Goal: Task Accomplishment & Management: Manage account settings

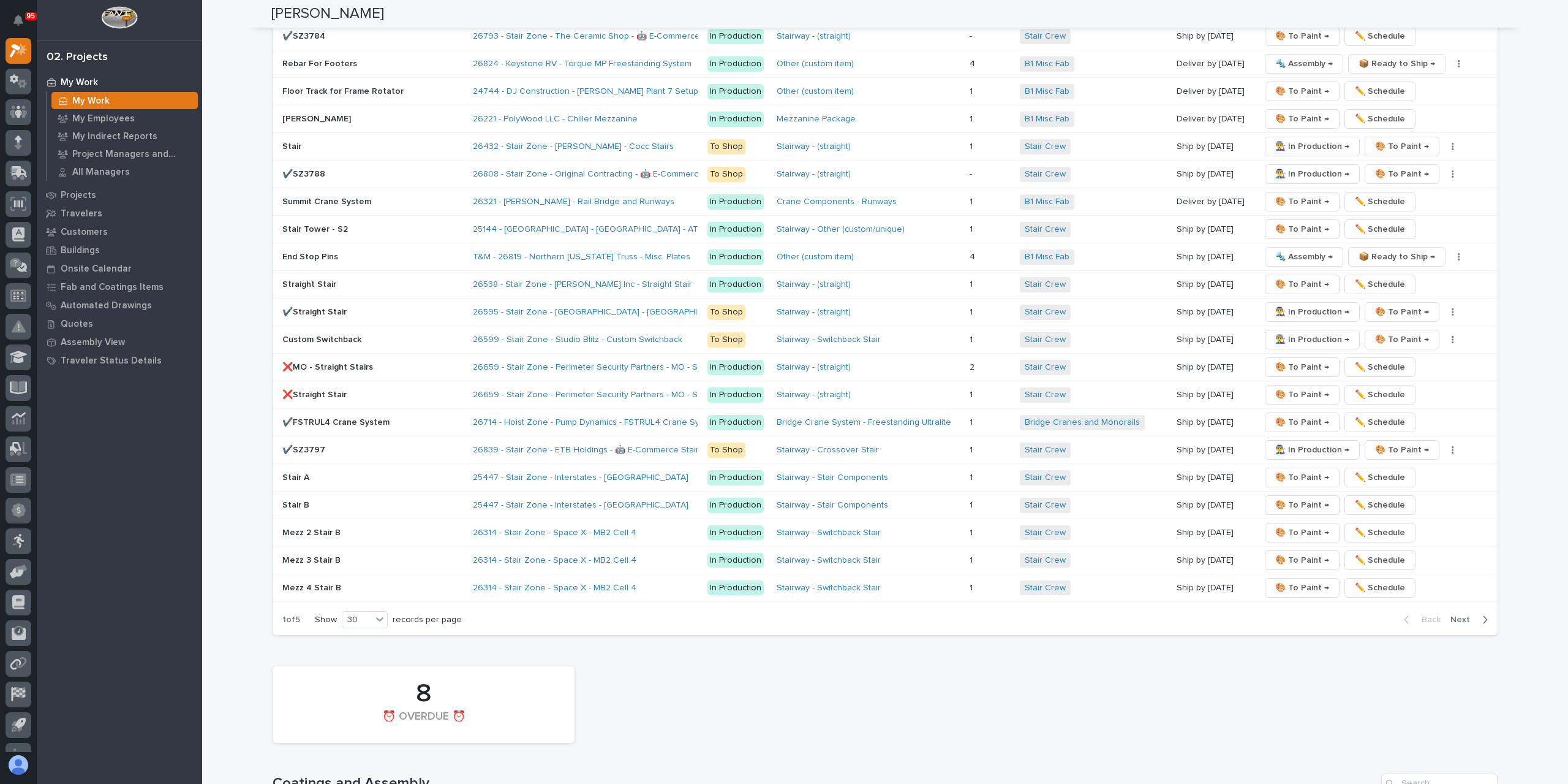
scroll to position [2233, 0]
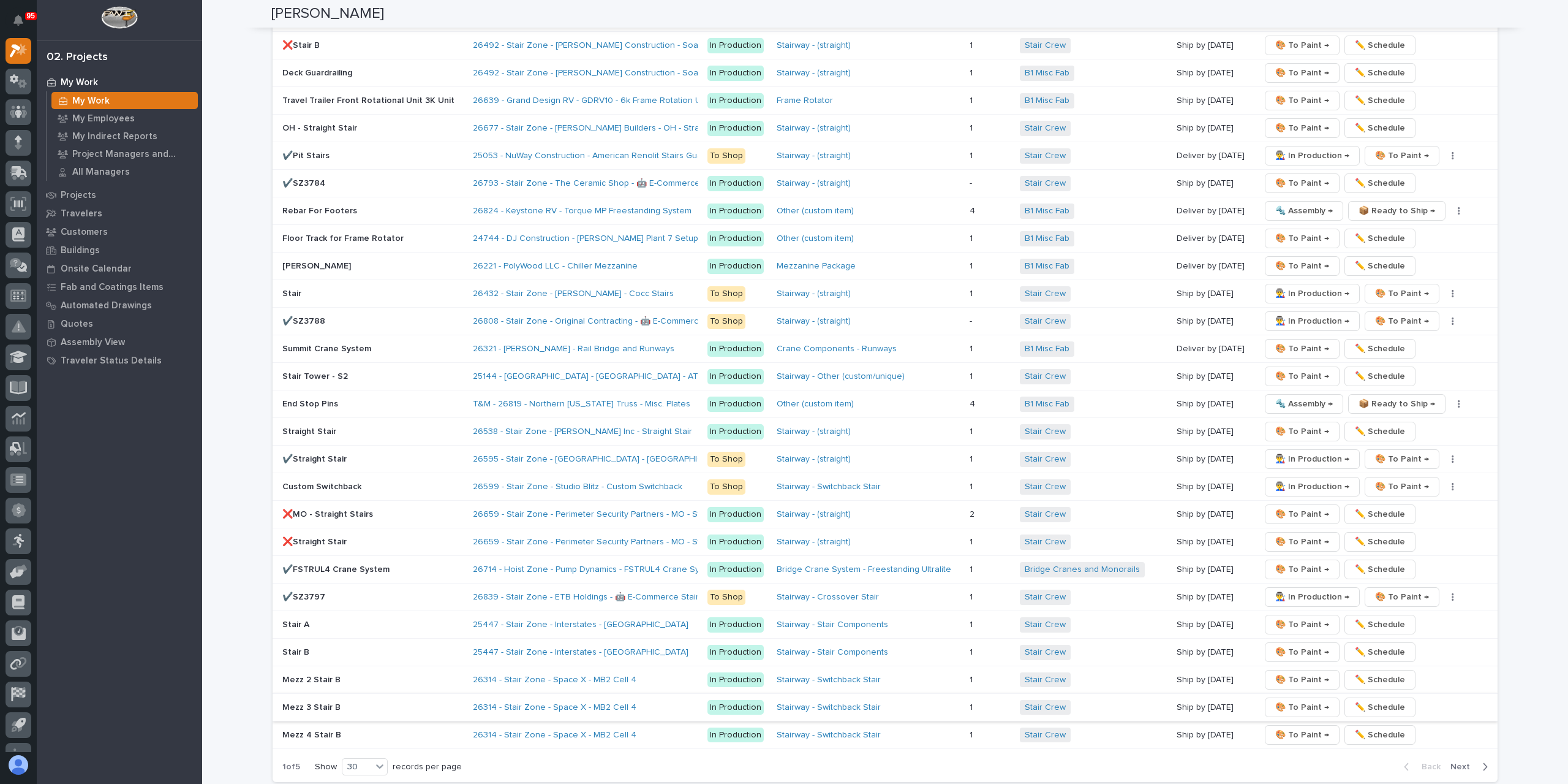
click at [1301, 700] on span "🎨 To Paint →" at bounding box center [1302, 707] width 54 height 15
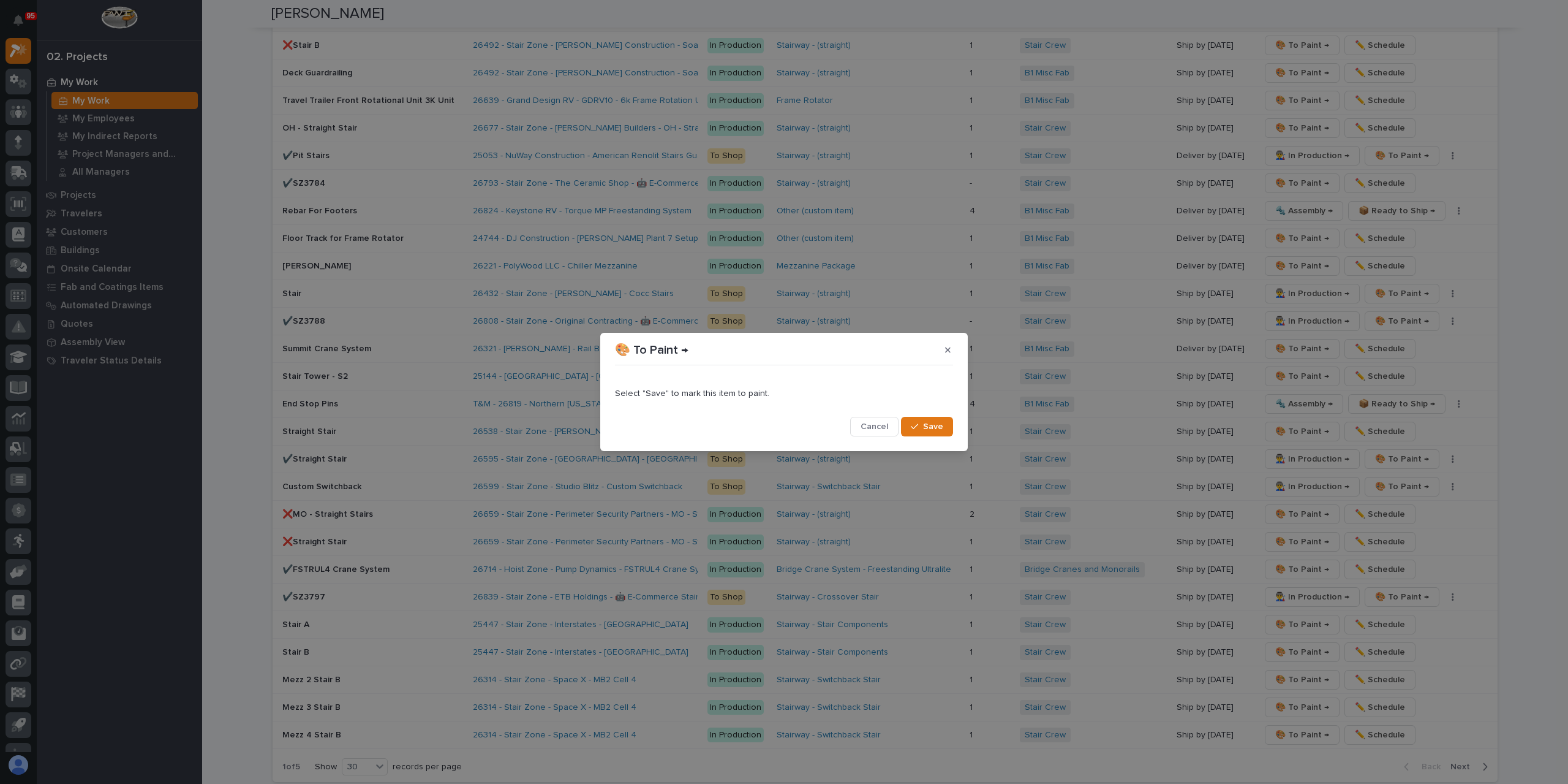
click at [923, 425] on div "button" at bounding box center [917, 427] width 12 height 9
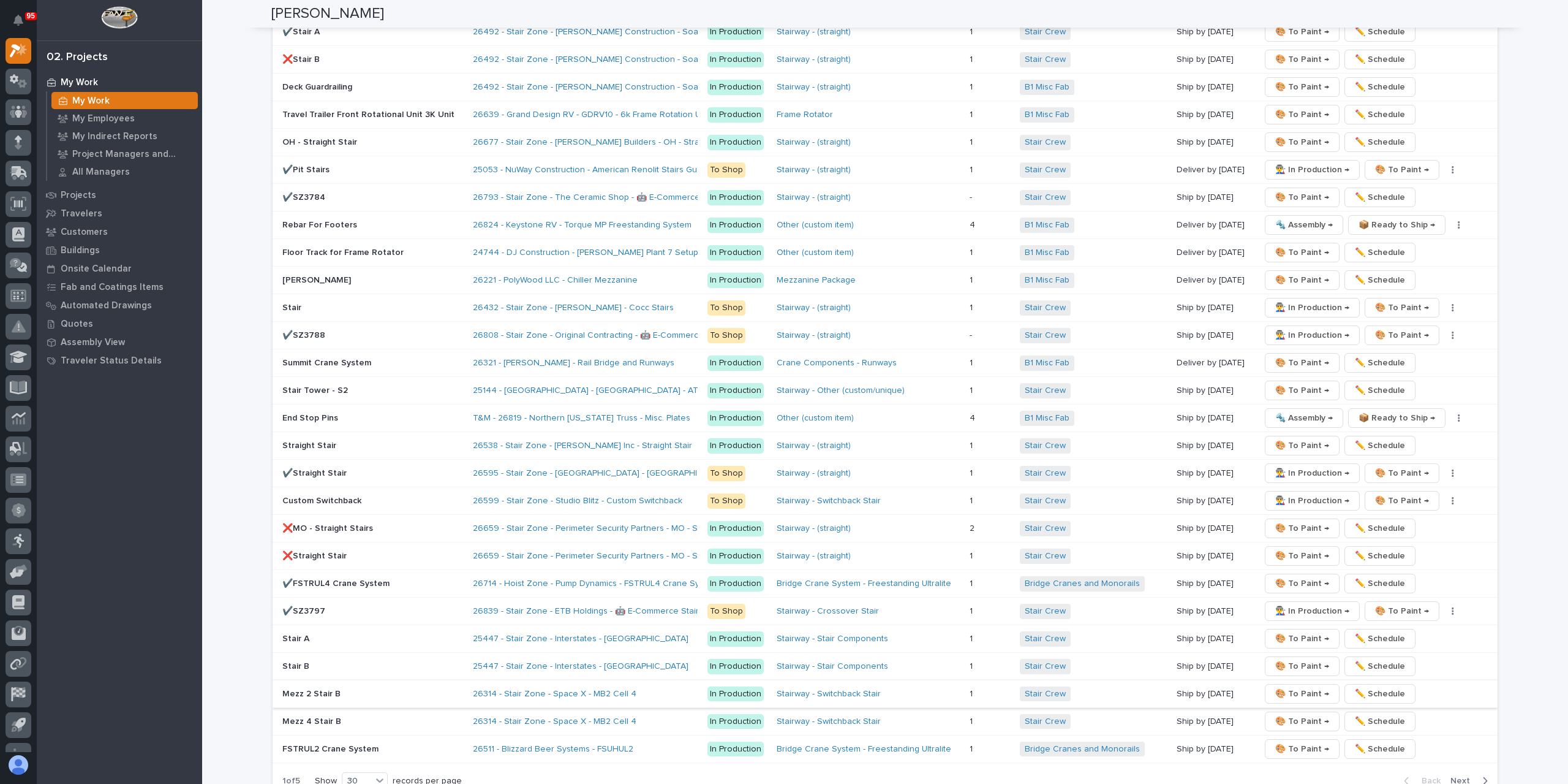
scroll to position [2247, 0]
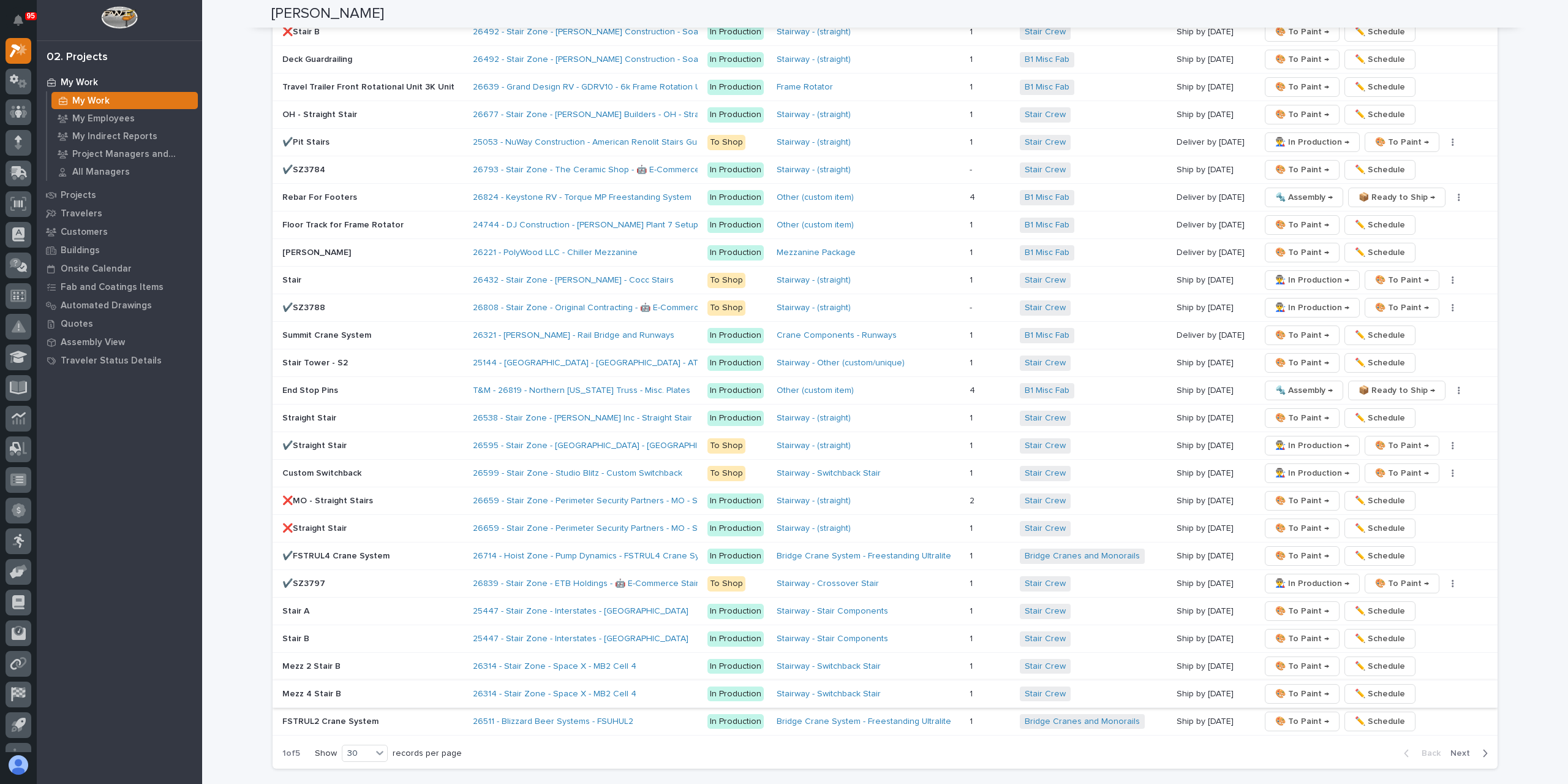
click at [1288, 686] on span "🎨 To Paint →" at bounding box center [1302, 693] width 54 height 15
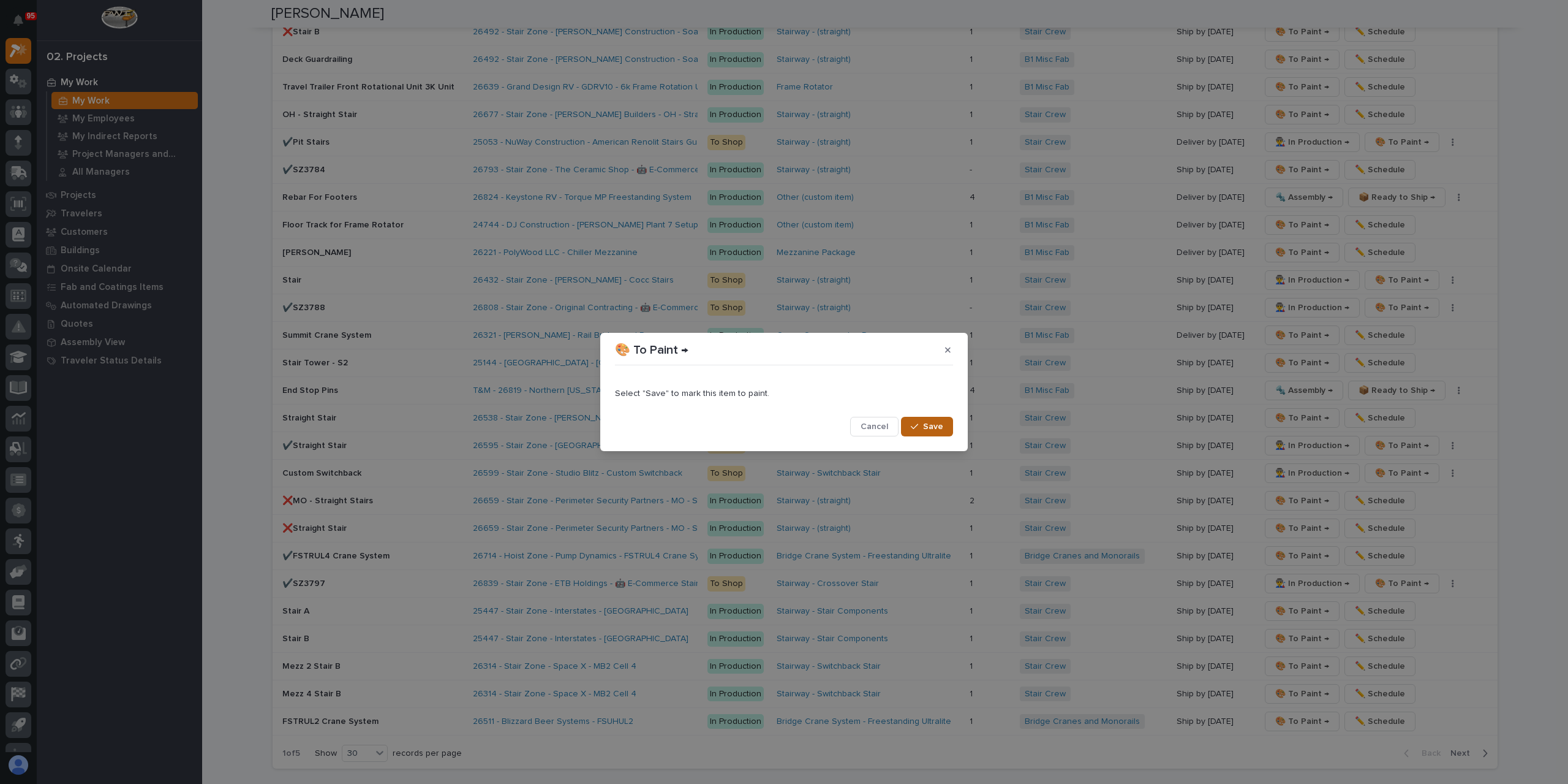
click at [935, 426] on span "Save" at bounding box center [933, 426] width 21 height 11
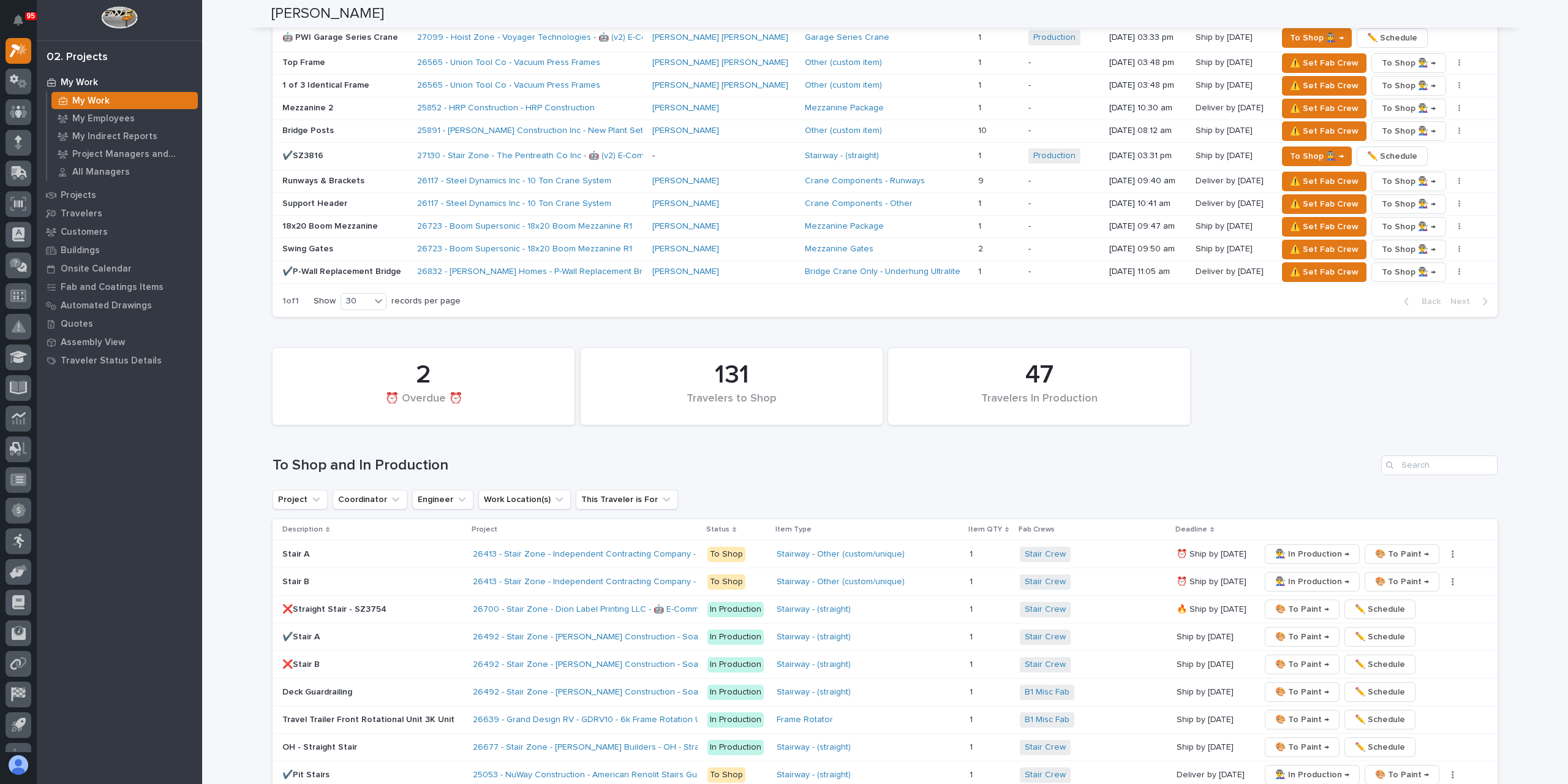
scroll to position [1709, 0]
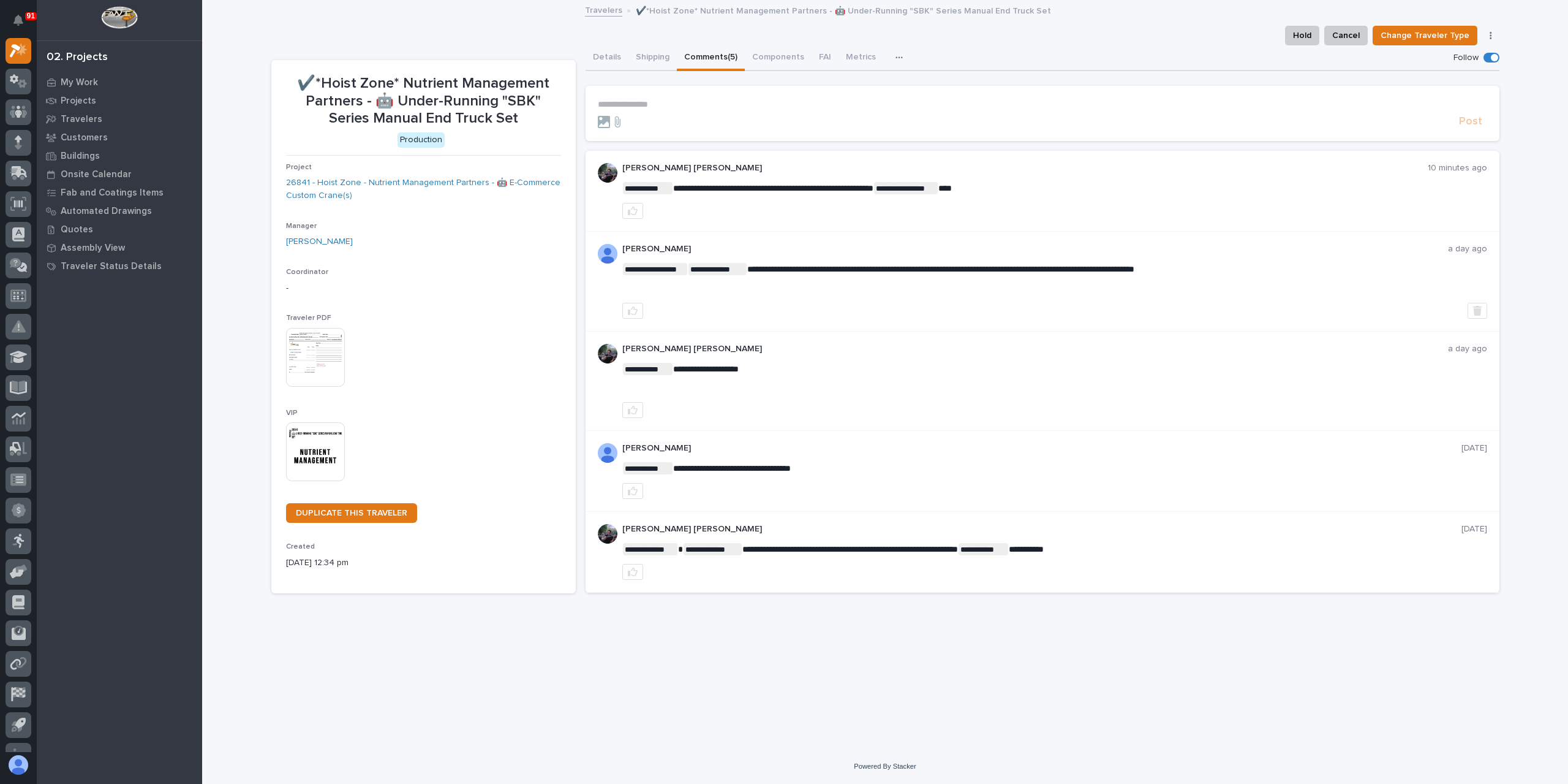
click at [639, 108] on p "**********" at bounding box center [1042, 105] width 889 height 10
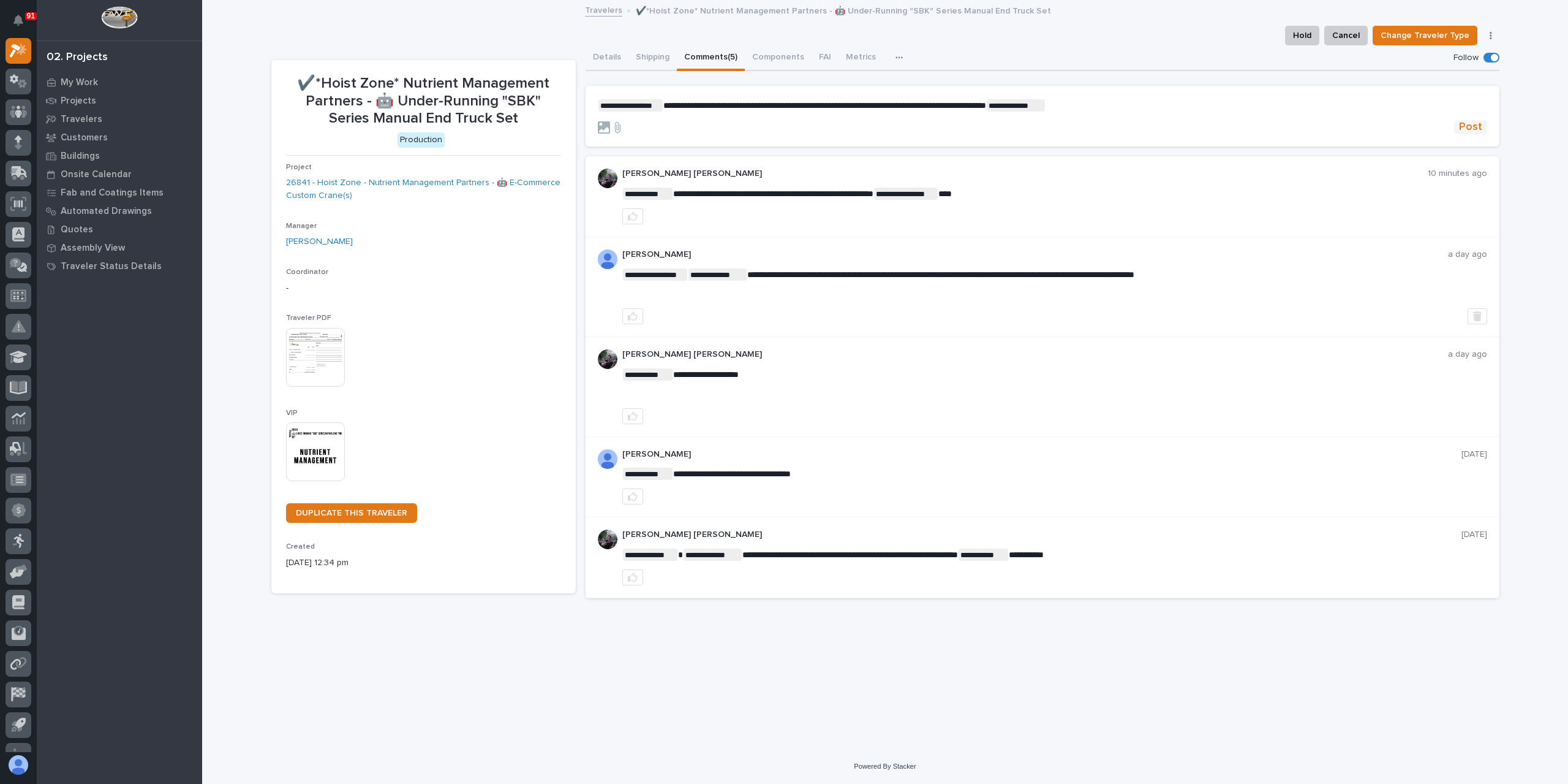
click at [1480, 128] on span "Post" at bounding box center [1470, 127] width 23 height 14
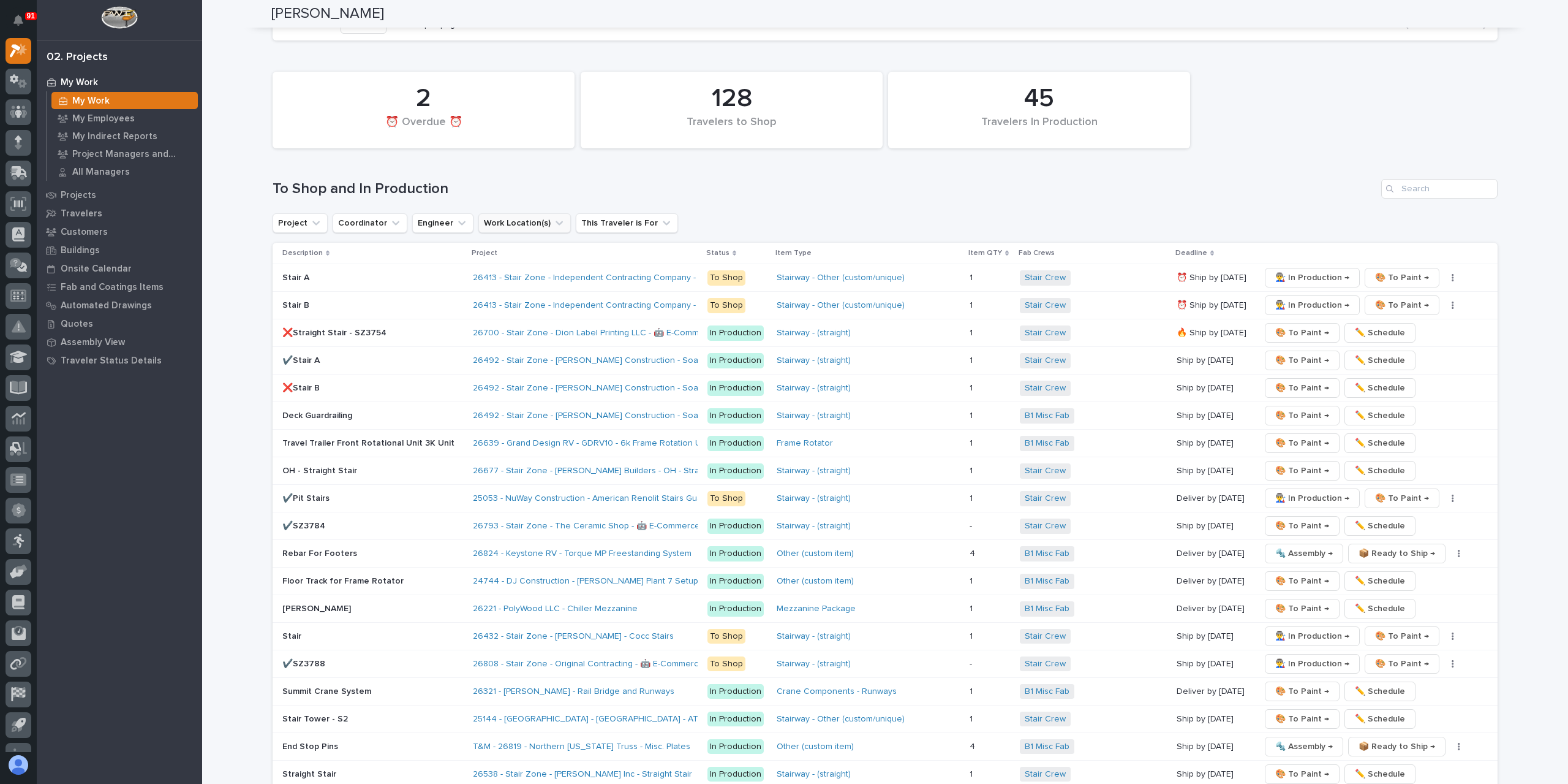
scroll to position [1960, 0]
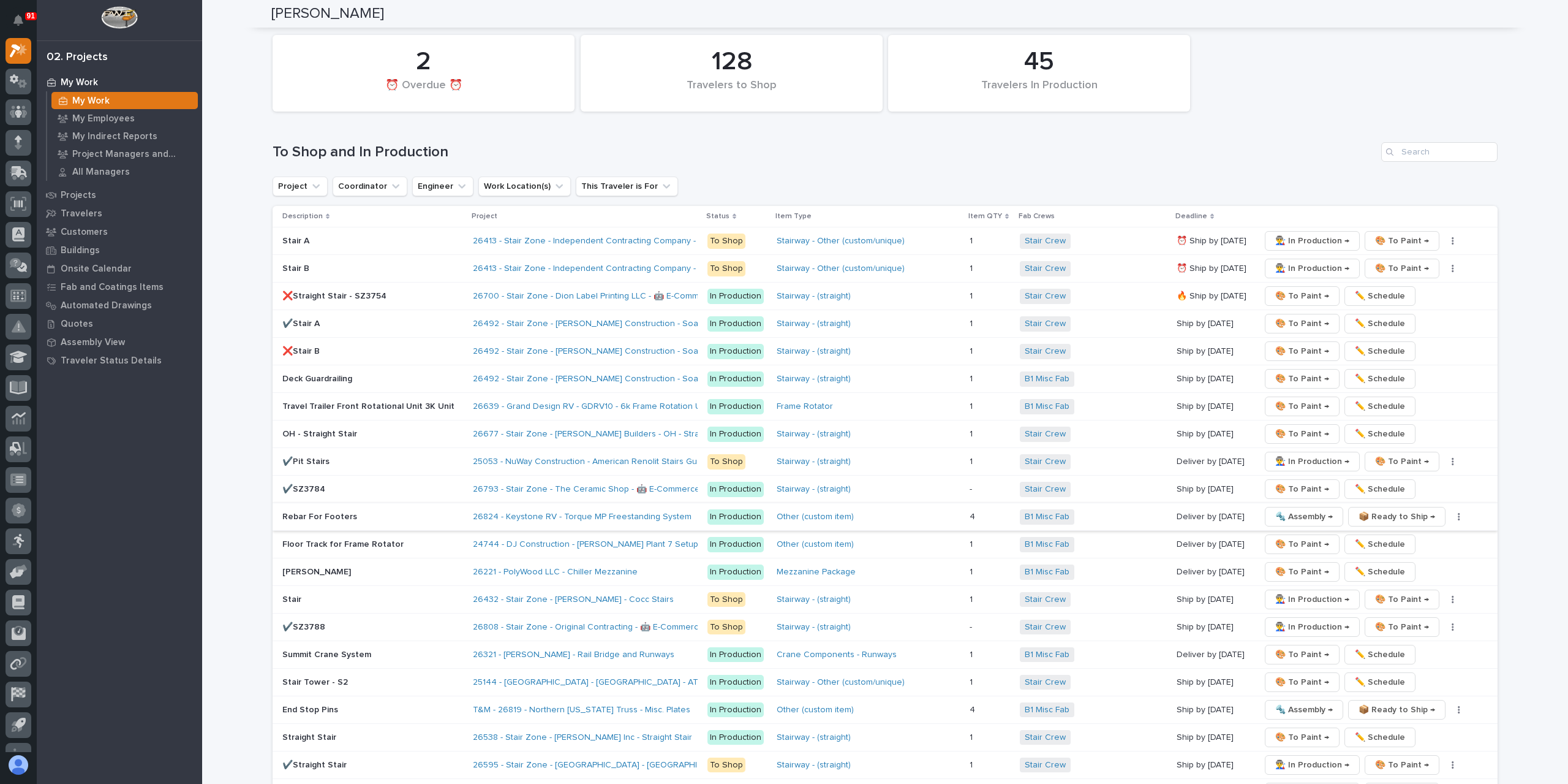
click at [1297, 509] on span "🔩 Assembly →" at bounding box center [1304, 516] width 58 height 15
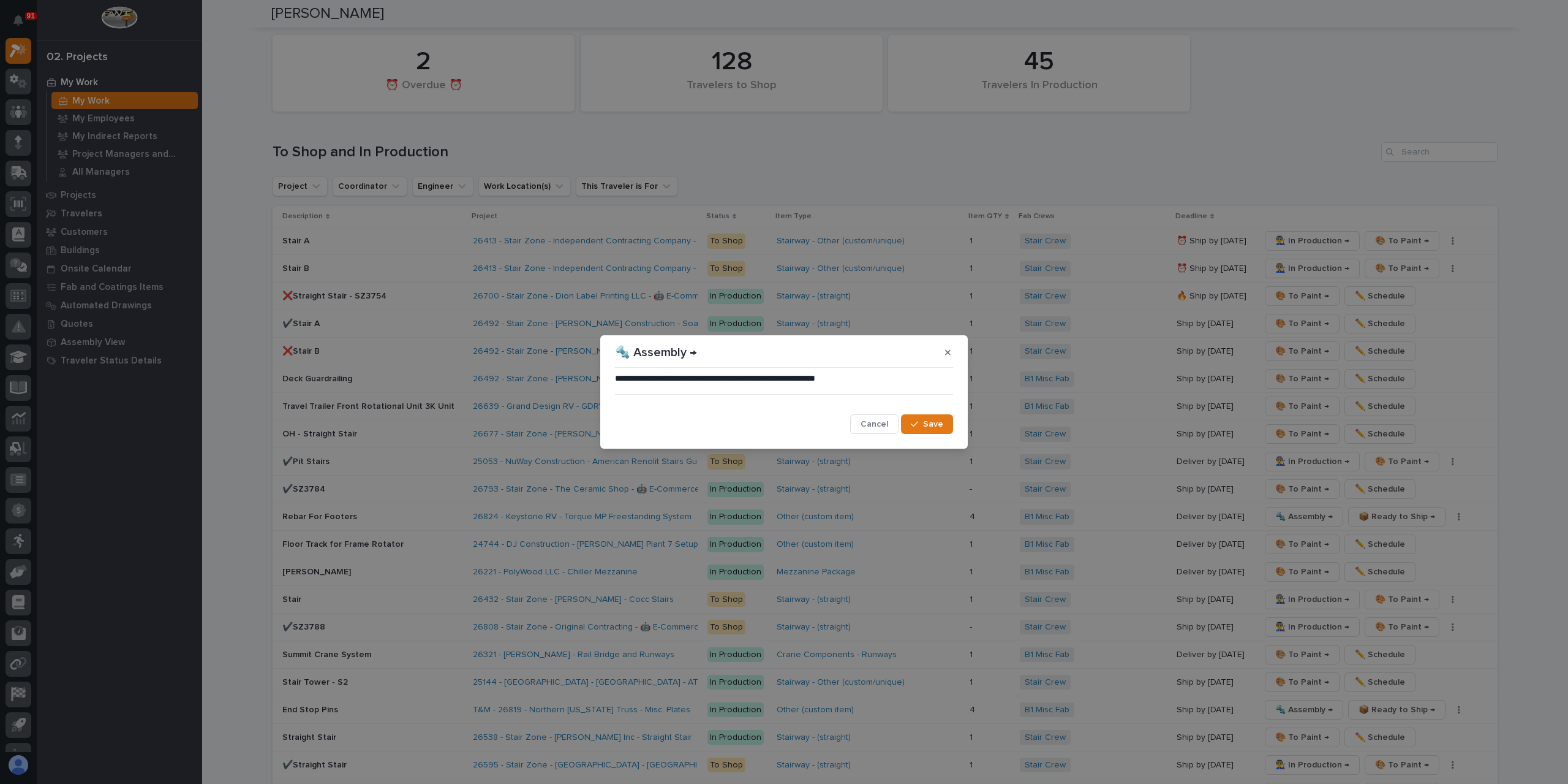
click at [933, 415] on button "Save" at bounding box center [927, 423] width 52 height 20
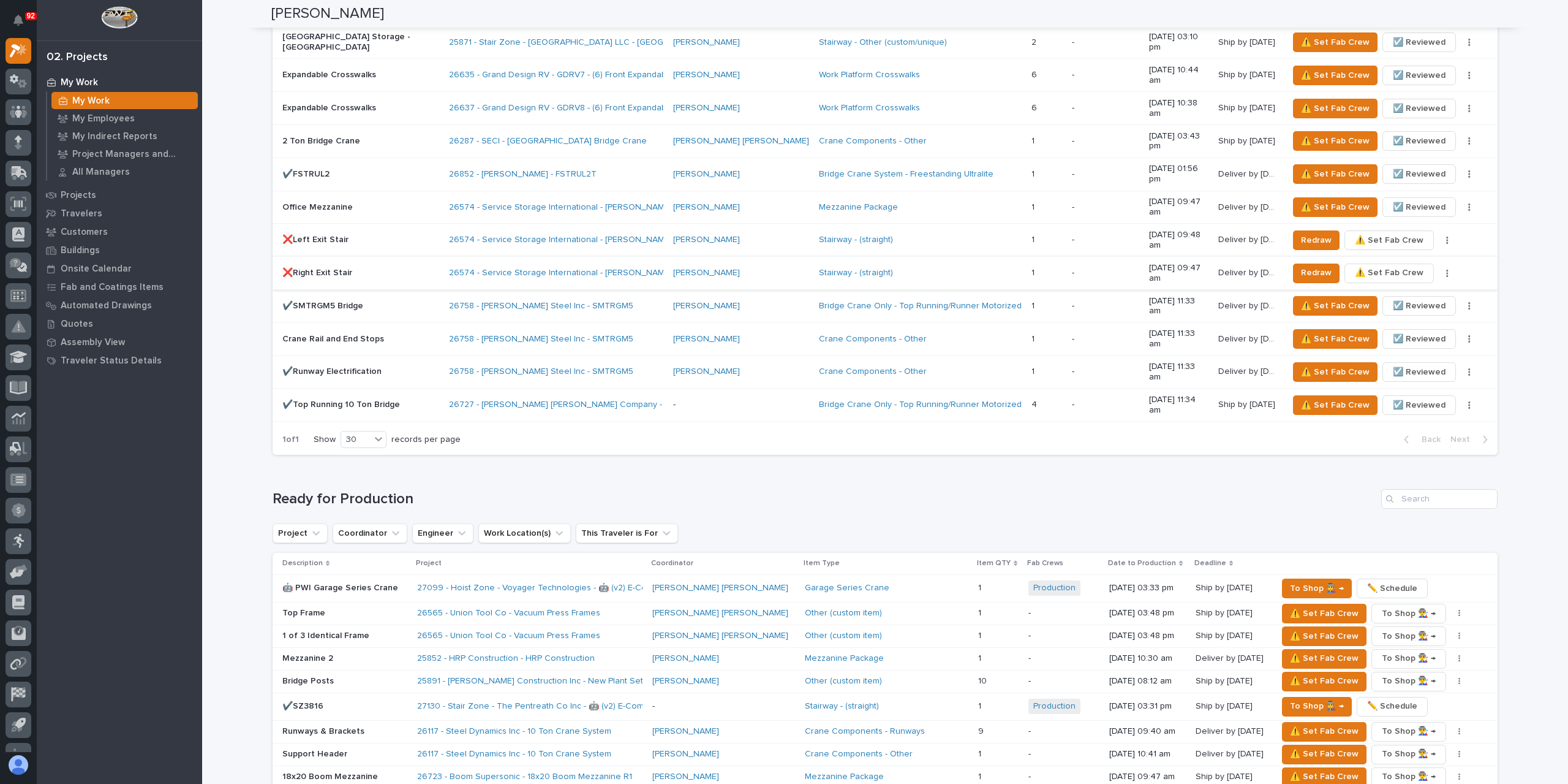
scroll to position [1144, 0]
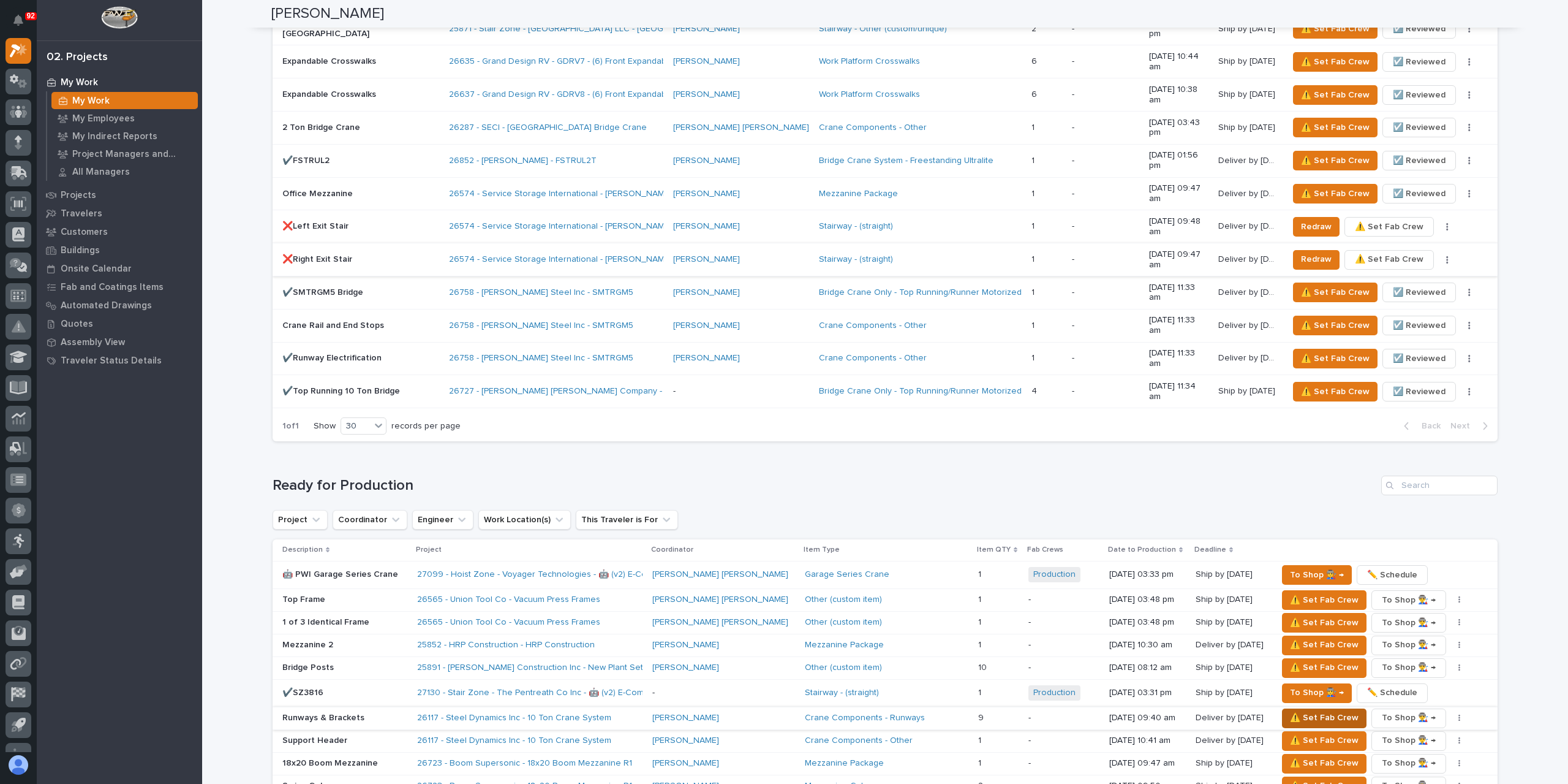
click at [1290, 710] on span "⚠️ Set Fab Crew" at bounding box center [1324, 717] width 69 height 15
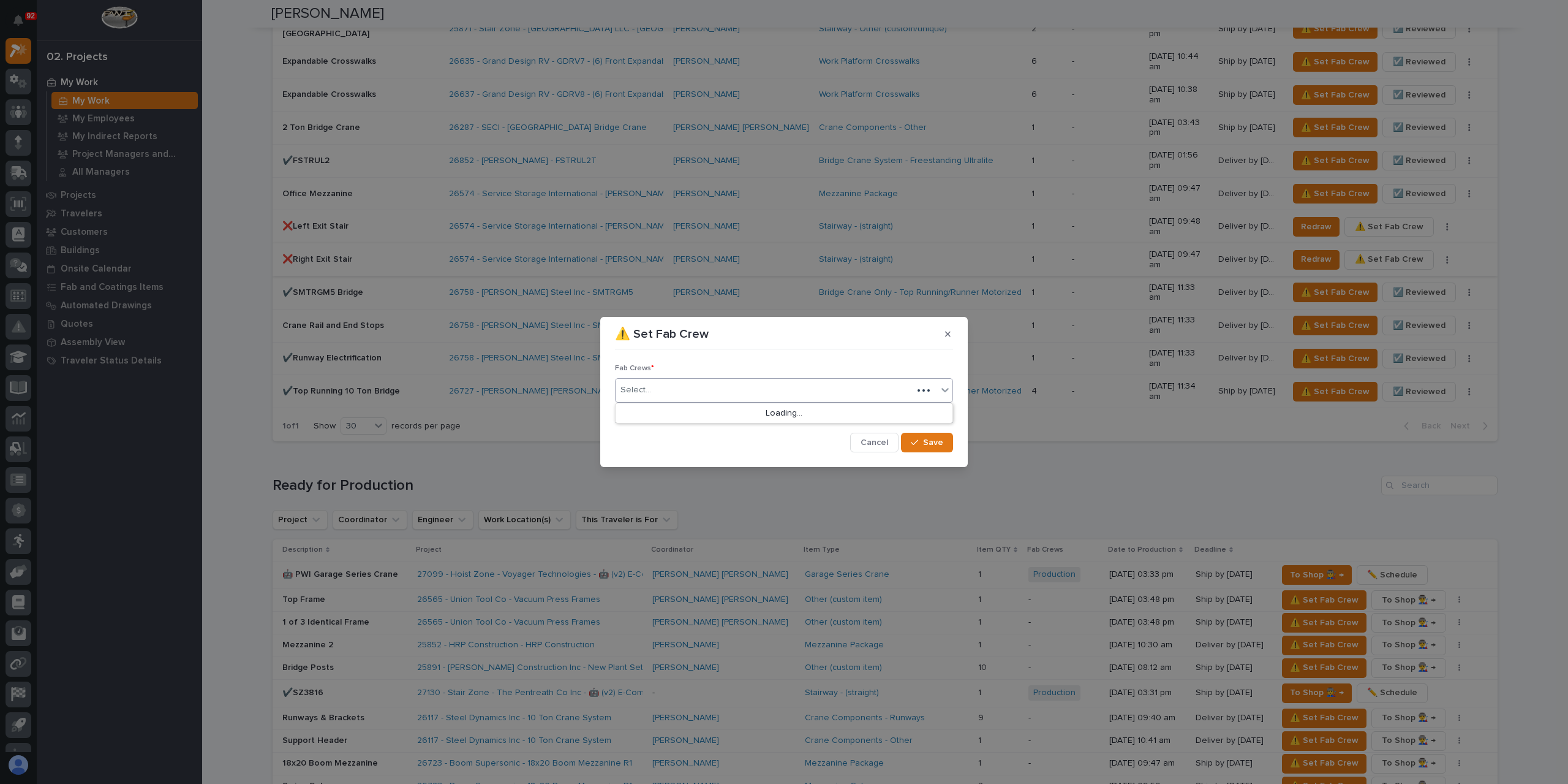
click at [669, 392] on div "Select..." at bounding box center [764, 390] width 297 height 21
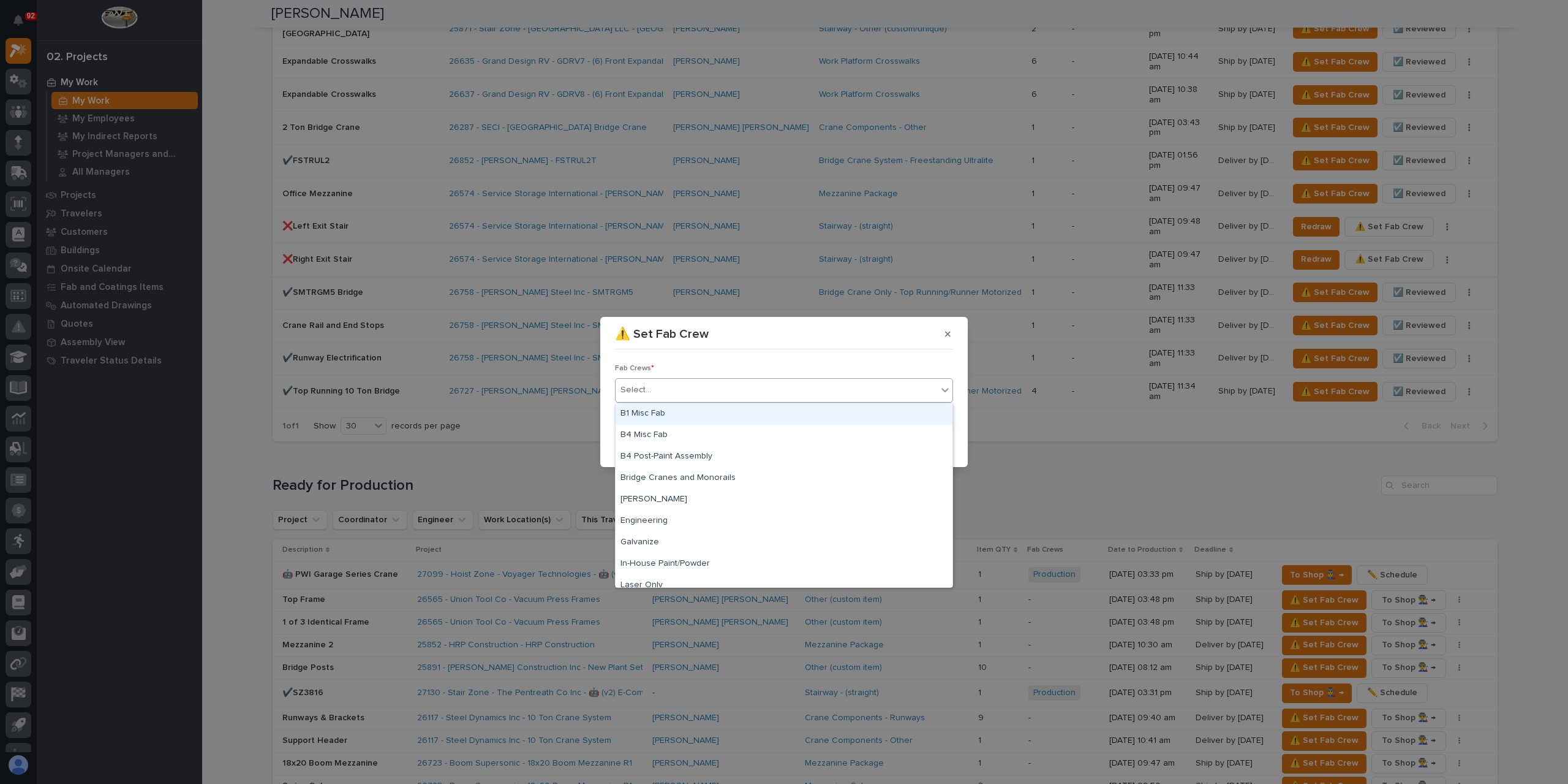
click at [663, 412] on div "B1 Misc Fab" at bounding box center [784, 414] width 336 height 21
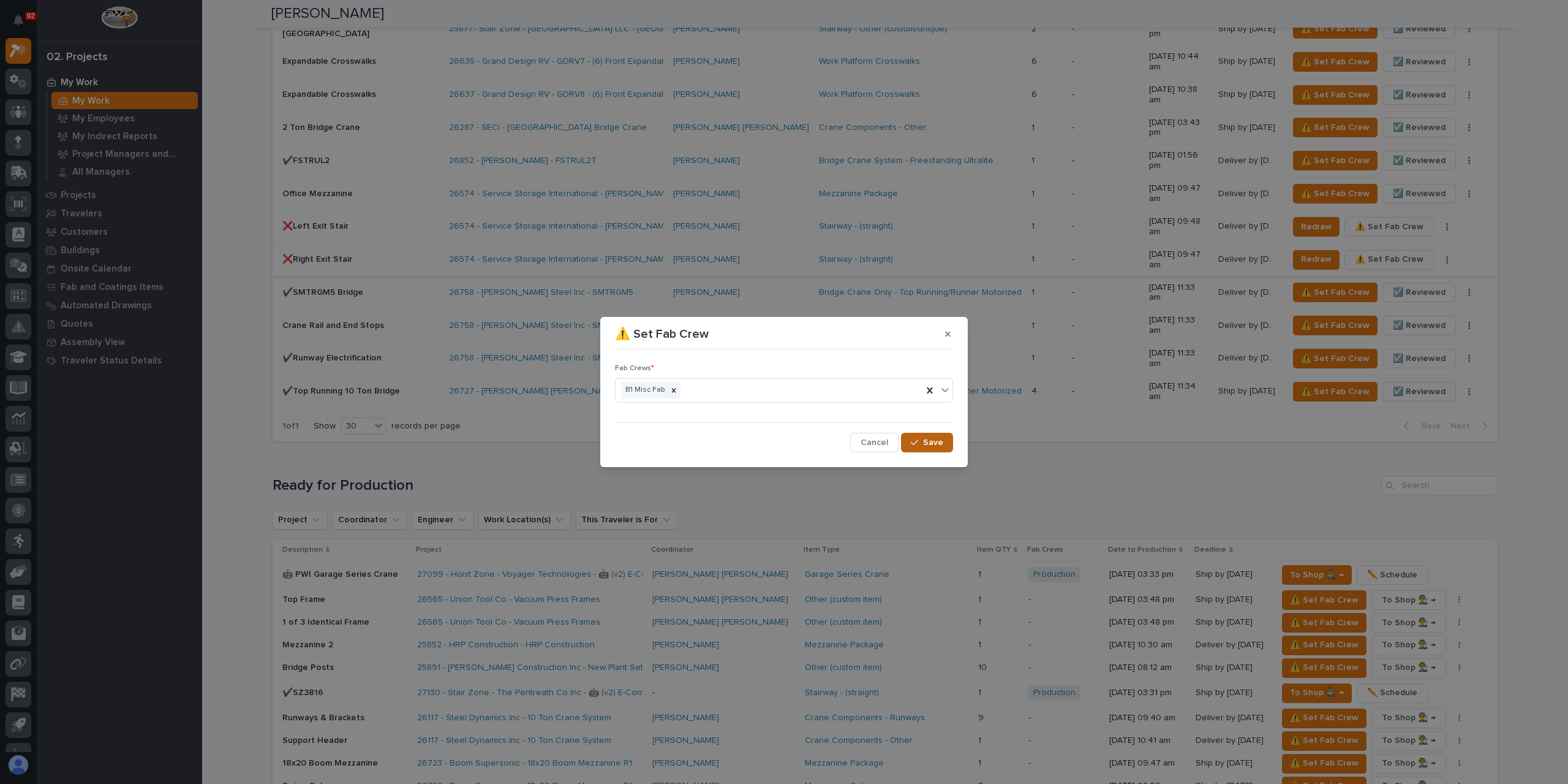
click at [937, 444] on span "Save" at bounding box center [933, 442] width 21 height 11
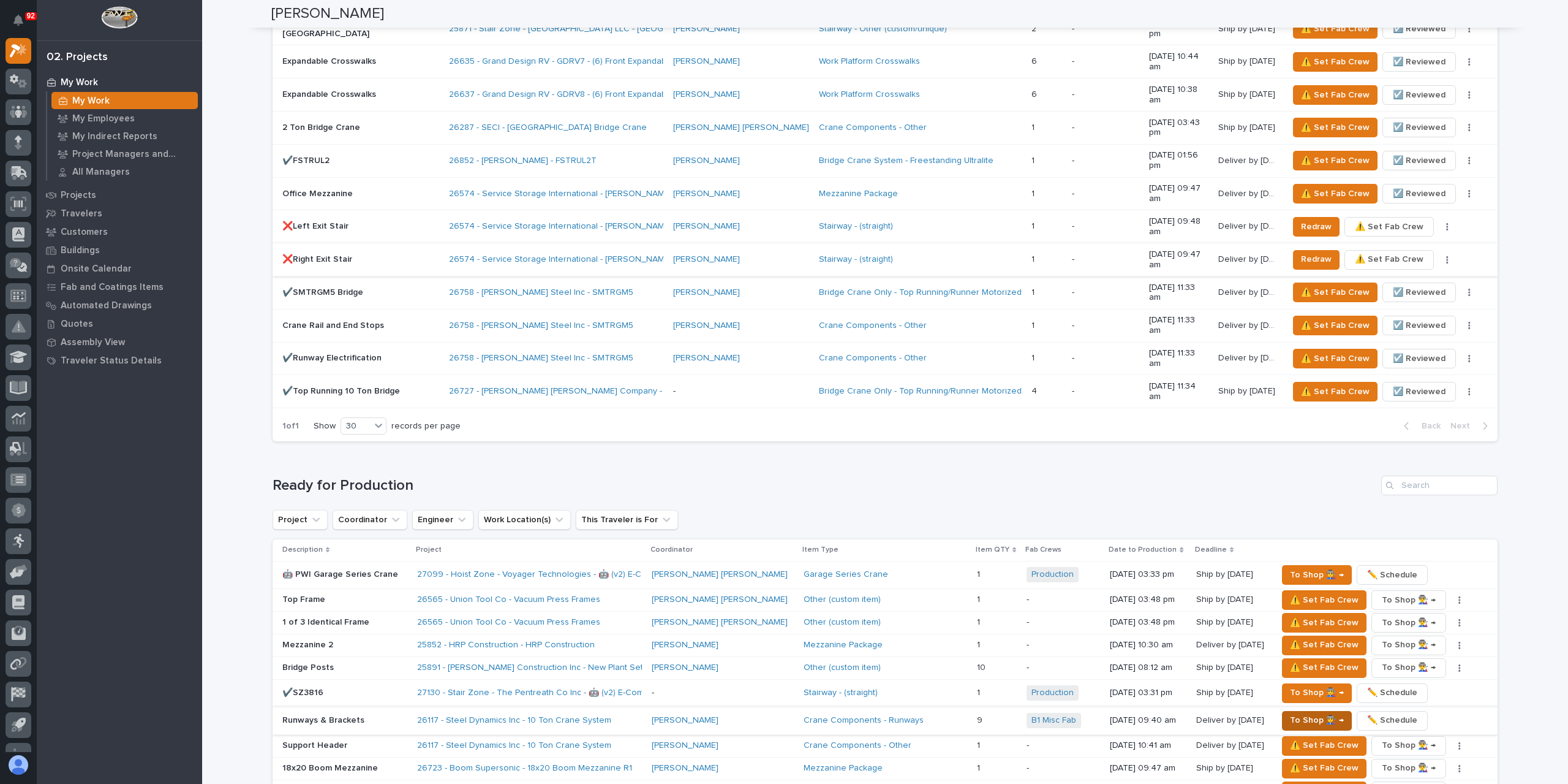
click at [1290, 713] on span "To Shop 👨‍🏭 →" at bounding box center [1317, 720] width 54 height 15
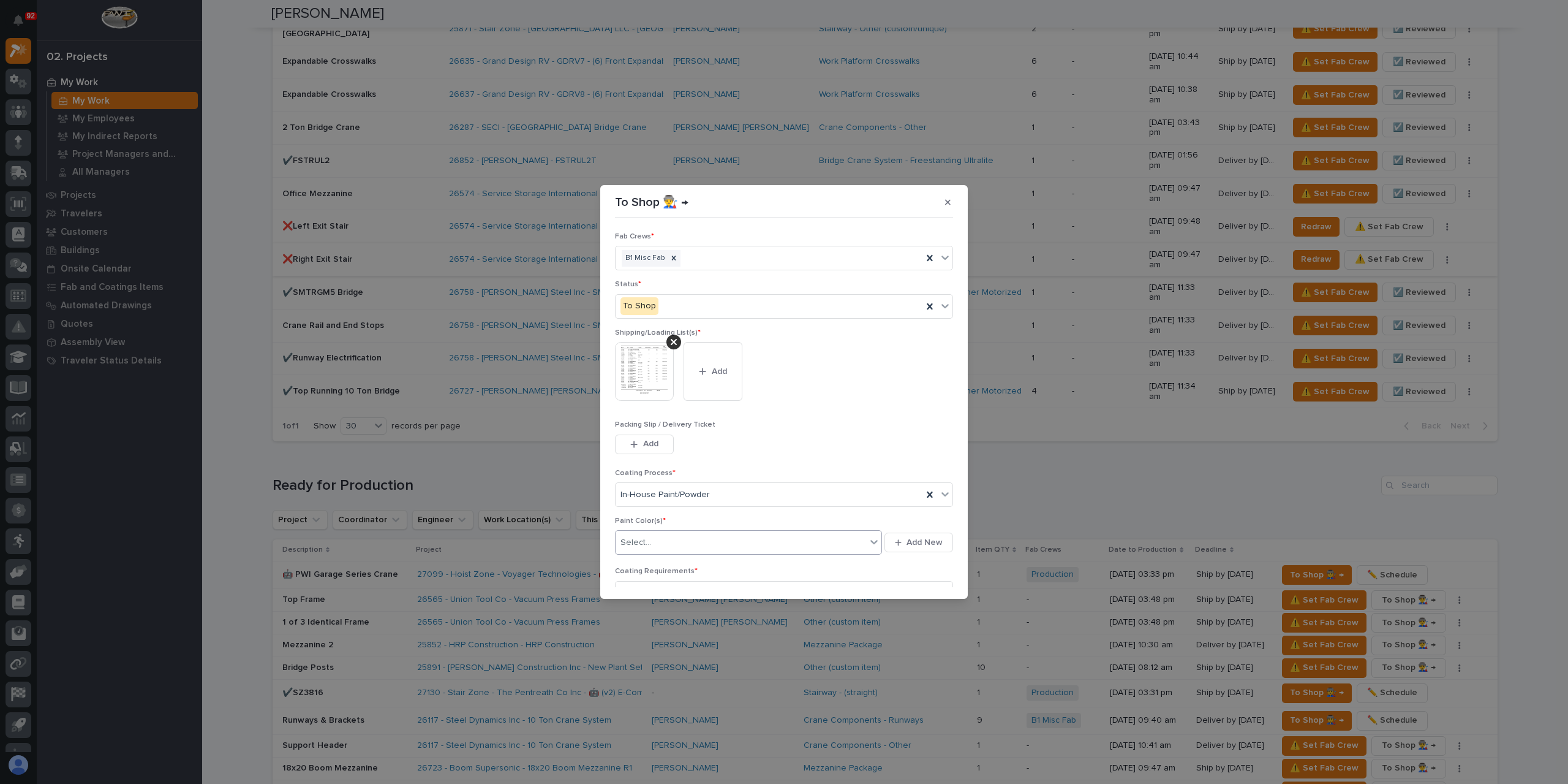
click at [672, 533] on div "Select..." at bounding box center [741, 543] width 251 height 21
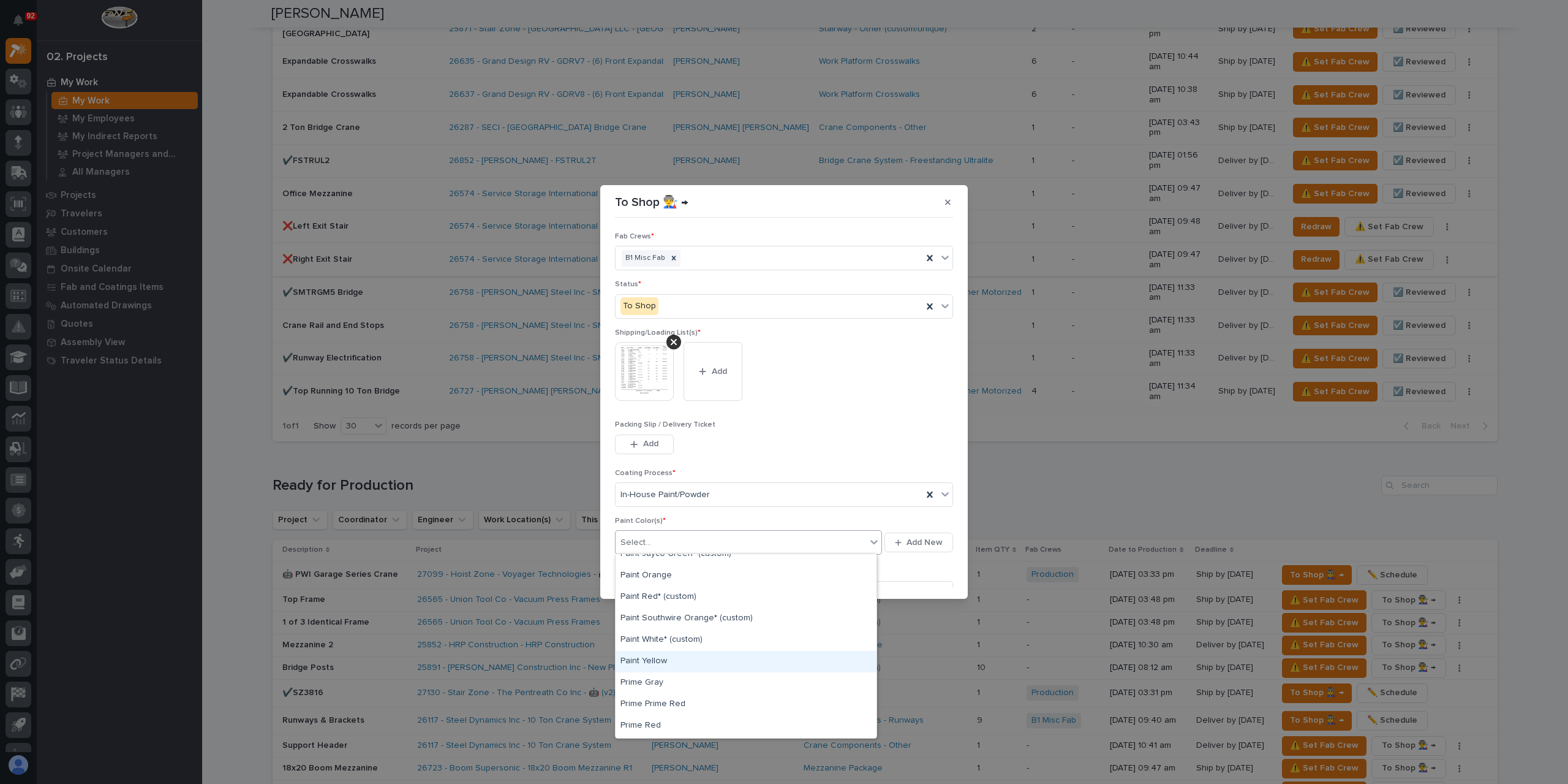
scroll to position [307, 0]
click at [659, 705] on div "Prime Red" at bounding box center [746, 708] width 261 height 21
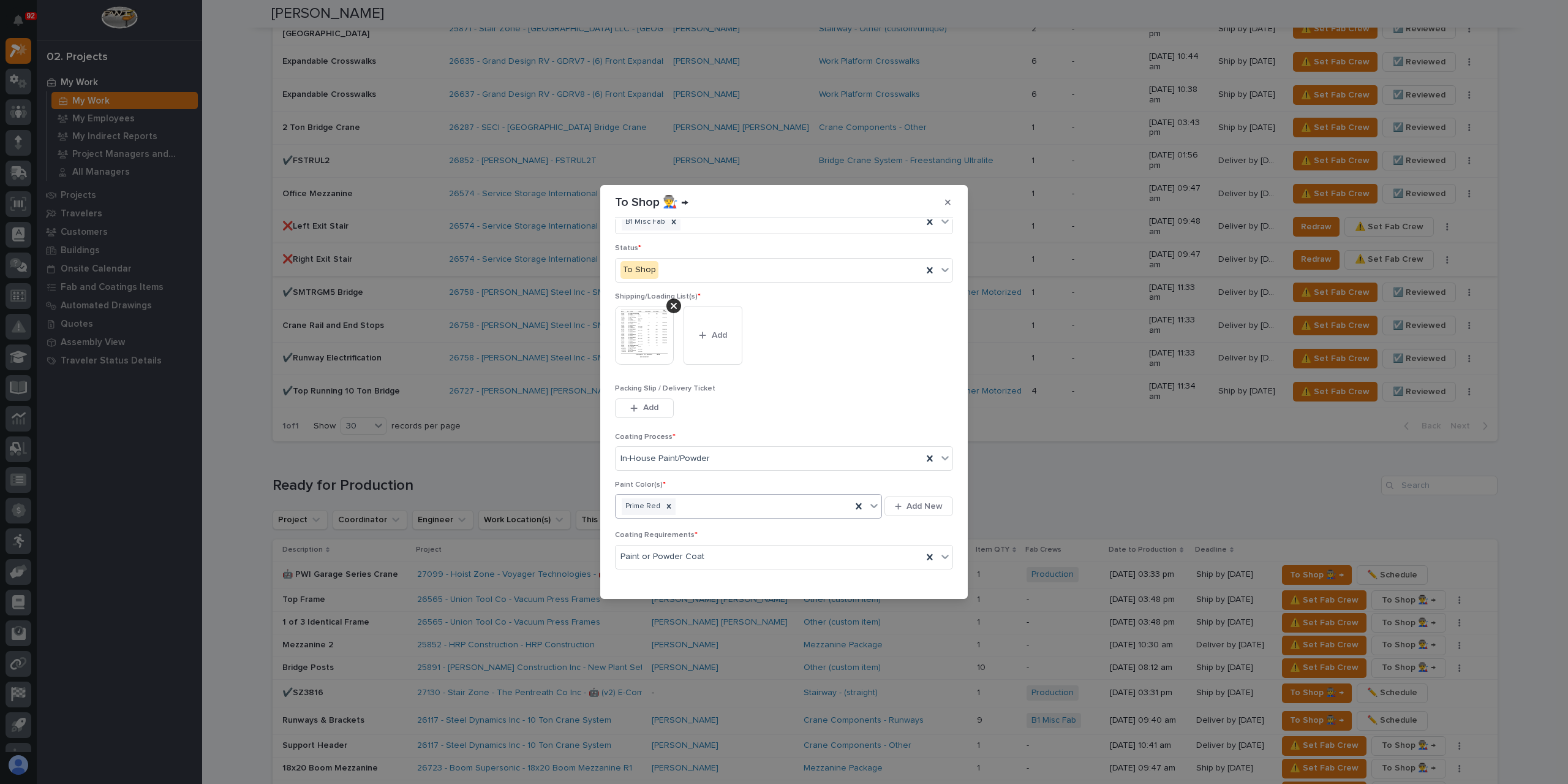
scroll to position [65, 0]
click at [914, 572] on button "Save" at bounding box center [927, 580] width 52 height 20
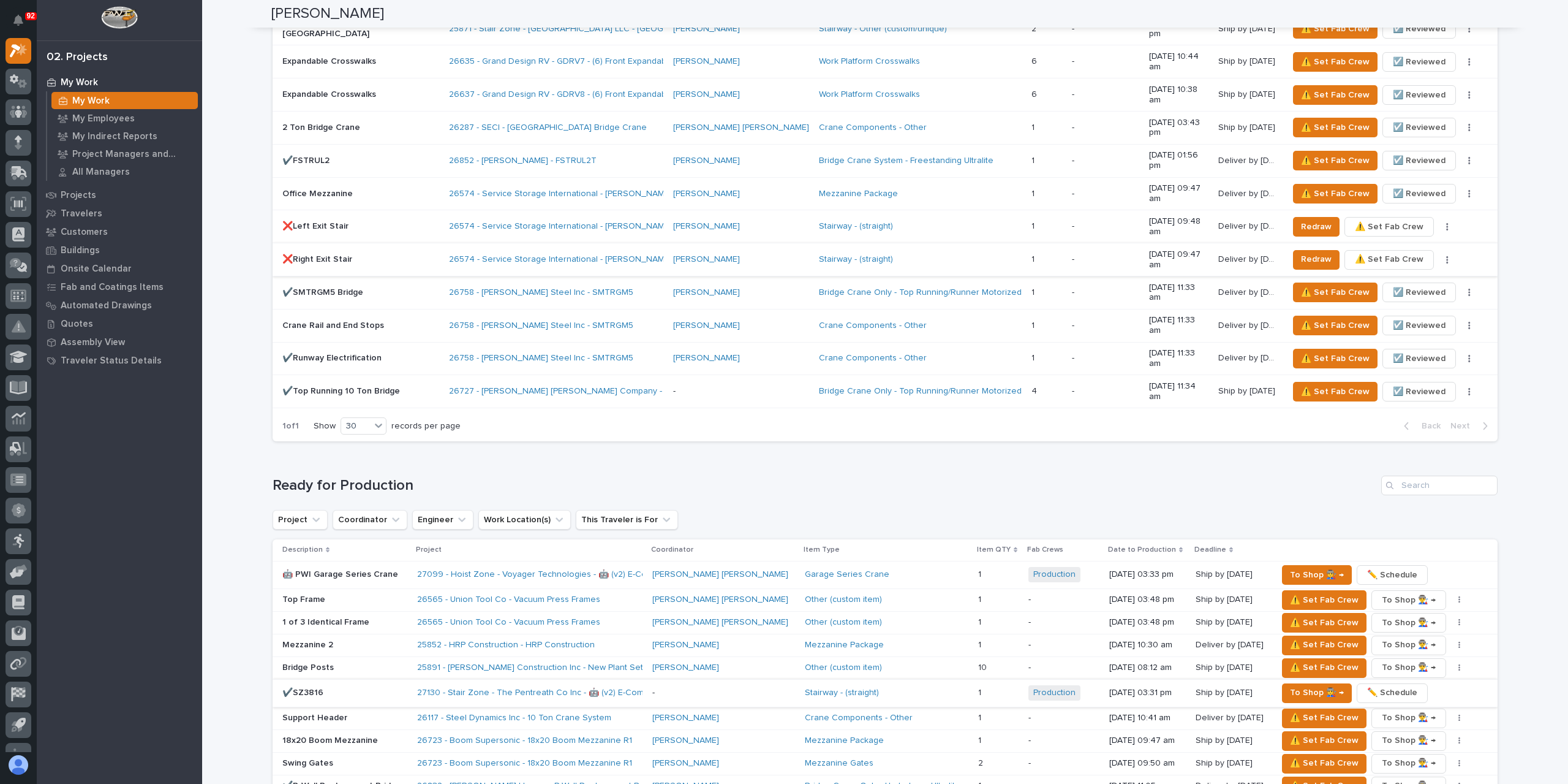
click at [1370, 685] on span "✏️ Schedule" at bounding box center [1392, 692] width 51 height 15
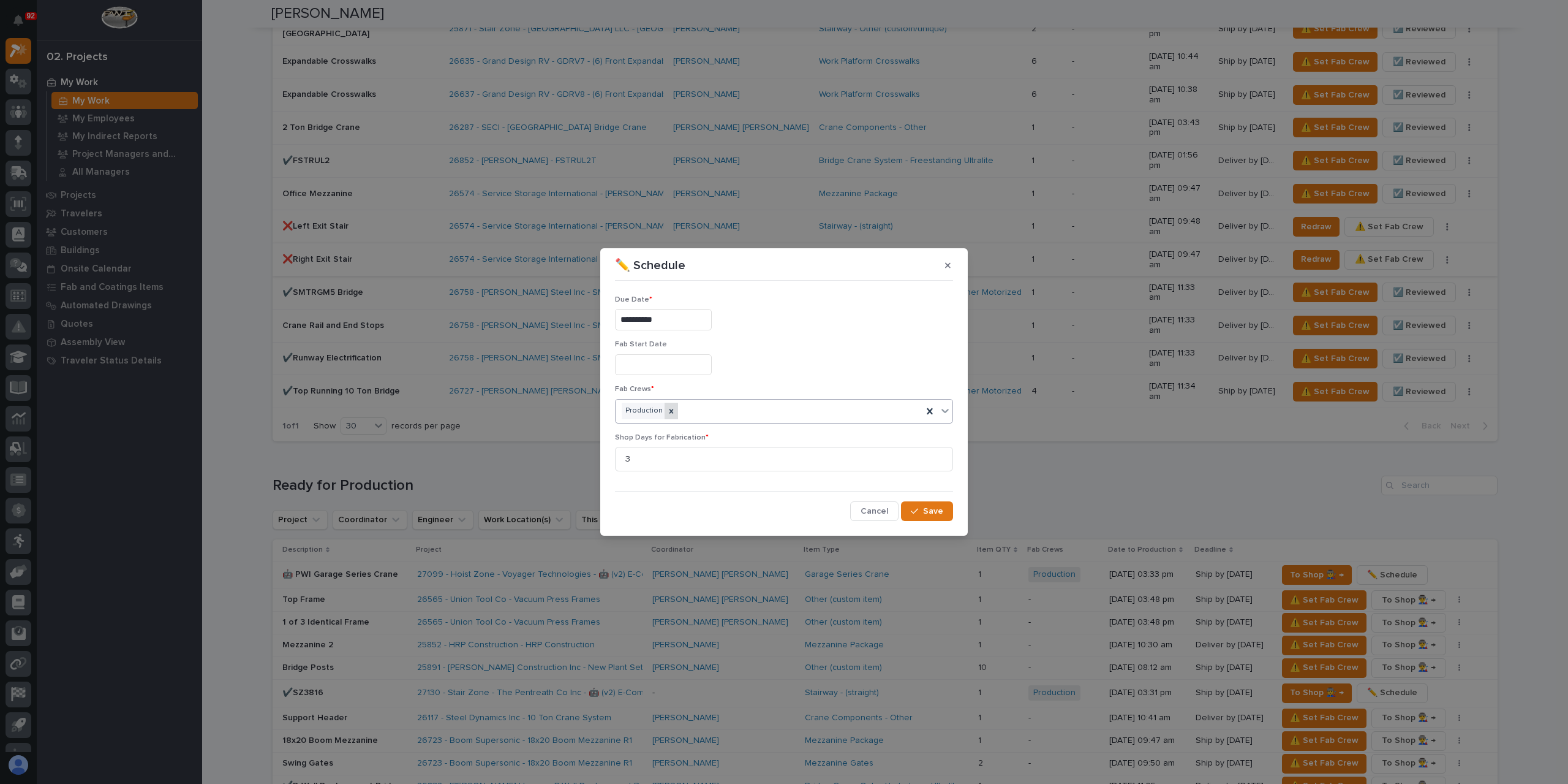
click at [669, 413] on icon at bounding box center [671, 411] width 9 height 9
click at [675, 409] on div "Select..." at bounding box center [776, 411] width 322 height 21
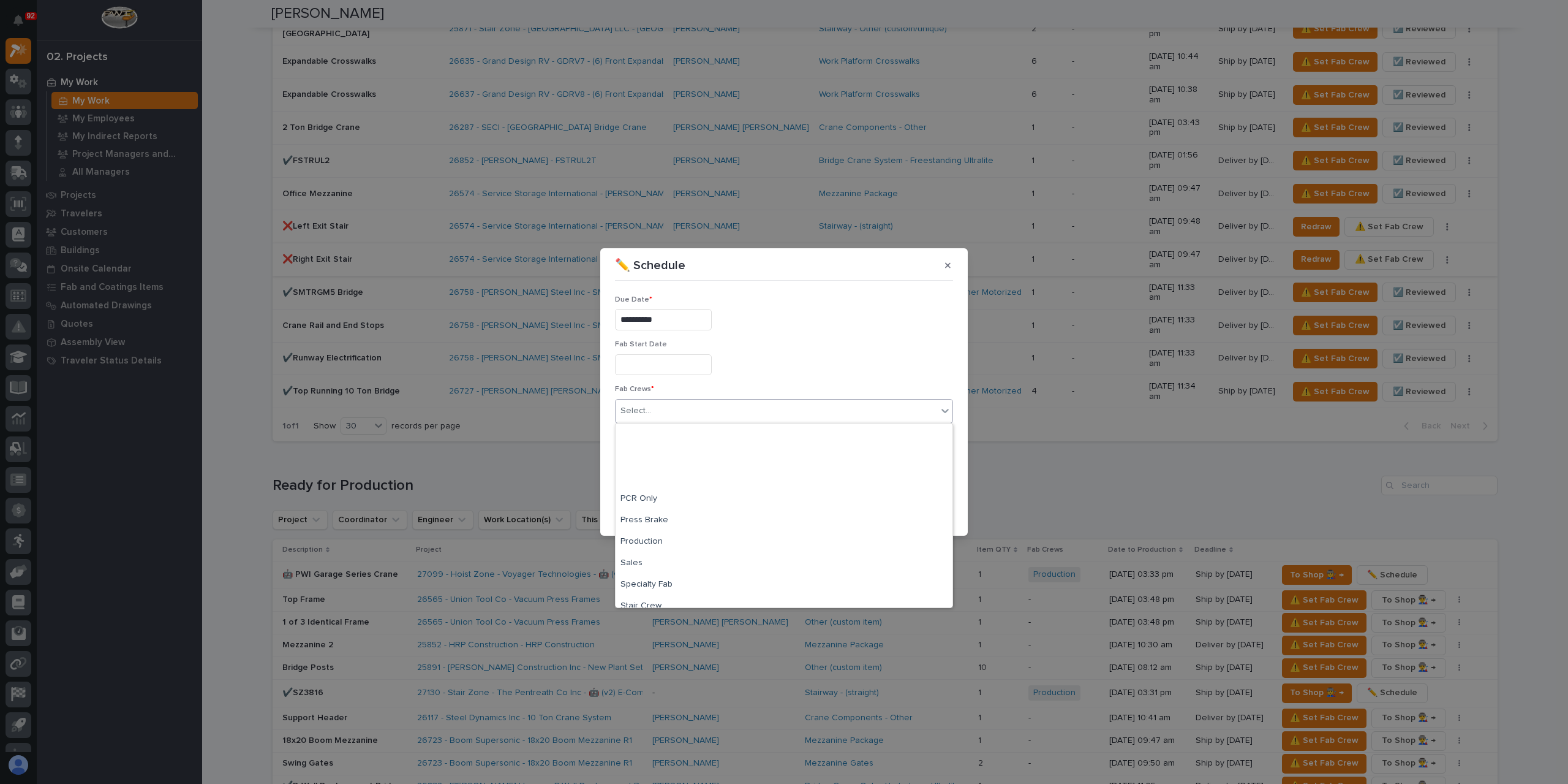
scroll to position [288, 0]
click at [679, 503] on div "Stair Crew" at bounding box center [784, 510] width 336 height 21
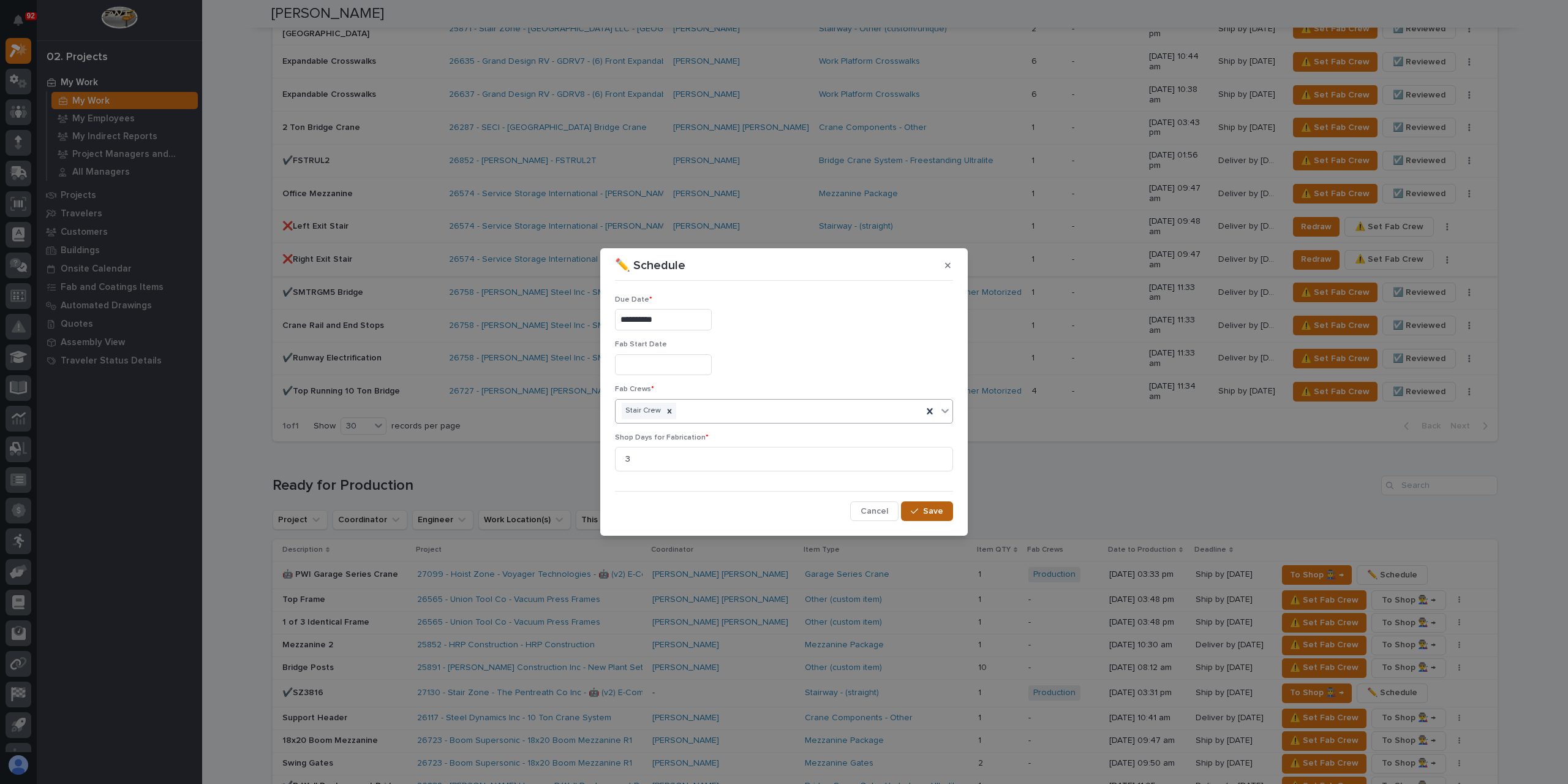
click at [920, 504] on button "Save" at bounding box center [927, 511] width 52 height 20
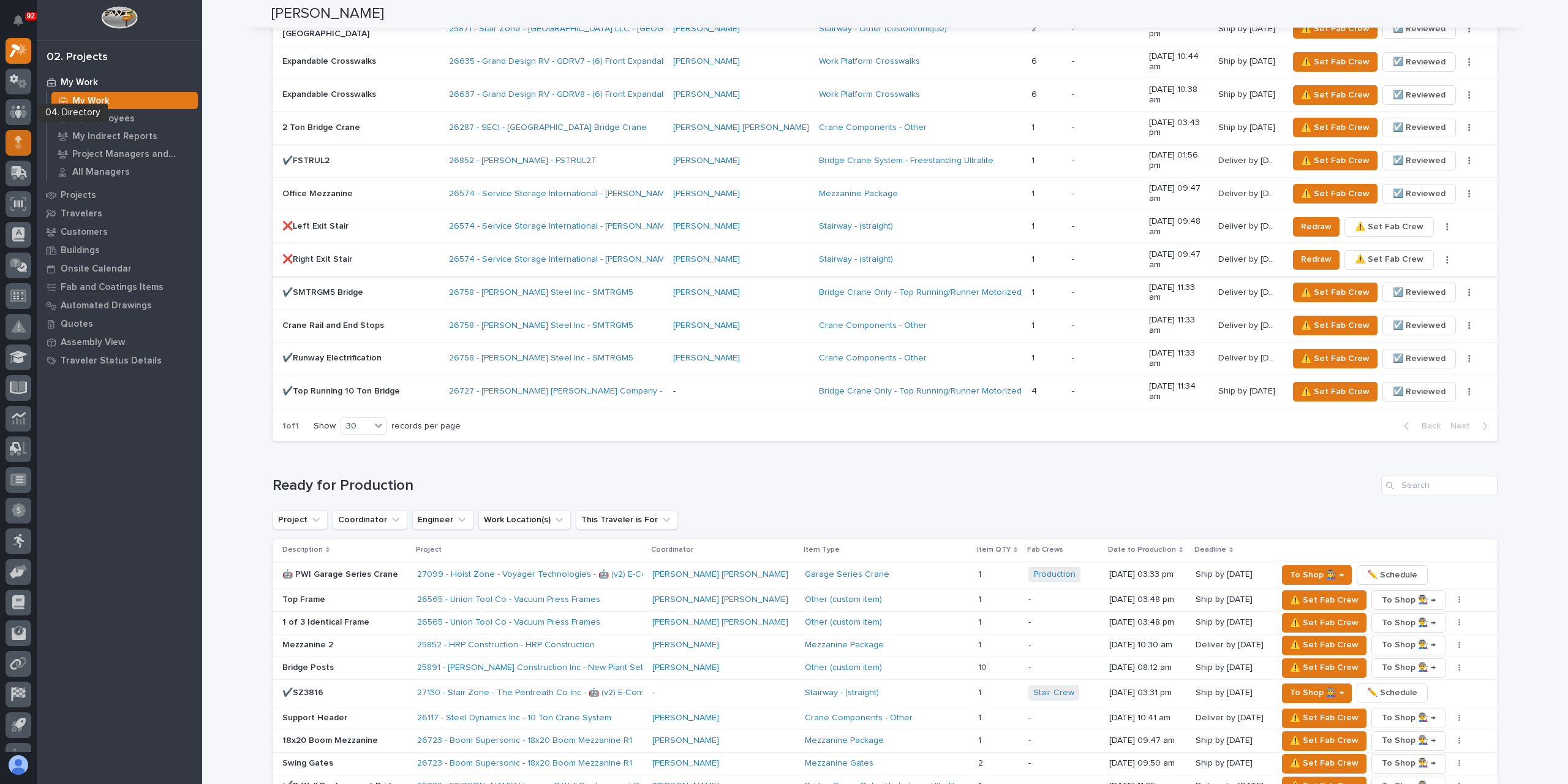
click at [17, 142] on icon at bounding box center [18, 139] width 8 height 7
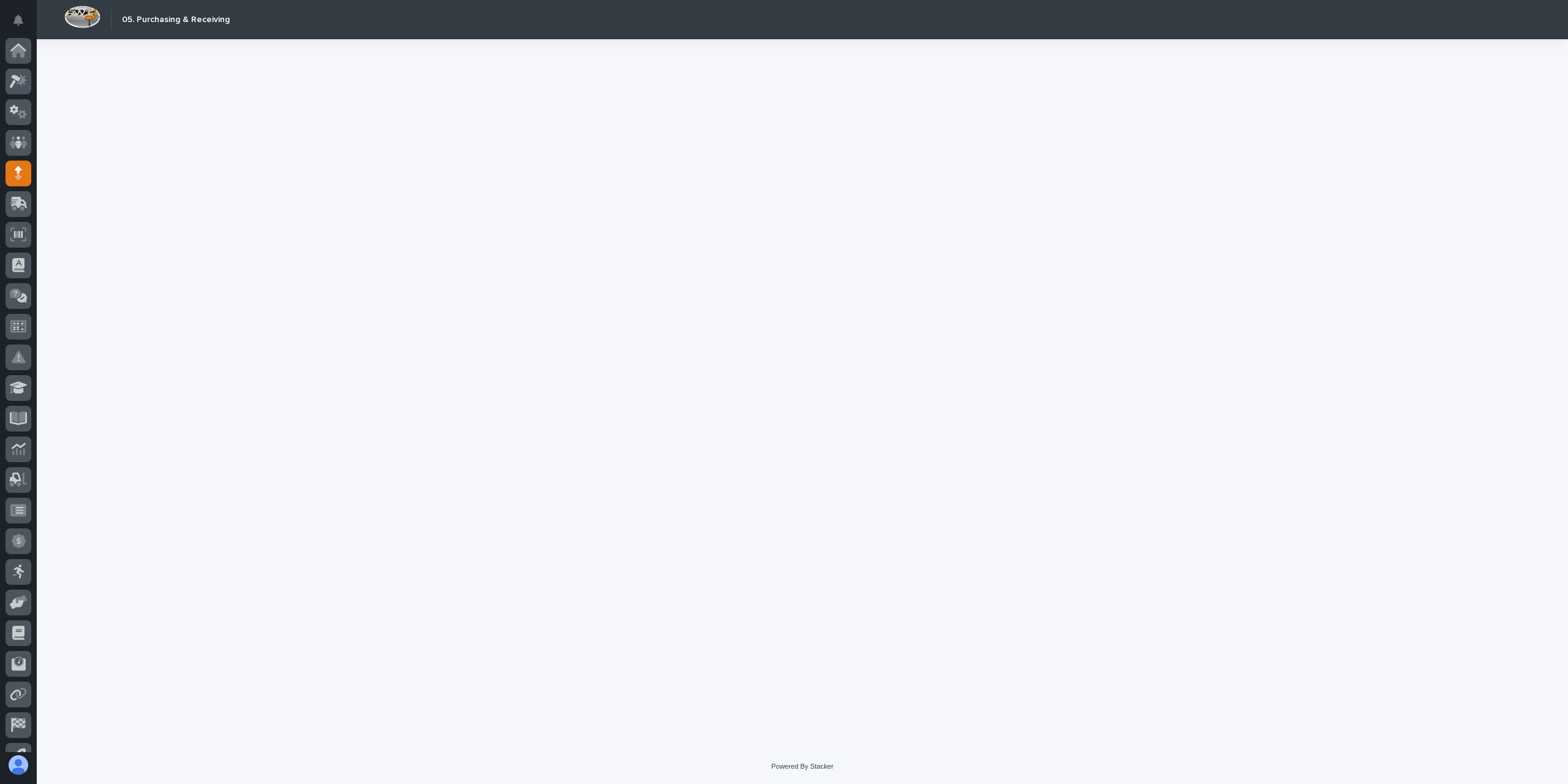
scroll to position [52, 0]
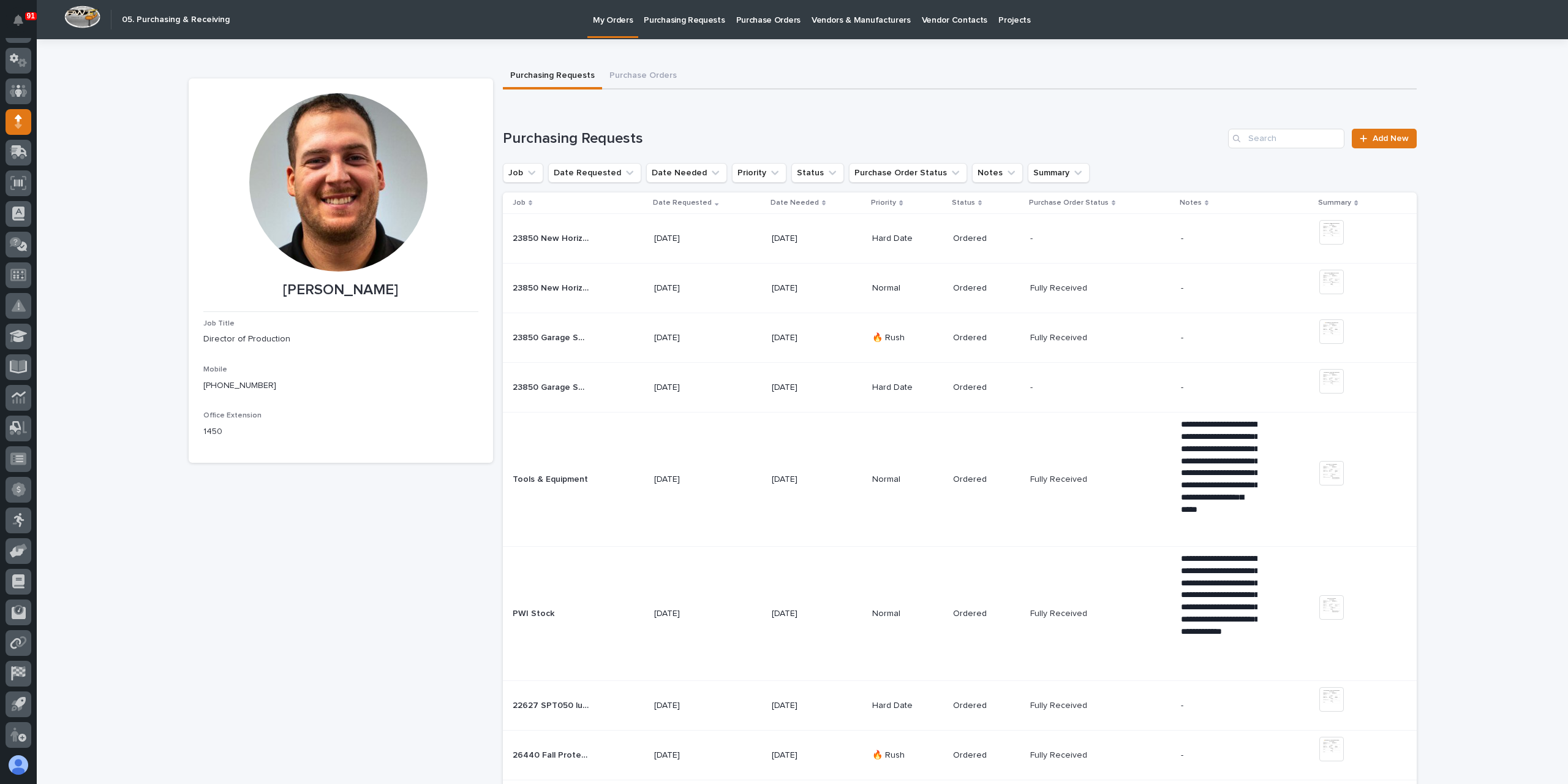
click at [688, 31] on link "Purchasing Requests" at bounding box center [684, 19] width 92 height 38
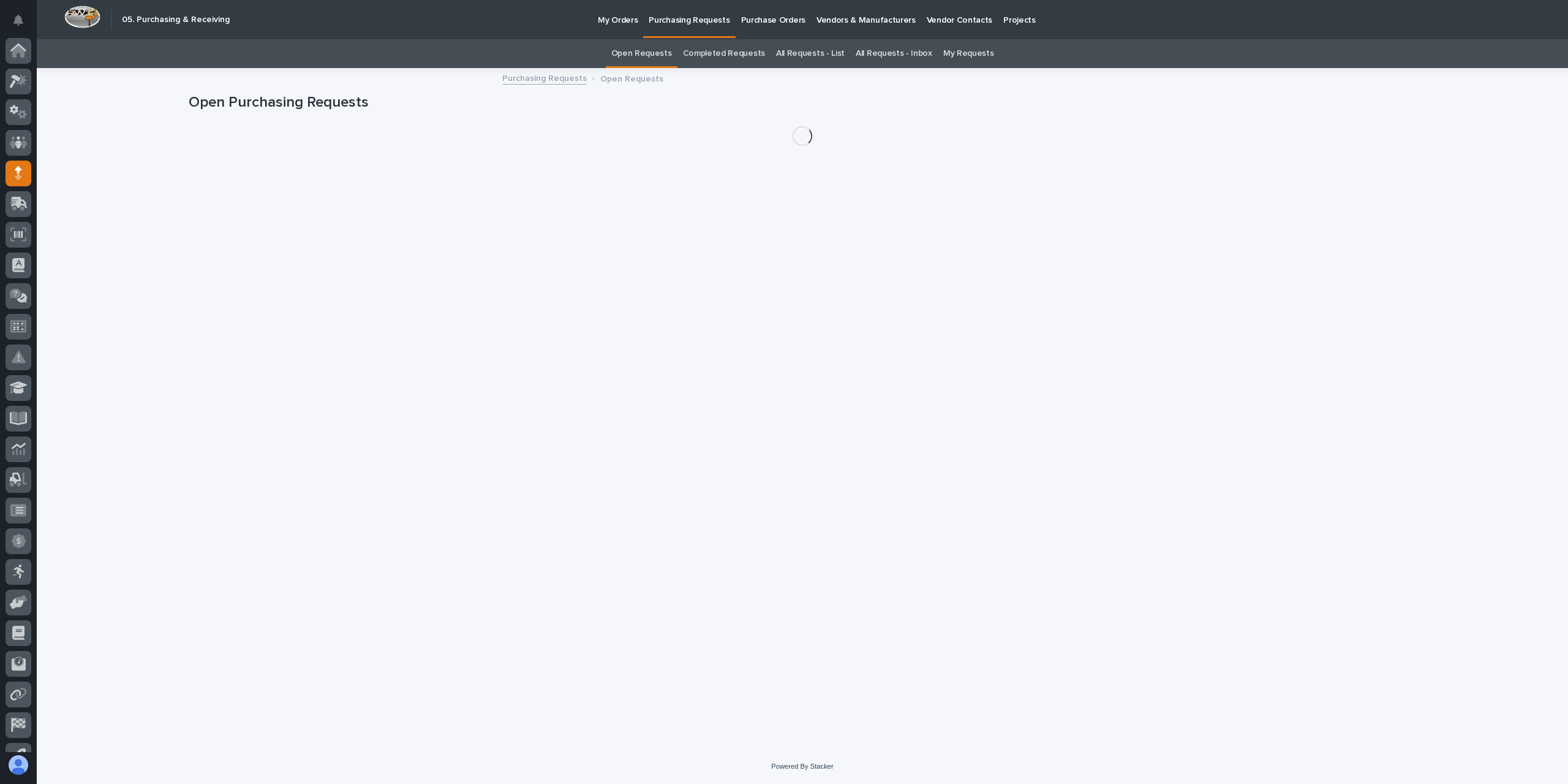
scroll to position [52, 0]
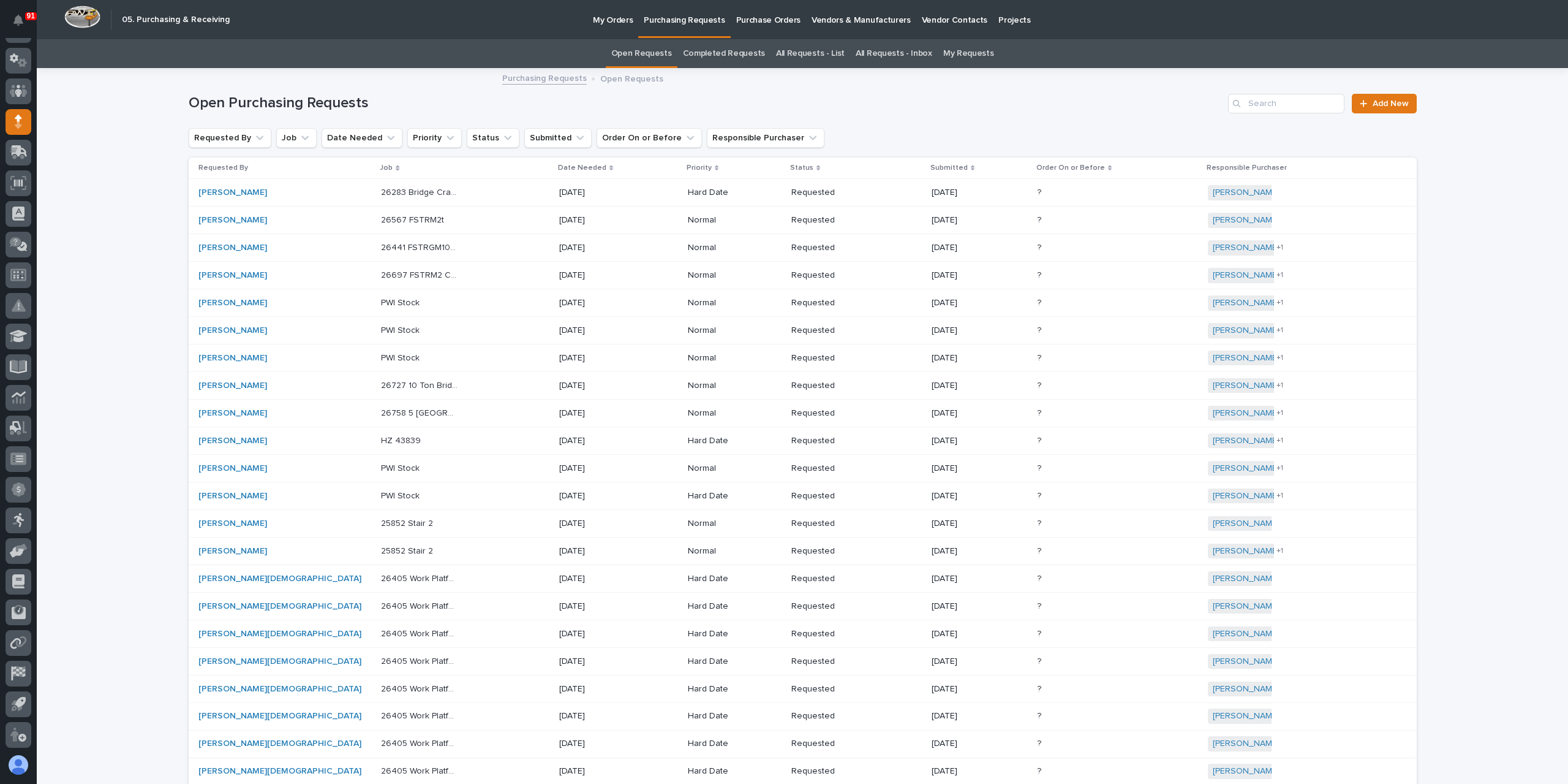
click at [798, 56] on link "All Requests - List" at bounding box center [810, 54] width 69 height 29
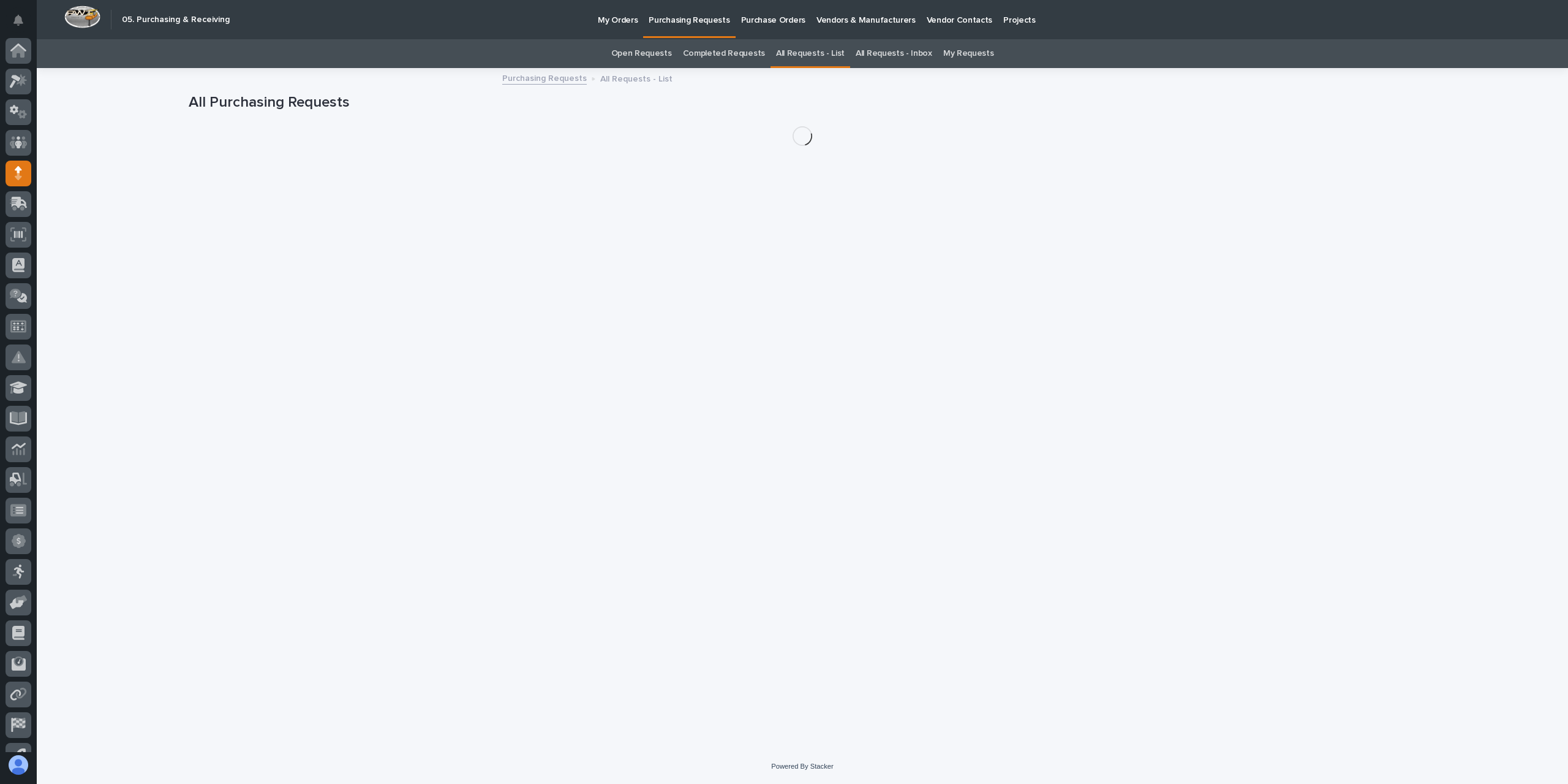
scroll to position [52, 0]
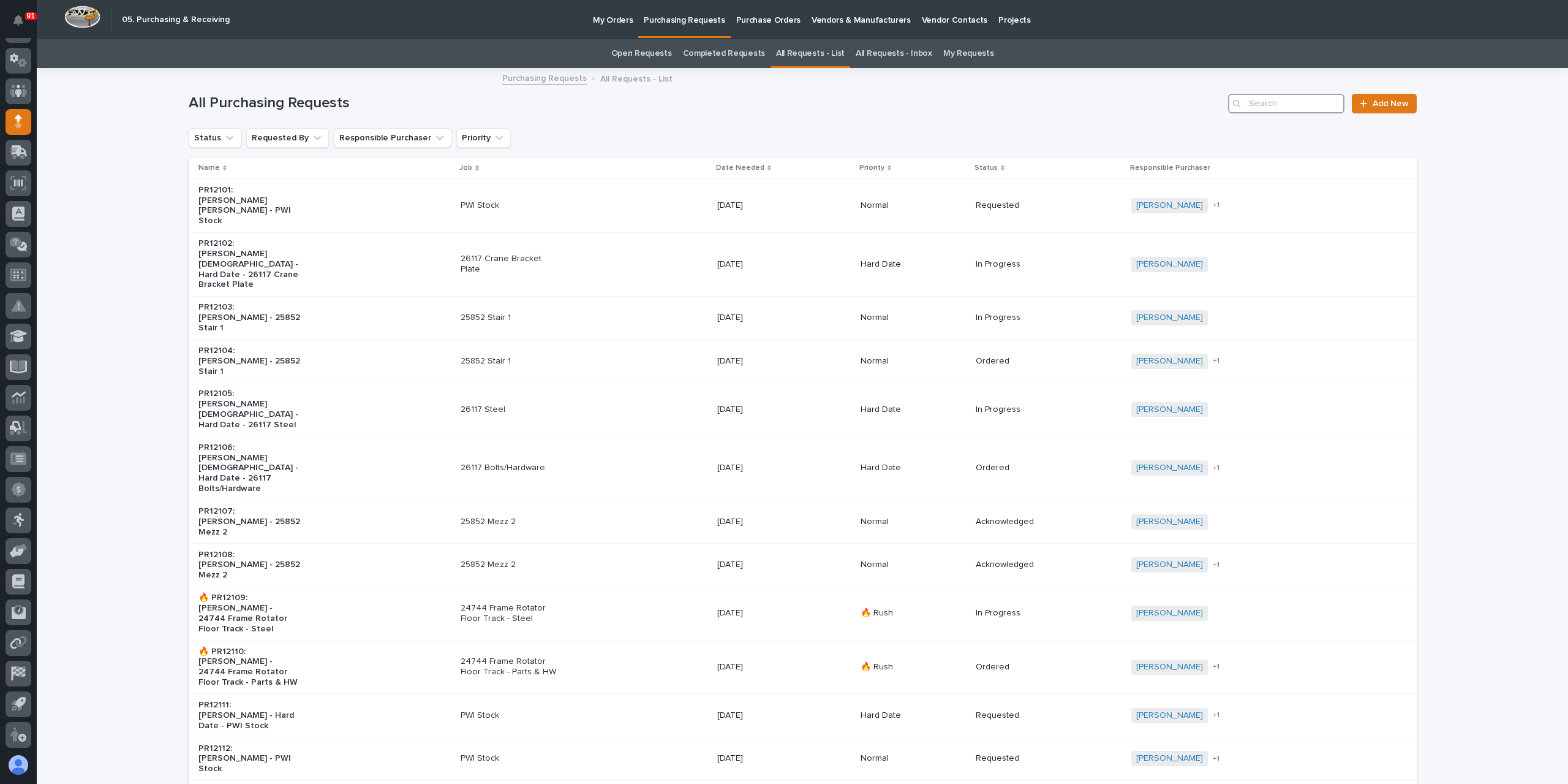
click at [1275, 104] on input "Search" at bounding box center [1286, 103] width 117 height 20
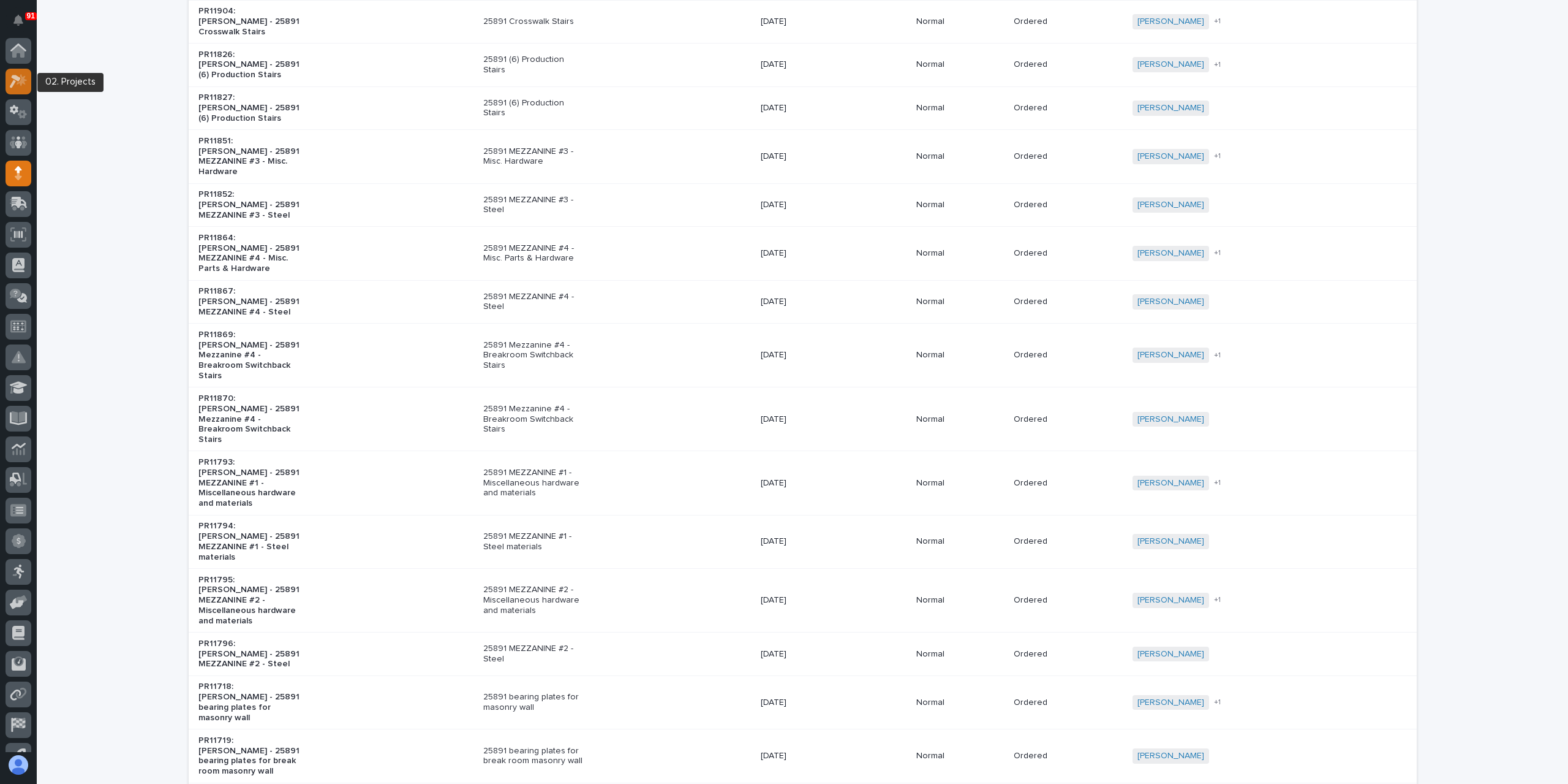
type input "25891"
click at [18, 83] on icon at bounding box center [21, 80] width 10 height 12
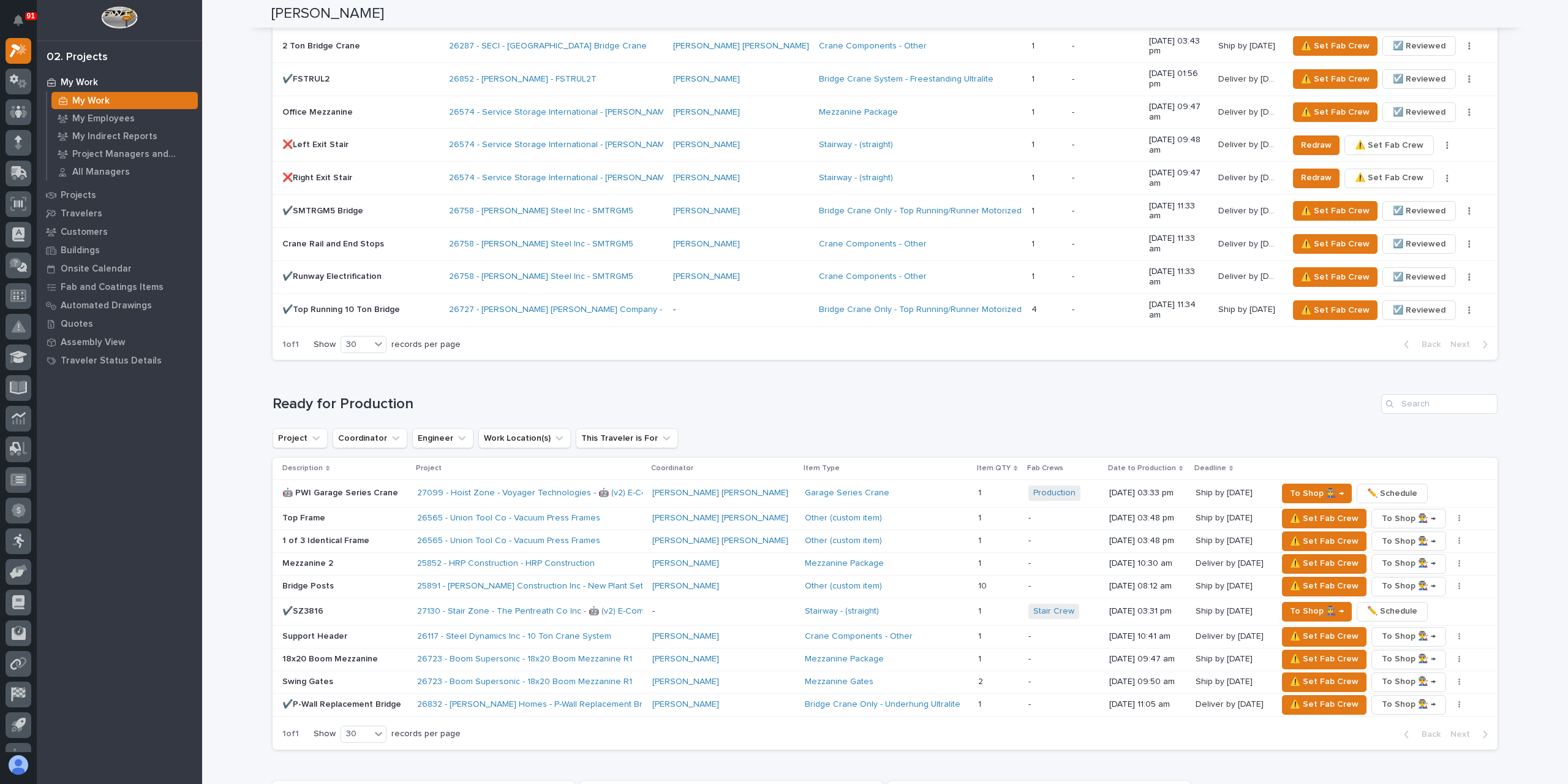
scroll to position [1593, 0]
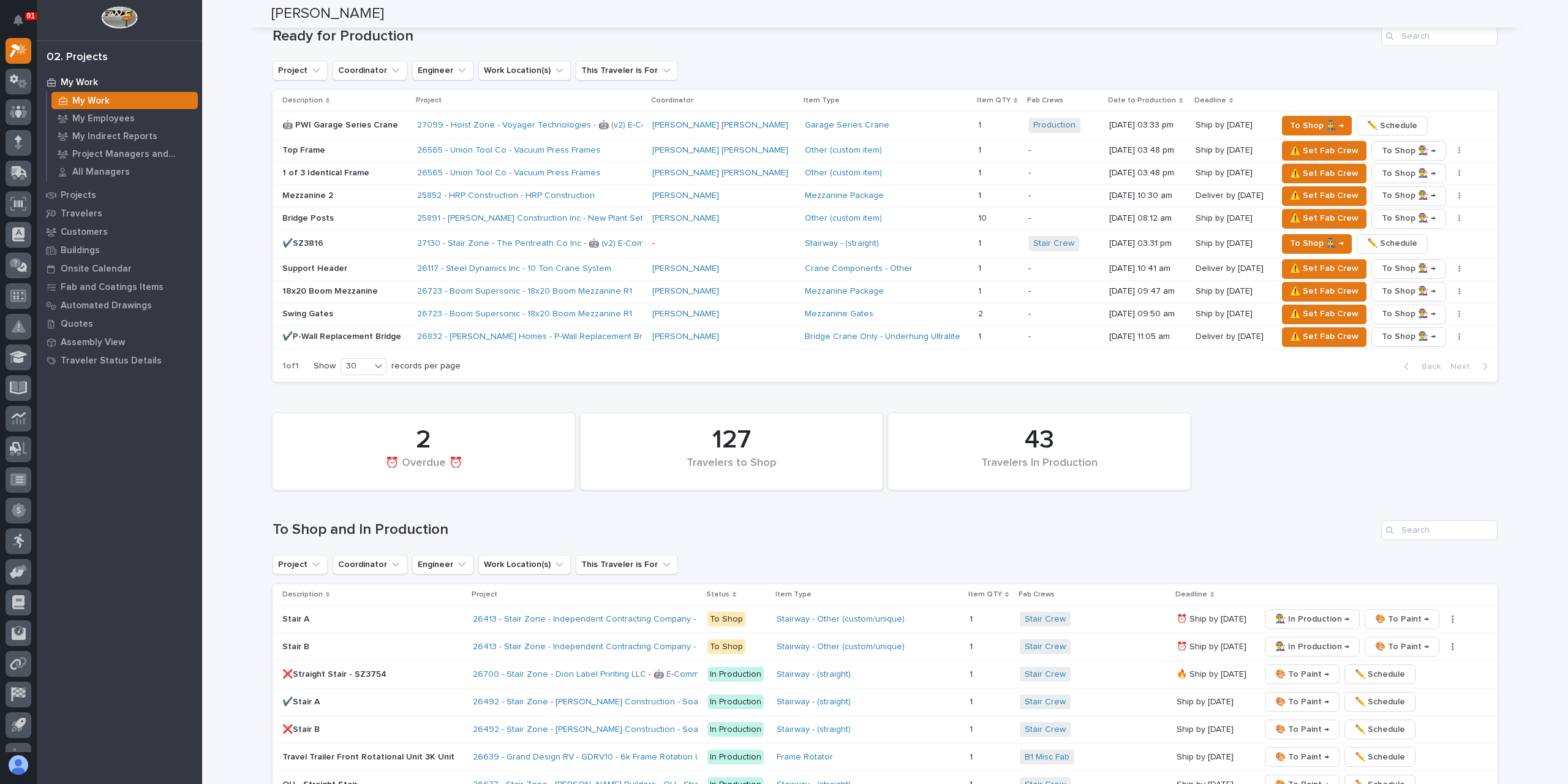
click at [1444, 520] on input "Search" at bounding box center [1439, 530] width 117 height 20
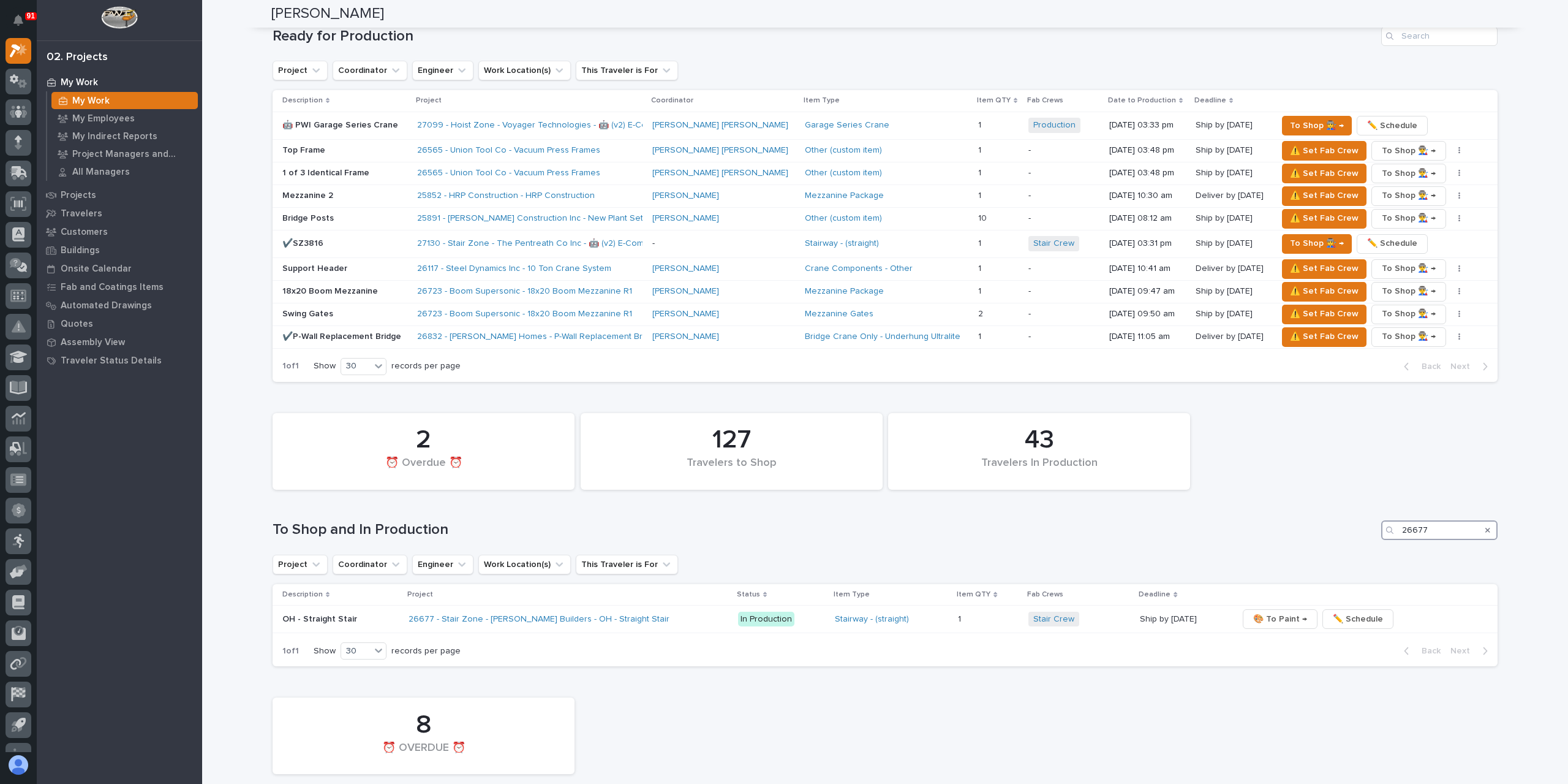
type input "26677"
click at [1485, 526] on icon "Search" at bounding box center [1487, 530] width 5 height 8
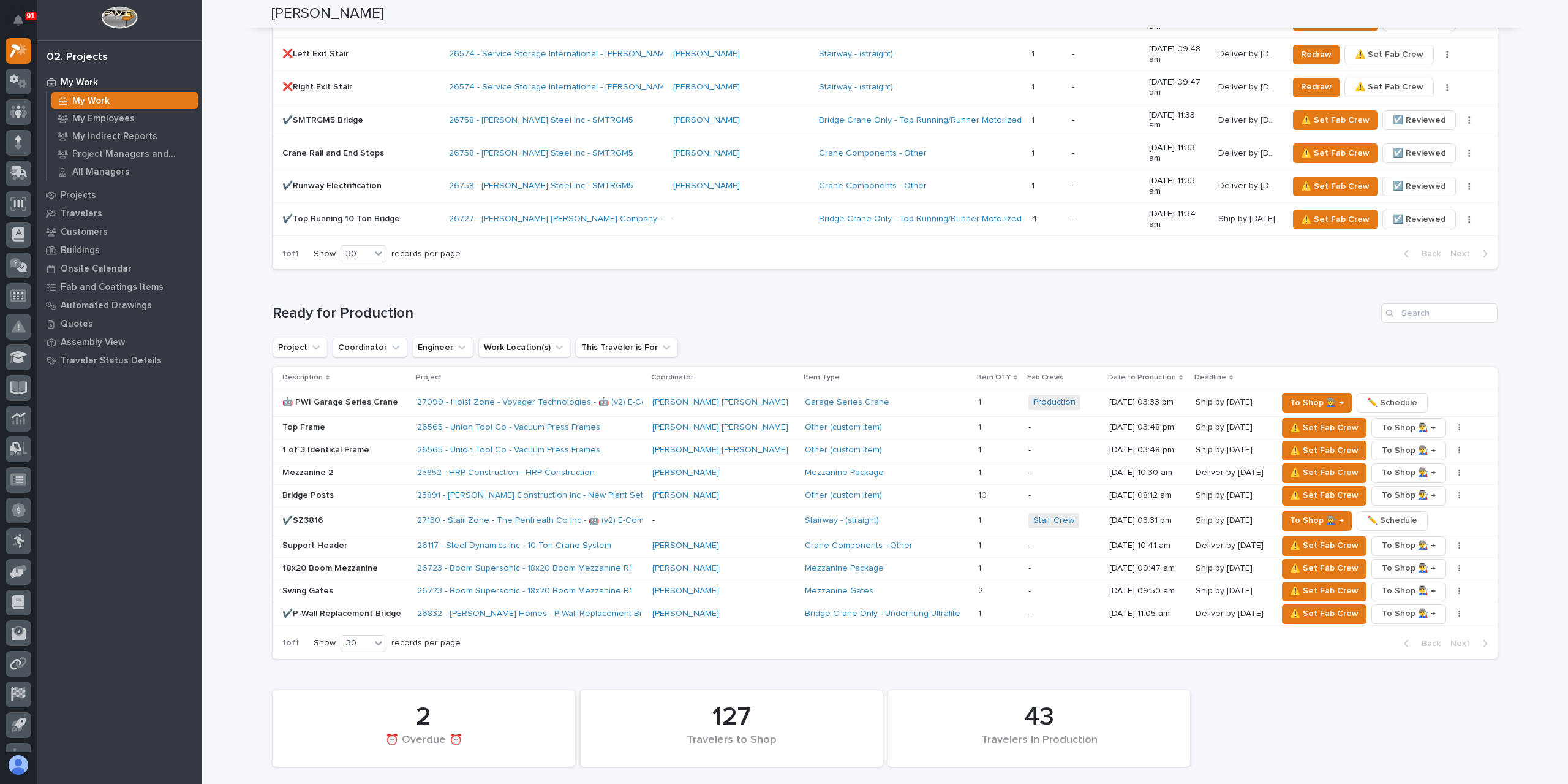
scroll to position [1255, 0]
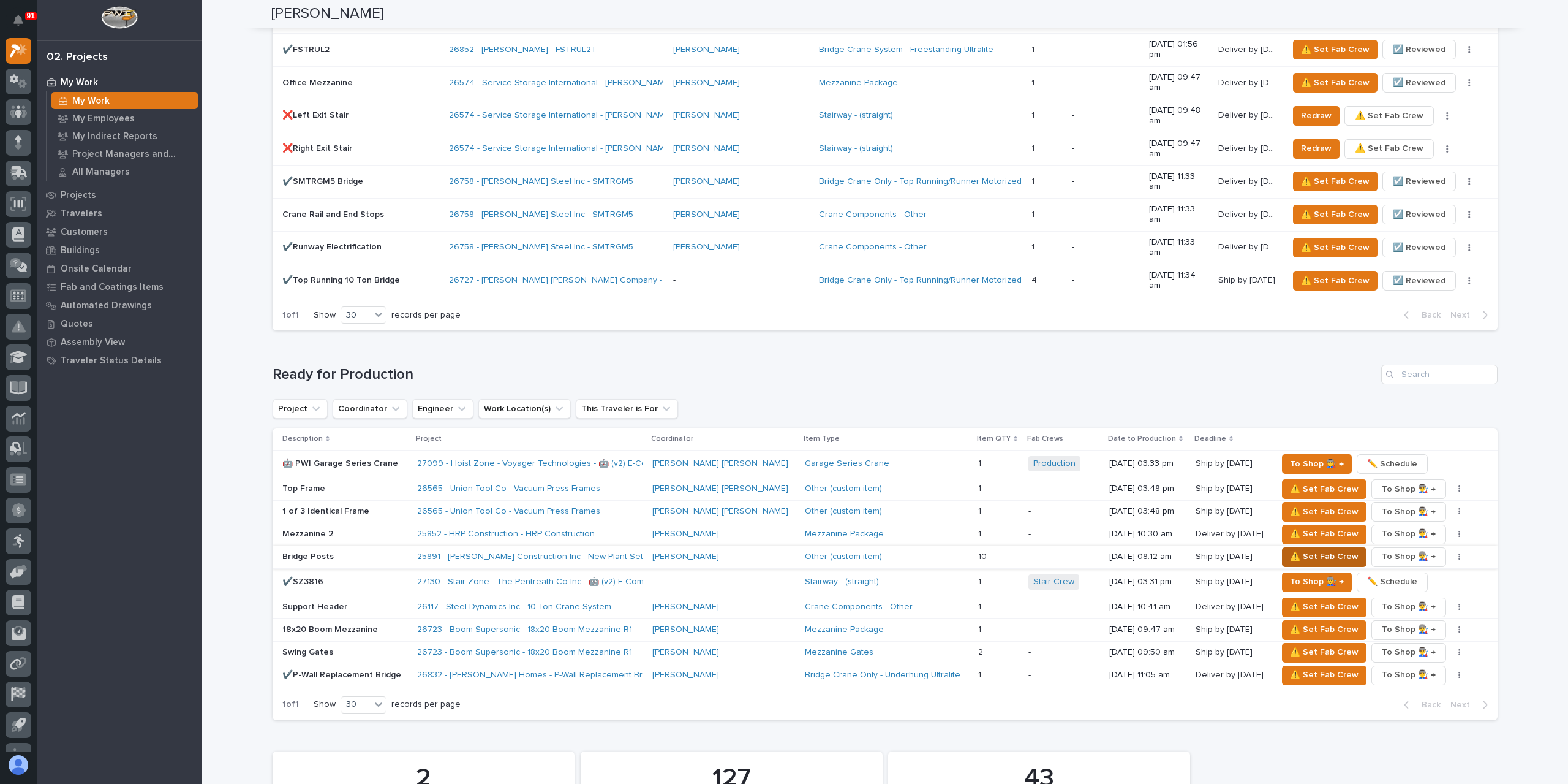
click at [1311, 549] on span "⚠️ Set Fab Crew" at bounding box center [1324, 556] width 69 height 15
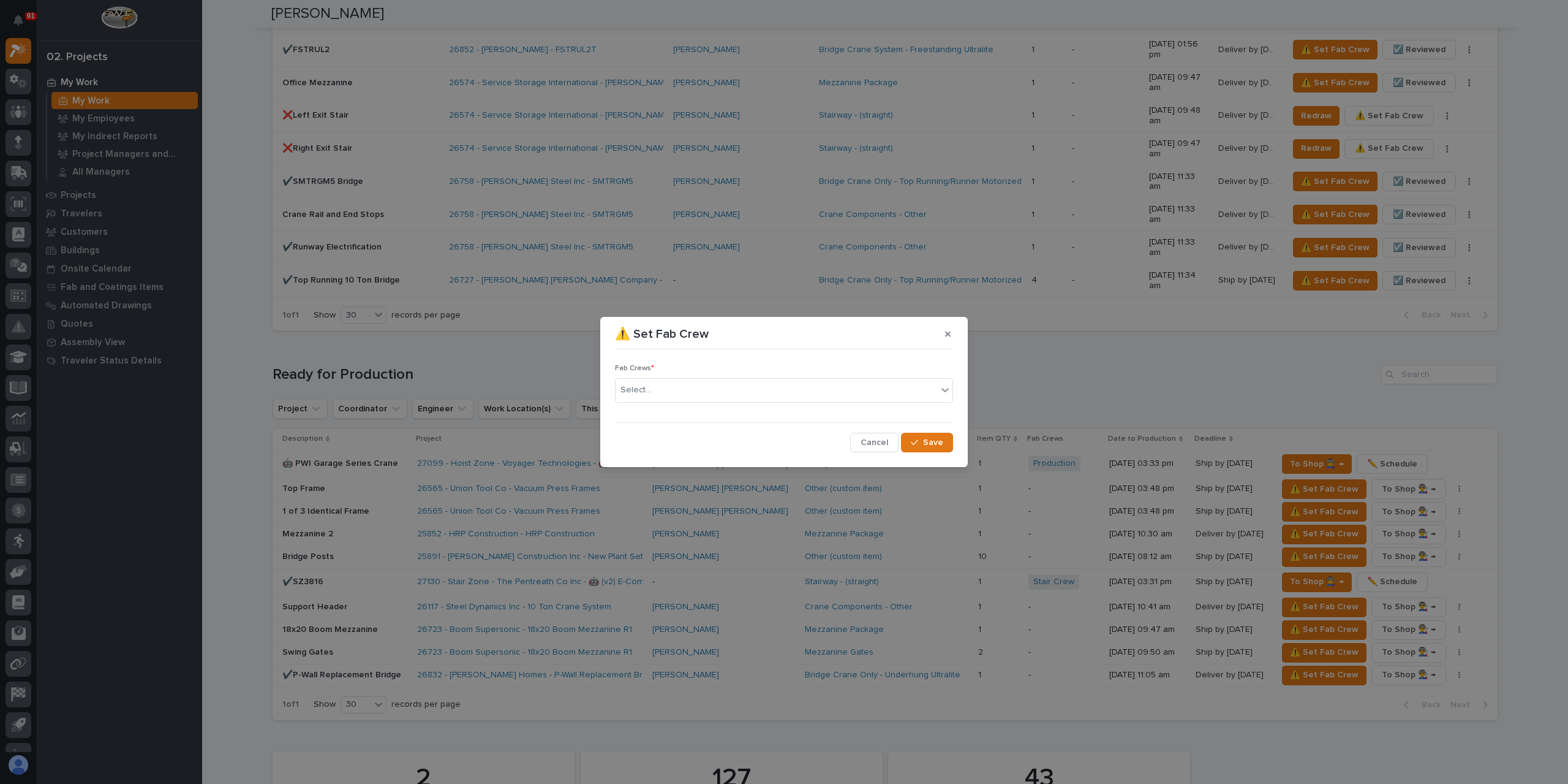
click at [676, 387] on div "Select..." at bounding box center [776, 390] width 322 height 21
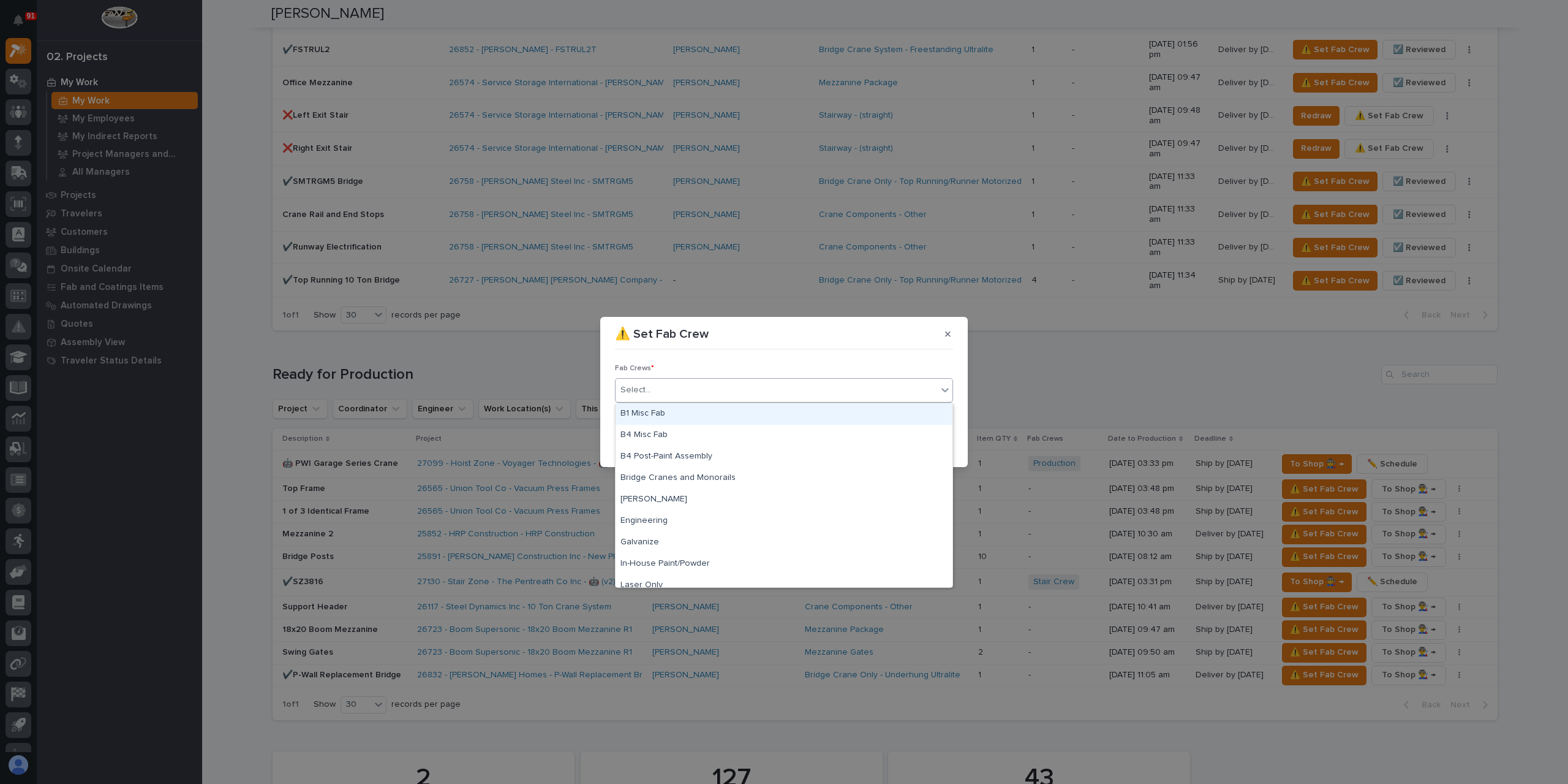
click at [687, 418] on div "B1 Misc Fab" at bounding box center [784, 414] width 336 height 21
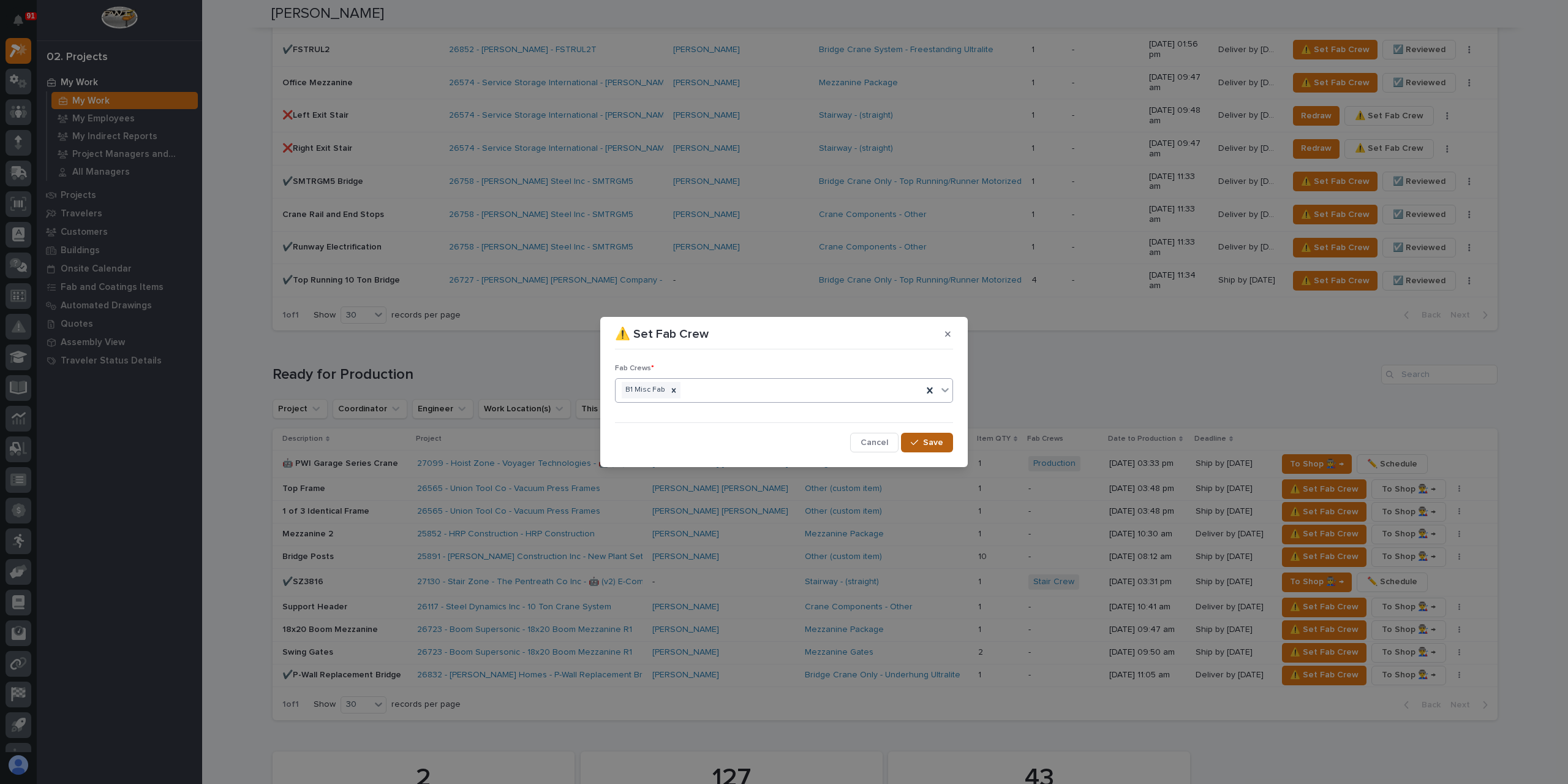
click at [914, 448] on button "Save" at bounding box center [927, 442] width 52 height 20
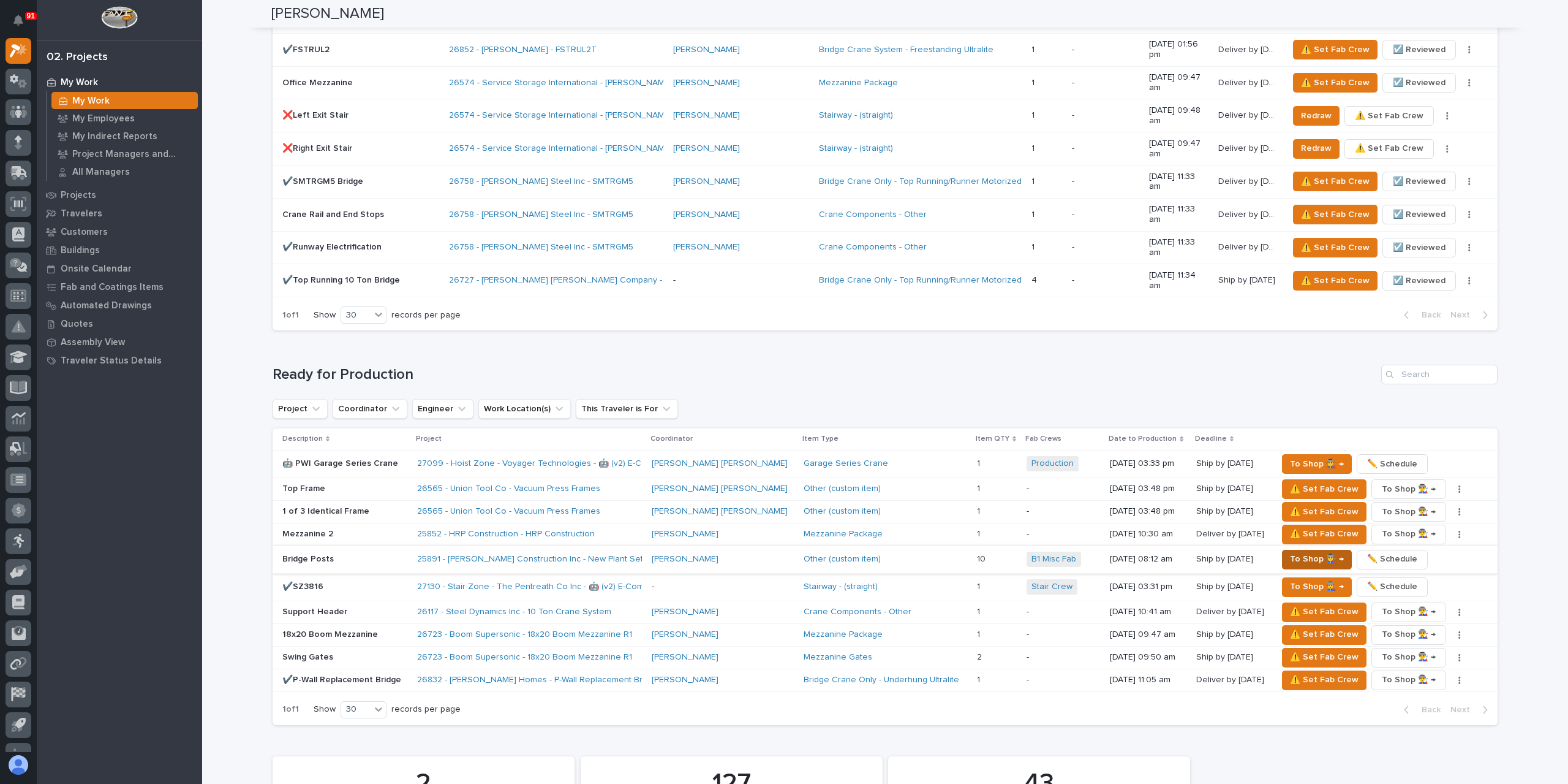
click at [1290, 551] on span "To Shop 👨‍🏭 →" at bounding box center [1317, 558] width 54 height 15
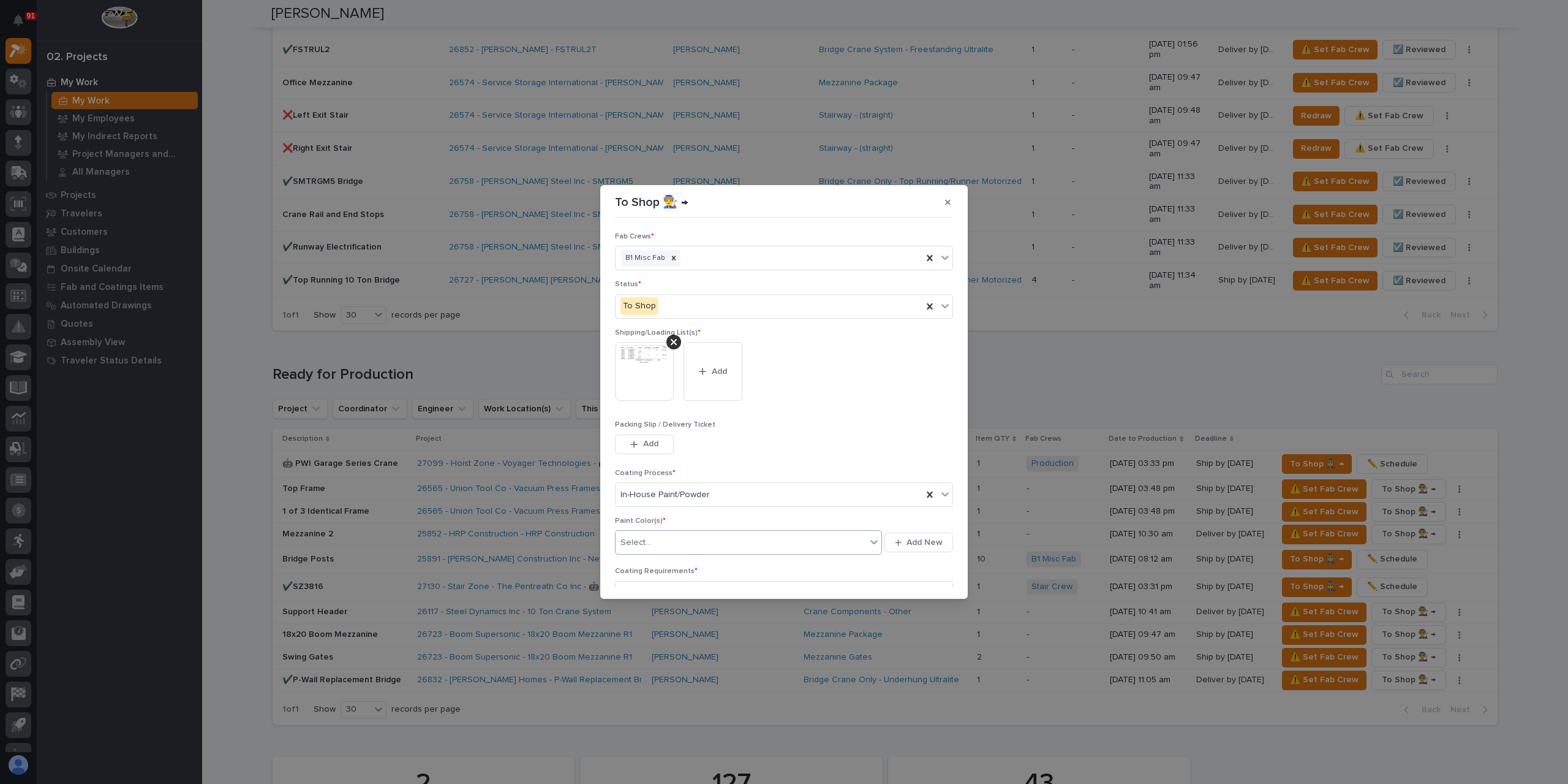
click at [643, 544] on div "Select..." at bounding box center [636, 542] width 31 height 13
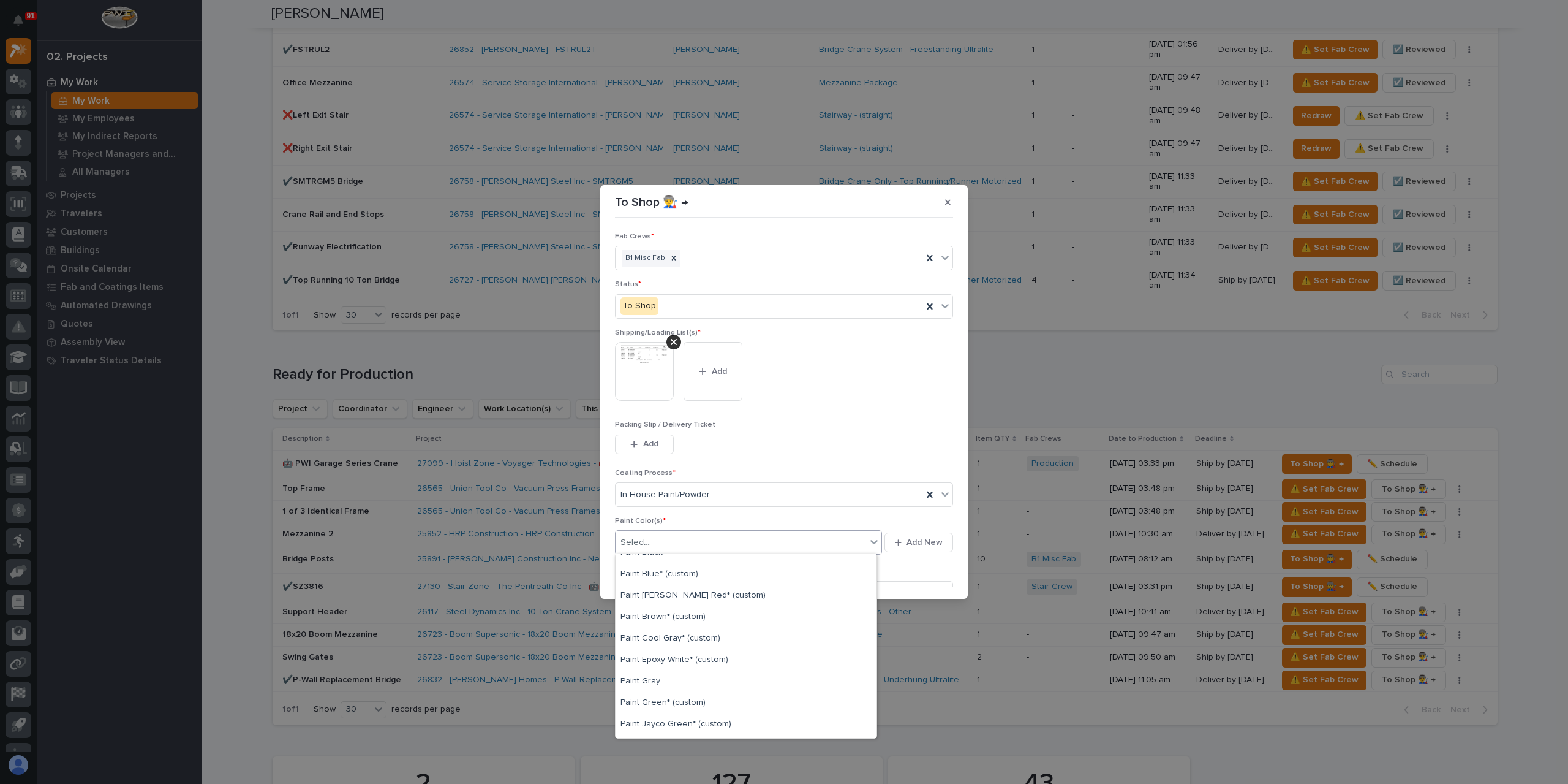
scroll to position [331, 0]
click at [671, 634] on div "Prime Gray" at bounding box center [746, 641] width 261 height 21
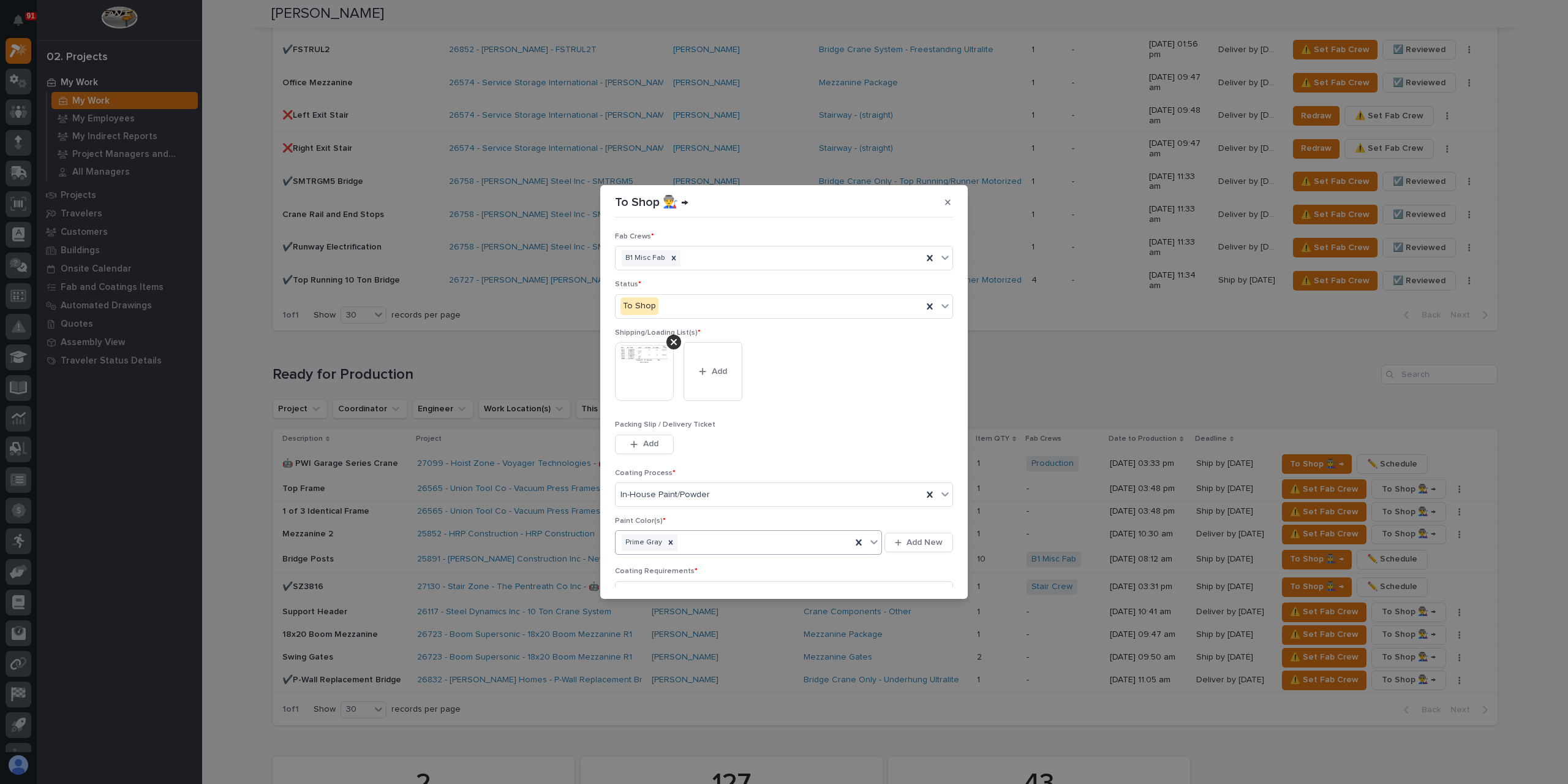
click at [916, 635] on button "Save" at bounding box center [927, 645] width 52 height 20
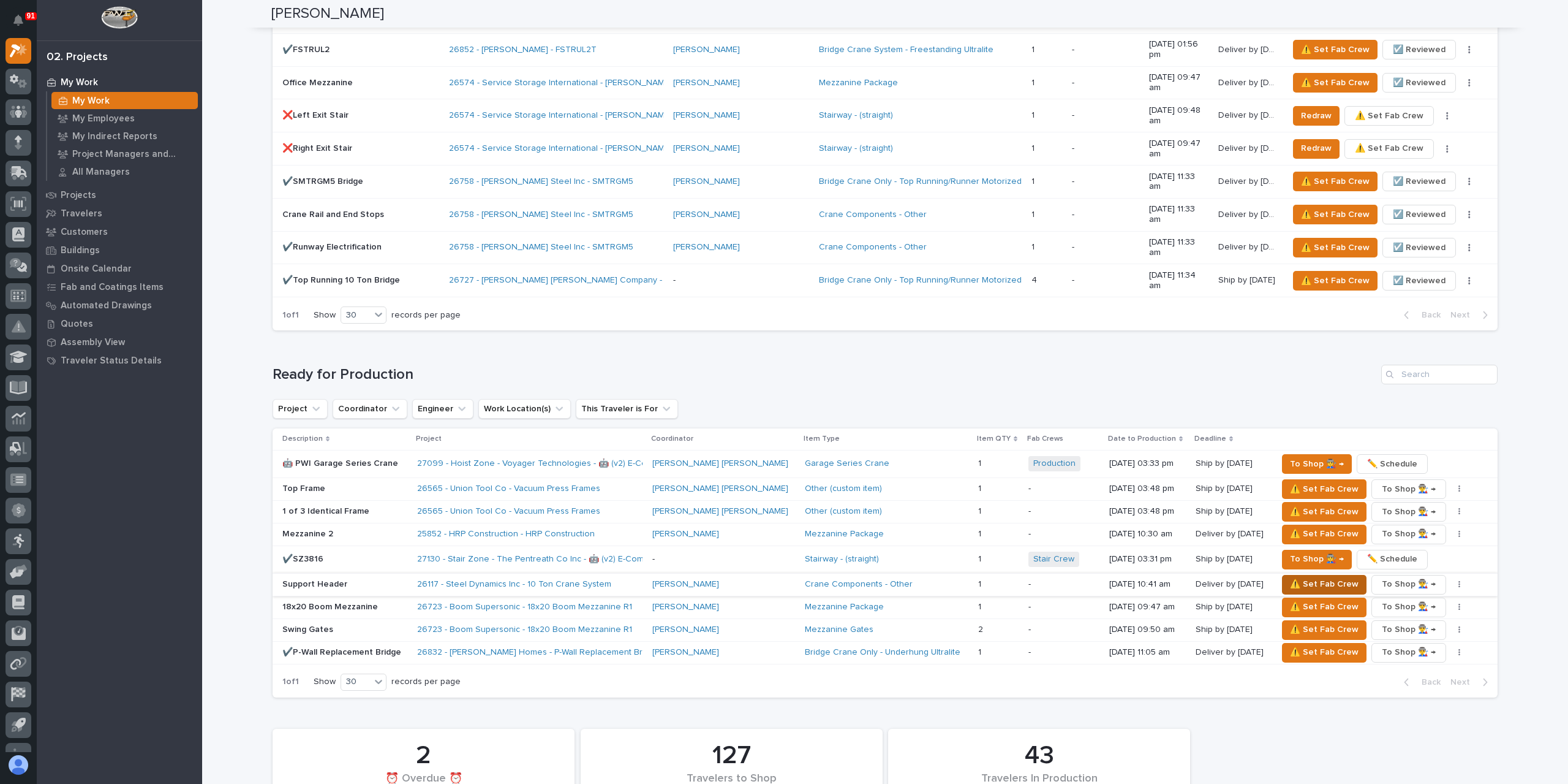
click at [1293, 576] on span "⚠️ Set Fab Crew" at bounding box center [1324, 583] width 69 height 15
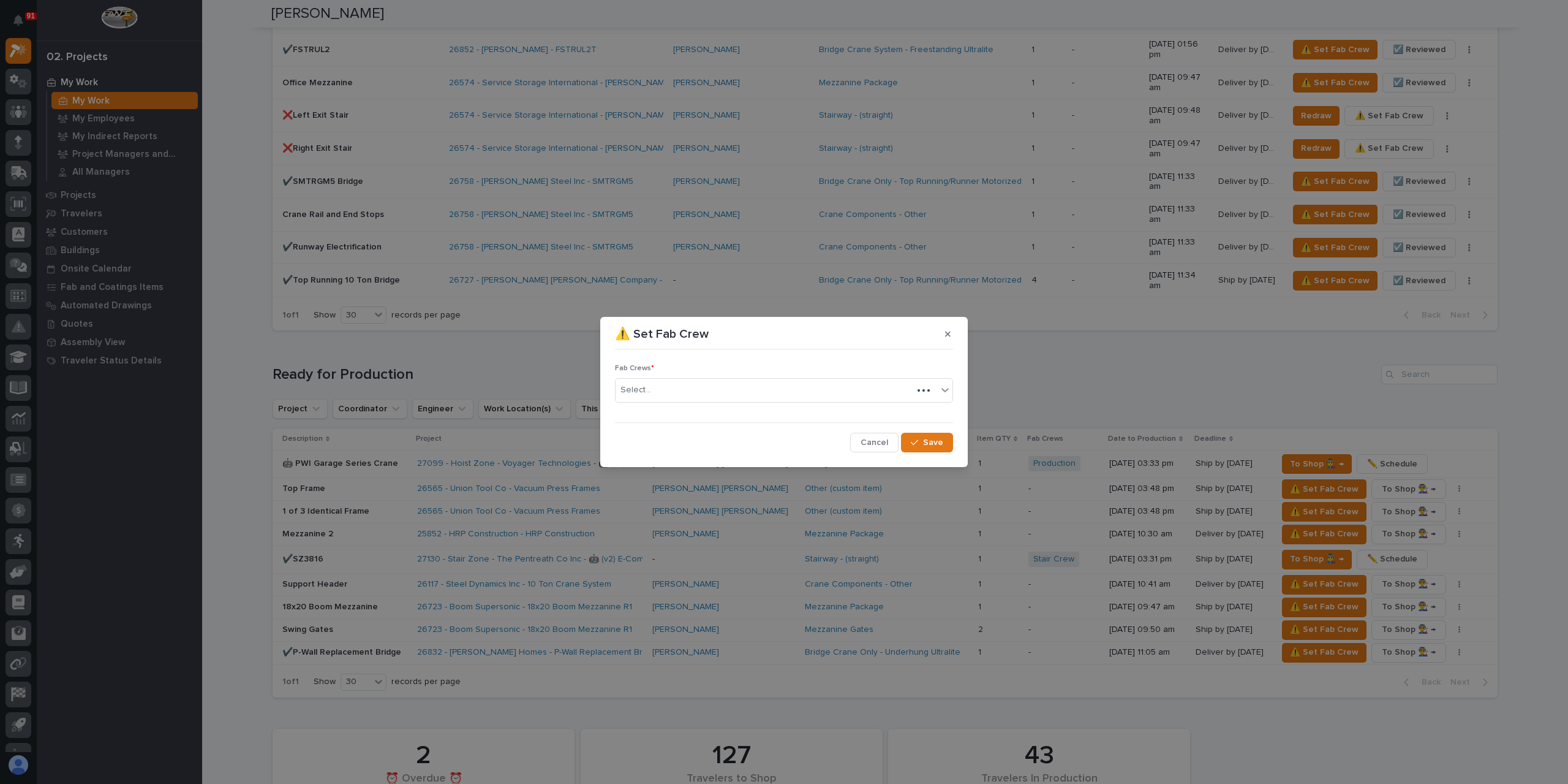
click at [676, 399] on div "Select..." at bounding box center [764, 390] width 297 height 21
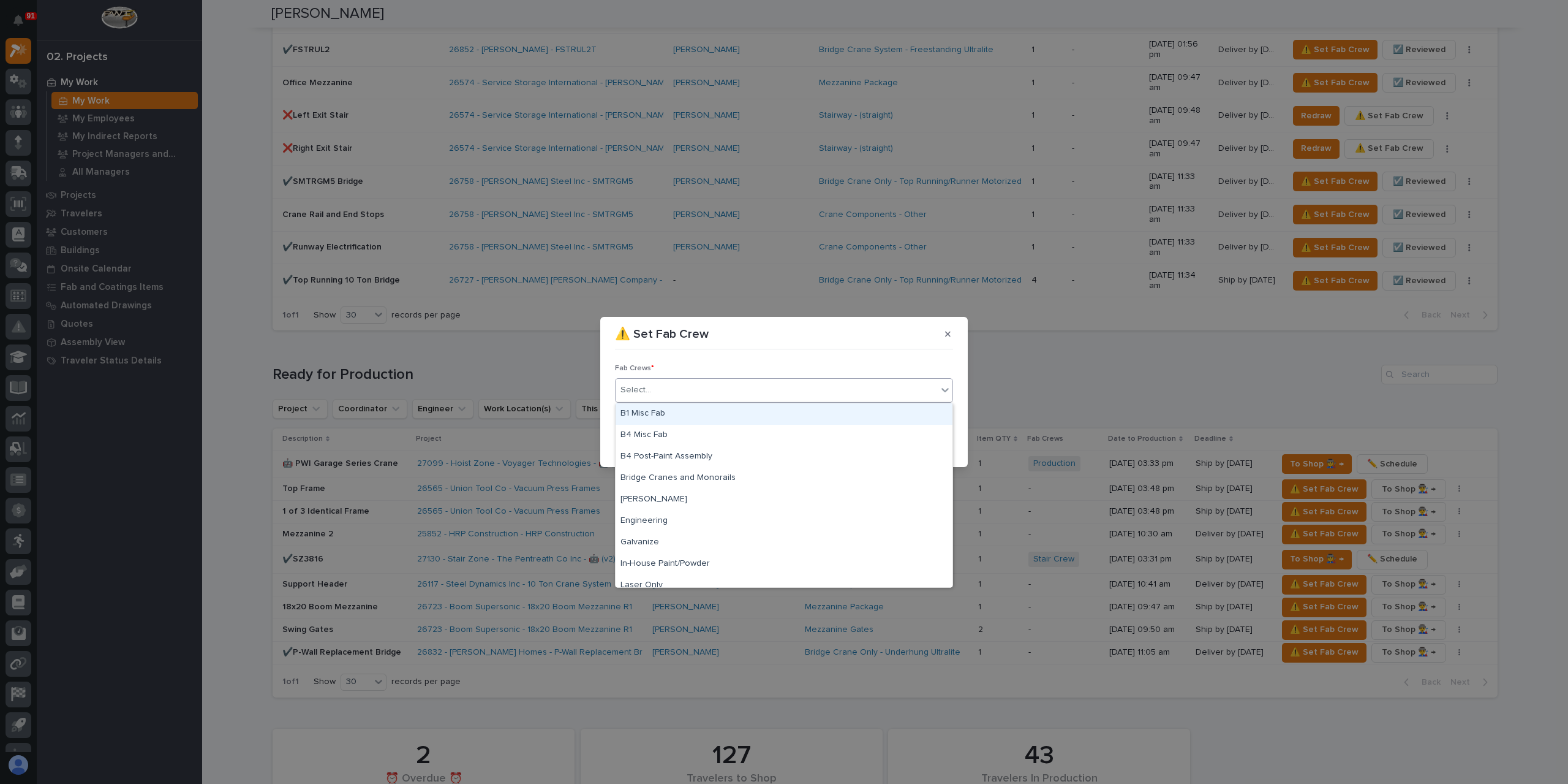
click at [670, 410] on div "B1 Misc Fab" at bounding box center [784, 414] width 336 height 21
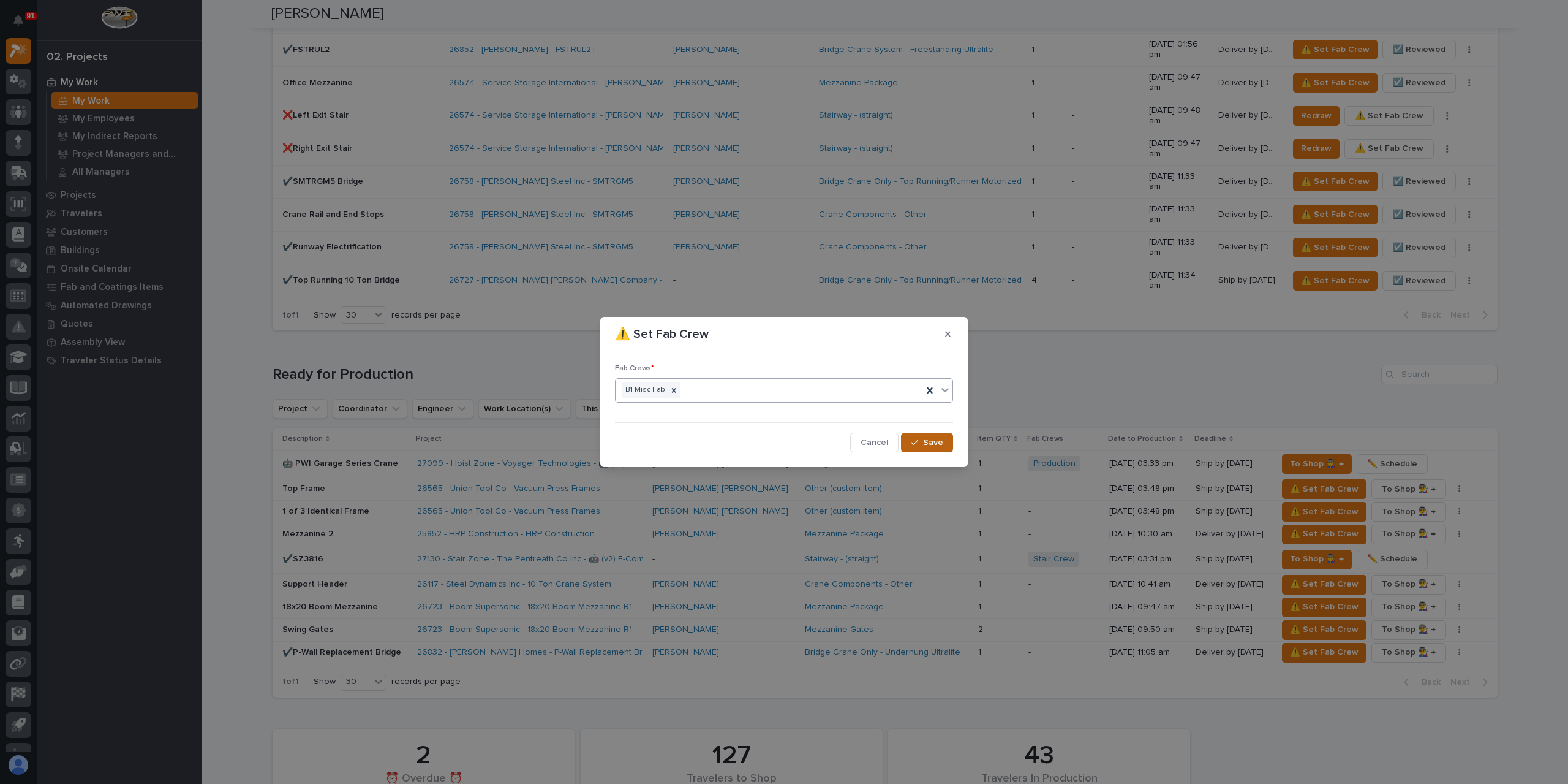
click at [946, 441] on button "Save" at bounding box center [927, 442] width 52 height 20
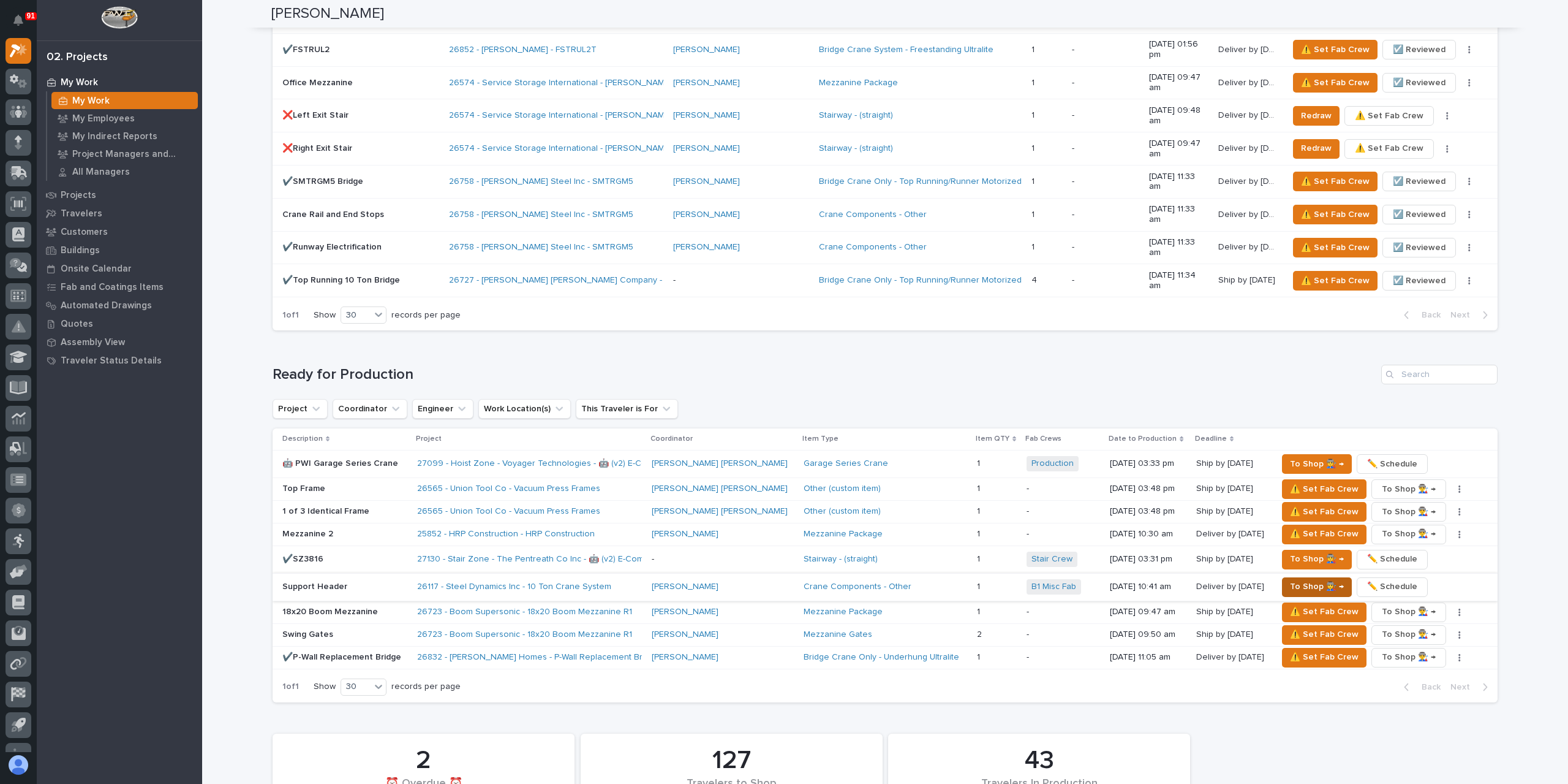
click at [1297, 579] on span "To Shop 👨‍🏭 →" at bounding box center [1317, 586] width 54 height 15
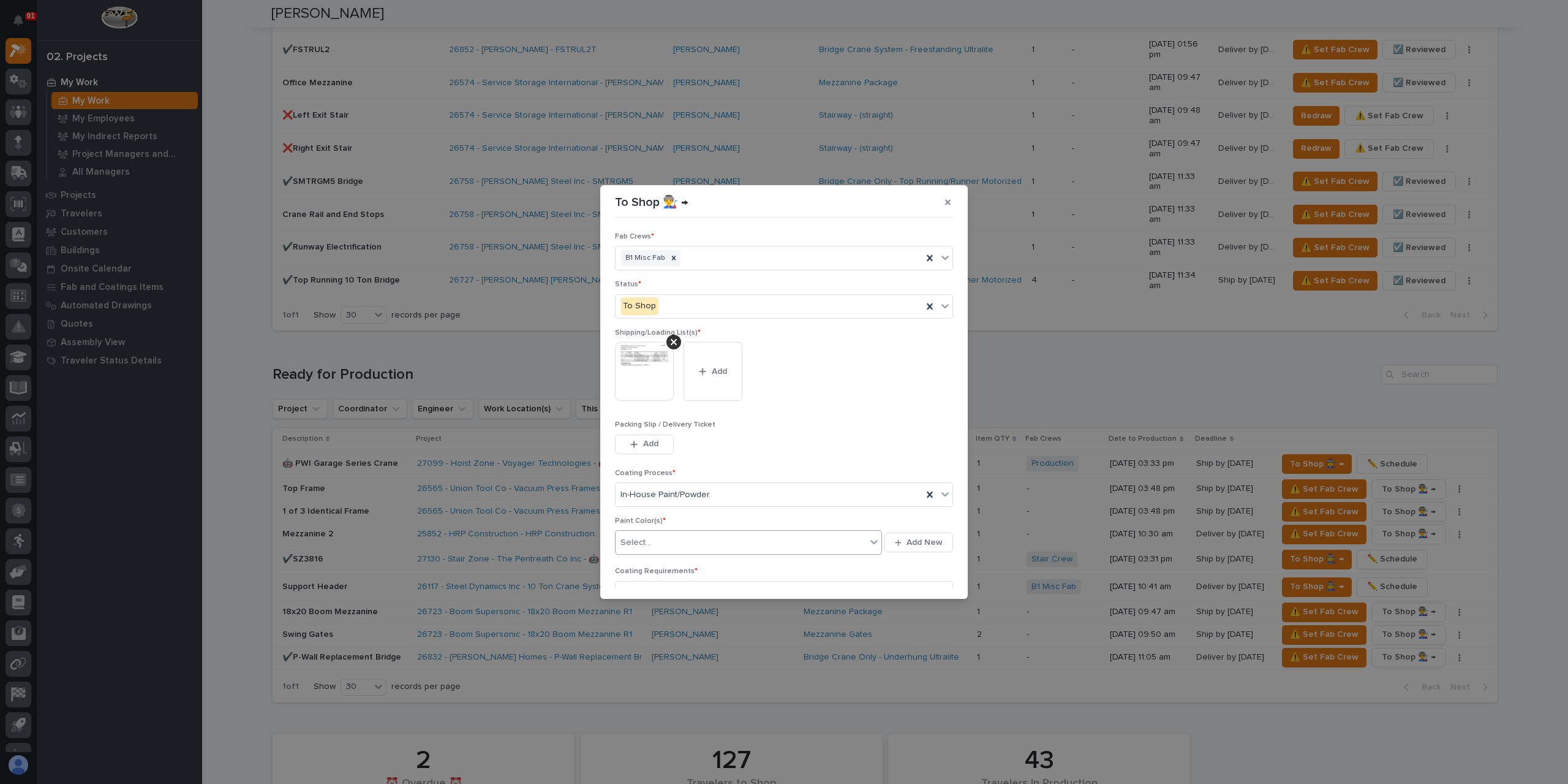
click at [663, 544] on div "Select..." at bounding box center [741, 543] width 251 height 21
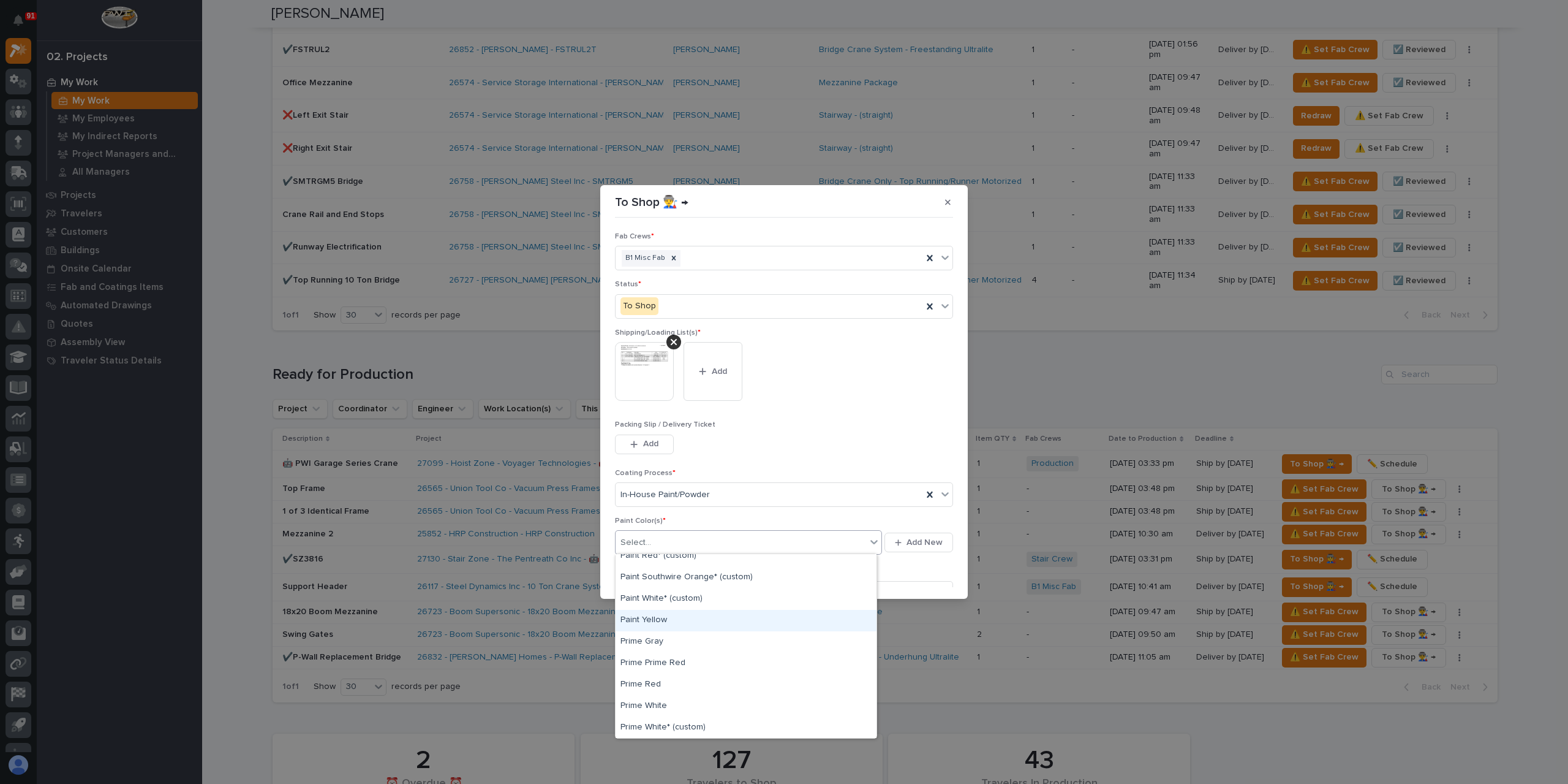
scroll to position [331, 0]
click at [660, 690] on div "Prime Red" at bounding box center [746, 684] width 261 height 21
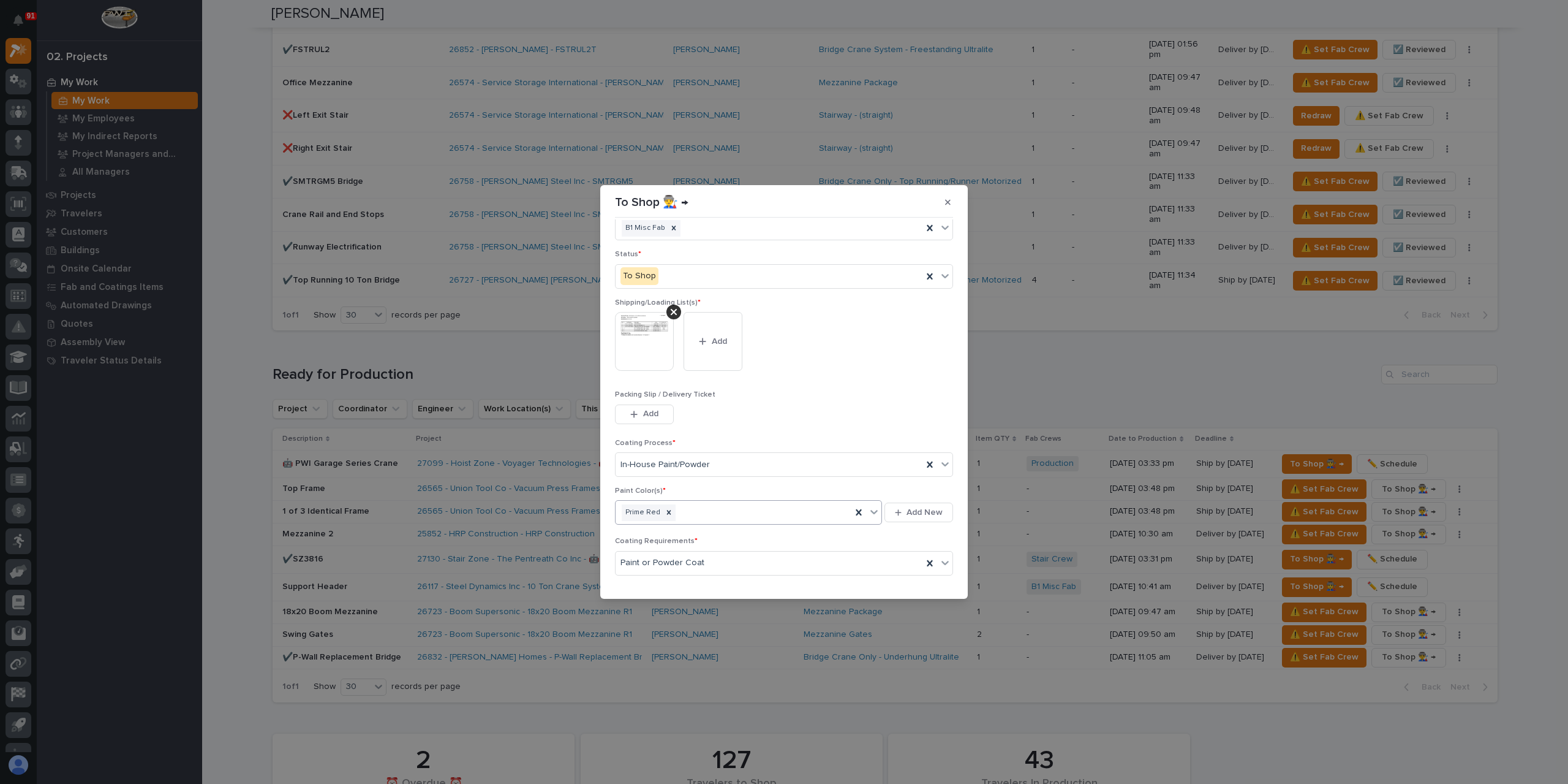
scroll to position [65, 0]
click at [916, 576] on div "button" at bounding box center [917, 580] width 12 height 9
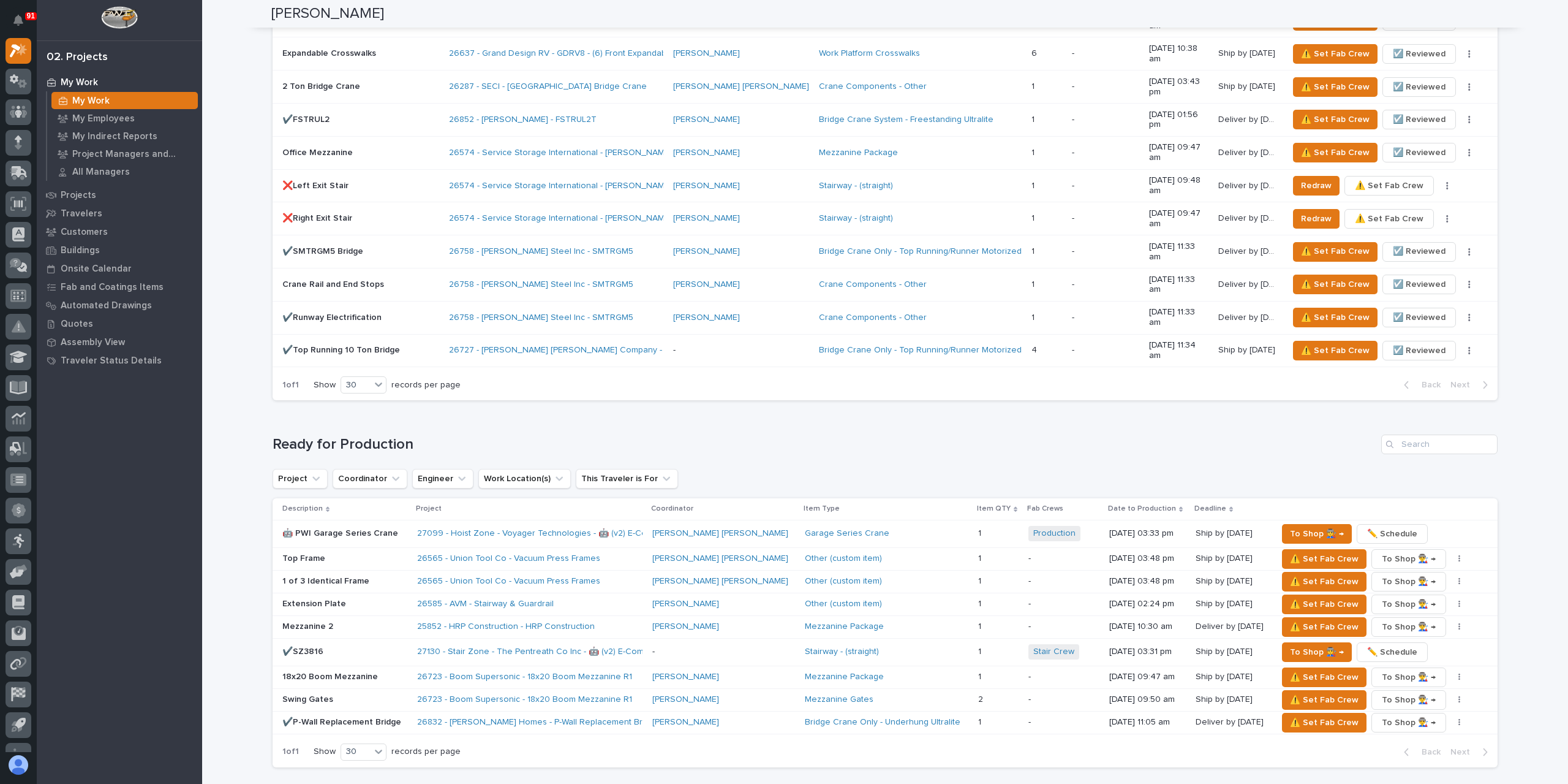
scroll to position [1255, 0]
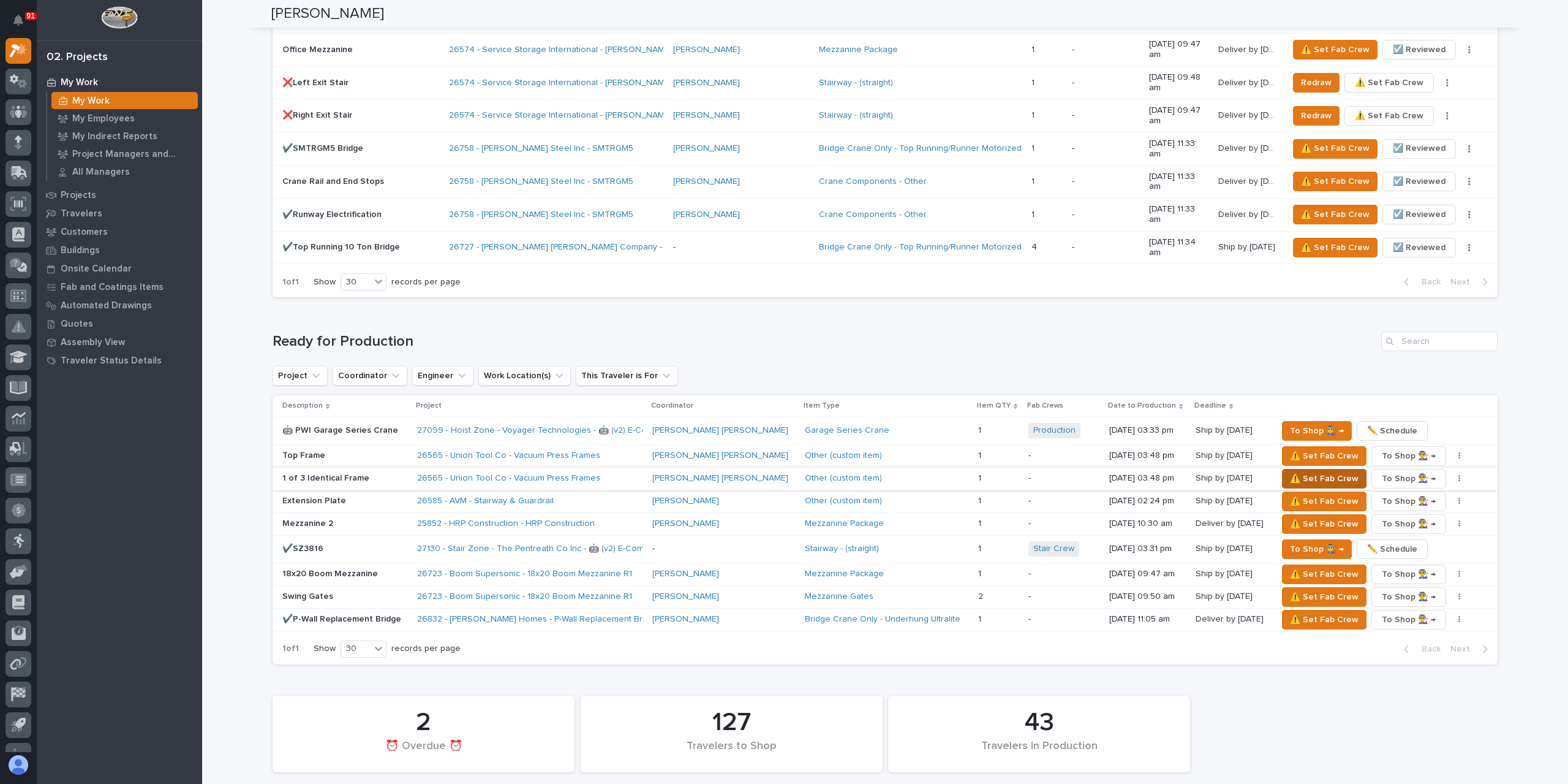
click at [1290, 471] on span "⚠️ Set Fab Crew" at bounding box center [1324, 478] width 69 height 15
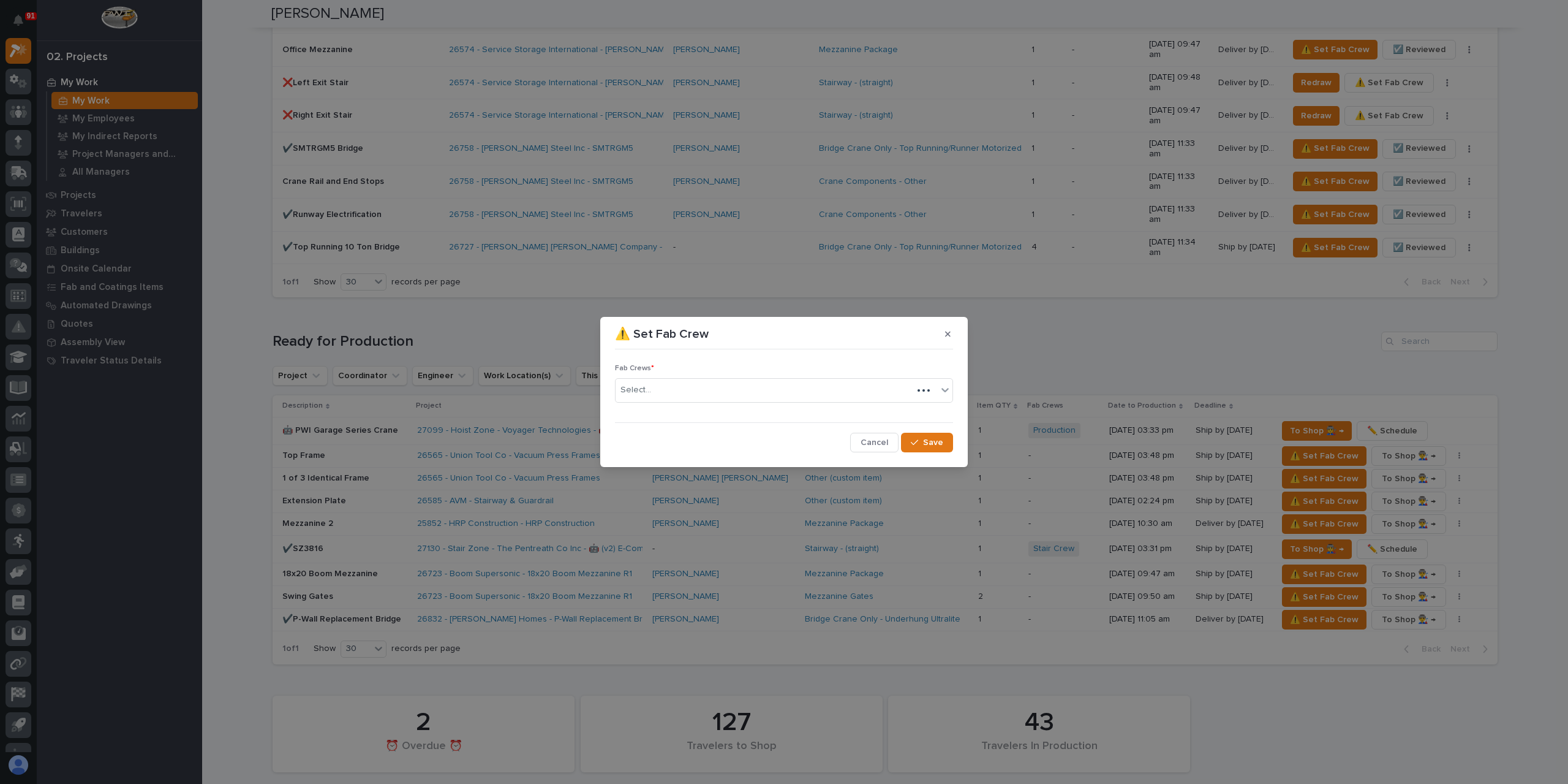
click at [671, 392] on div "Select..." at bounding box center [764, 390] width 297 height 21
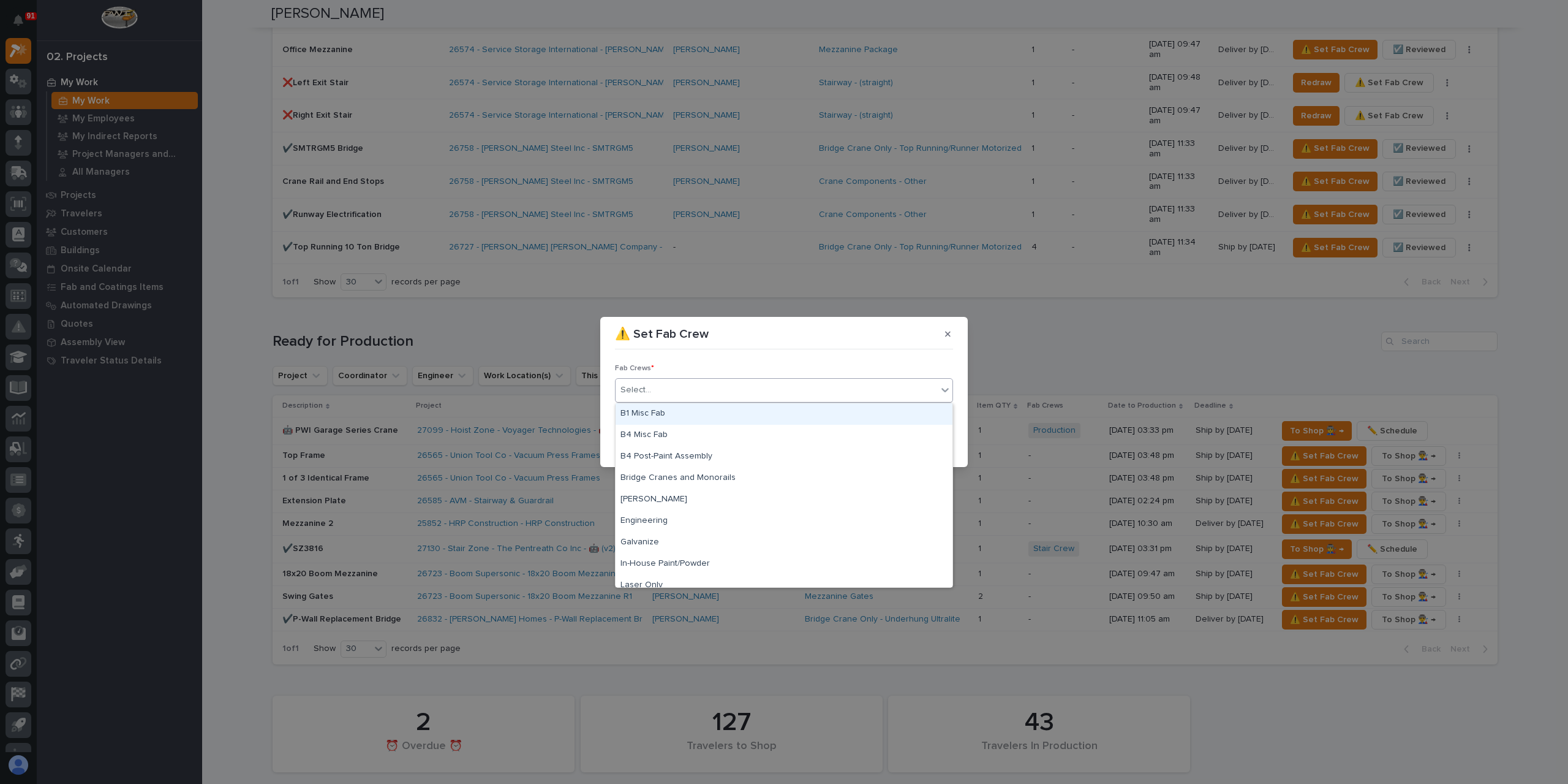
click at [670, 412] on div "B1 Misc Fab" at bounding box center [784, 414] width 336 height 21
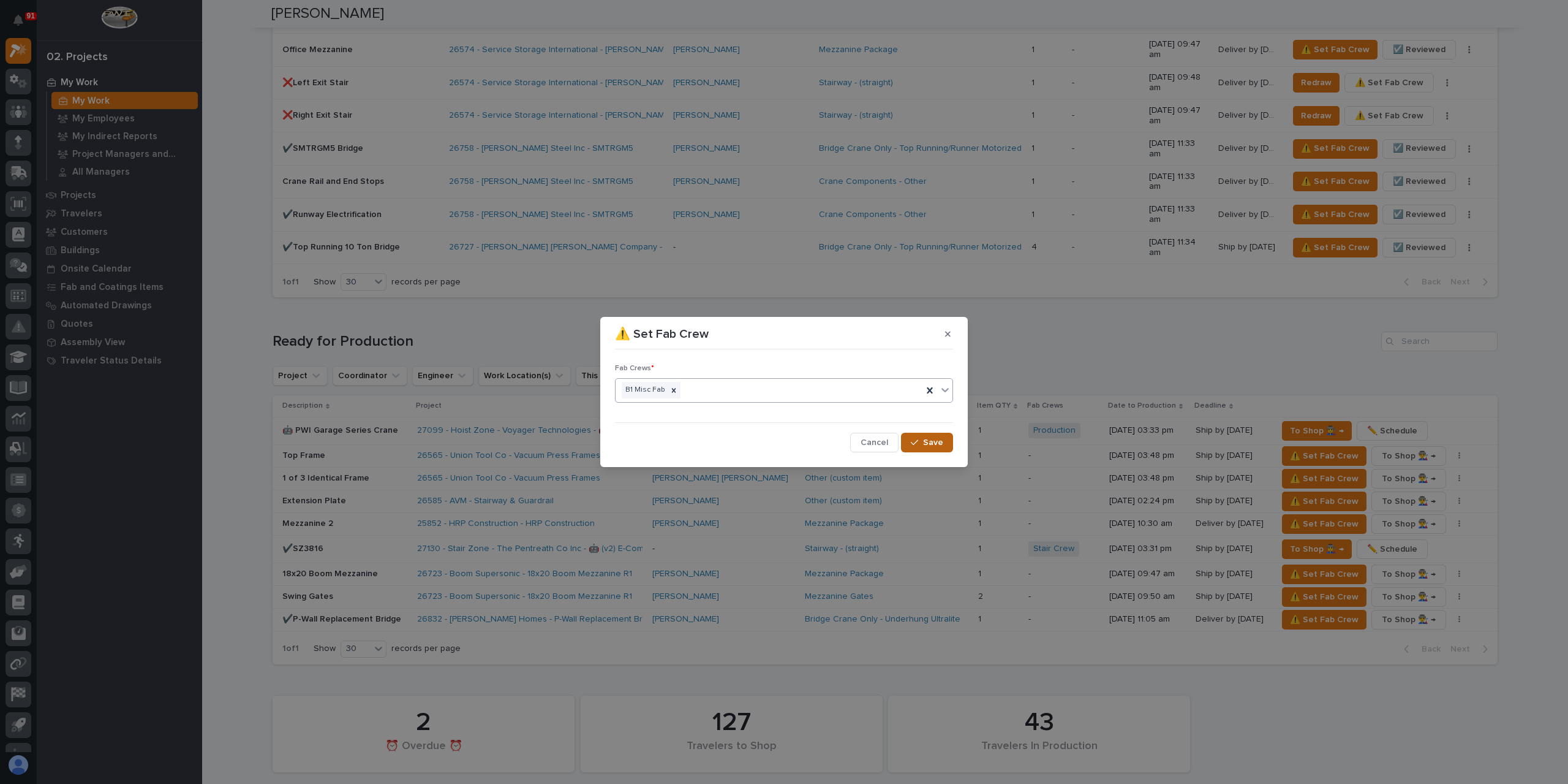
click at [944, 446] on button "Save" at bounding box center [927, 442] width 52 height 20
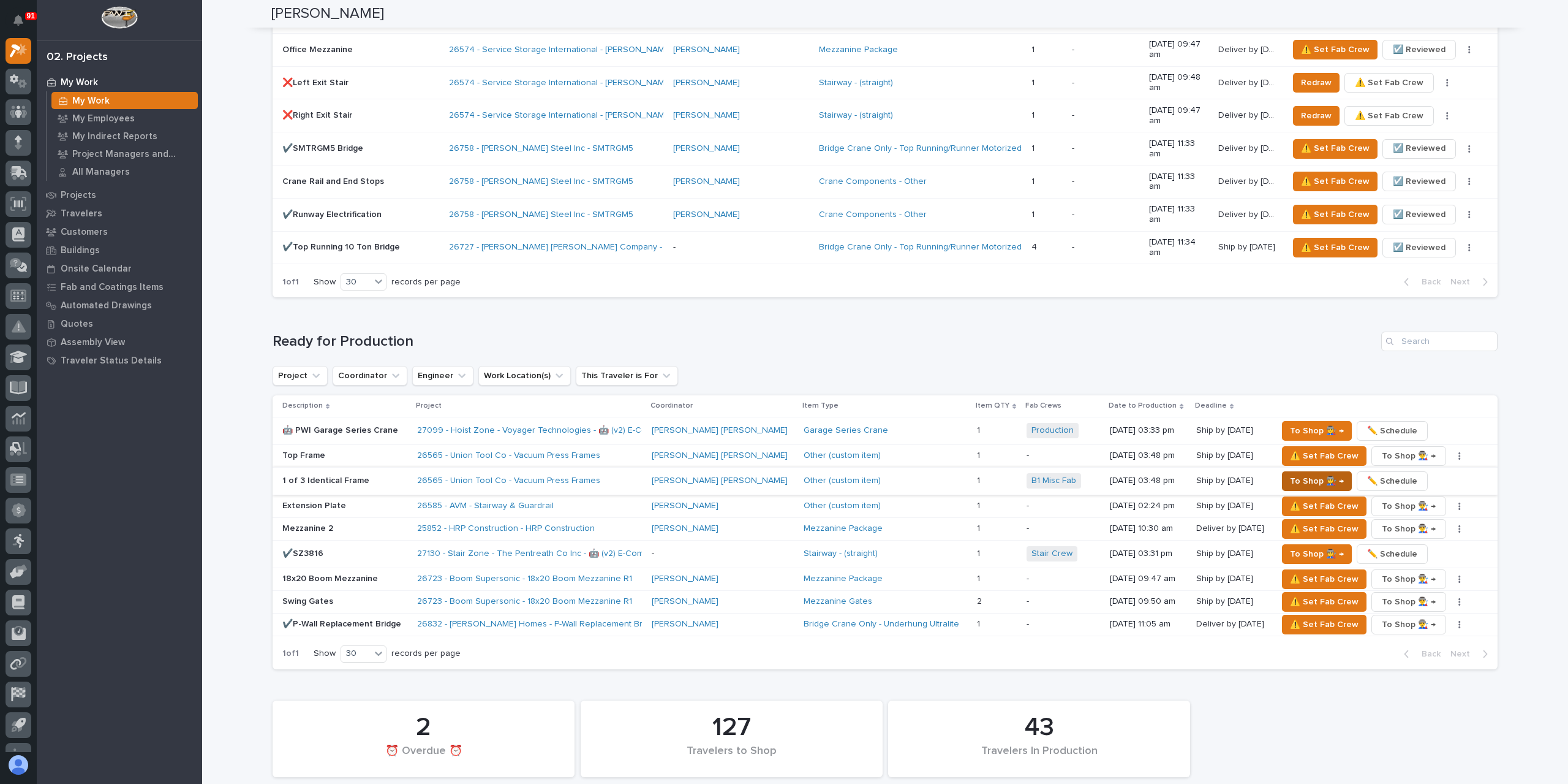
click at [1290, 474] on span "To Shop 👨‍🏭 →" at bounding box center [1317, 481] width 54 height 15
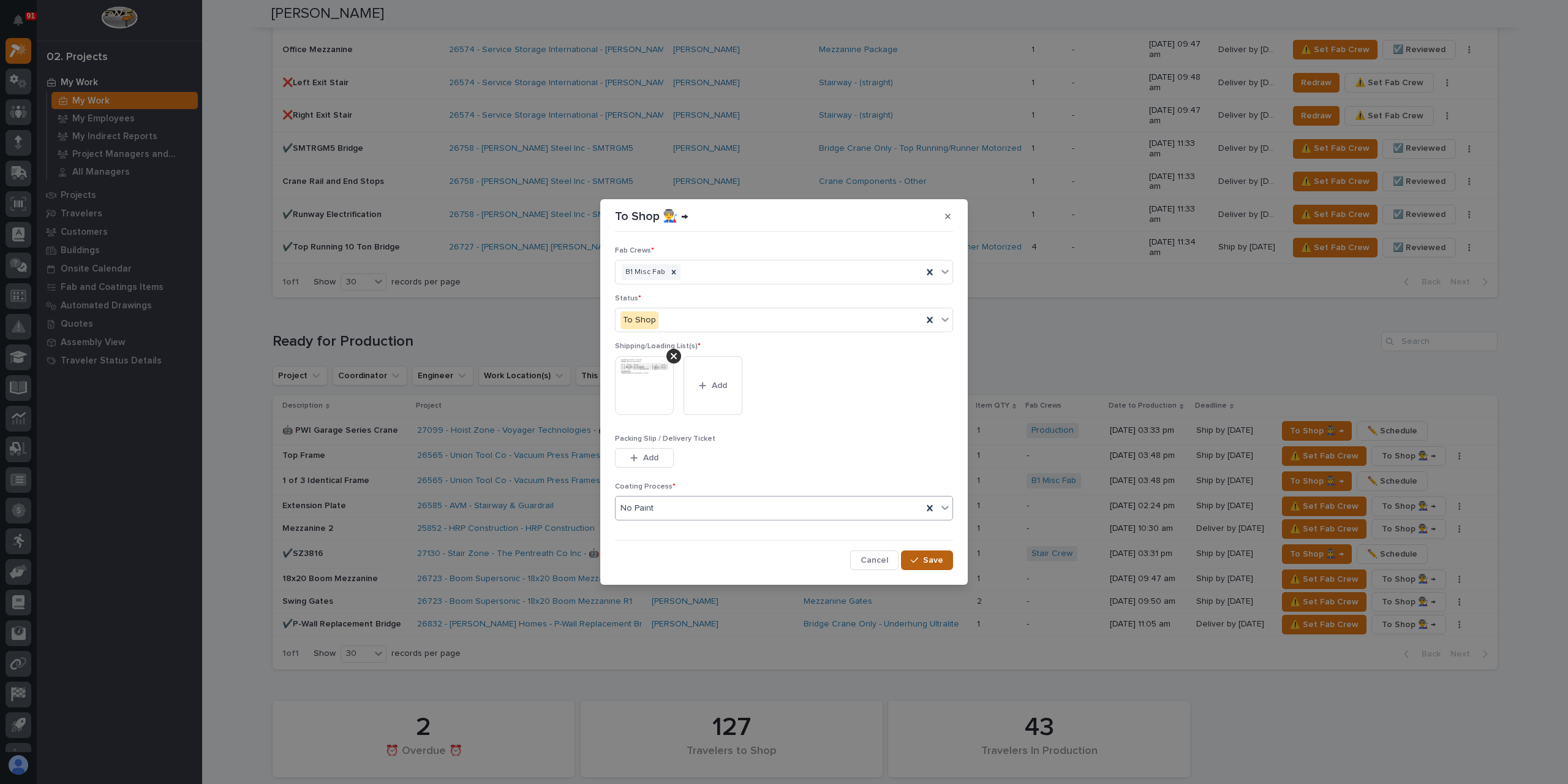
click at [918, 565] on button "Save" at bounding box center [927, 560] width 52 height 20
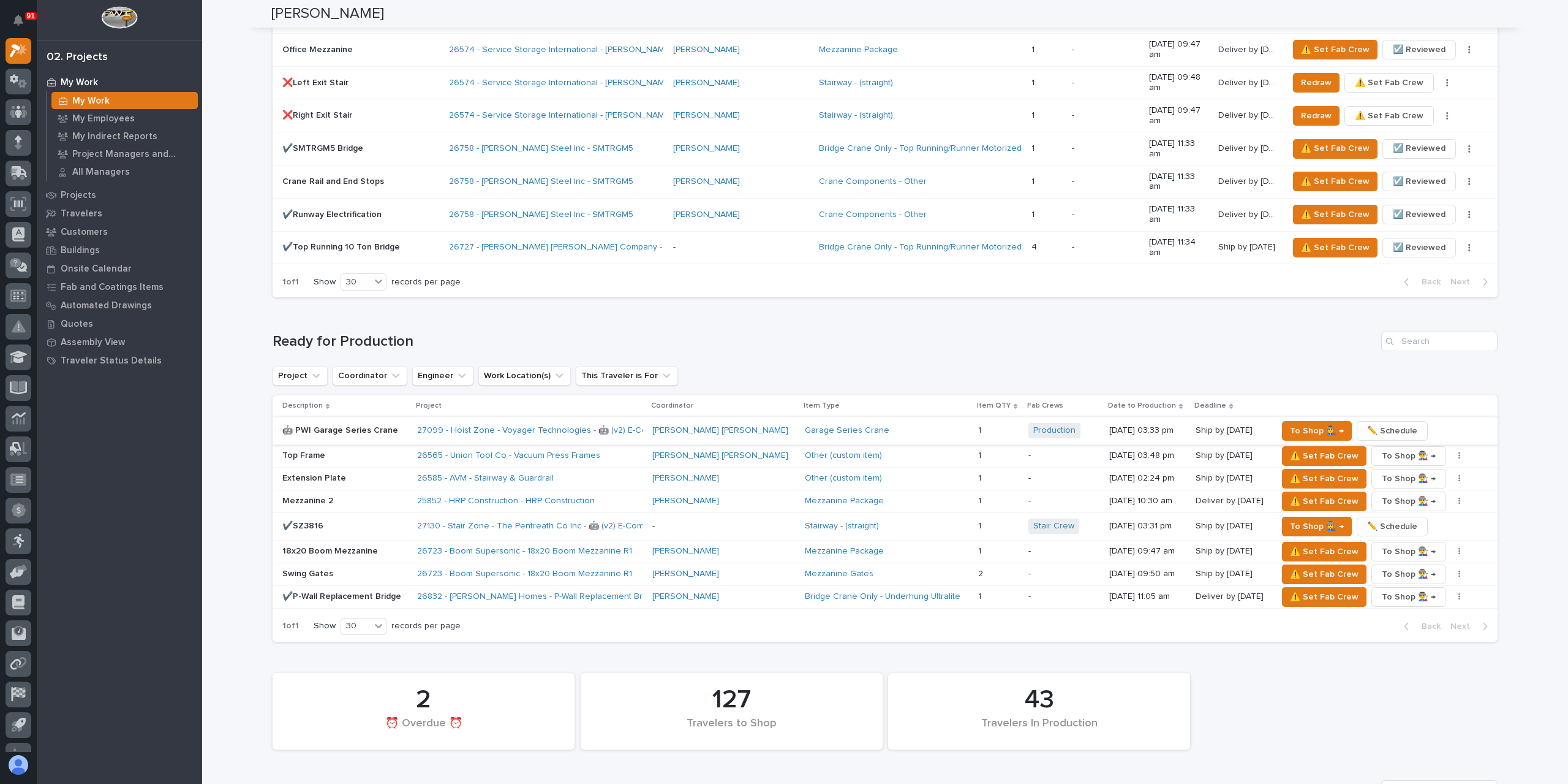
click at [1376, 423] on span "✏️ Schedule" at bounding box center [1392, 430] width 51 height 15
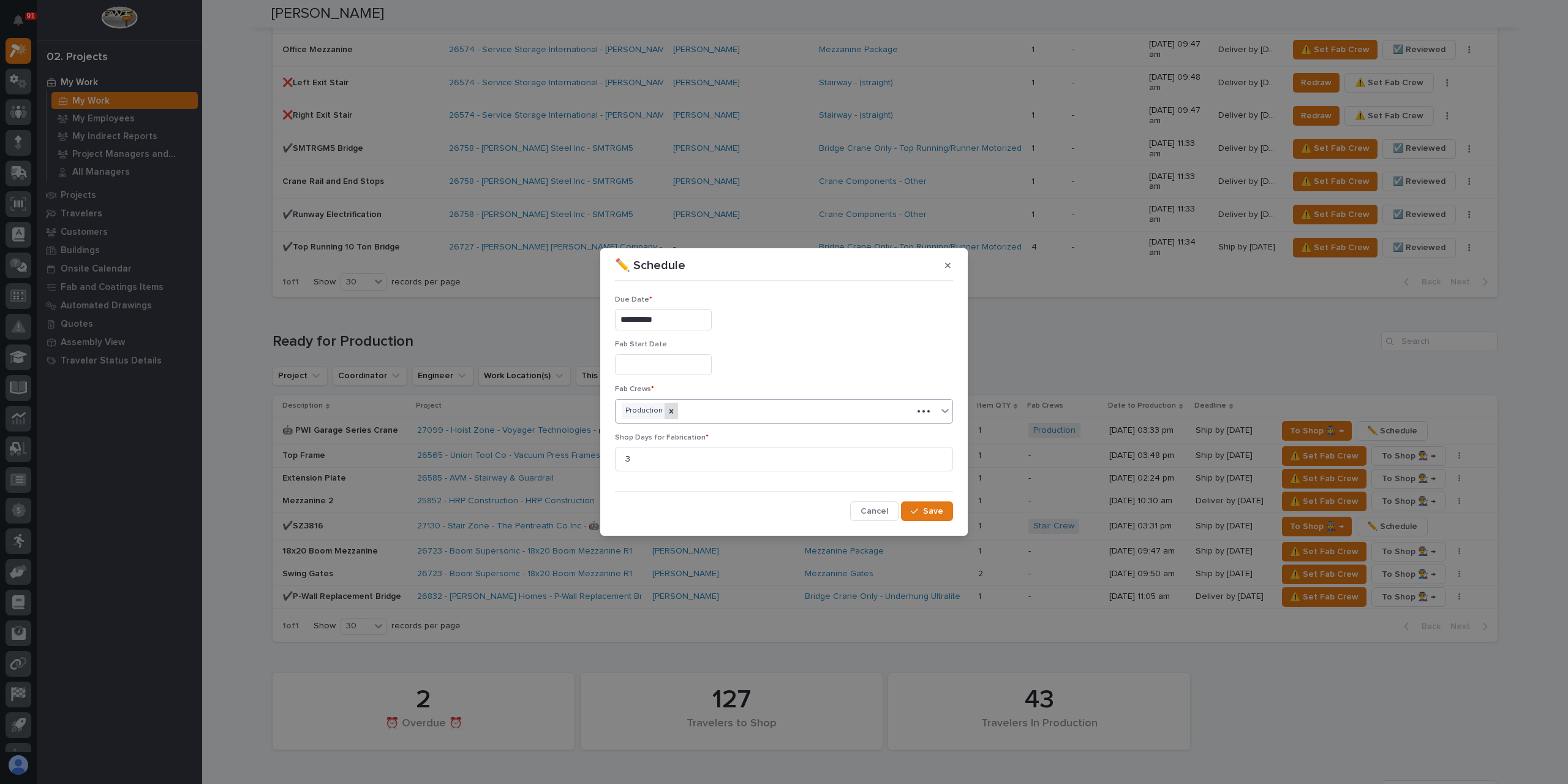
click at [667, 414] on icon at bounding box center [671, 411] width 9 height 9
click at [672, 408] on div "Select..." at bounding box center [764, 411] width 297 height 21
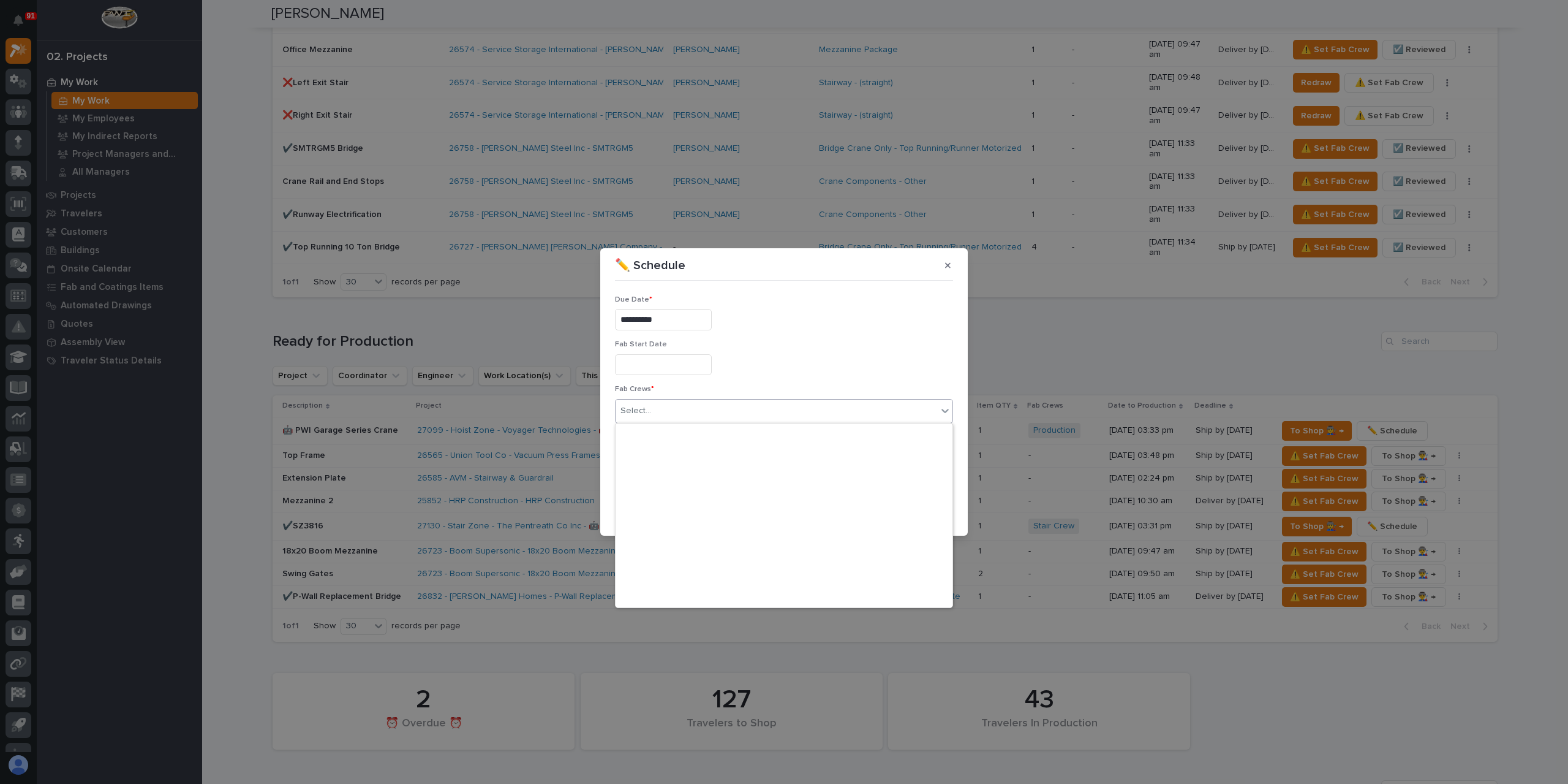
scroll to position [288, 0]
click at [657, 511] on div "Stair Crew" at bounding box center [784, 510] width 336 height 21
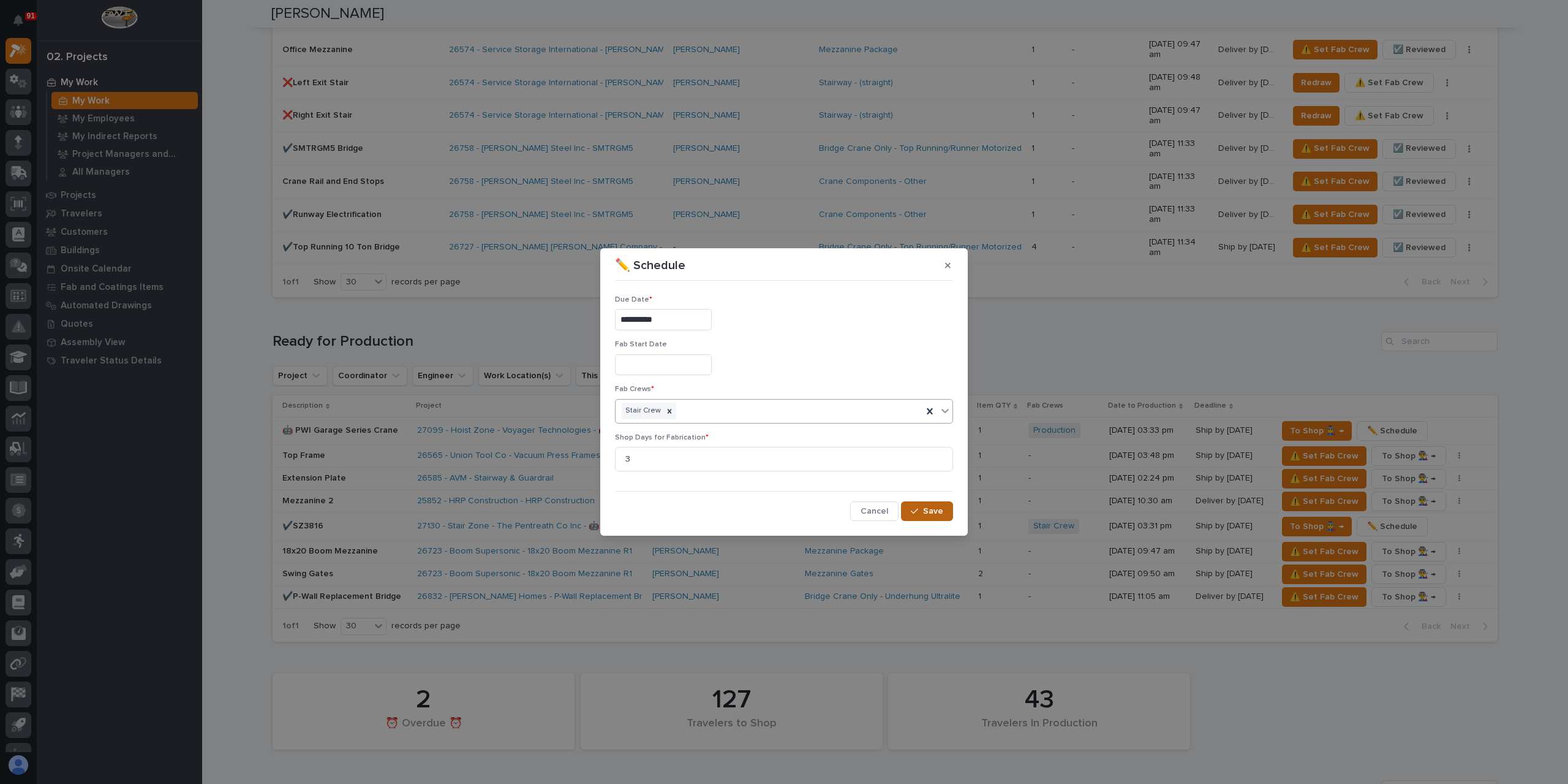
click at [935, 511] on span "Save" at bounding box center [933, 511] width 21 height 11
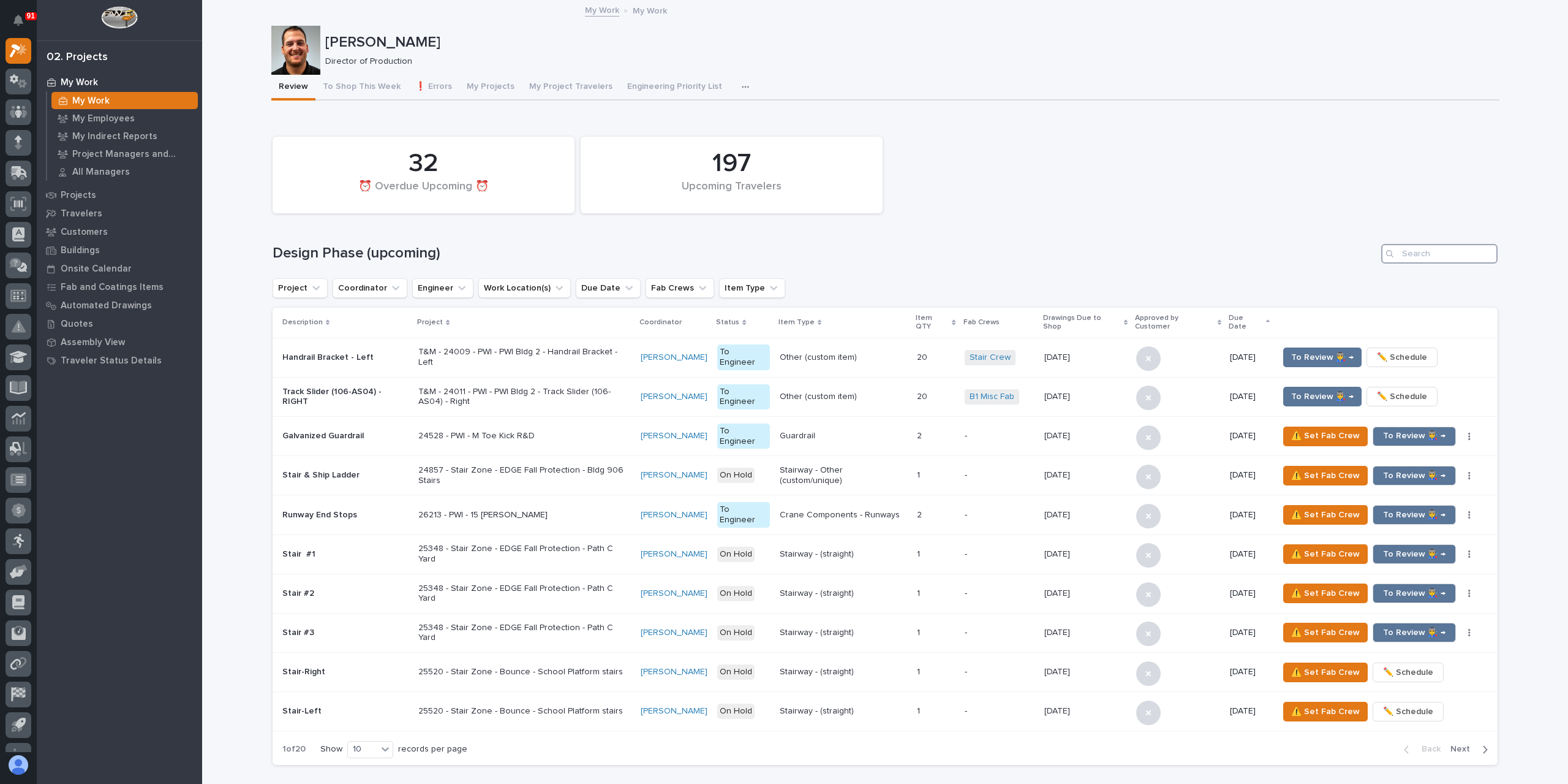
click at [1431, 258] on input "Search" at bounding box center [1439, 253] width 117 height 20
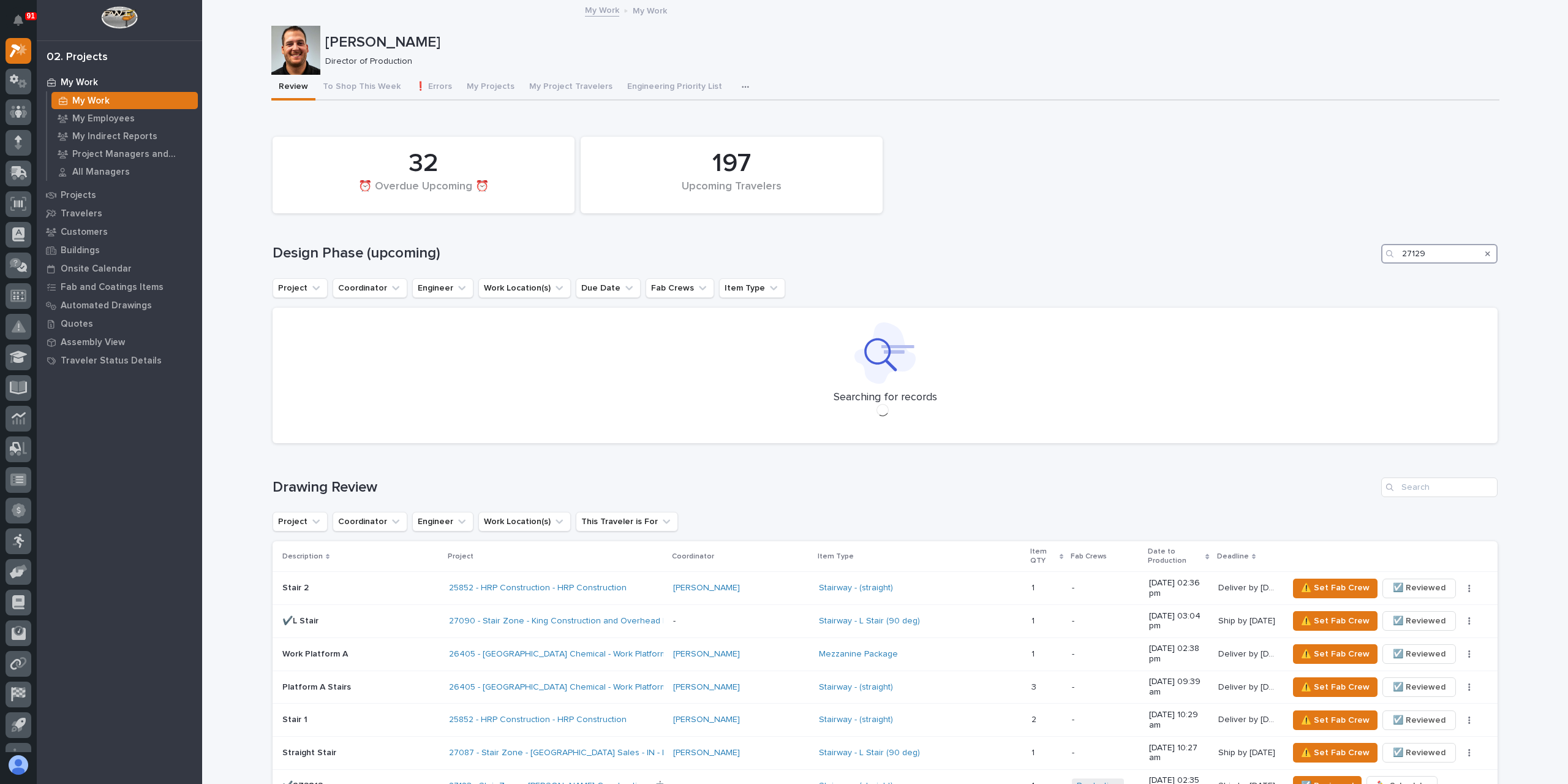
type input "27129"
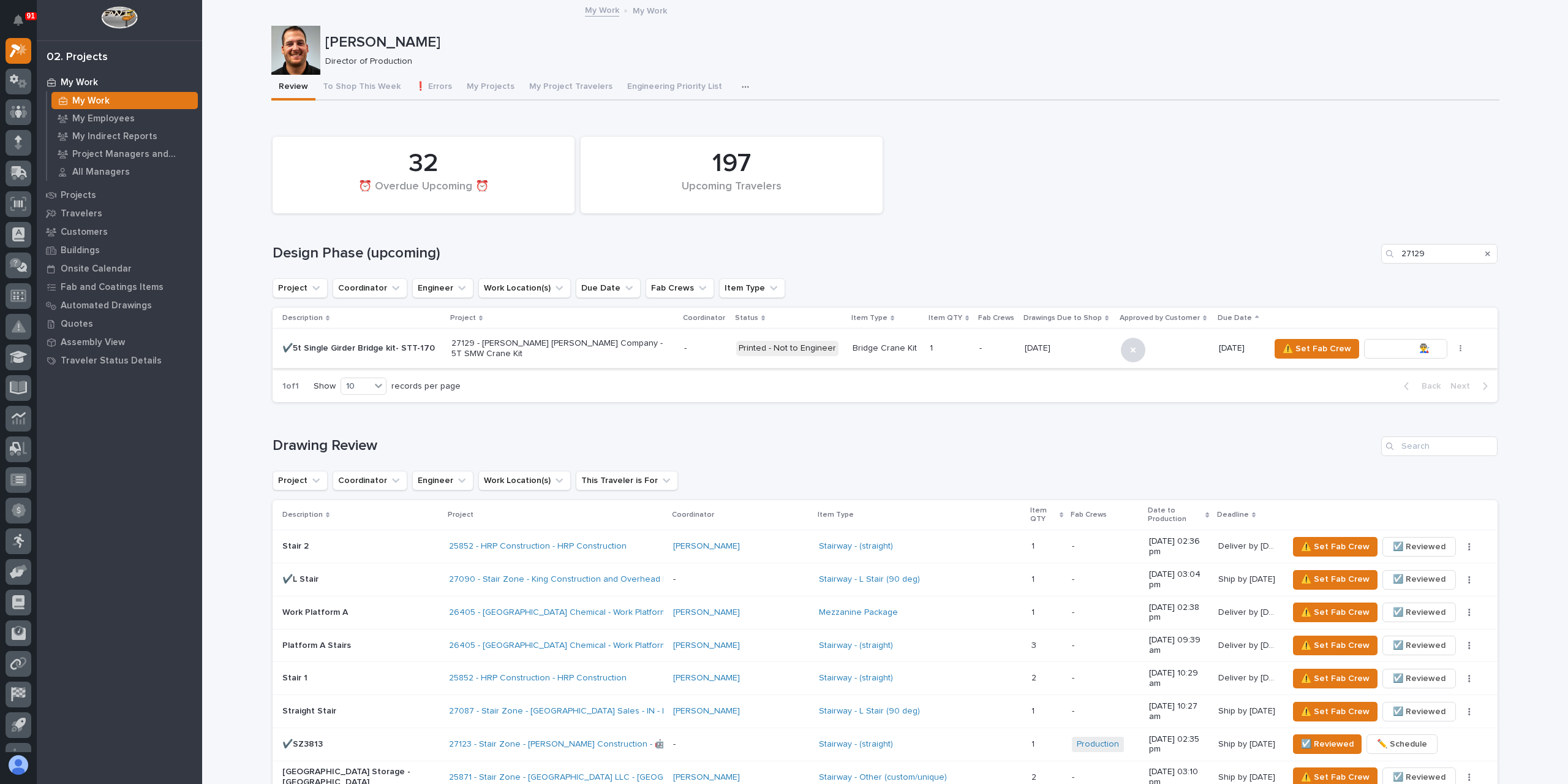
click at [1400, 354] on span "To Review 👨‍🏭 →" at bounding box center [1405, 348] width 63 height 15
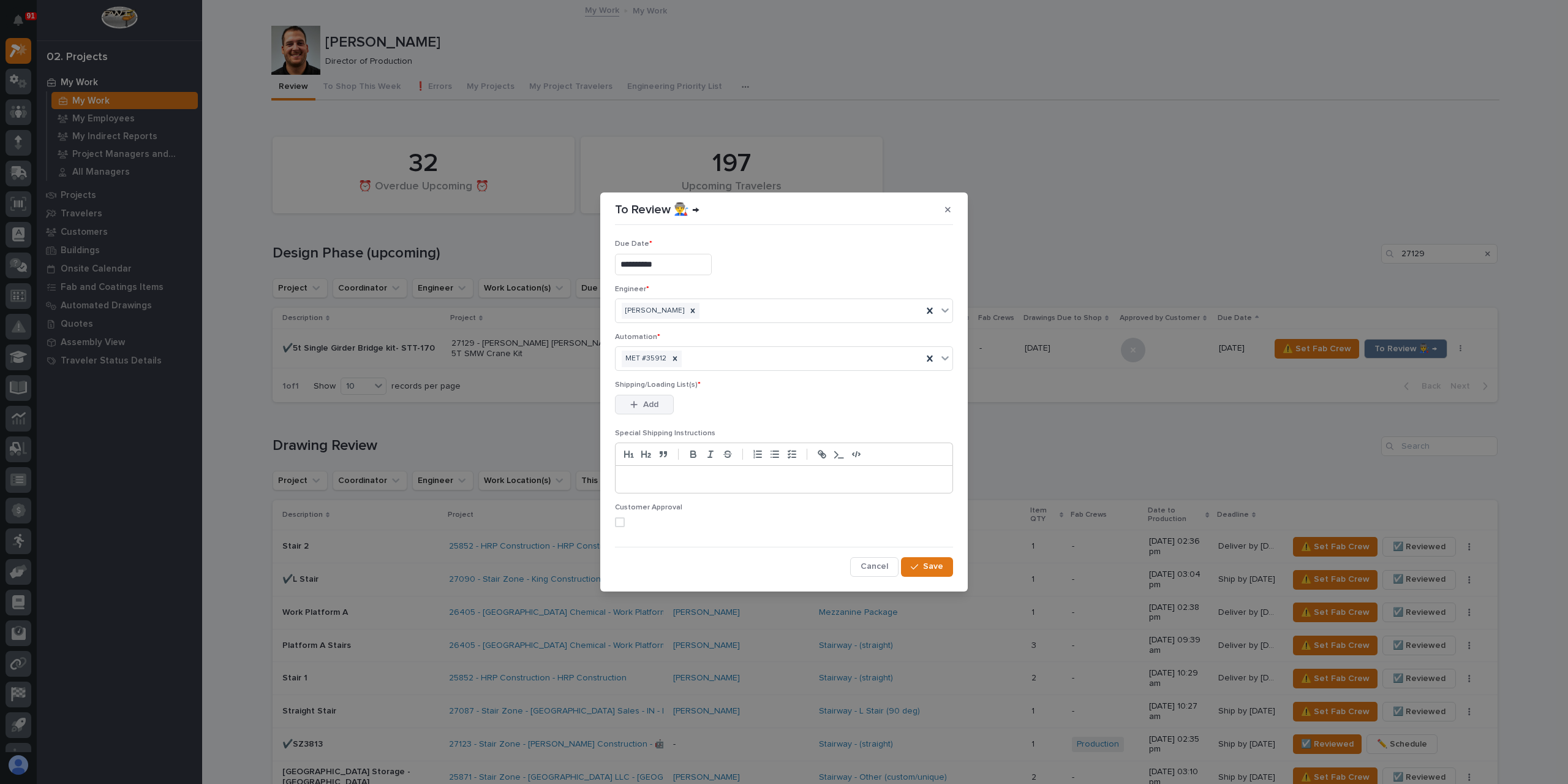
click at [663, 409] on button "Add" at bounding box center [644, 404] width 59 height 20
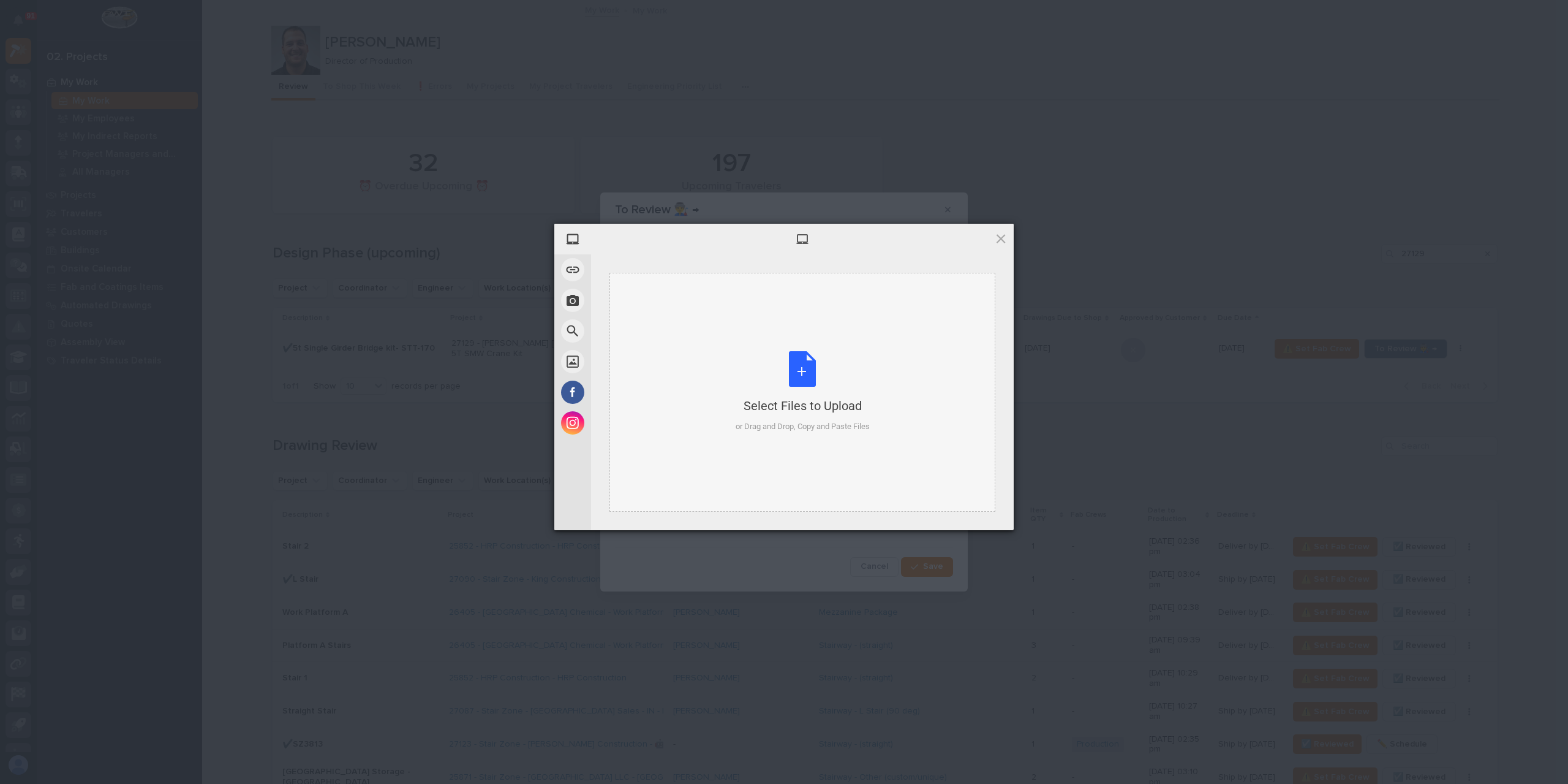
click at [711, 392] on div "Select Files to Upload or Drag and Drop, Copy and Paste Files" at bounding box center [802, 392] width 386 height 239
click at [972, 513] on span "Upload 1" at bounding box center [977, 514] width 24 height 9
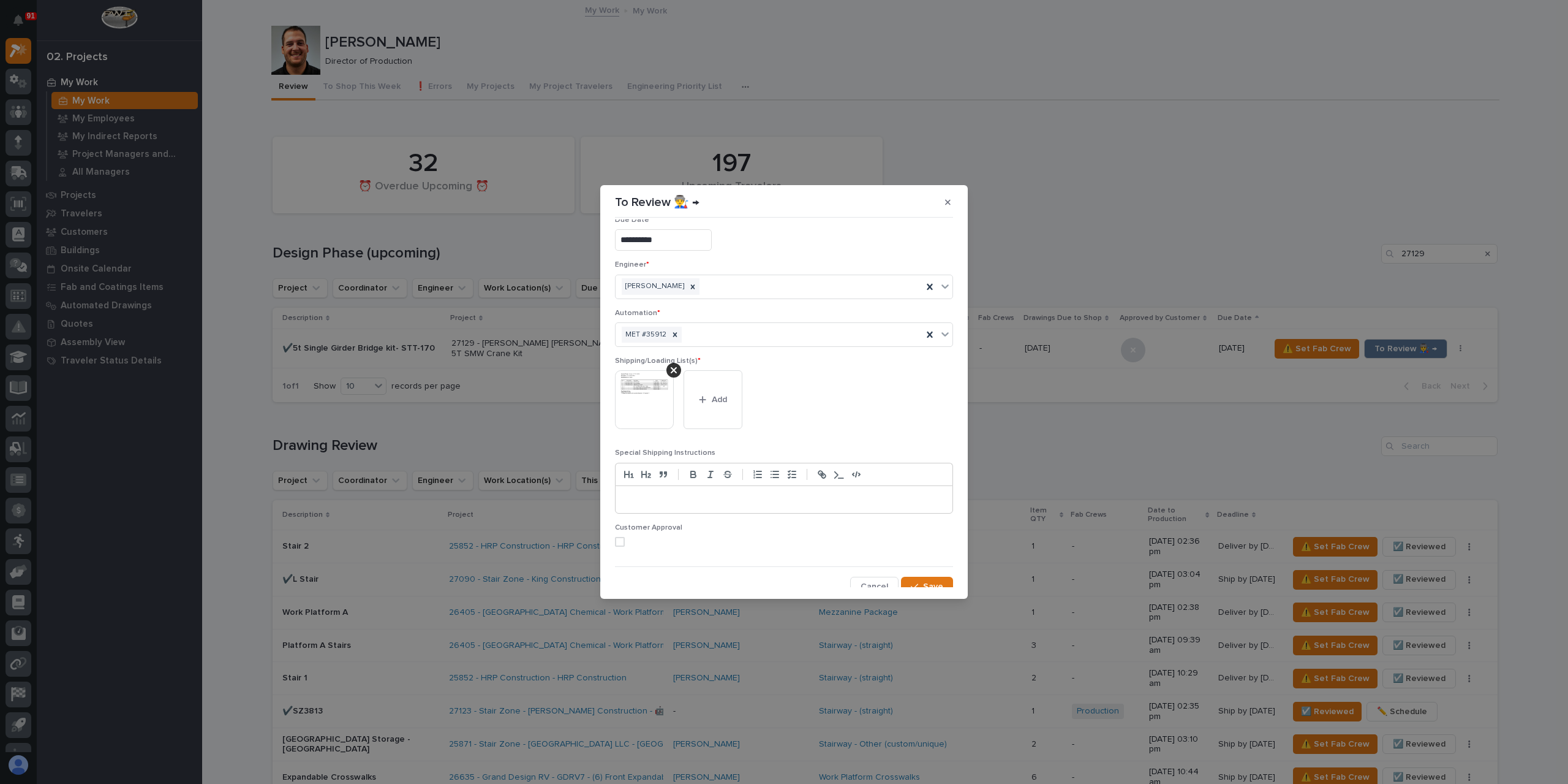
scroll to position [24, 0]
click at [926, 579] on span "Save" at bounding box center [933, 579] width 21 height 11
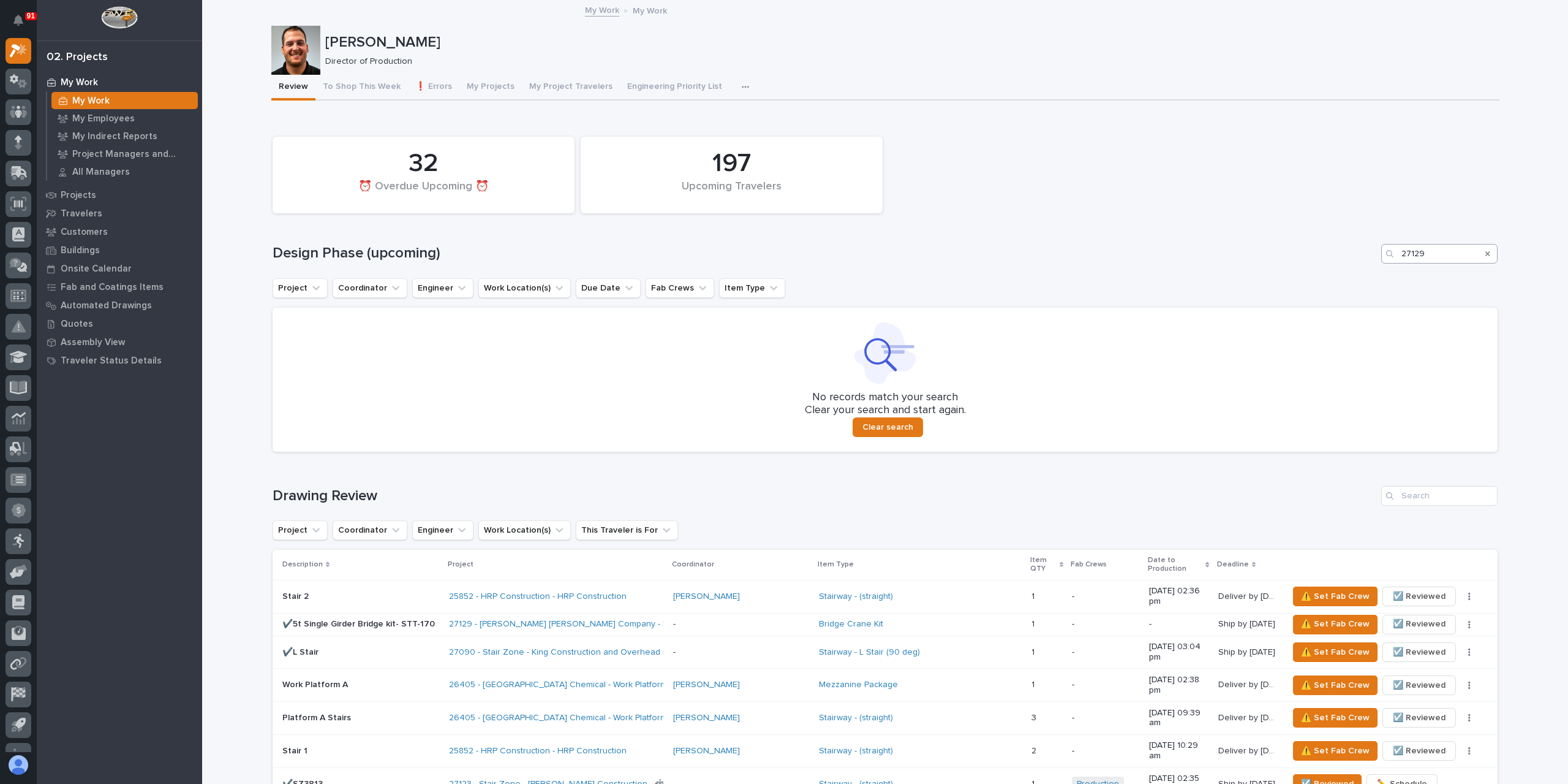
click at [1485, 254] on icon "Search" at bounding box center [1487, 253] width 5 height 8
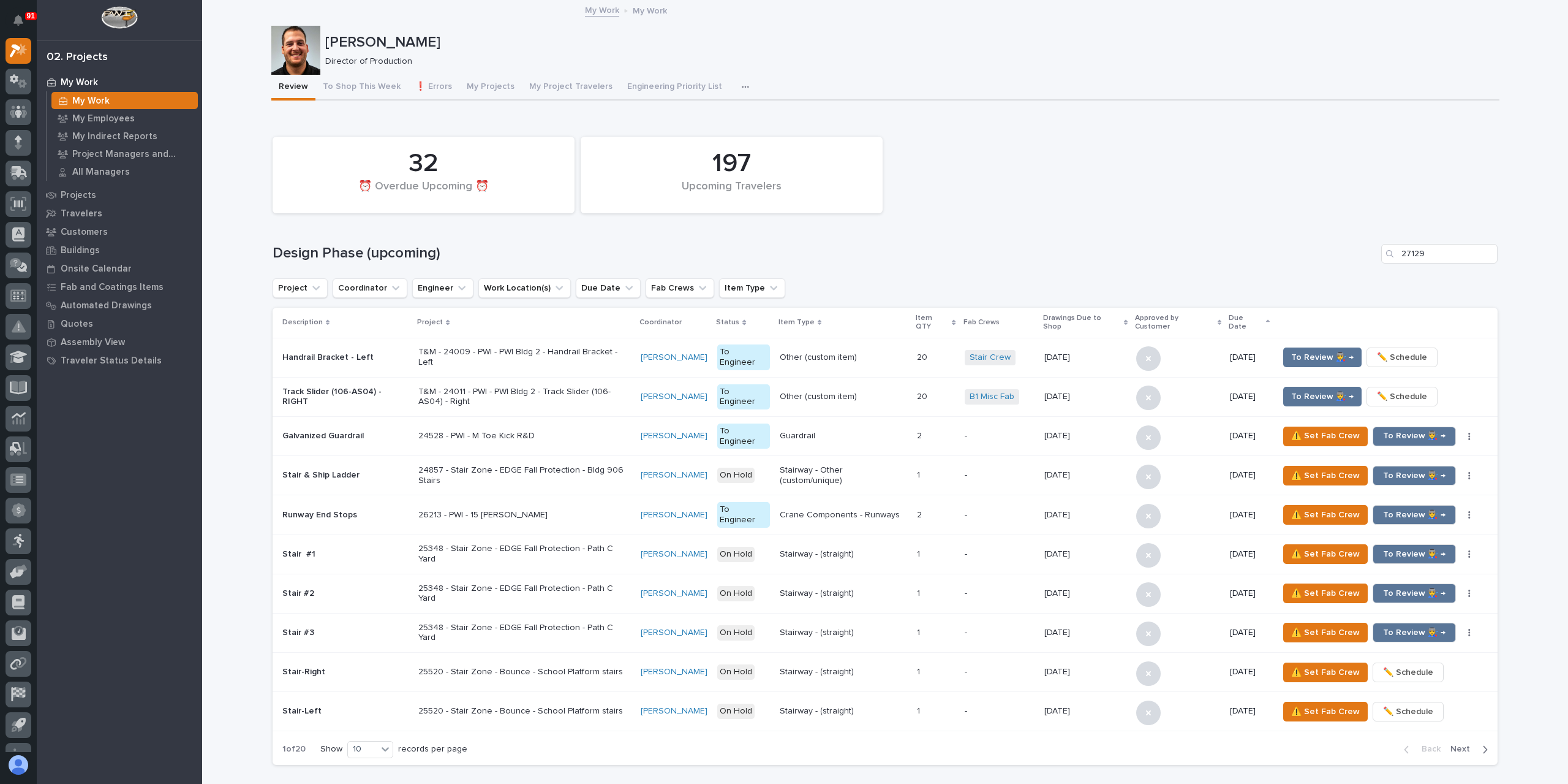
scroll to position [613, 0]
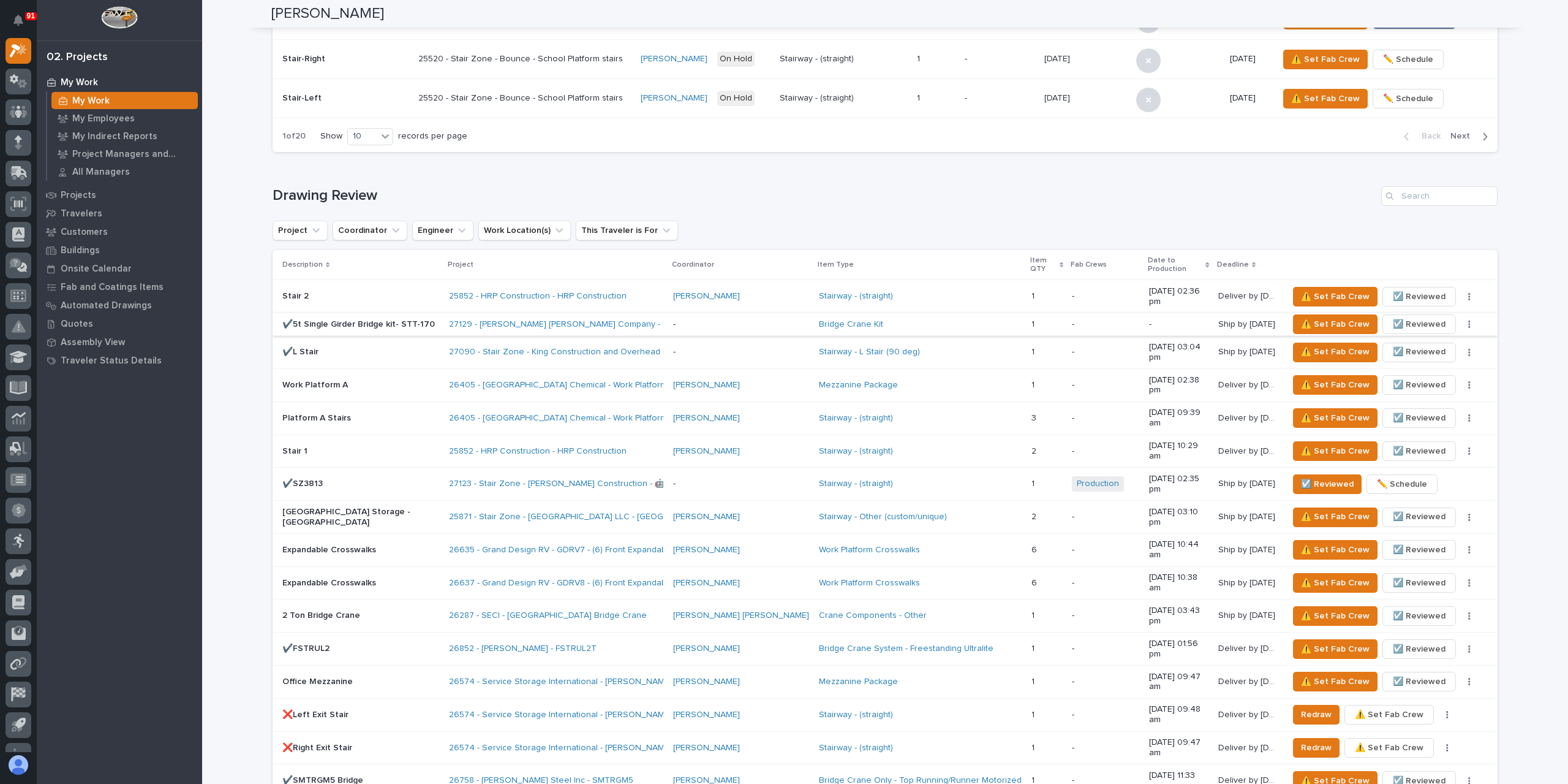
click at [1406, 317] on span "☑️ Reviewed" at bounding box center [1419, 324] width 52 height 15
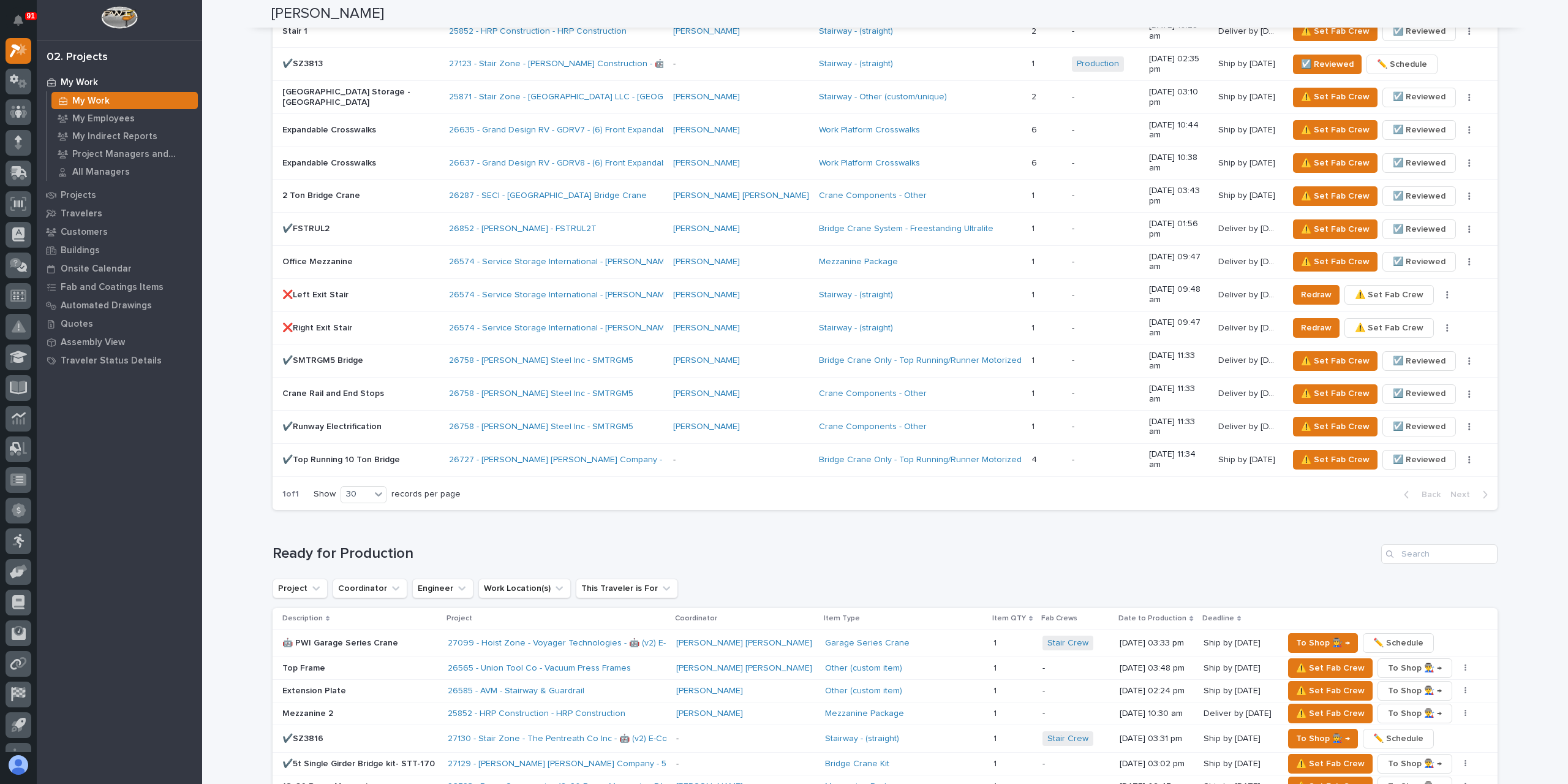
scroll to position [1164, 0]
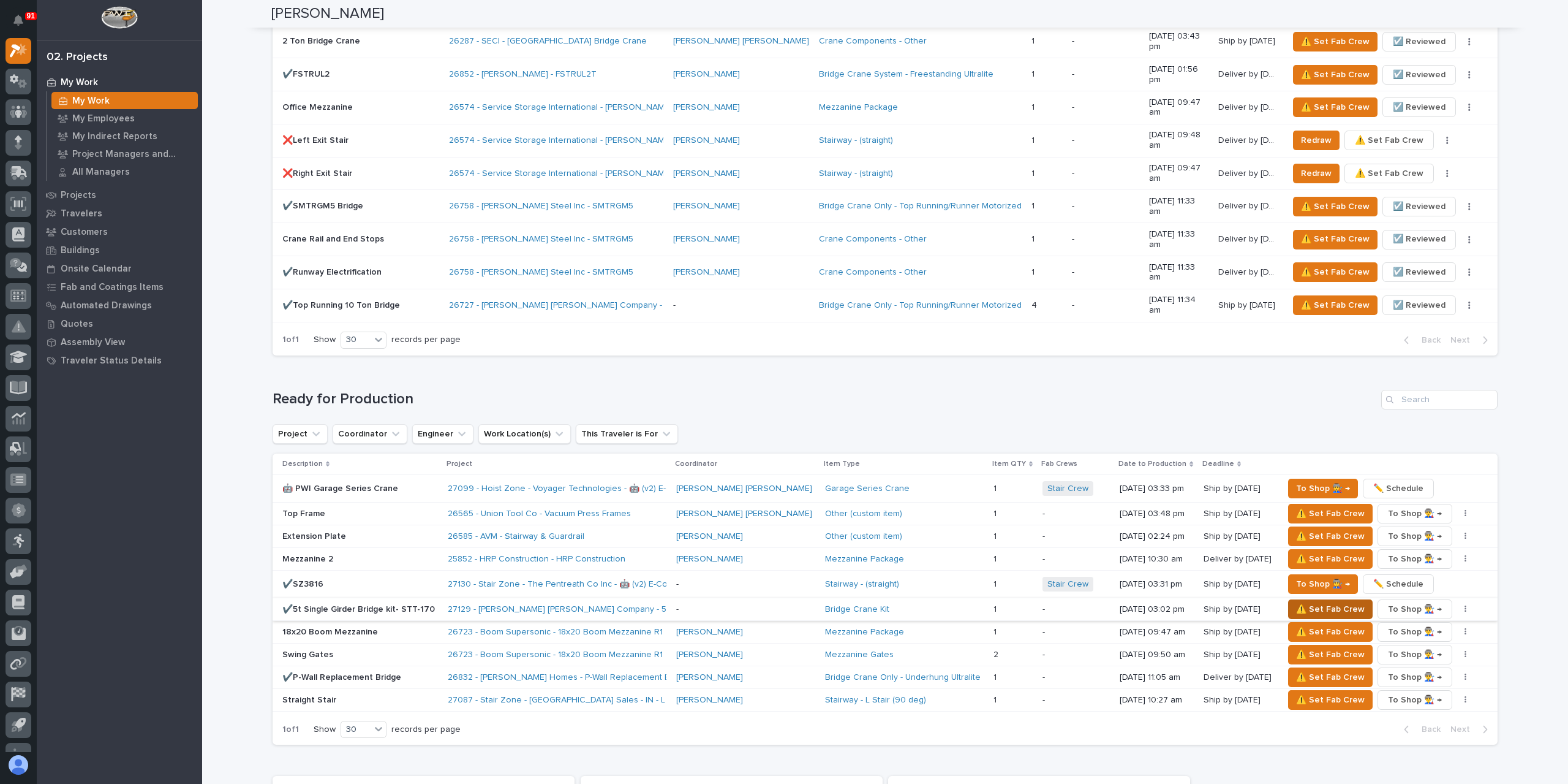
click at [1306, 602] on span "⚠️ Set Fab Crew" at bounding box center [1330, 609] width 69 height 15
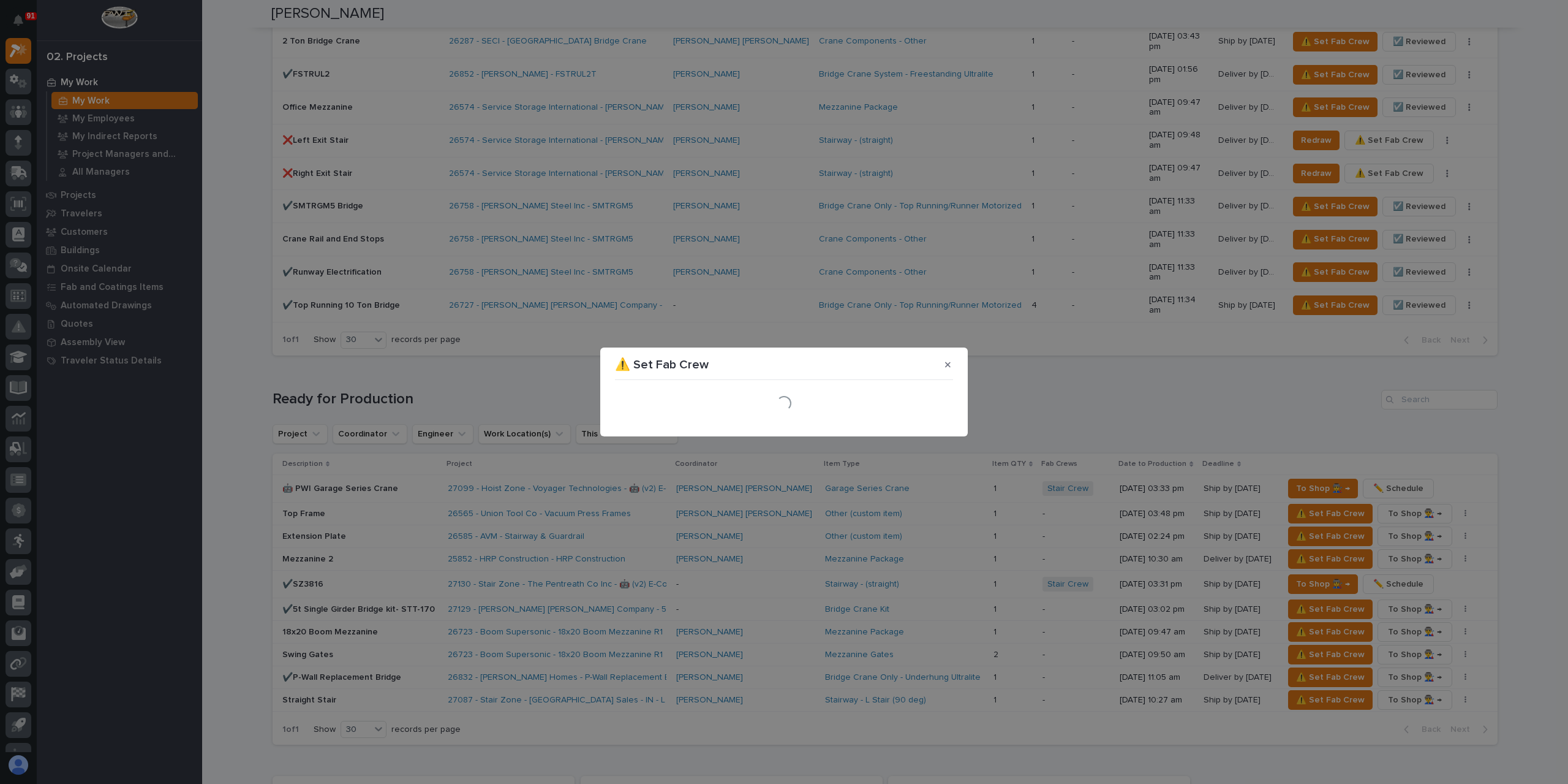
click at [675, 392] on div "Loading..." at bounding box center [784, 403] width 338 height 37
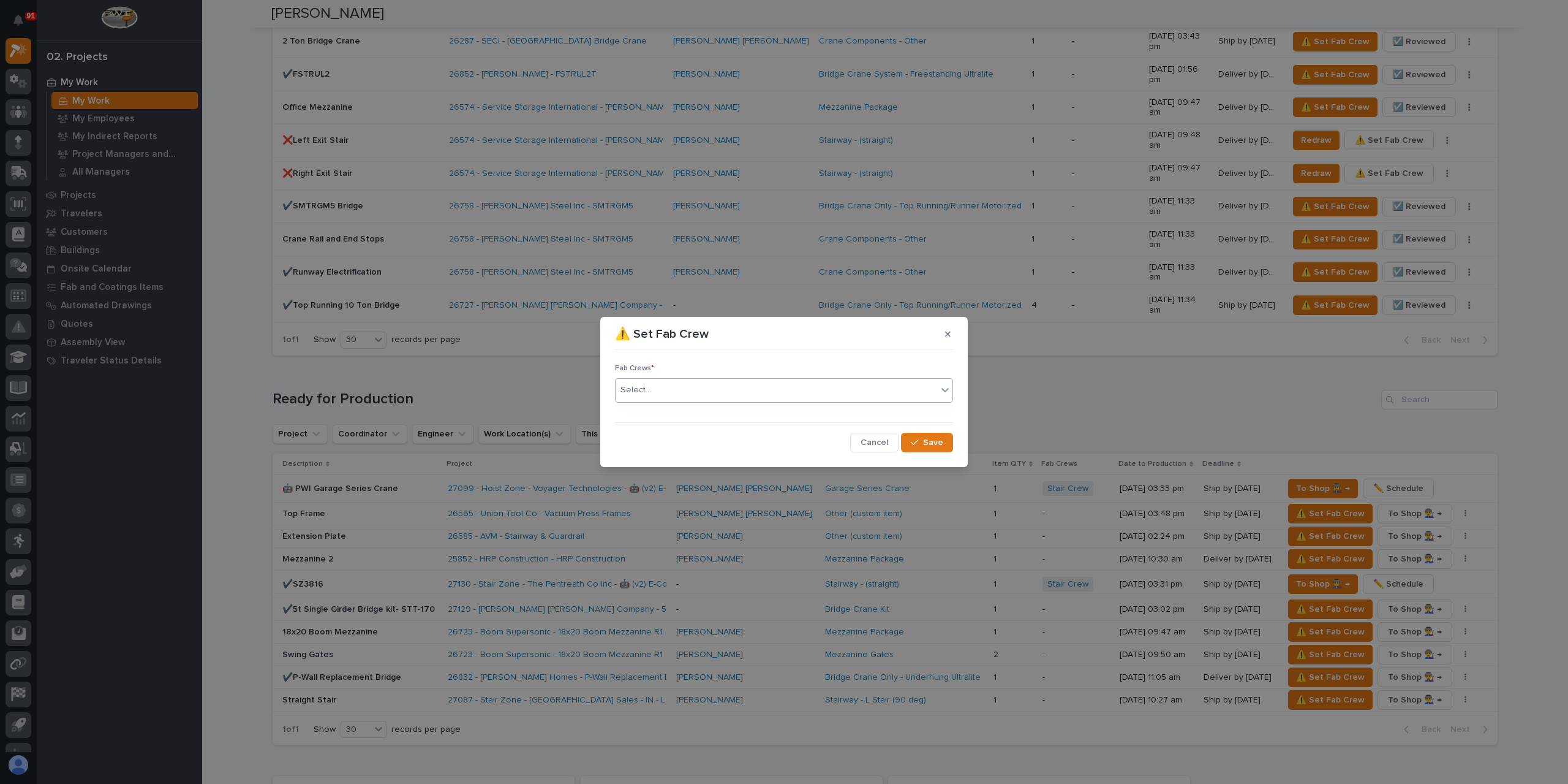
click at [685, 391] on div "Select..." at bounding box center [776, 390] width 322 height 21
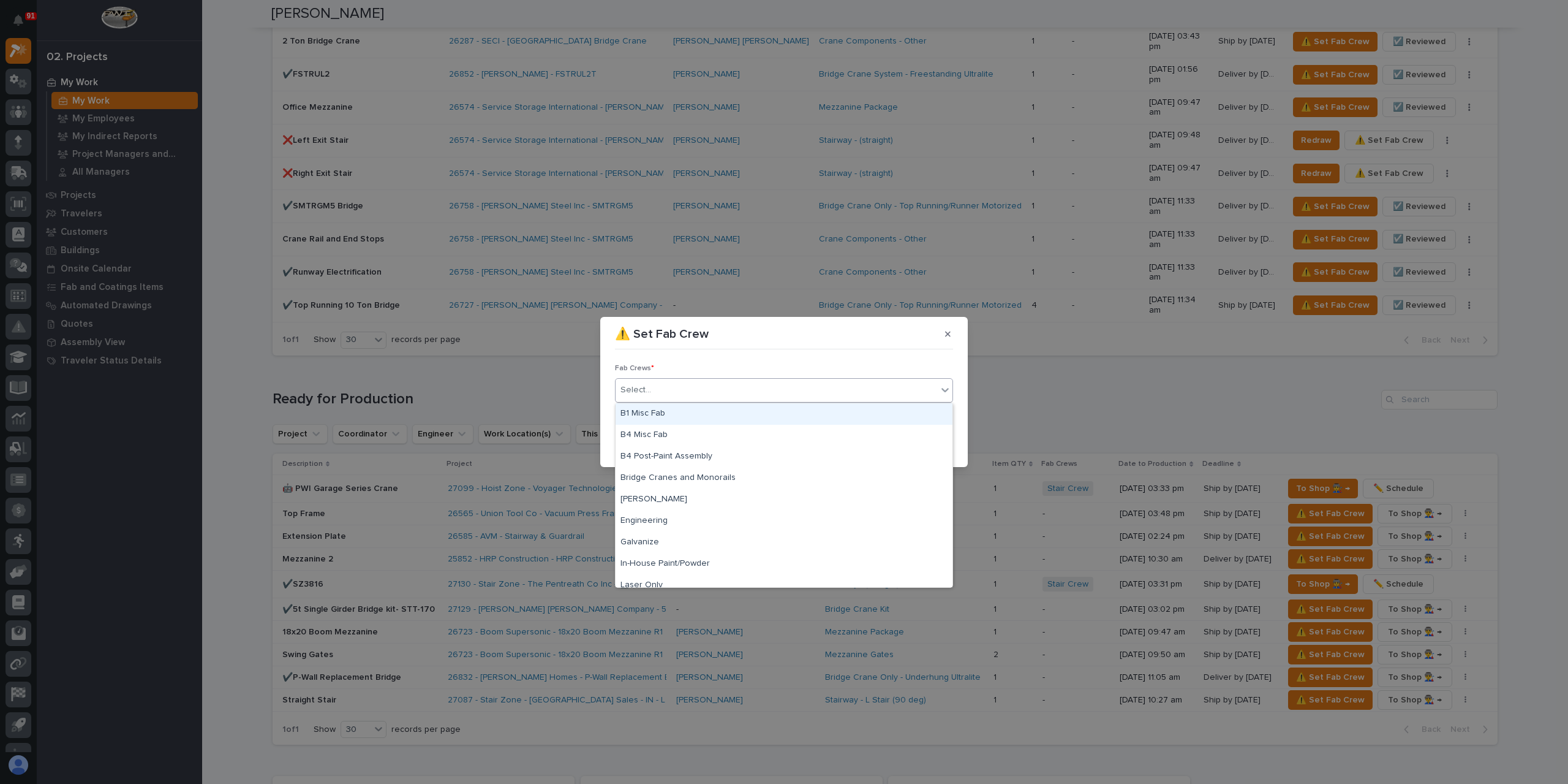
click at [673, 420] on div "B1 Misc Fab" at bounding box center [784, 414] width 336 height 21
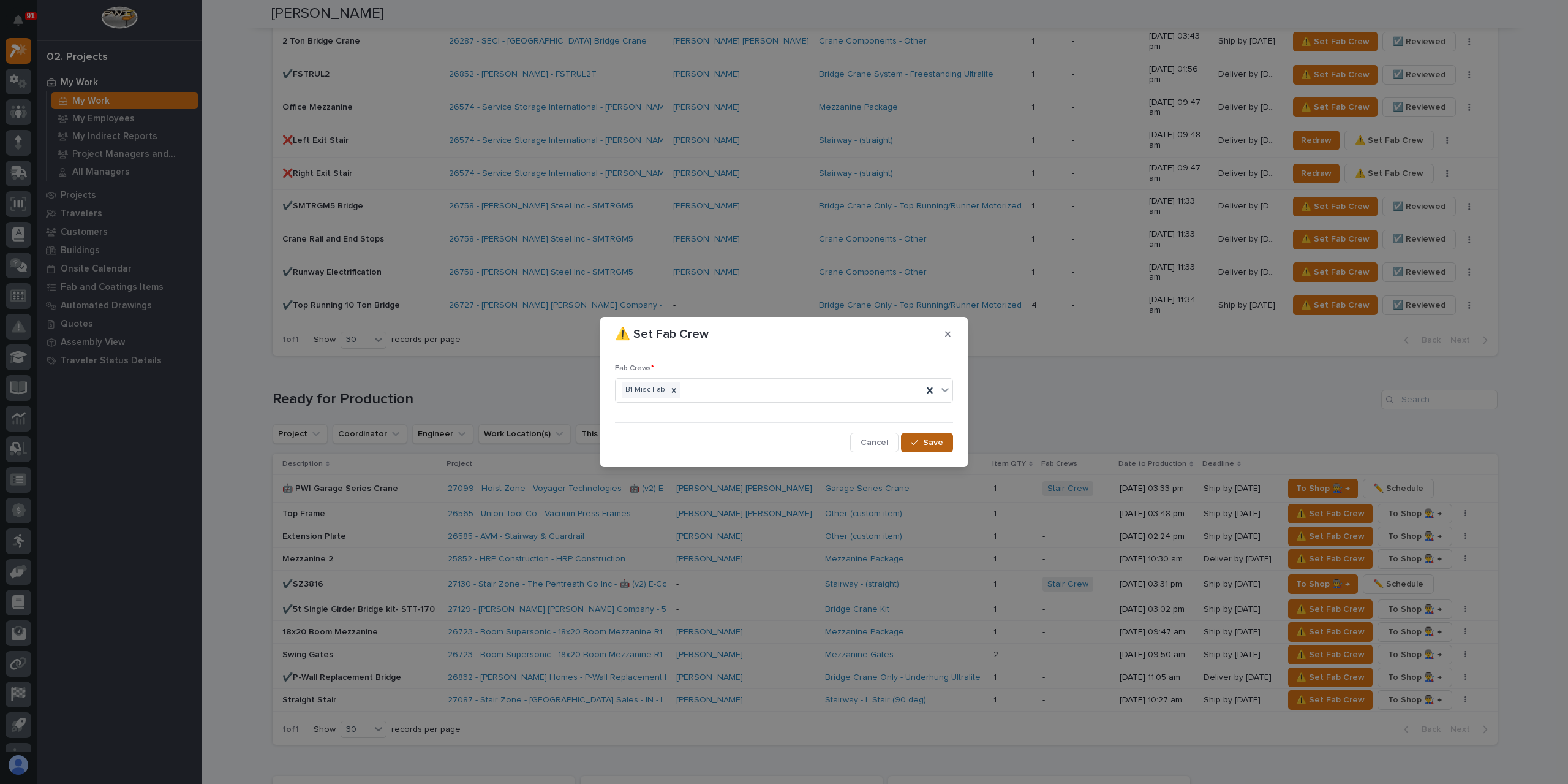
click at [911, 440] on icon "button" at bounding box center [914, 442] width 8 height 9
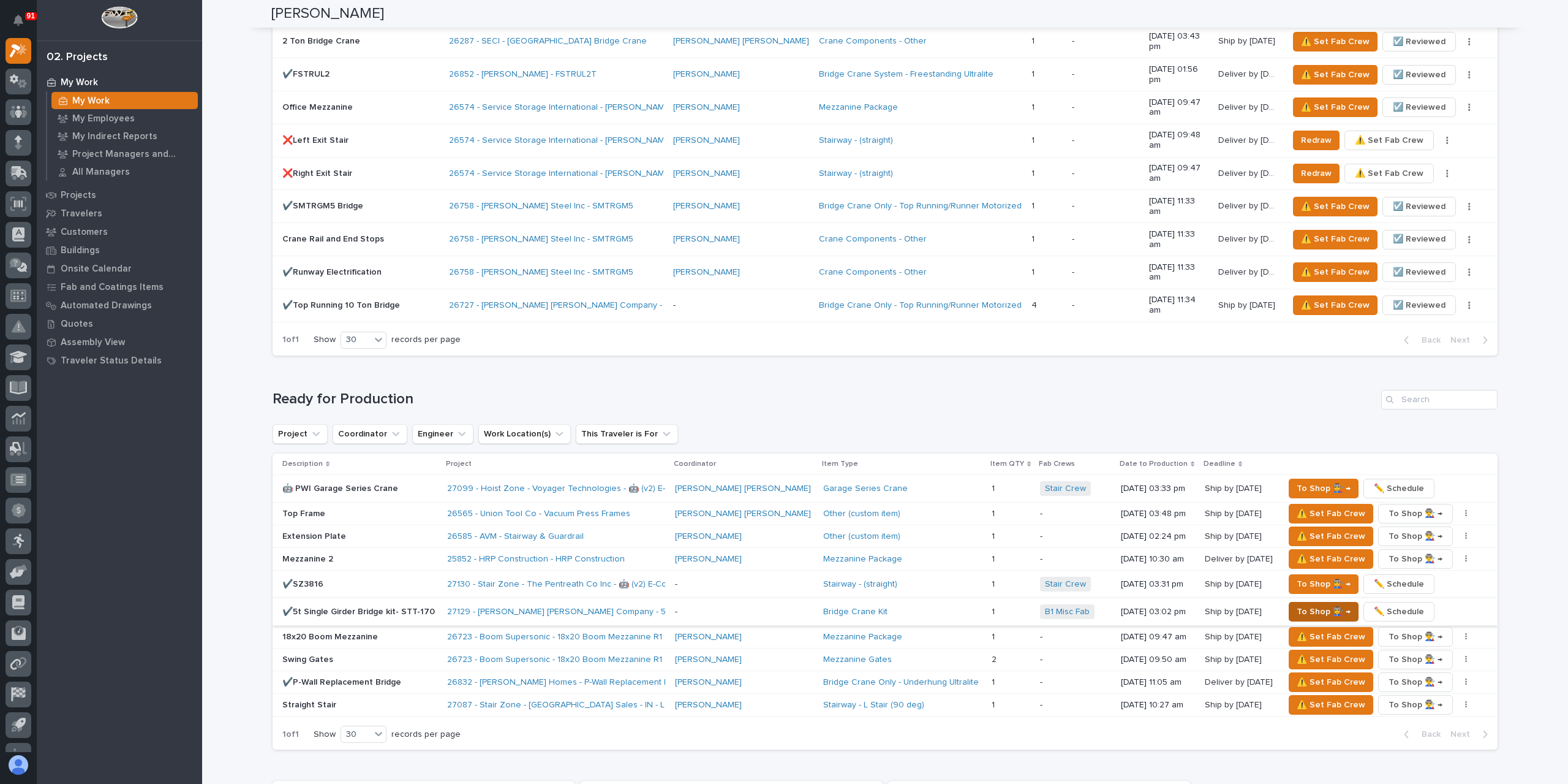
click at [1310, 605] on span "To Shop 👨‍🏭 →" at bounding box center [1323, 611] width 54 height 15
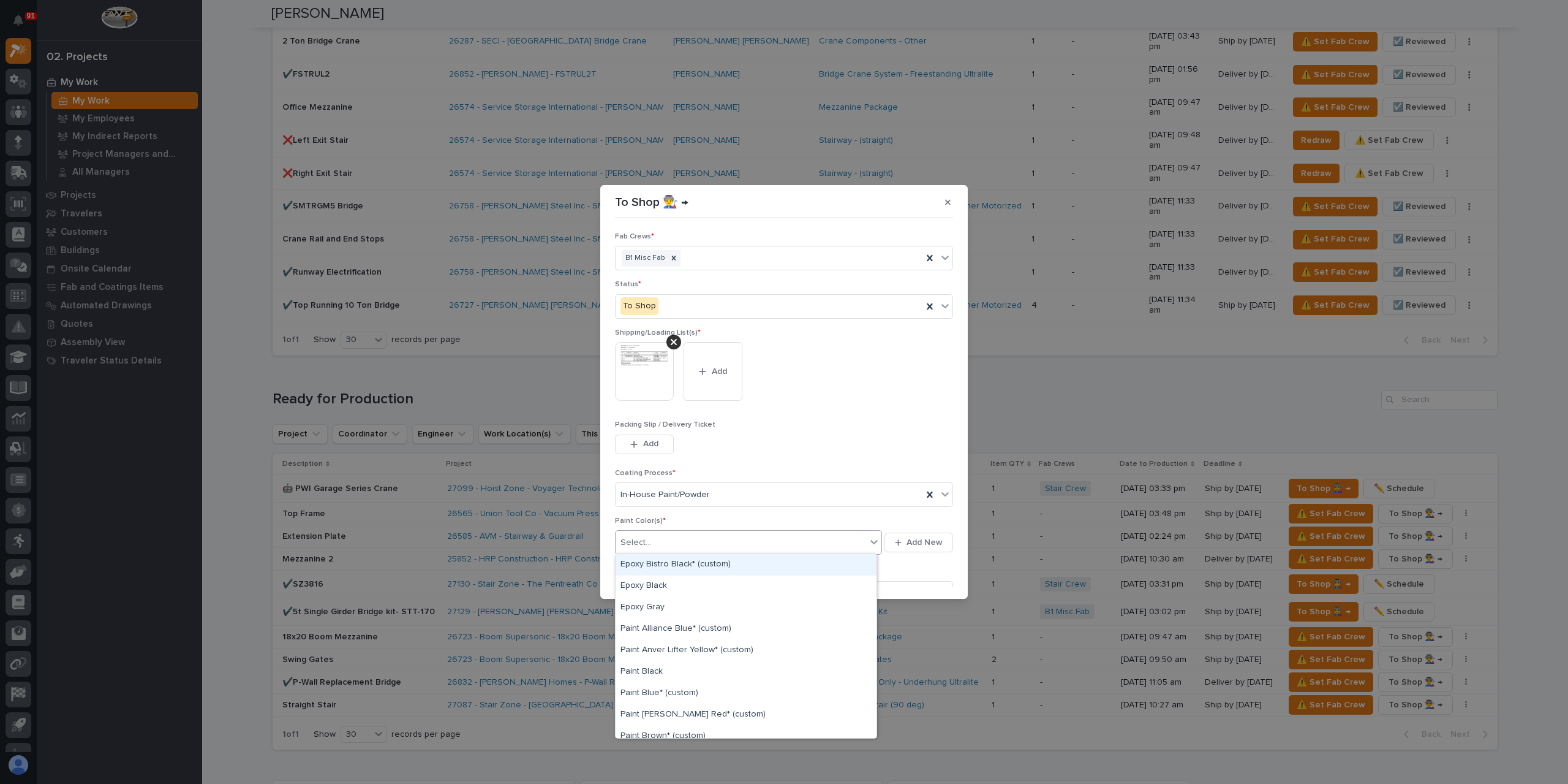
click at [665, 550] on div "Select..." at bounding box center [741, 543] width 251 height 21
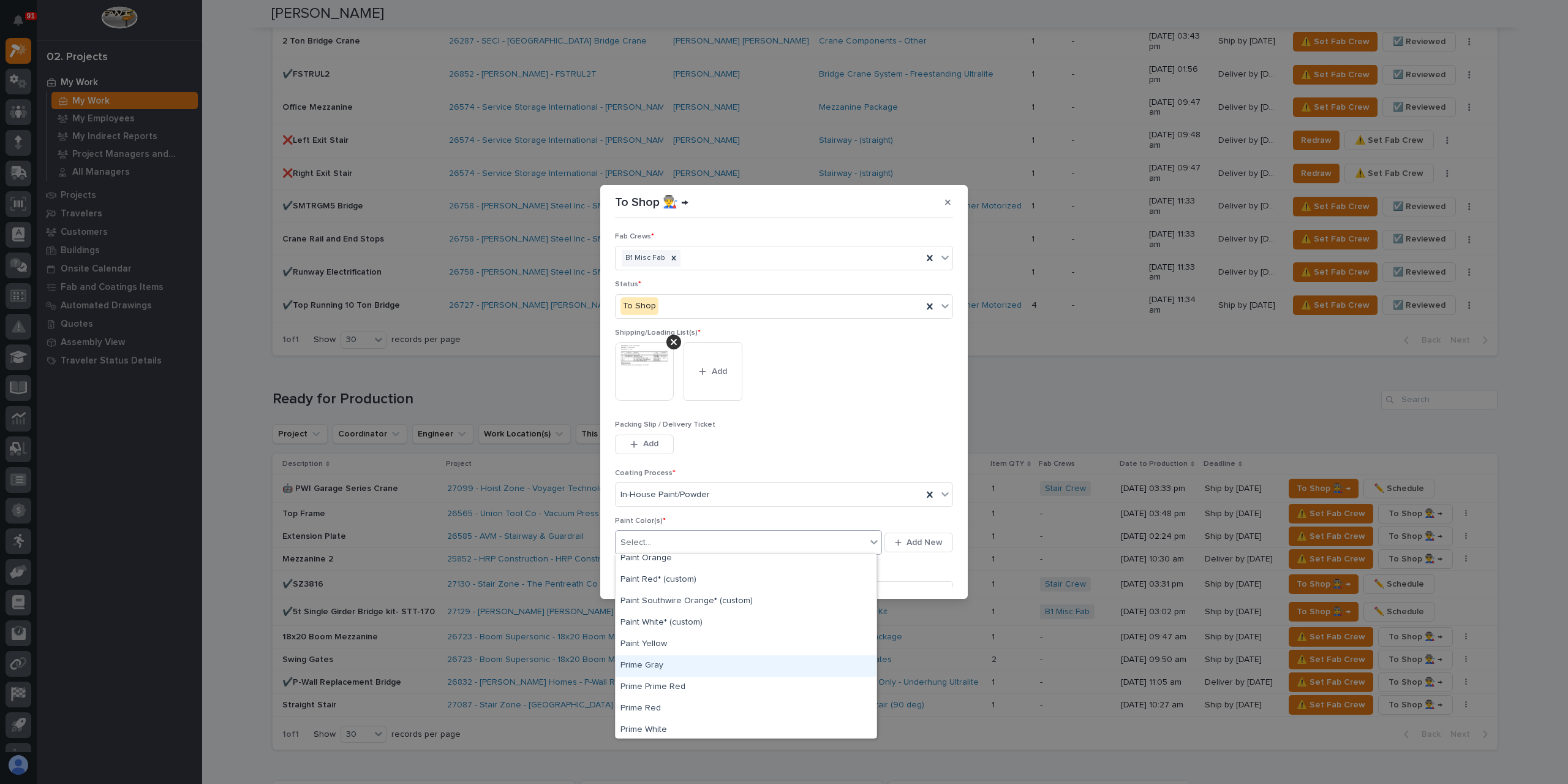
click at [655, 666] on div "Prime Gray" at bounding box center [746, 665] width 261 height 21
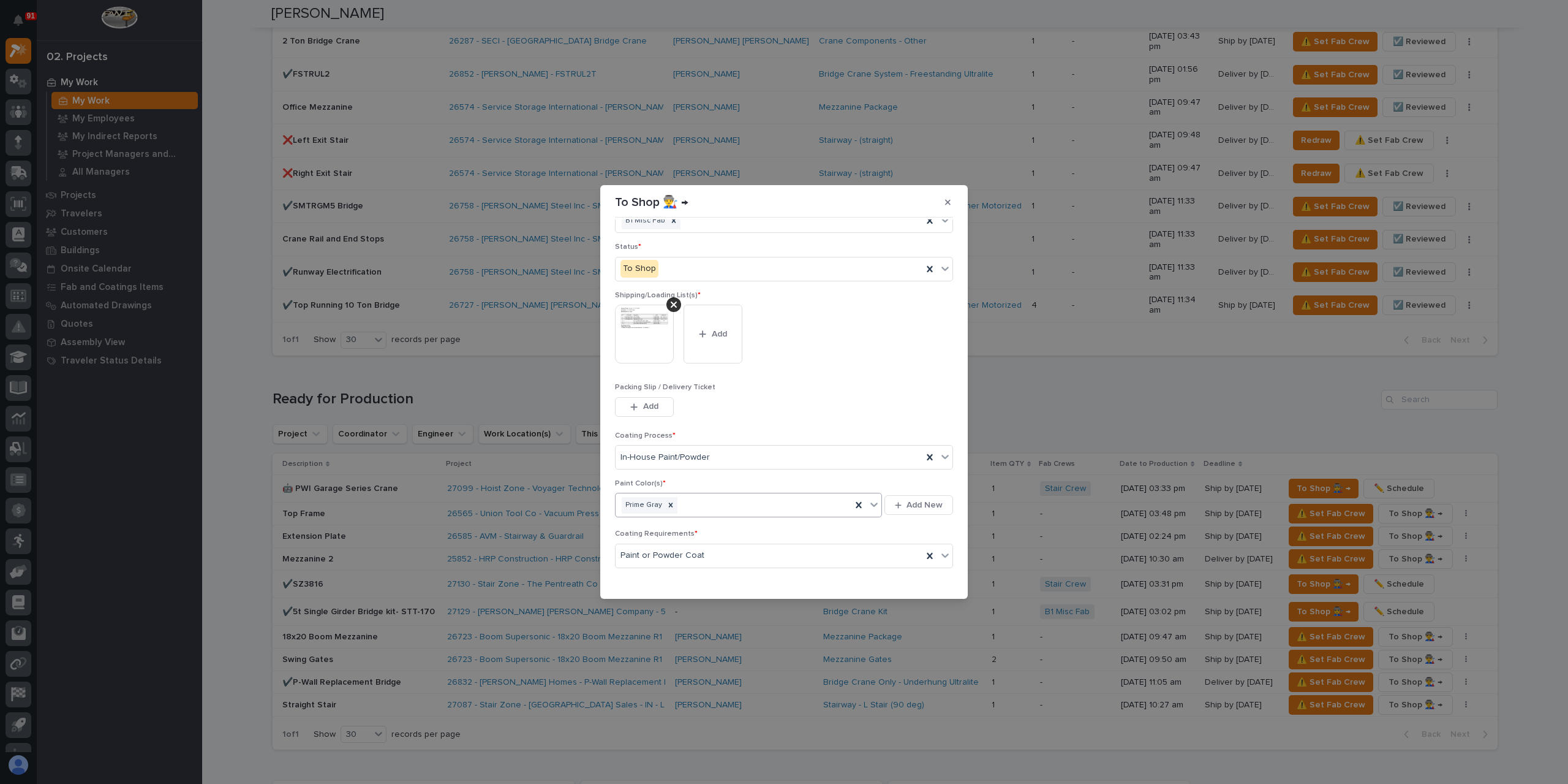
scroll to position [65, 0]
click at [923, 580] on span "Save" at bounding box center [933, 580] width 21 height 11
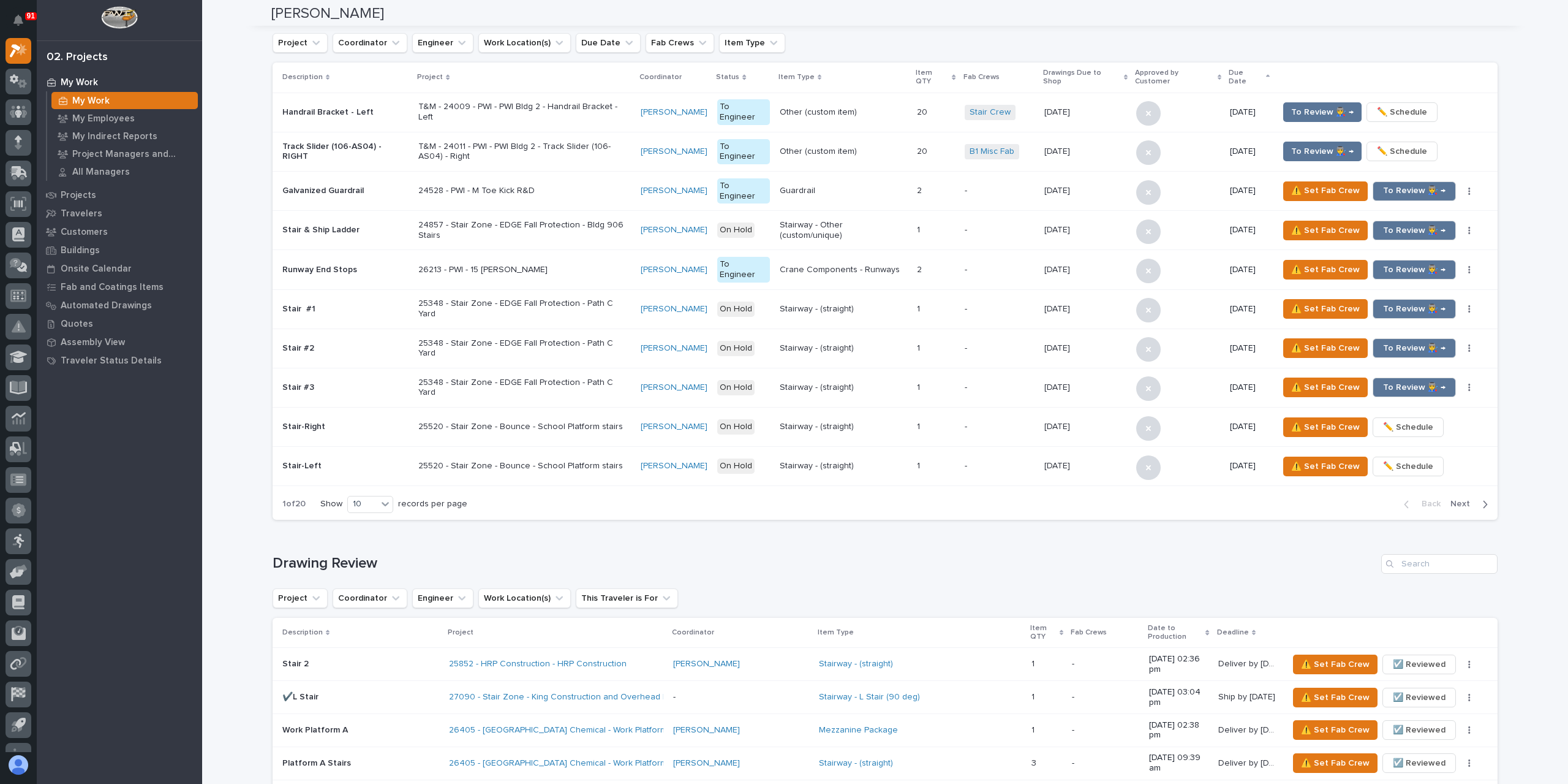
scroll to position [0, 0]
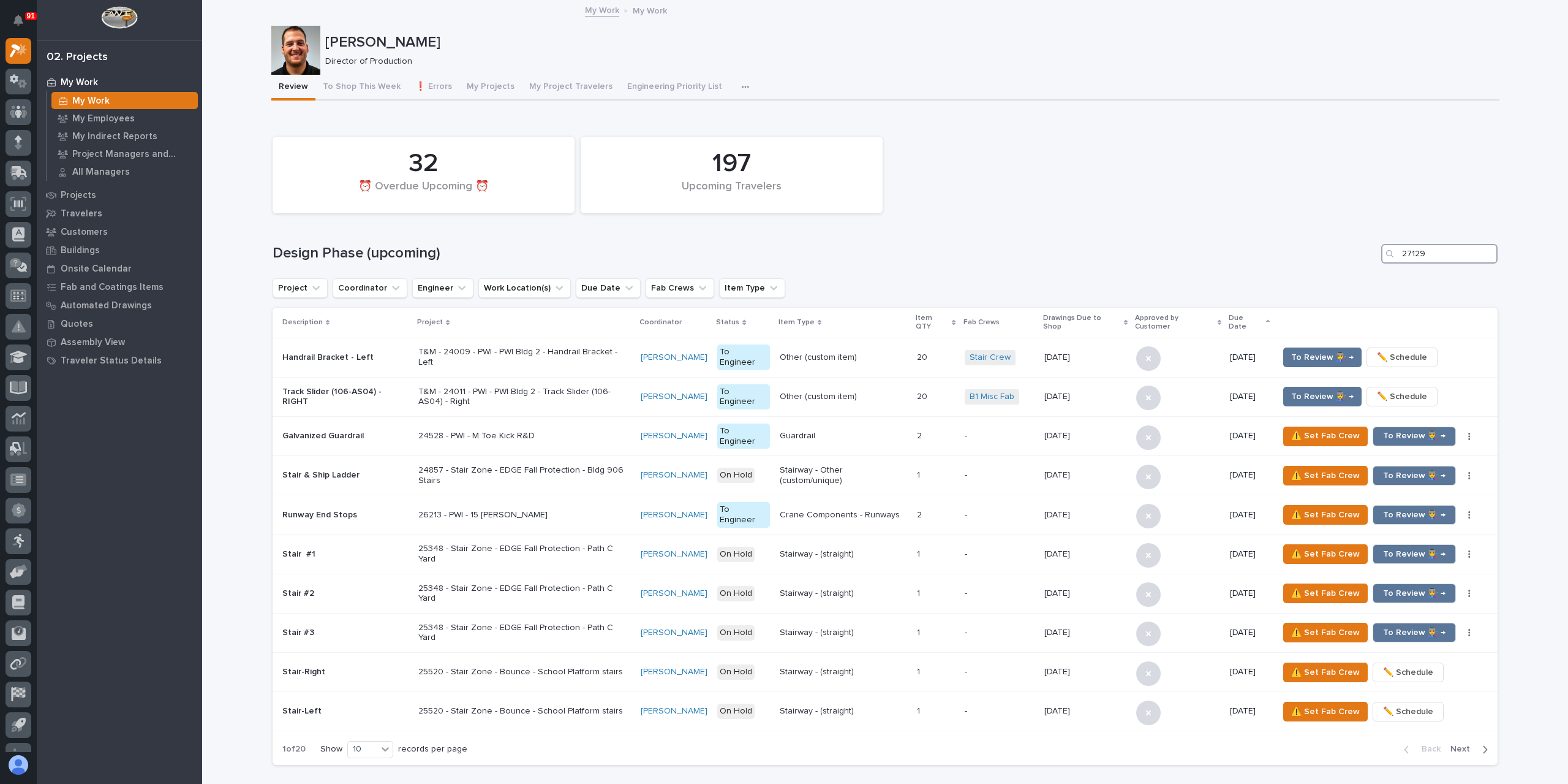
click at [1443, 244] on input "27129" at bounding box center [1439, 253] width 117 height 20
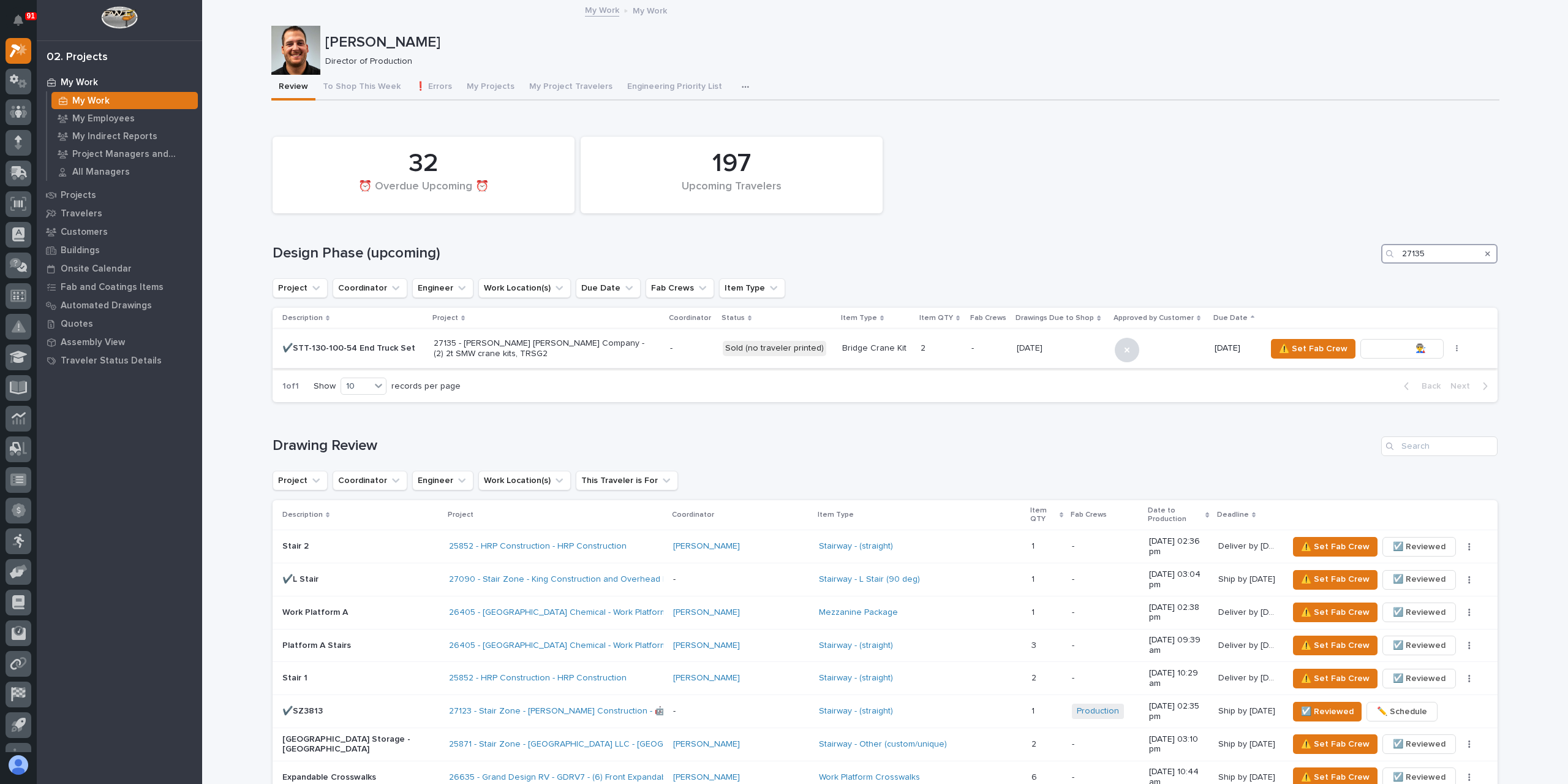
type input "27135"
click at [1406, 353] on span "To Review 👨‍🏭 →" at bounding box center [1402, 348] width 63 height 15
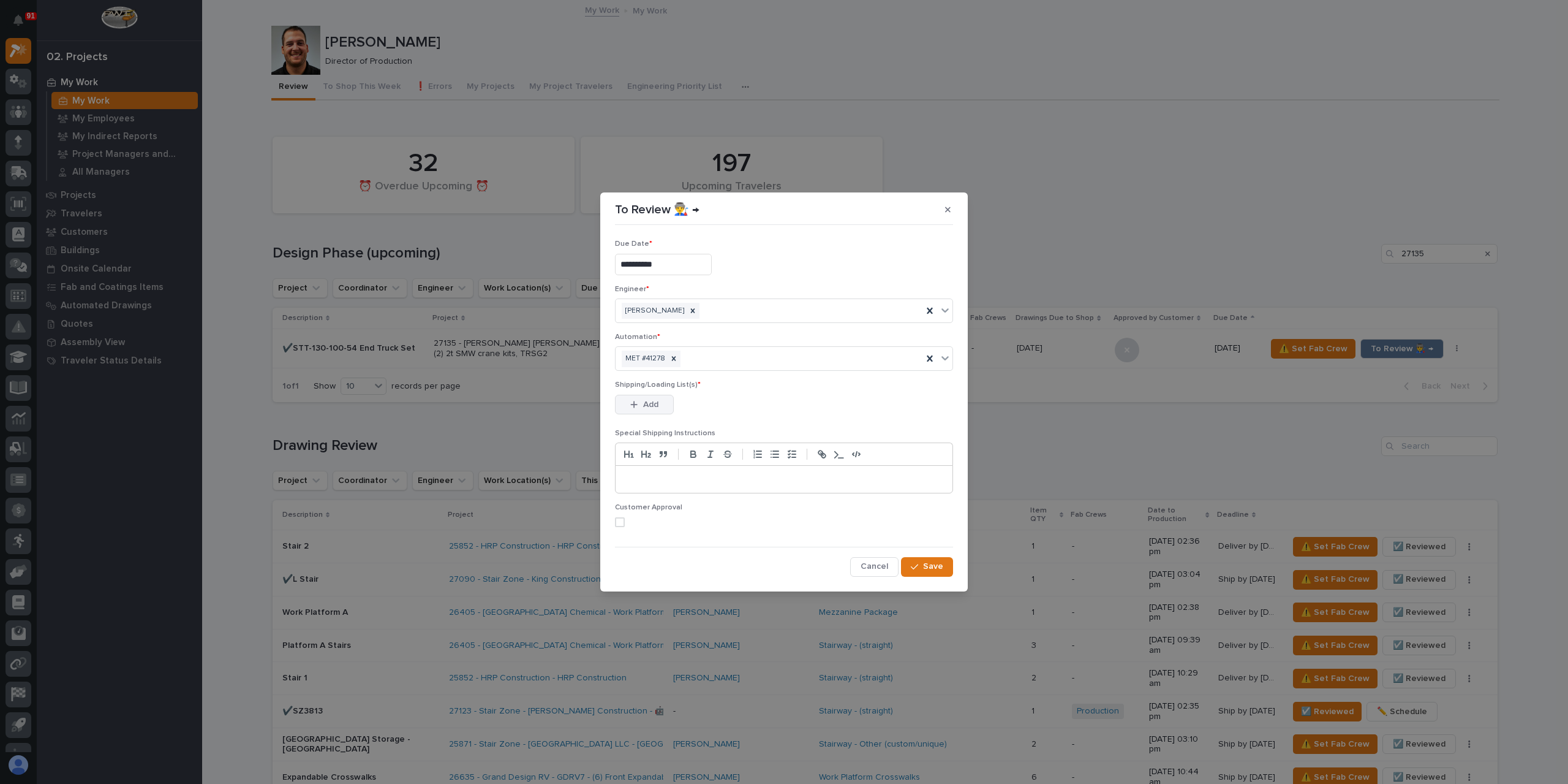
click at [660, 408] on button "Add" at bounding box center [644, 404] width 59 height 20
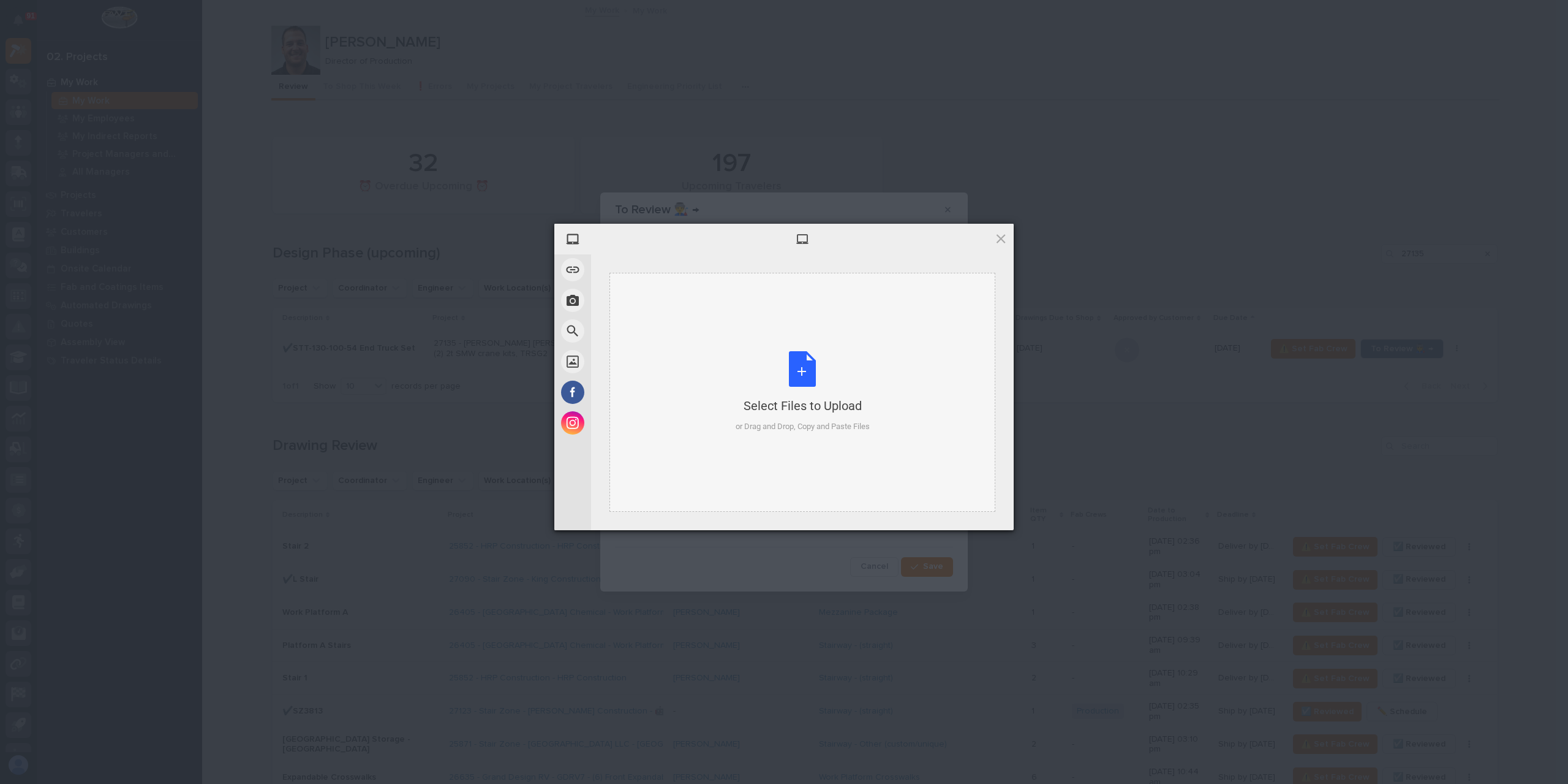
click at [736, 384] on div "Select Files to Upload or Drag and Drop, Copy and Paste Files" at bounding box center [802, 392] width 134 height 82
click at [976, 510] on span "Upload 1" at bounding box center [977, 514] width 24 height 9
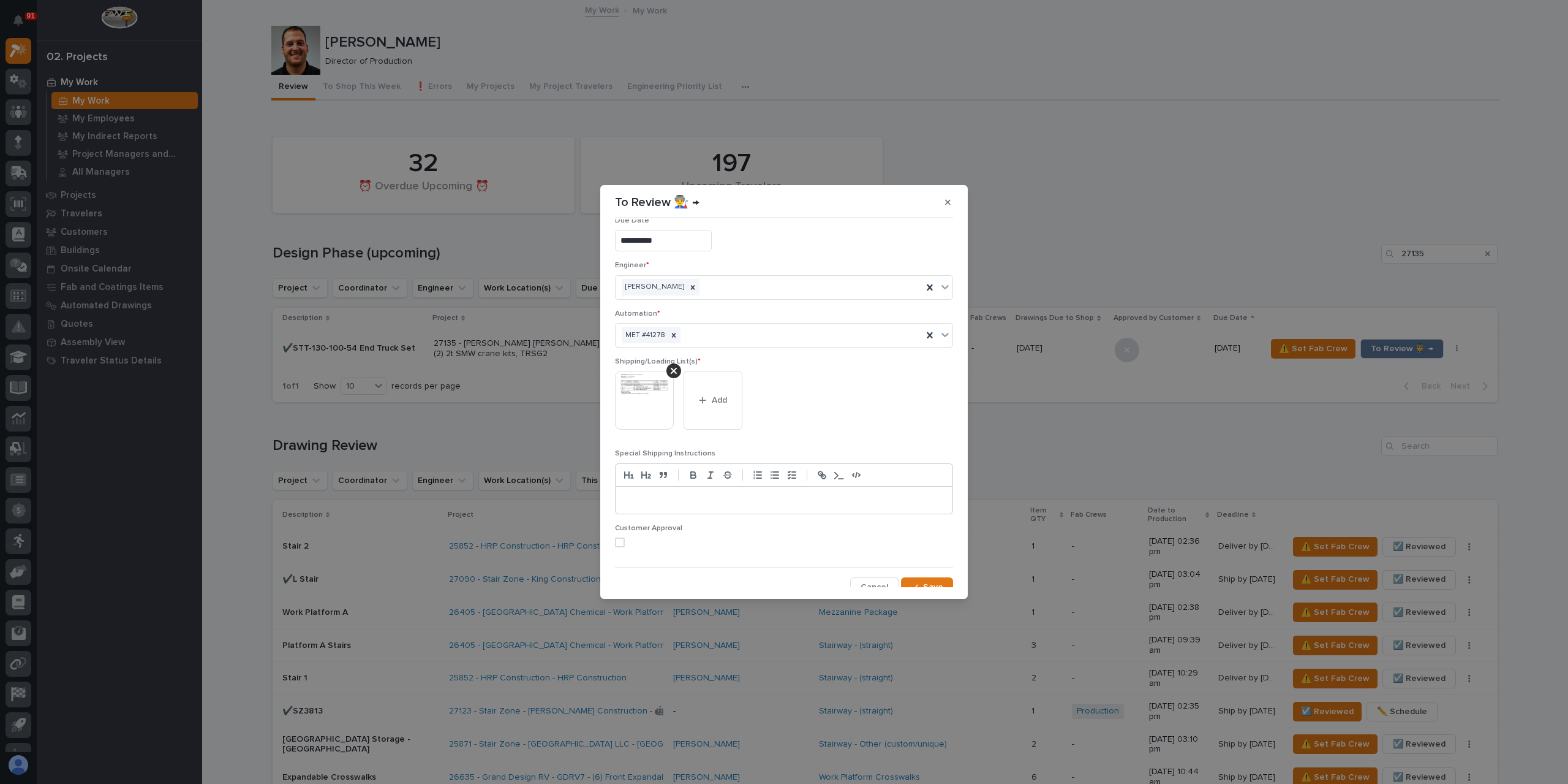
scroll to position [24, 0]
click at [929, 569] on button "Save" at bounding box center [927, 579] width 52 height 20
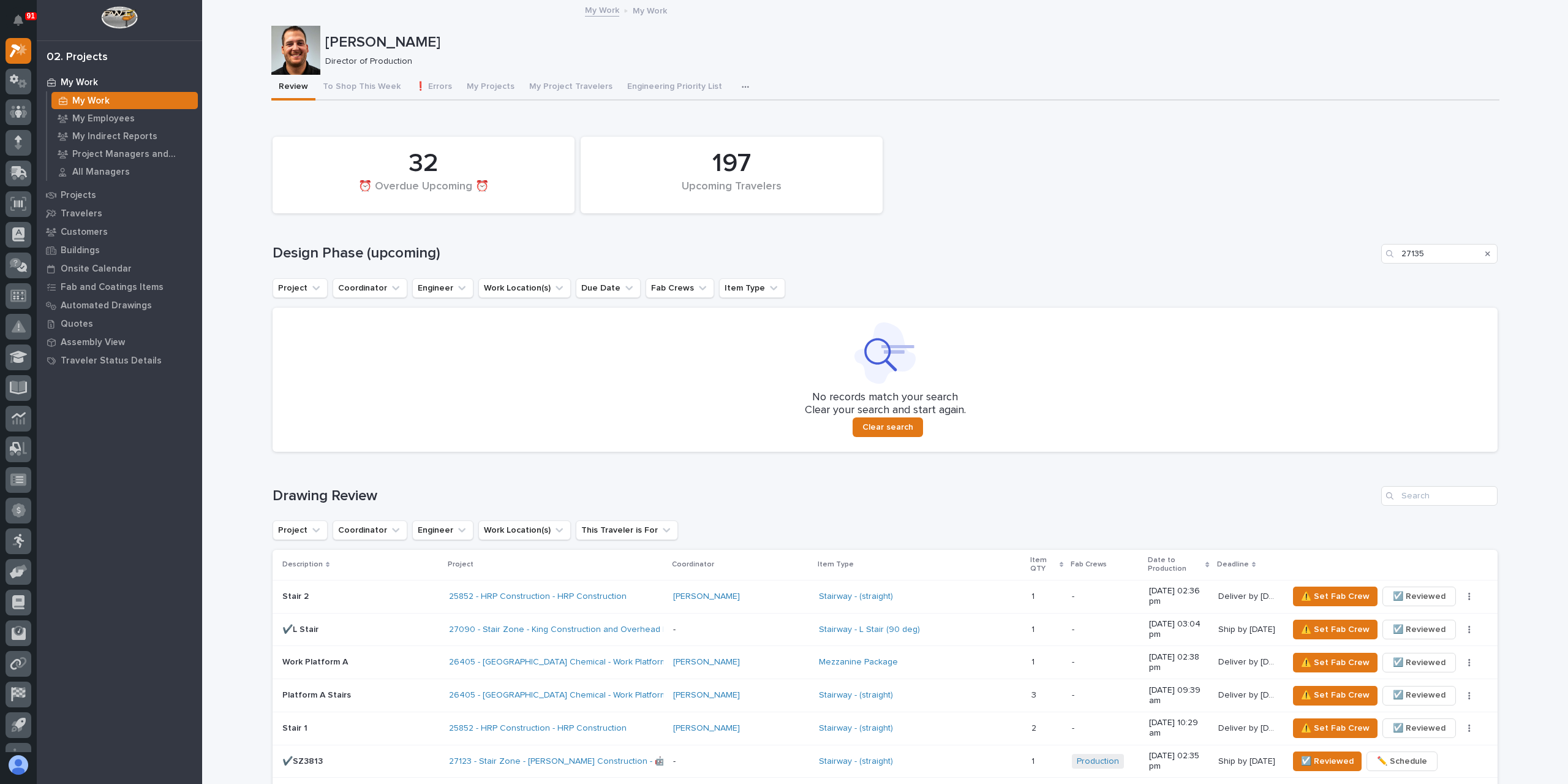
click at [1485, 252] on icon "Search" at bounding box center [1487, 254] width 5 height 5
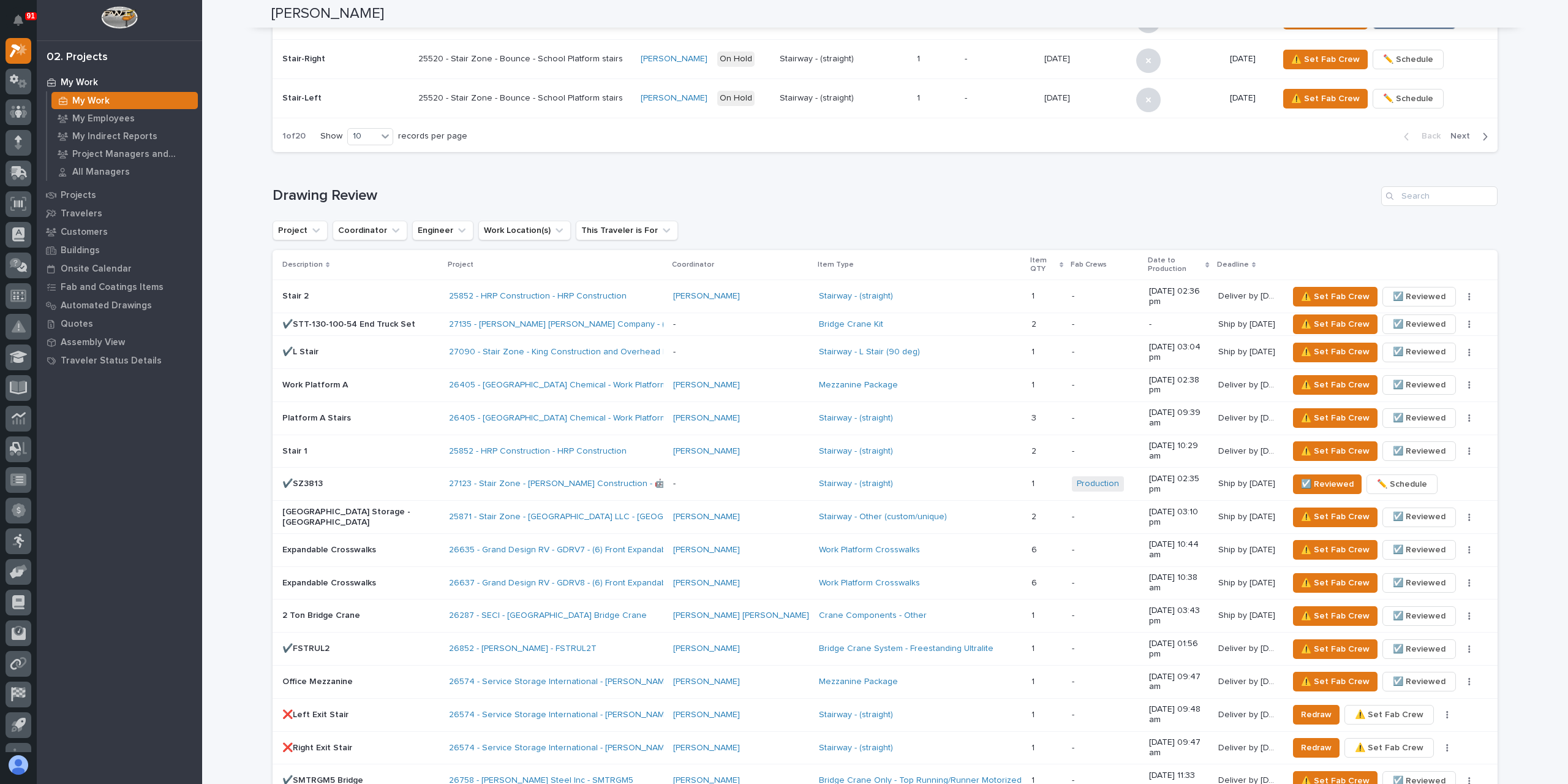
scroll to position [674, 0]
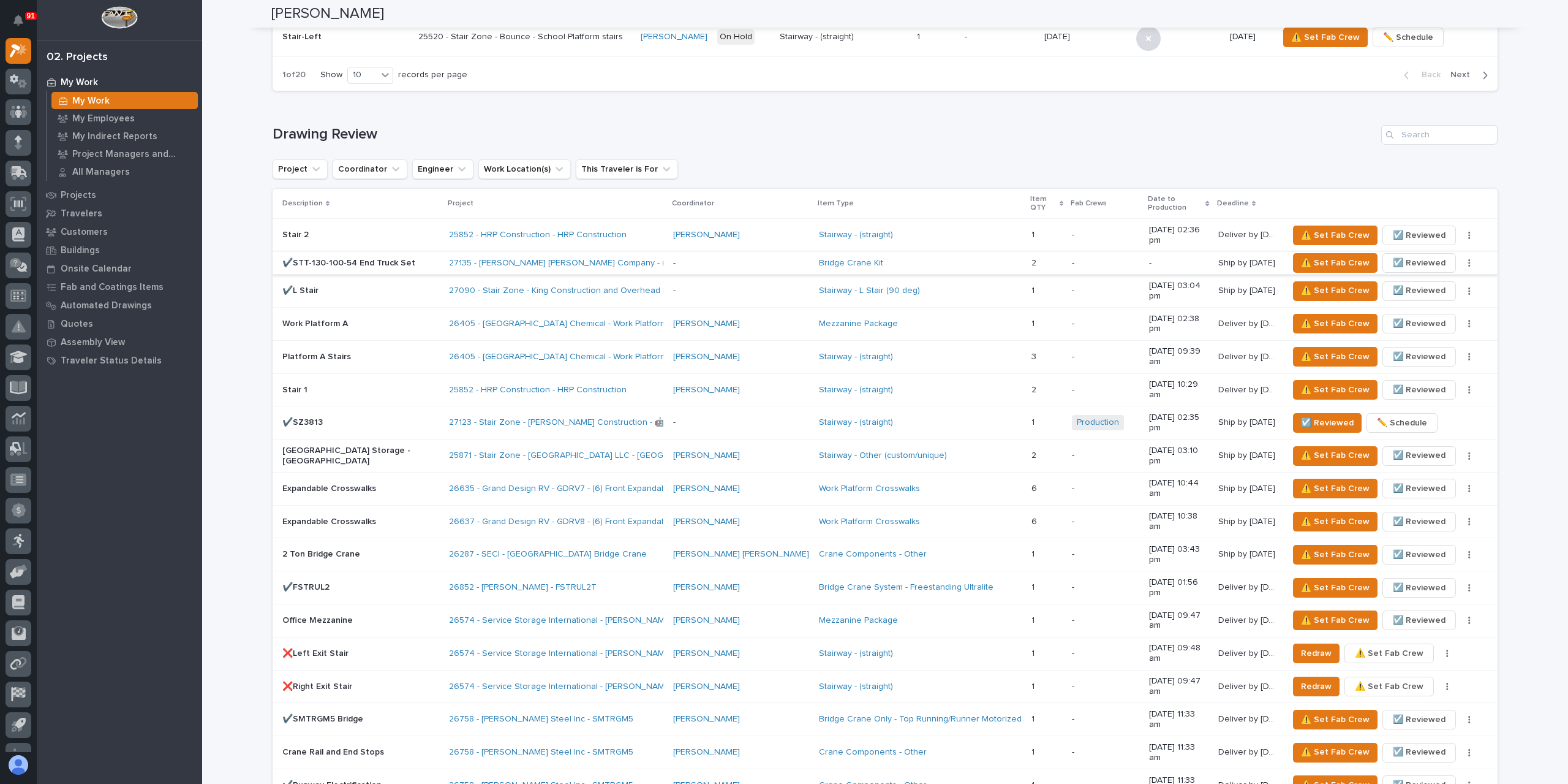
click at [1393, 256] on span "☑️ Reviewed" at bounding box center [1419, 263] width 52 height 15
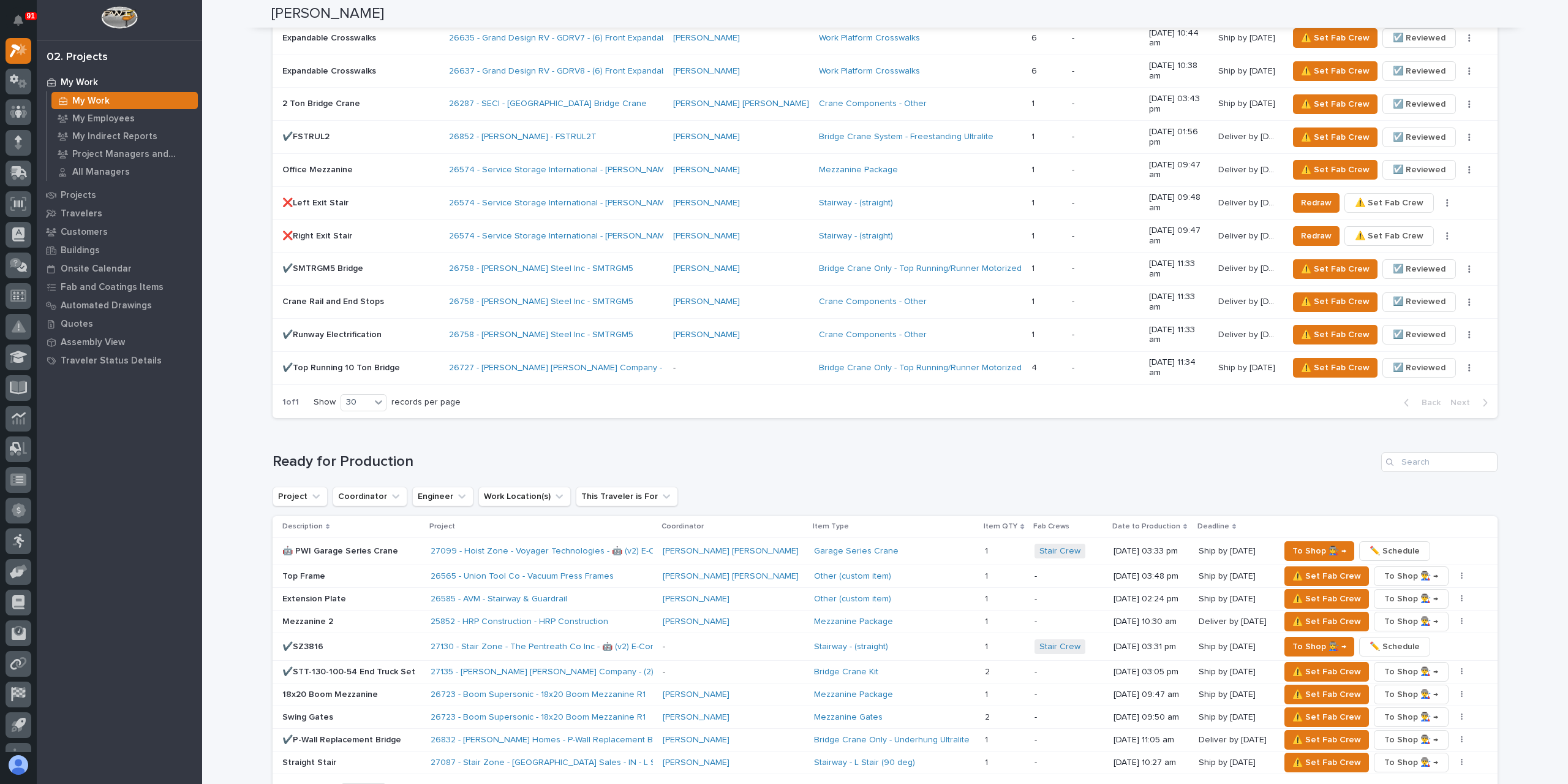
scroll to position [1103, 0]
click at [1298, 663] on span "⚠️ Set Fab Crew" at bounding box center [1327, 670] width 69 height 15
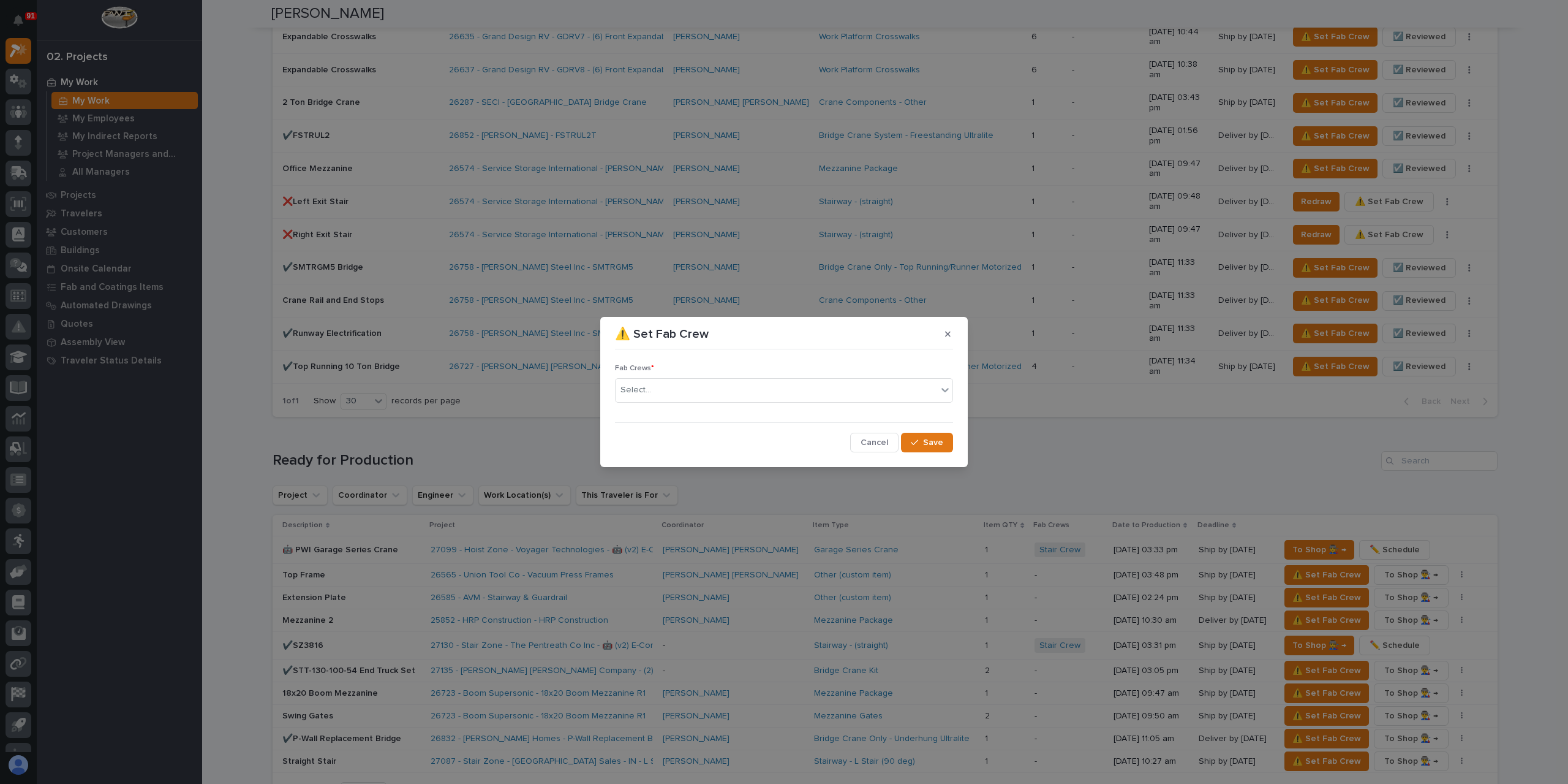
click at [663, 392] on div "Select..." at bounding box center [776, 390] width 322 height 21
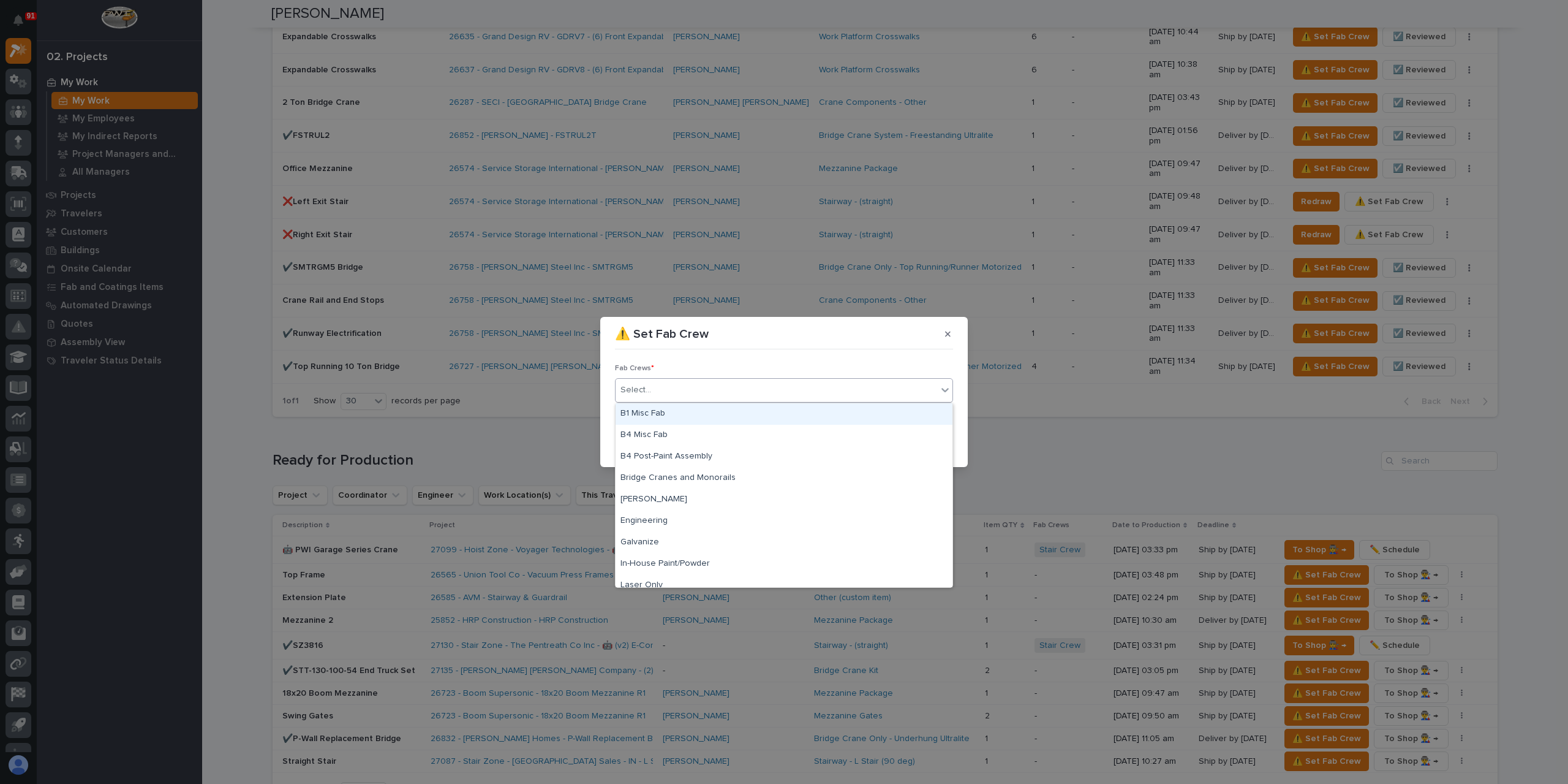
click at [659, 413] on div "B1 Misc Fab" at bounding box center [784, 414] width 336 height 21
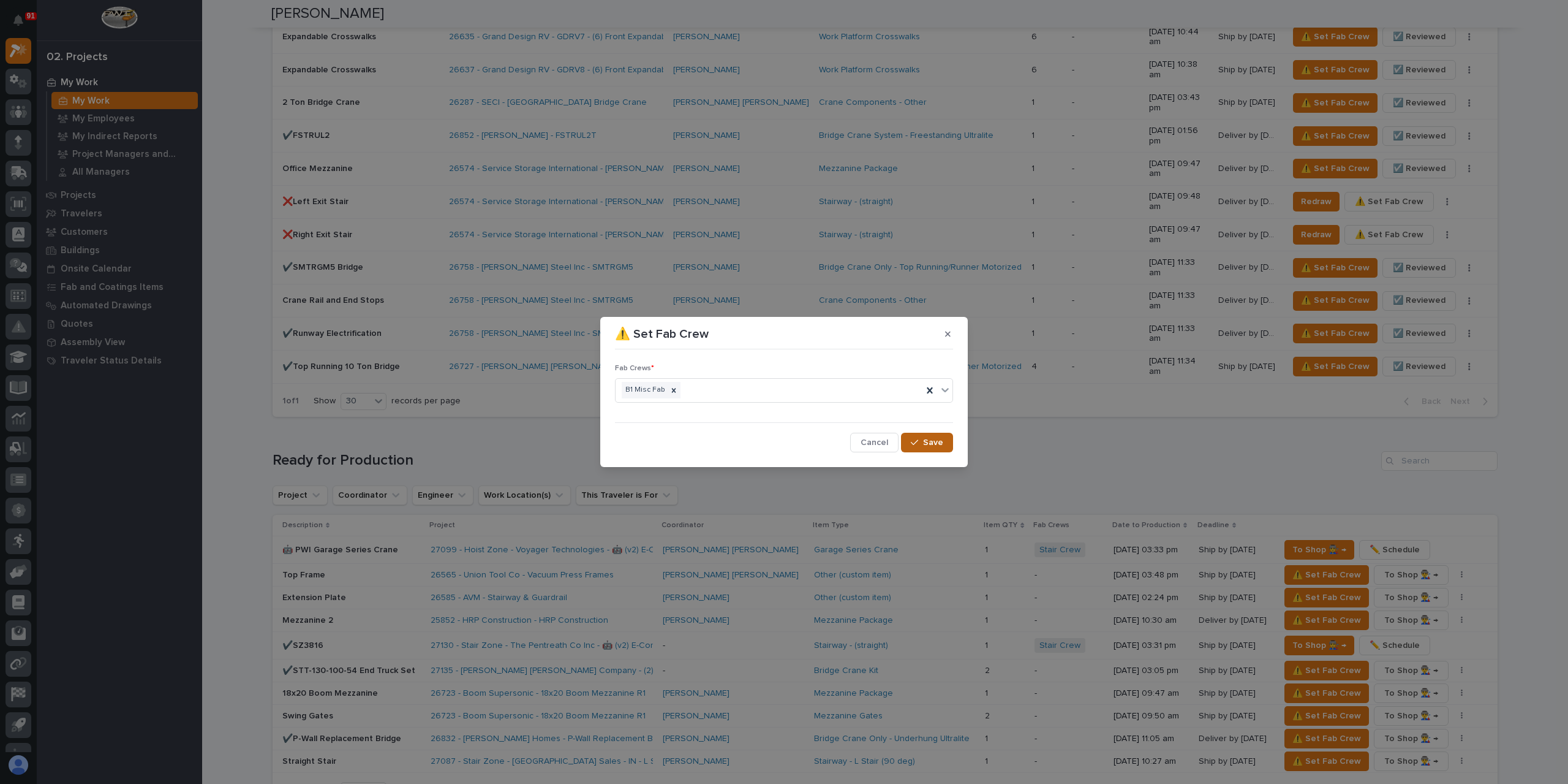
click at [920, 436] on button "Save" at bounding box center [927, 442] width 52 height 20
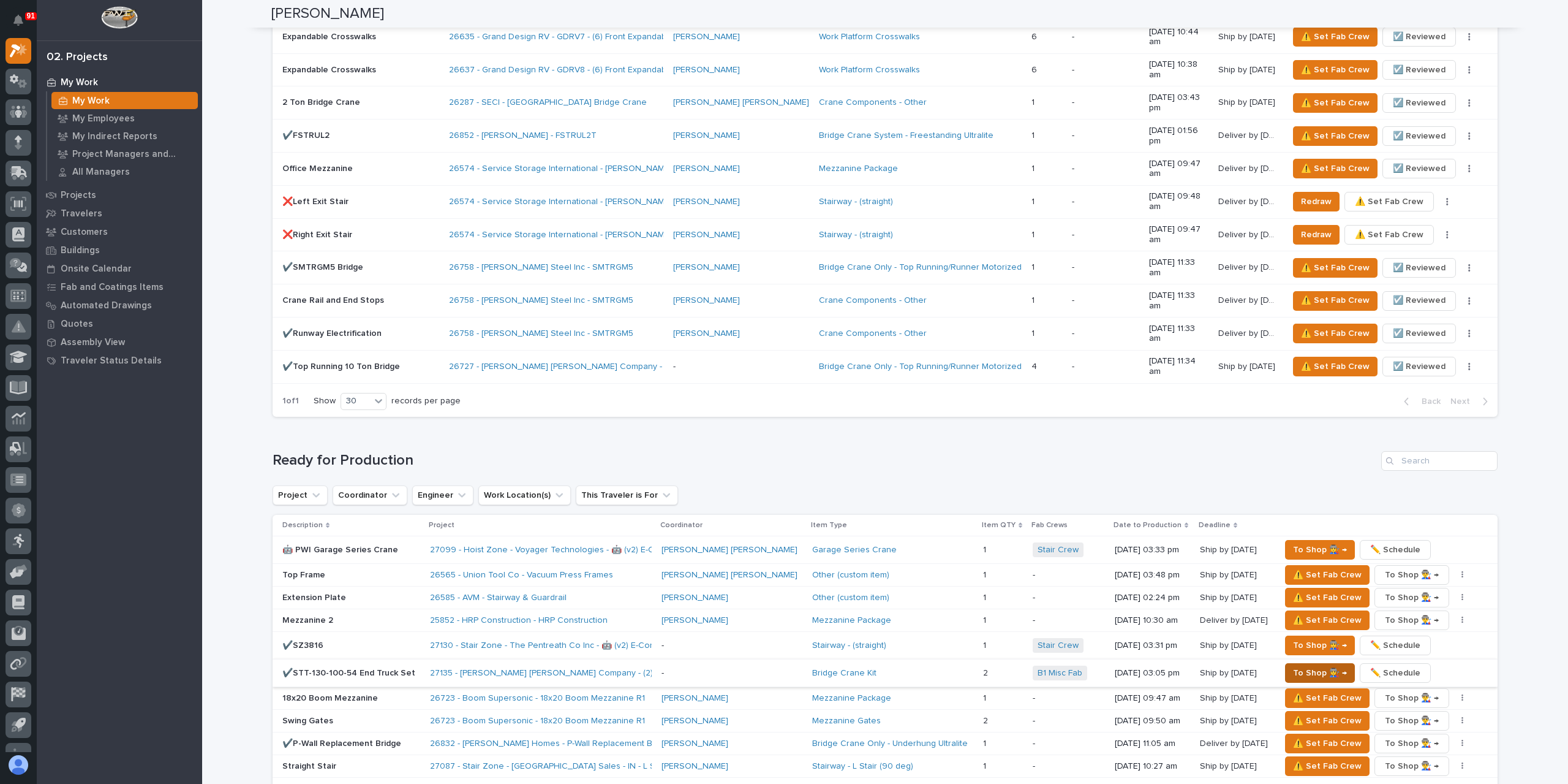
click at [1300, 665] on span "To Shop 👨‍🏭 →" at bounding box center [1319, 672] width 54 height 15
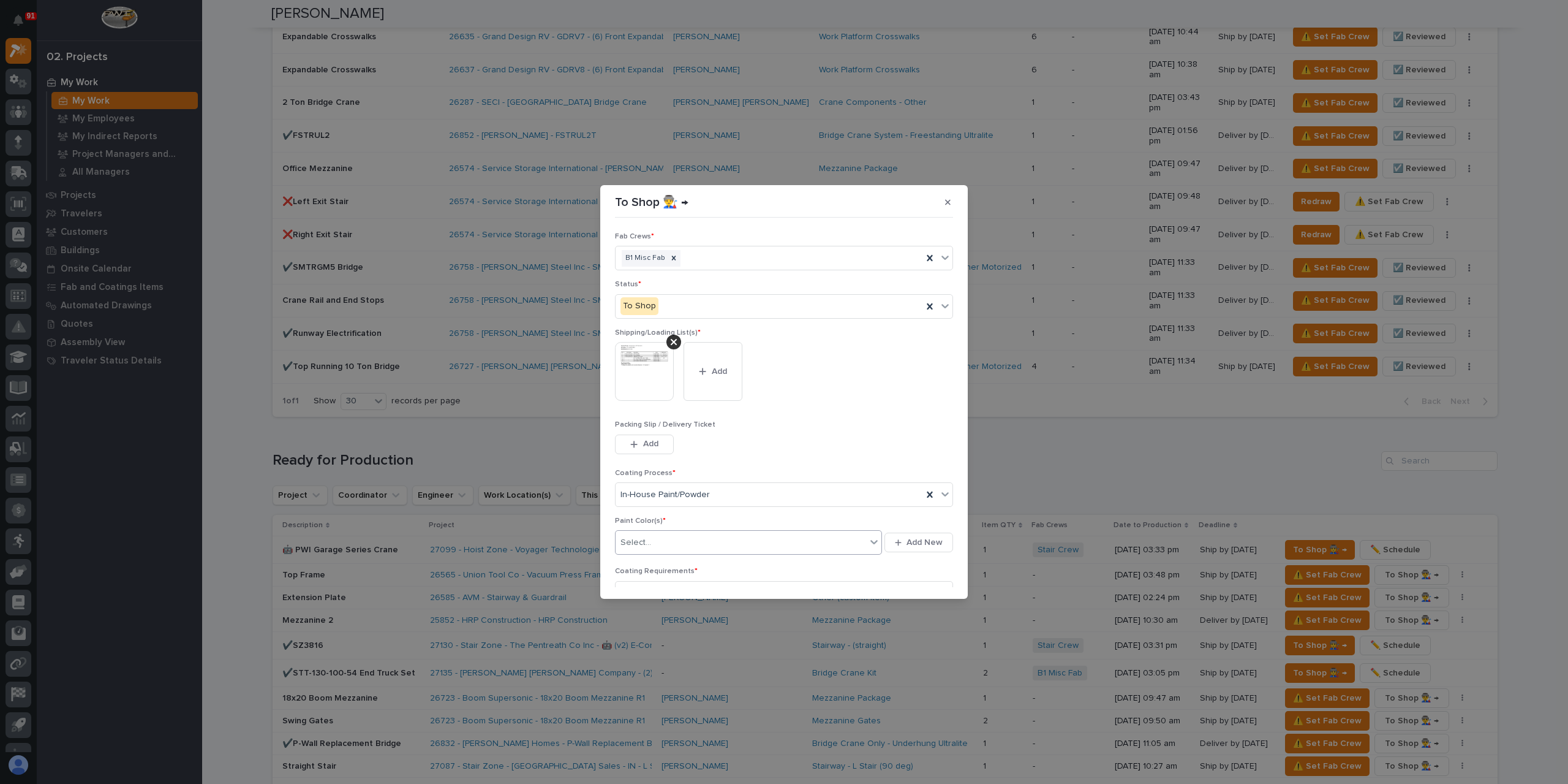
click at [674, 550] on div "Select..." at bounding box center [741, 543] width 251 height 21
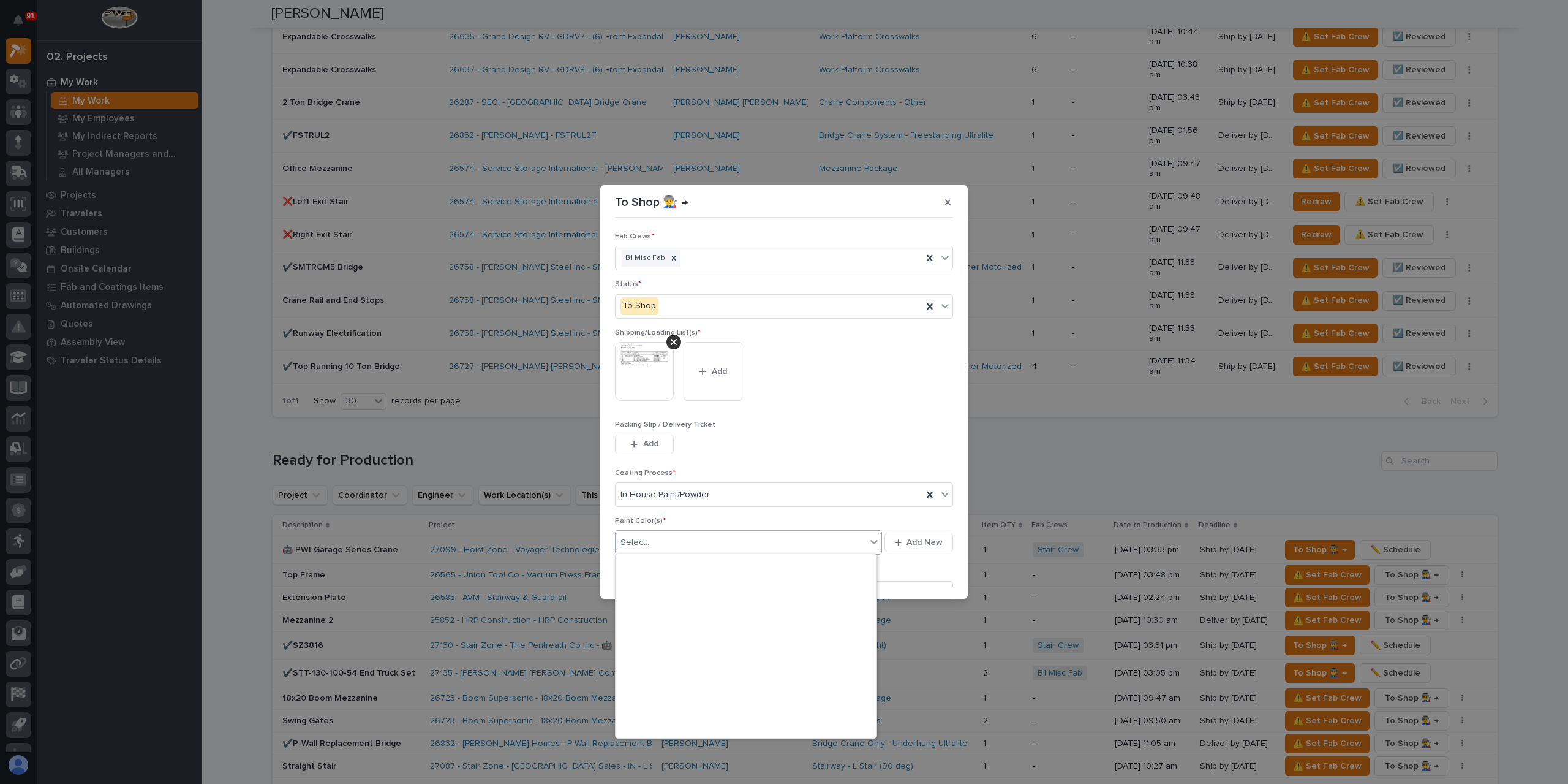
scroll to position [331, 0]
click at [657, 643] on div "Prime Gray" at bounding box center [746, 641] width 261 height 21
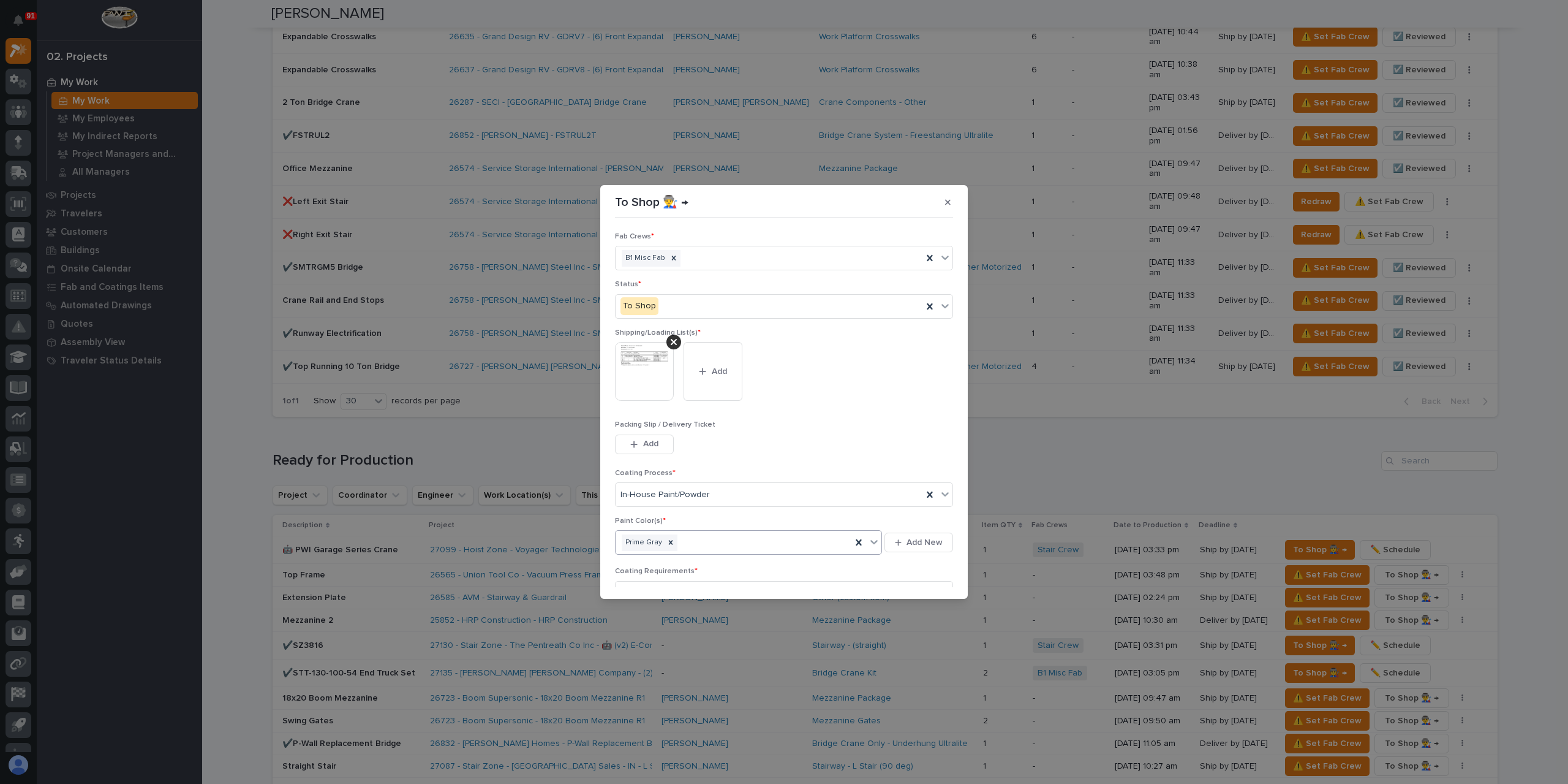
scroll to position [65, 0]
click at [924, 574] on span "Save" at bounding box center [933, 580] width 21 height 11
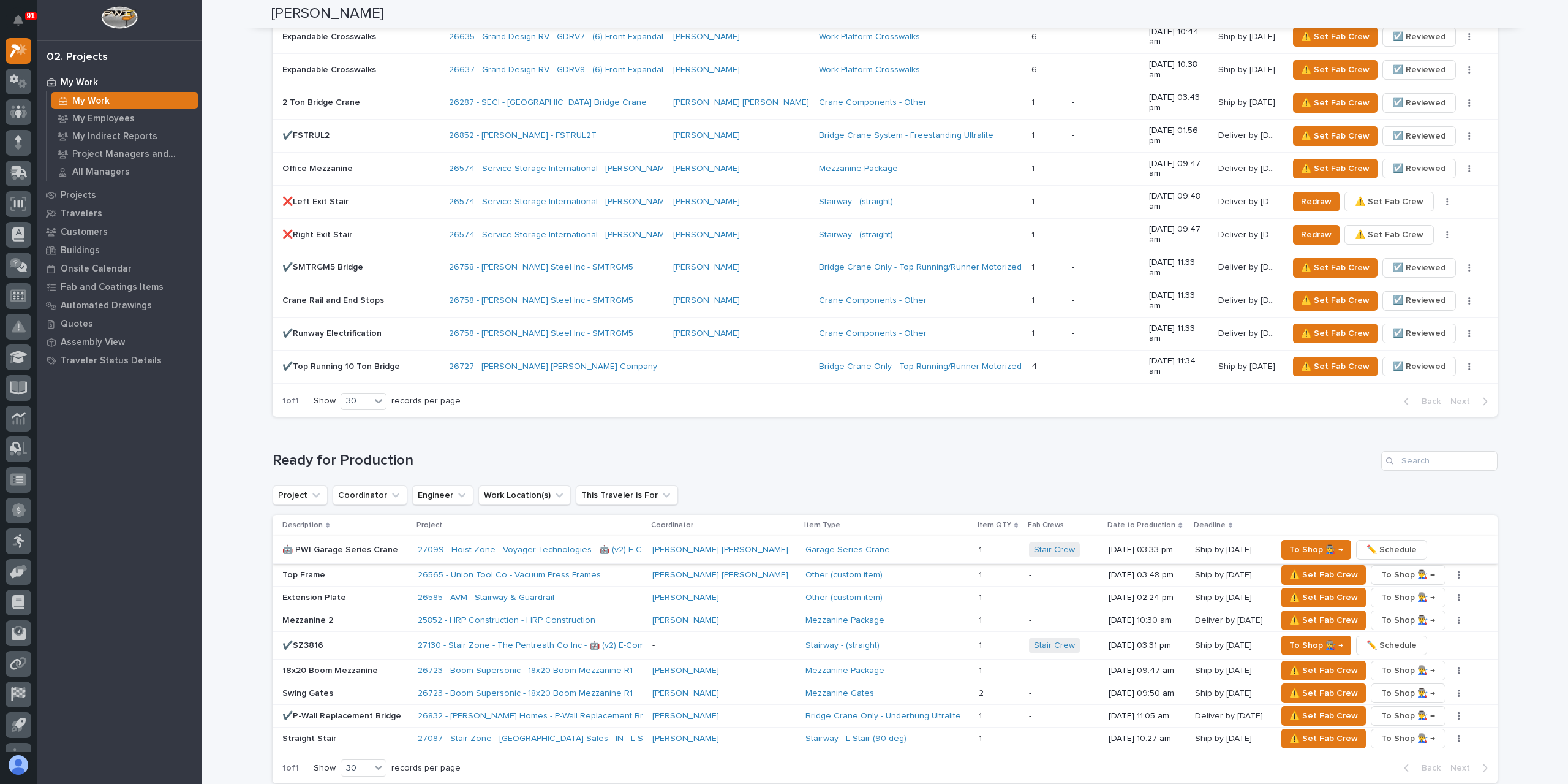
click at [1377, 542] on span "✏️ Schedule" at bounding box center [1391, 549] width 51 height 15
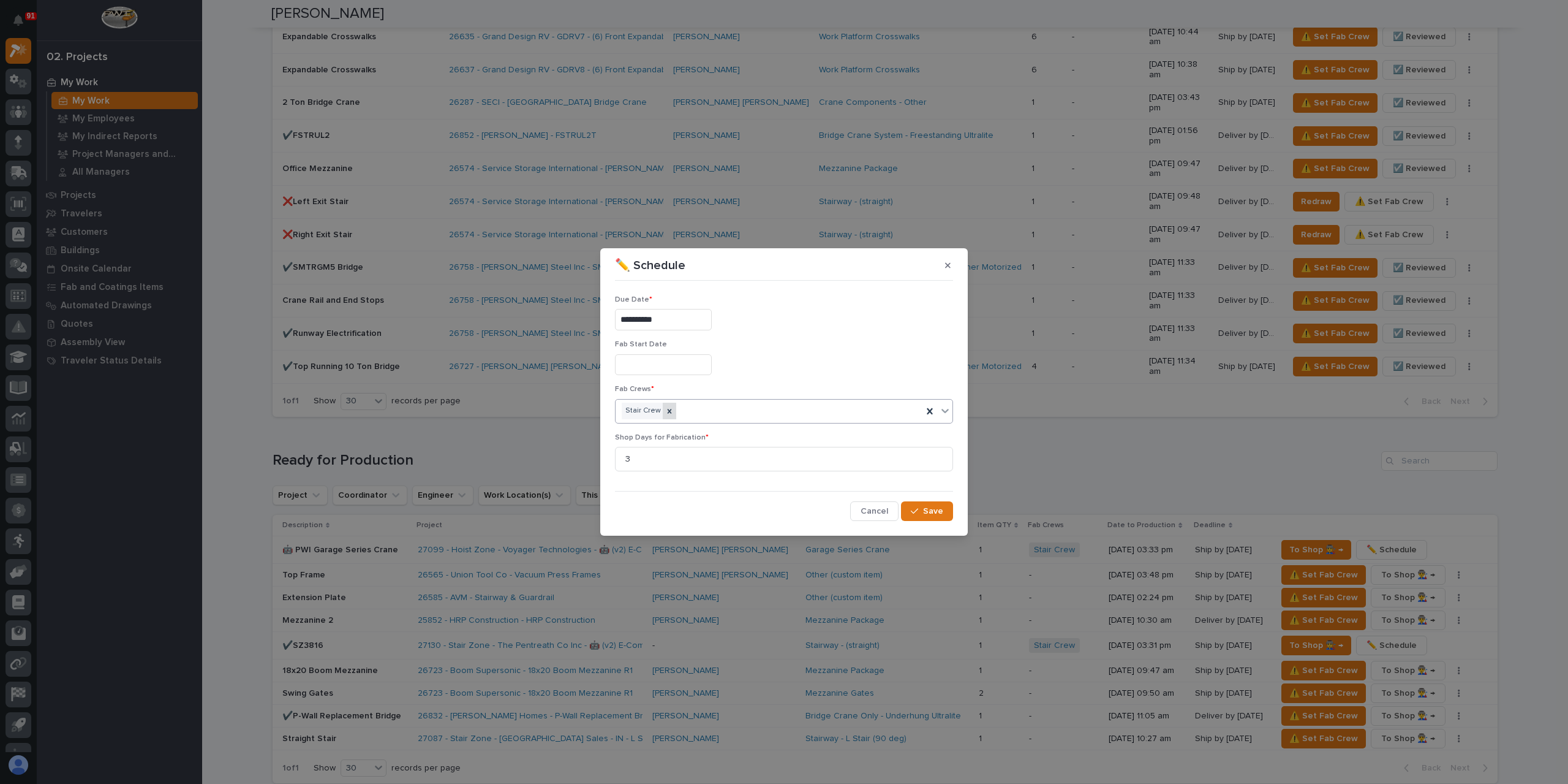
click at [665, 414] on icon at bounding box center [669, 411] width 9 height 9
click at [686, 408] on div "Select..." at bounding box center [776, 411] width 322 height 21
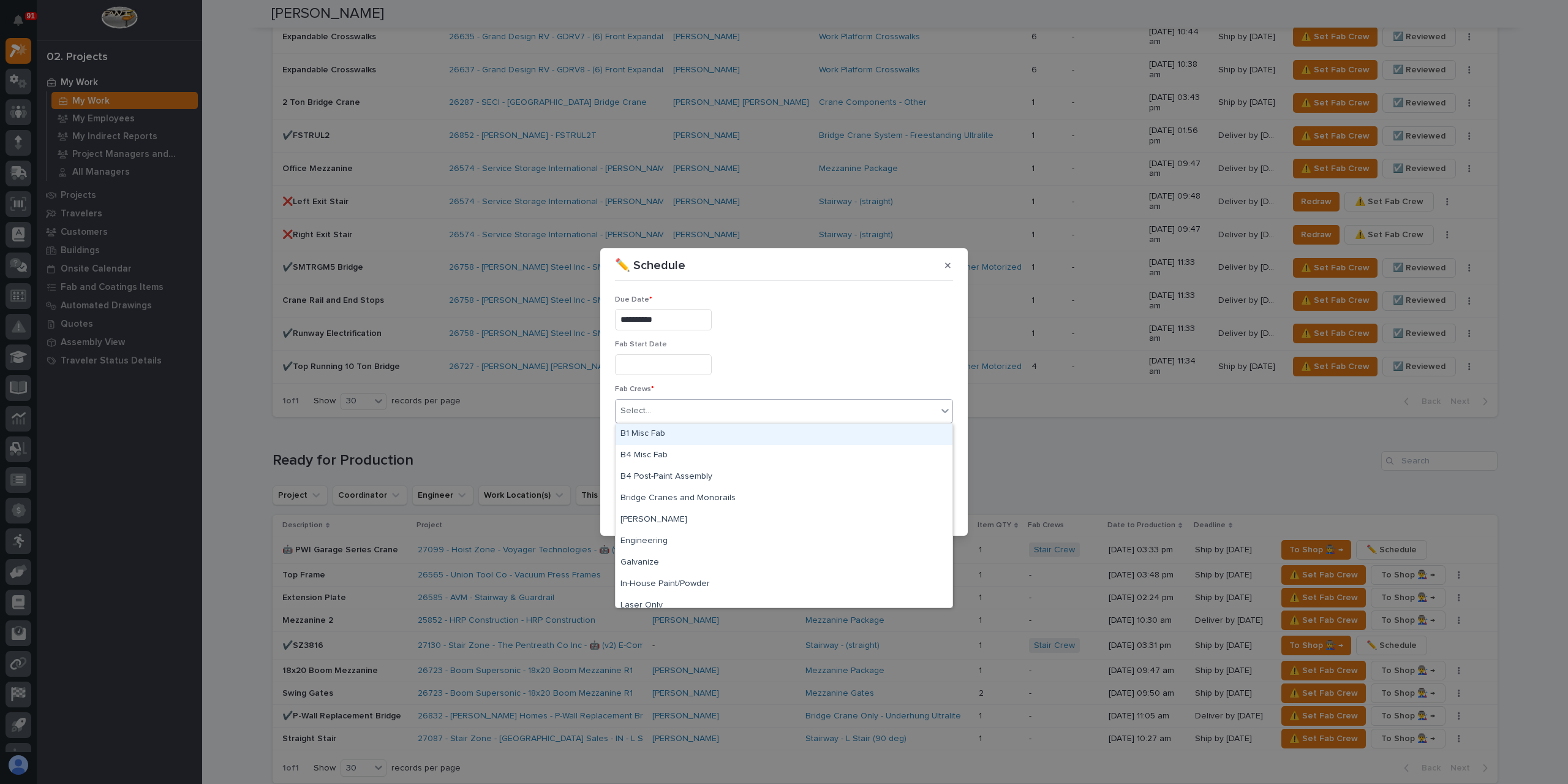
click at [683, 431] on div "B1 Misc Fab" at bounding box center [784, 434] width 336 height 21
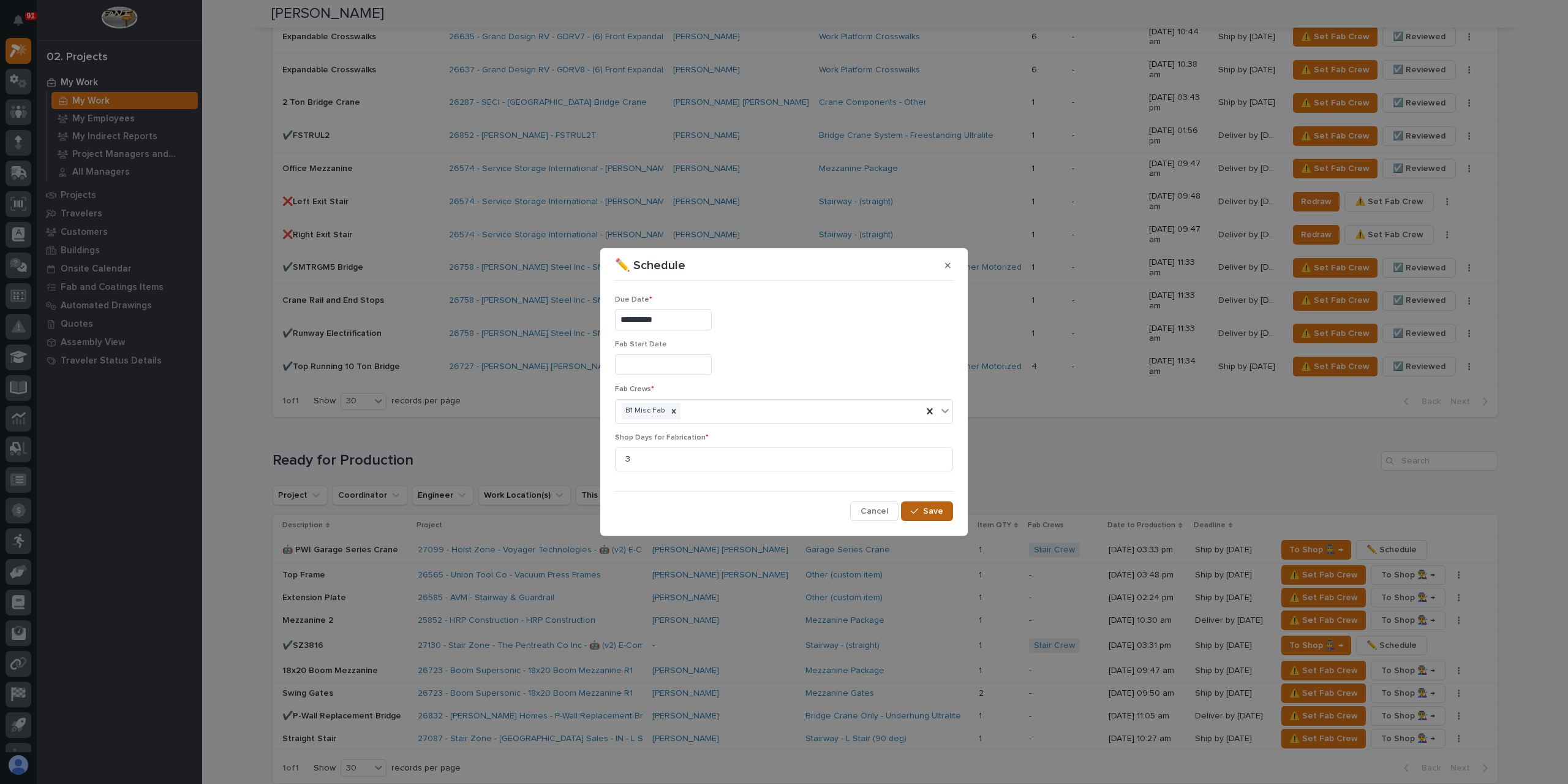
click at [924, 503] on div "**********" at bounding box center [784, 404] width 338 height 235
click at [924, 506] on span "Save" at bounding box center [933, 511] width 21 height 11
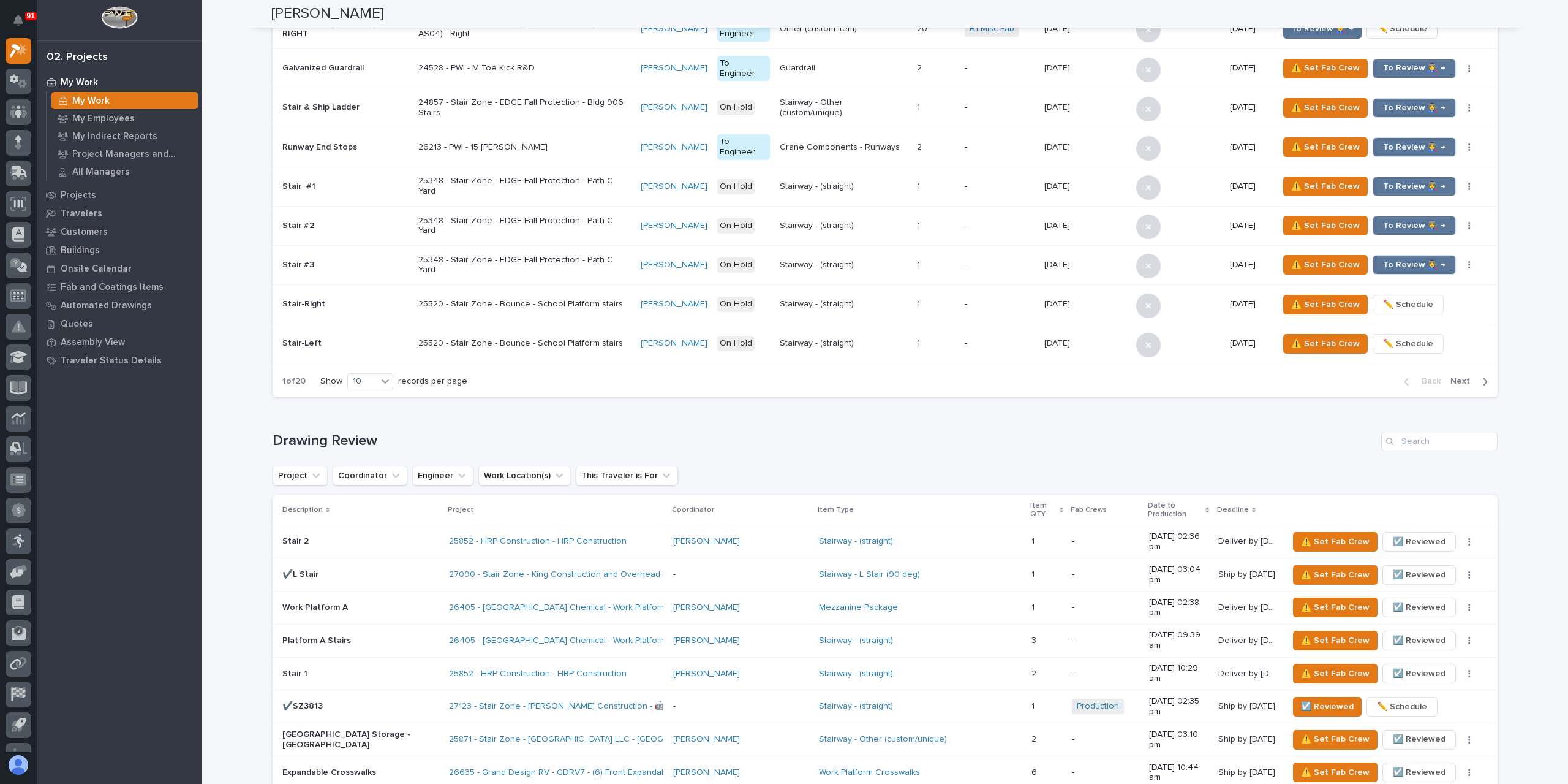
scroll to position [0, 0]
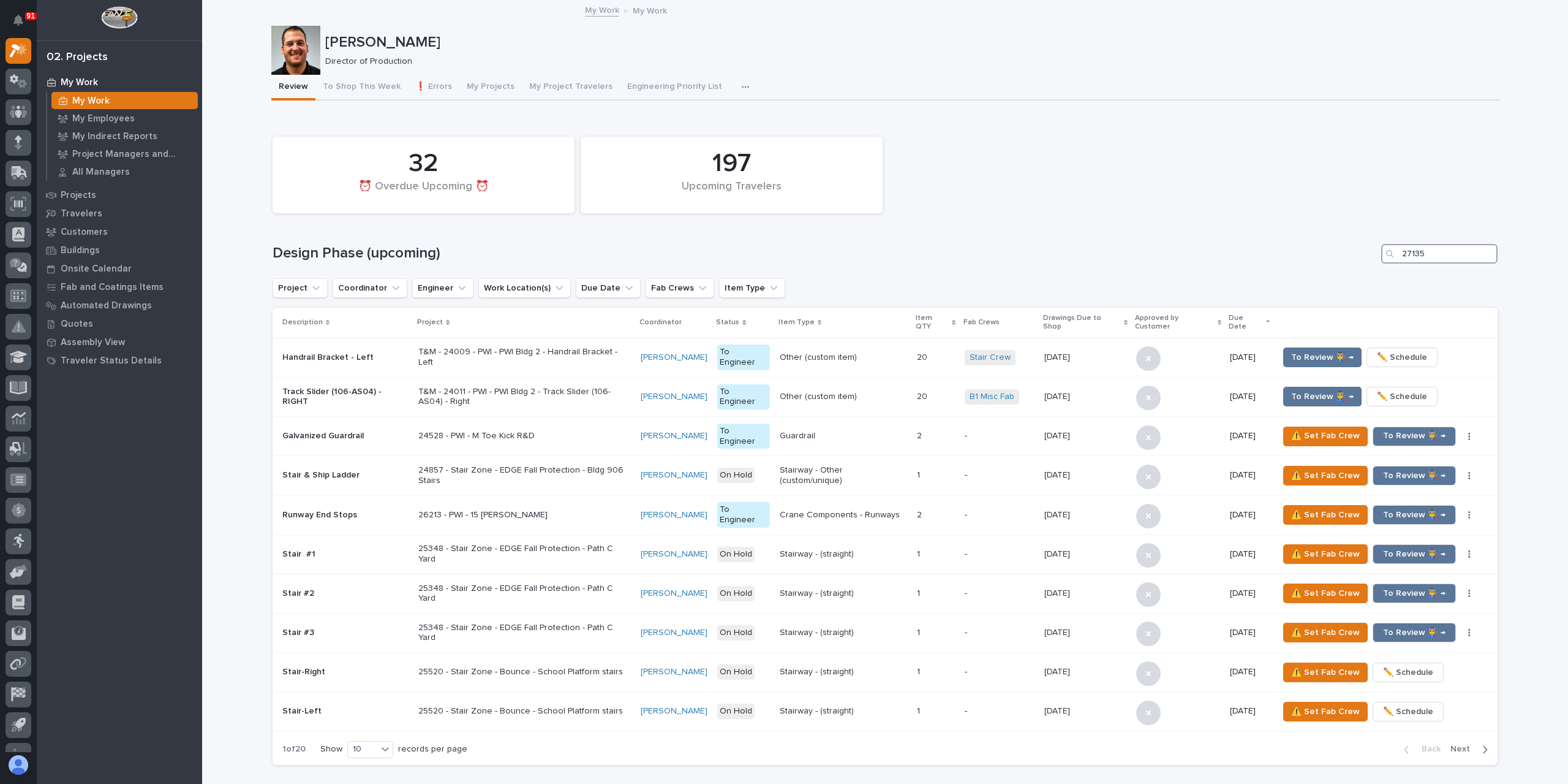
click at [1444, 256] on input "27135" at bounding box center [1439, 253] width 117 height 20
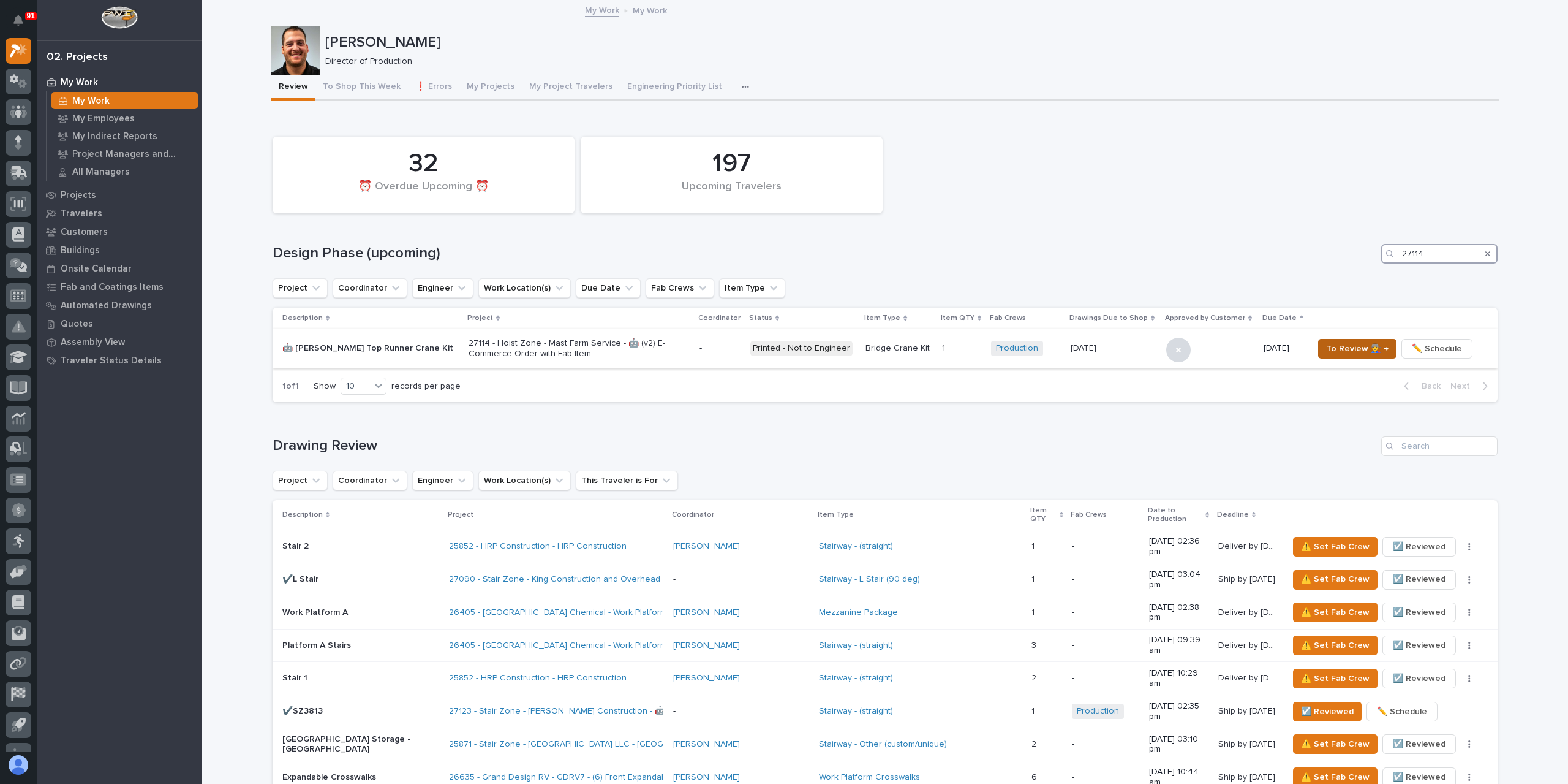
type input "27114"
click at [1350, 345] on span "To Review 👨‍🏭 →" at bounding box center [1357, 348] width 63 height 15
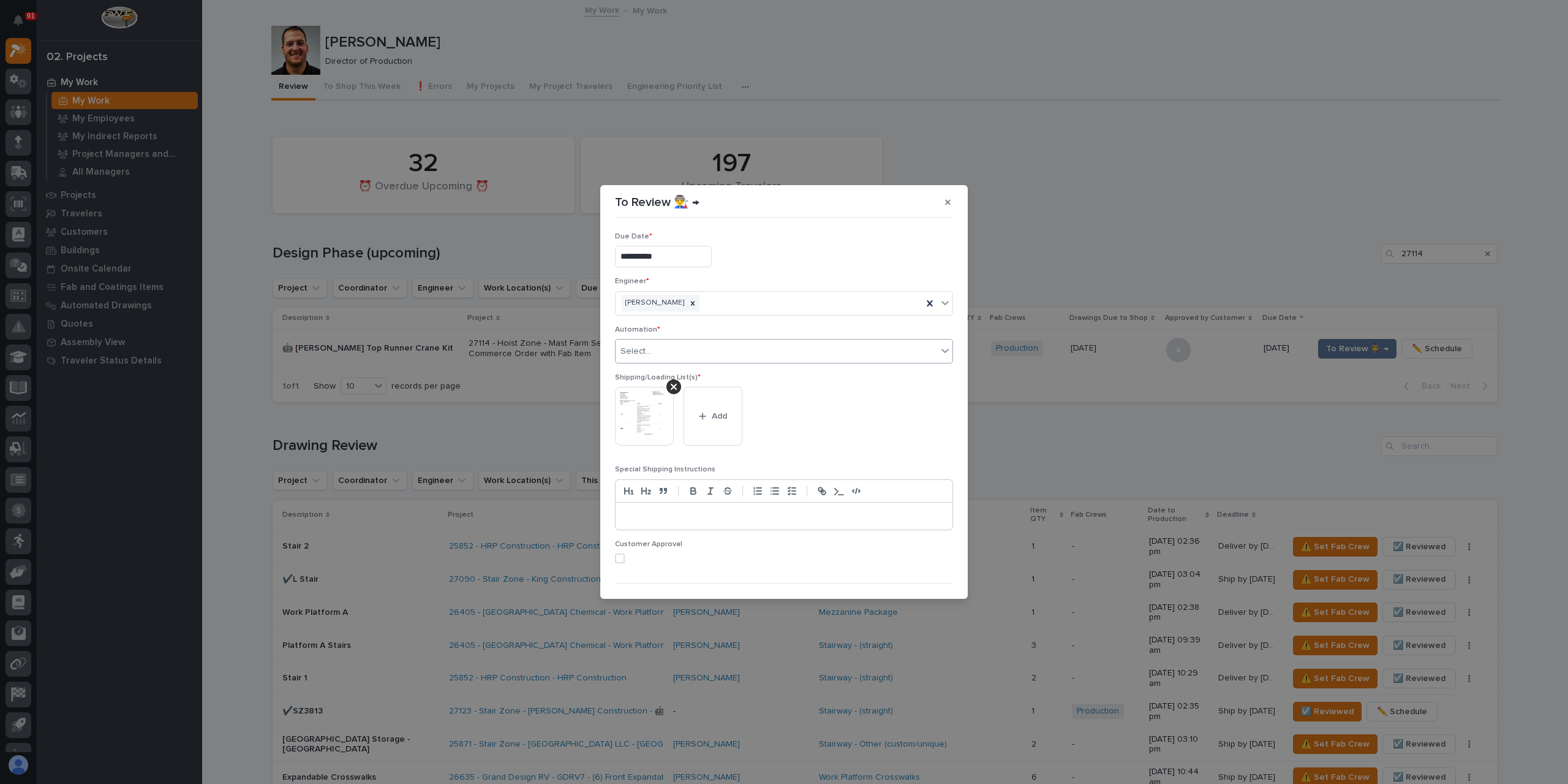
click at [693, 356] on div "Select..." at bounding box center [776, 351] width 322 height 21
type input "**********"
click at [689, 368] on div "MET #41303" at bounding box center [780, 373] width 330 height 21
click at [904, 574] on button "Save" at bounding box center [927, 579] width 52 height 20
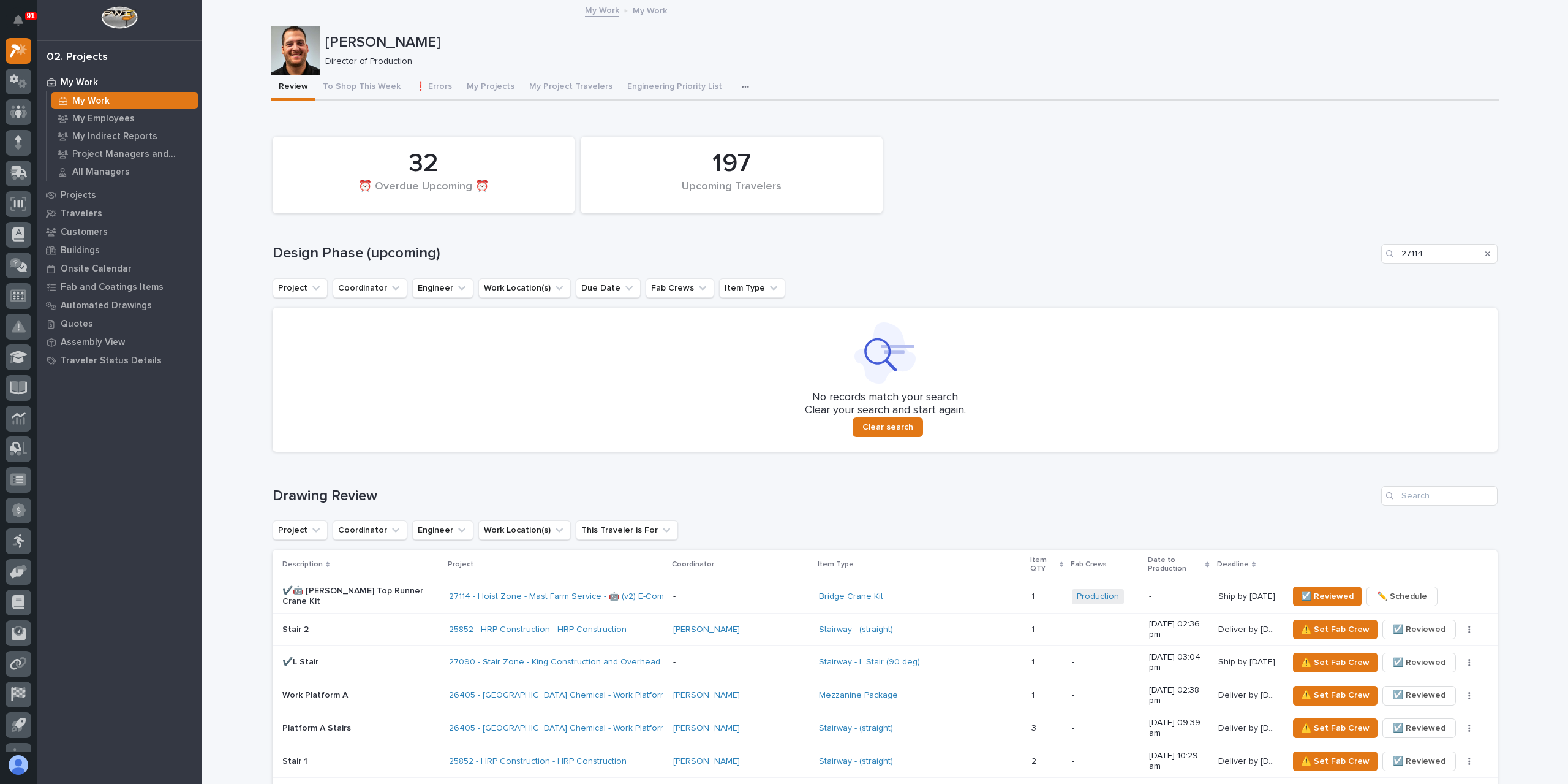
click at [1485, 256] on icon "Search" at bounding box center [1487, 253] width 5 height 8
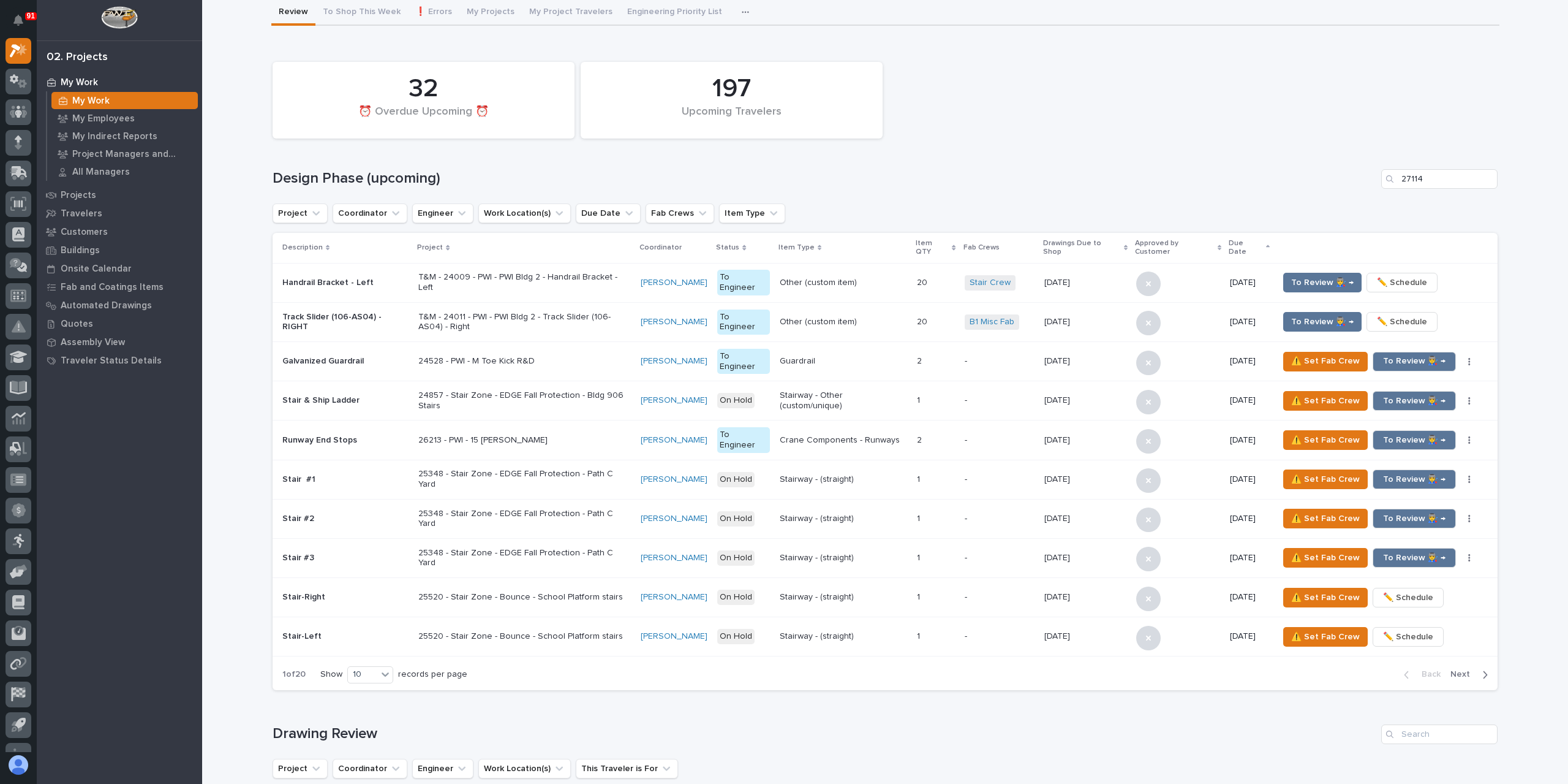
scroll to position [613, 0]
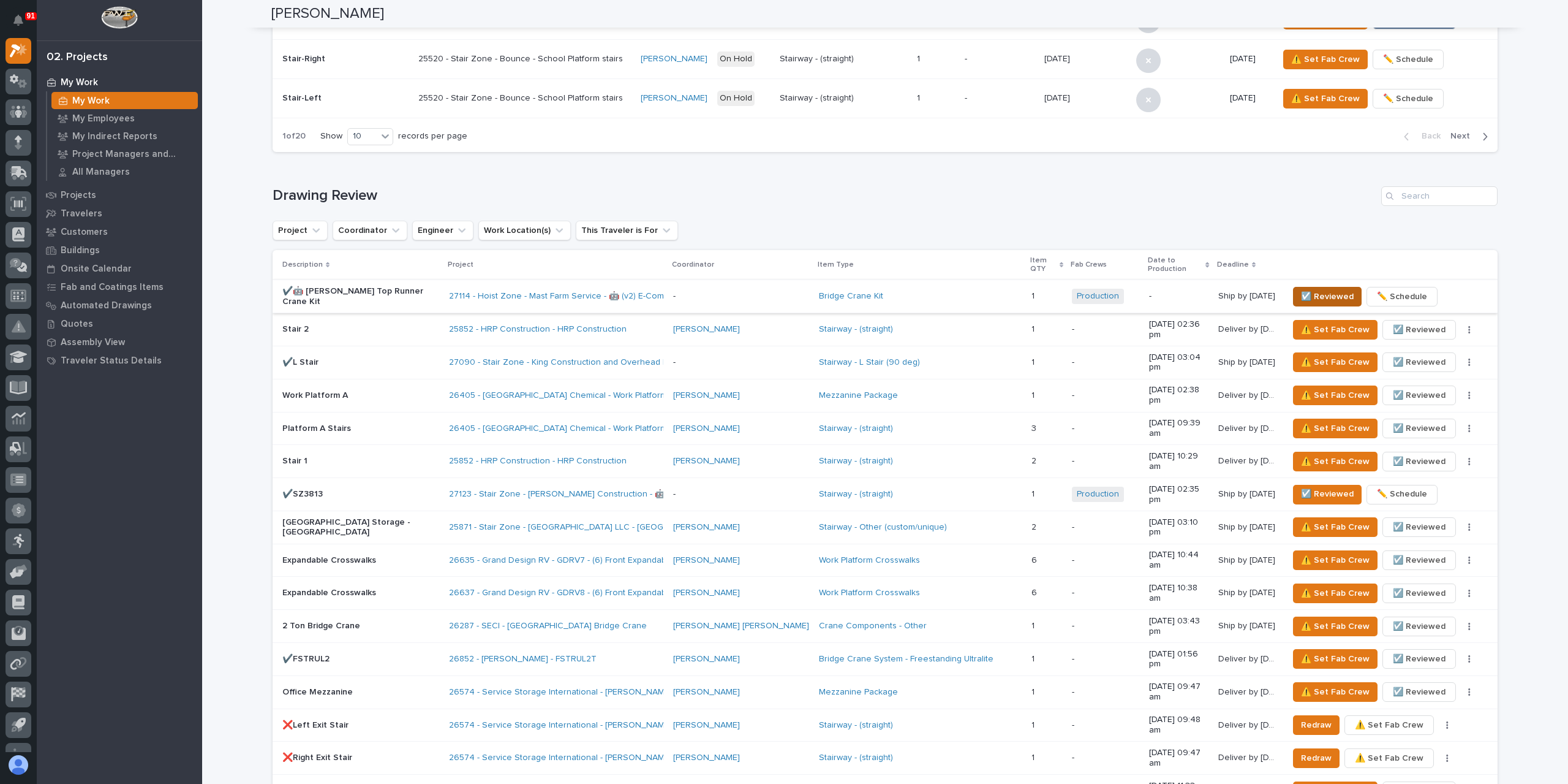
click at [1335, 289] on span "☑️ Reviewed" at bounding box center [1327, 296] width 52 height 15
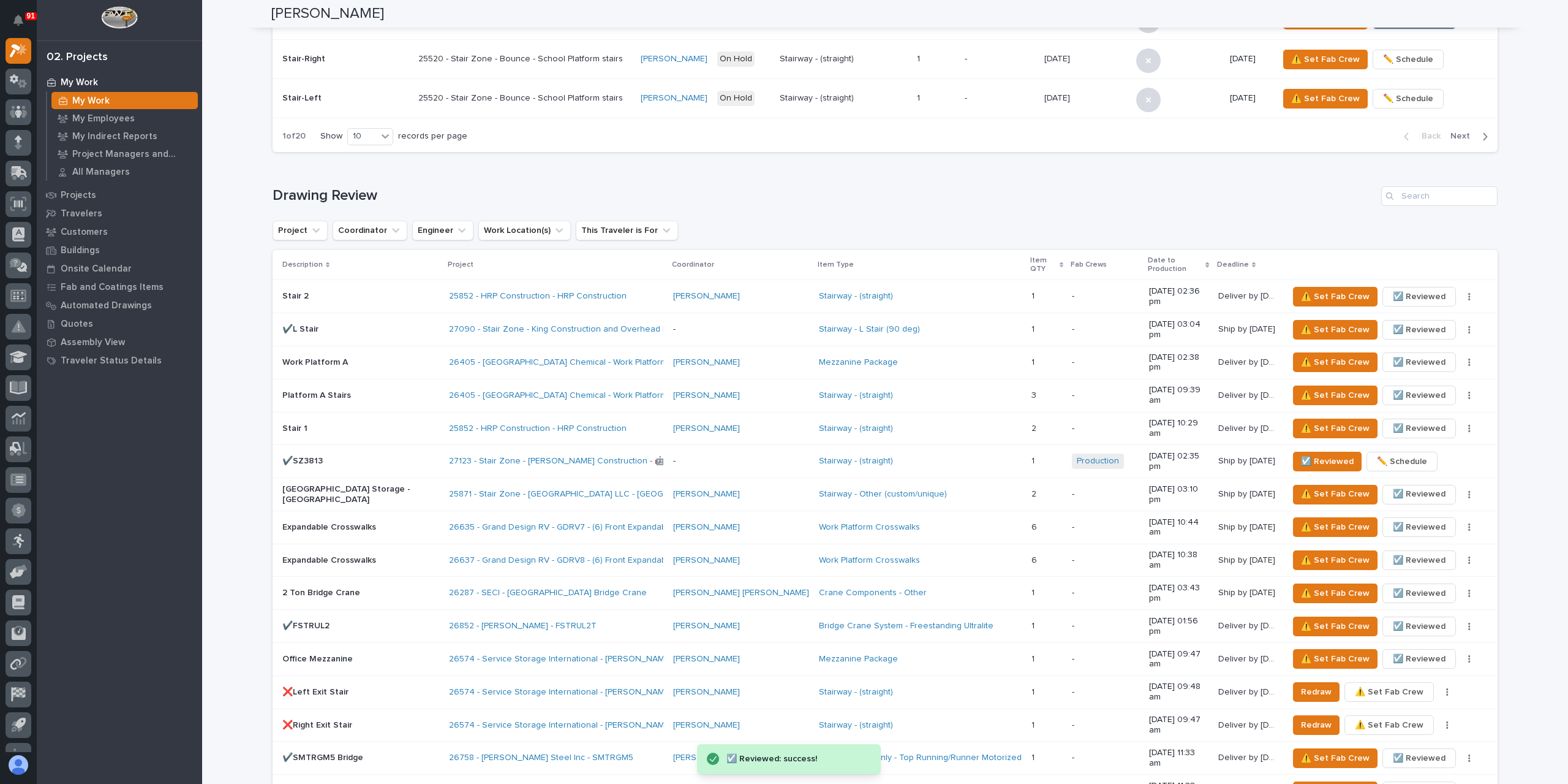
scroll to position [1103, 0]
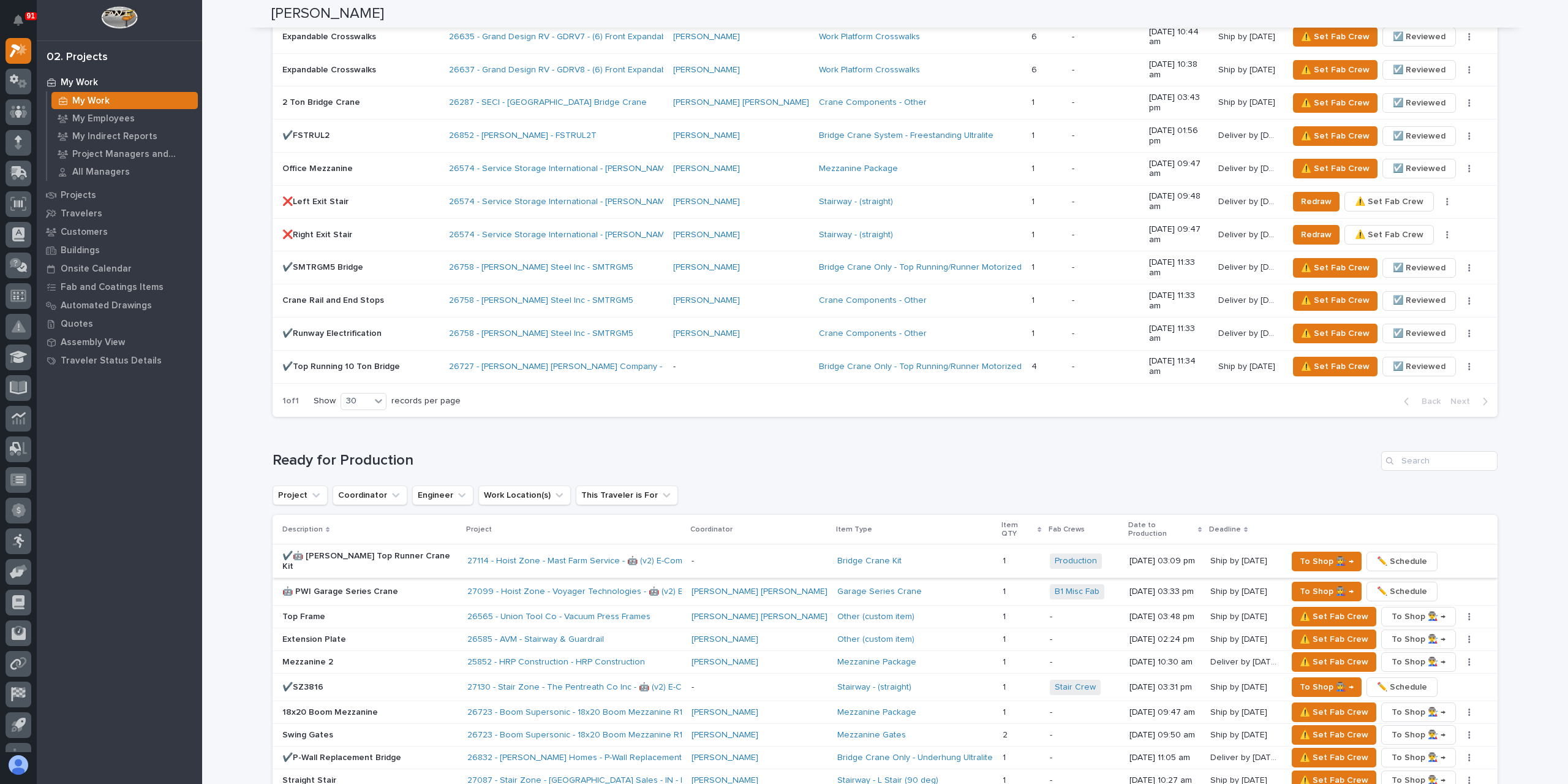
click at [1377, 554] on span "✏️ Schedule" at bounding box center [1402, 561] width 51 height 15
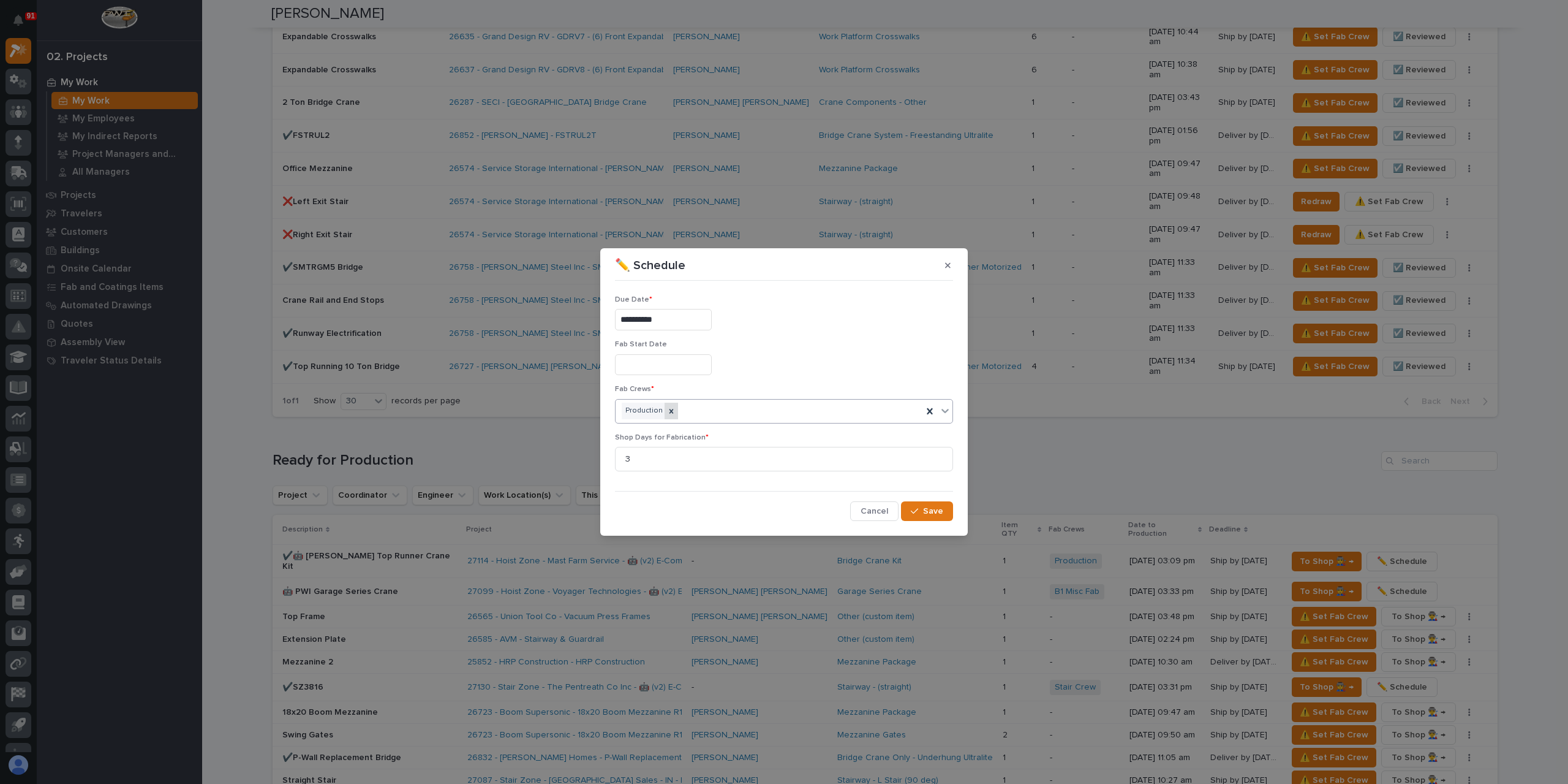
click at [668, 409] on icon at bounding box center [671, 411] width 9 height 9
click at [689, 406] on div "Select..." at bounding box center [776, 411] width 322 height 21
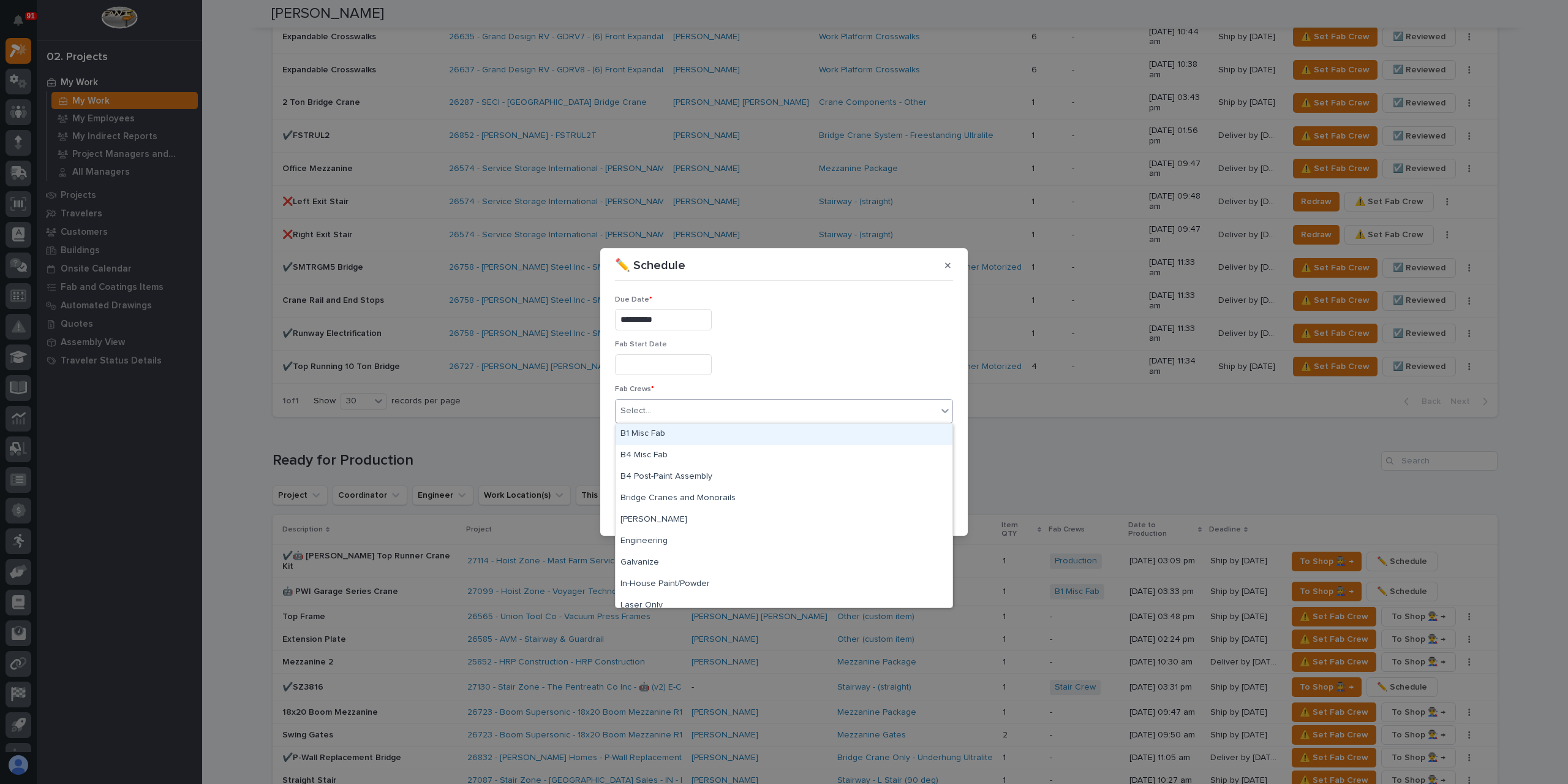
click at [671, 435] on div "B1 Misc Fab" at bounding box center [784, 434] width 336 height 21
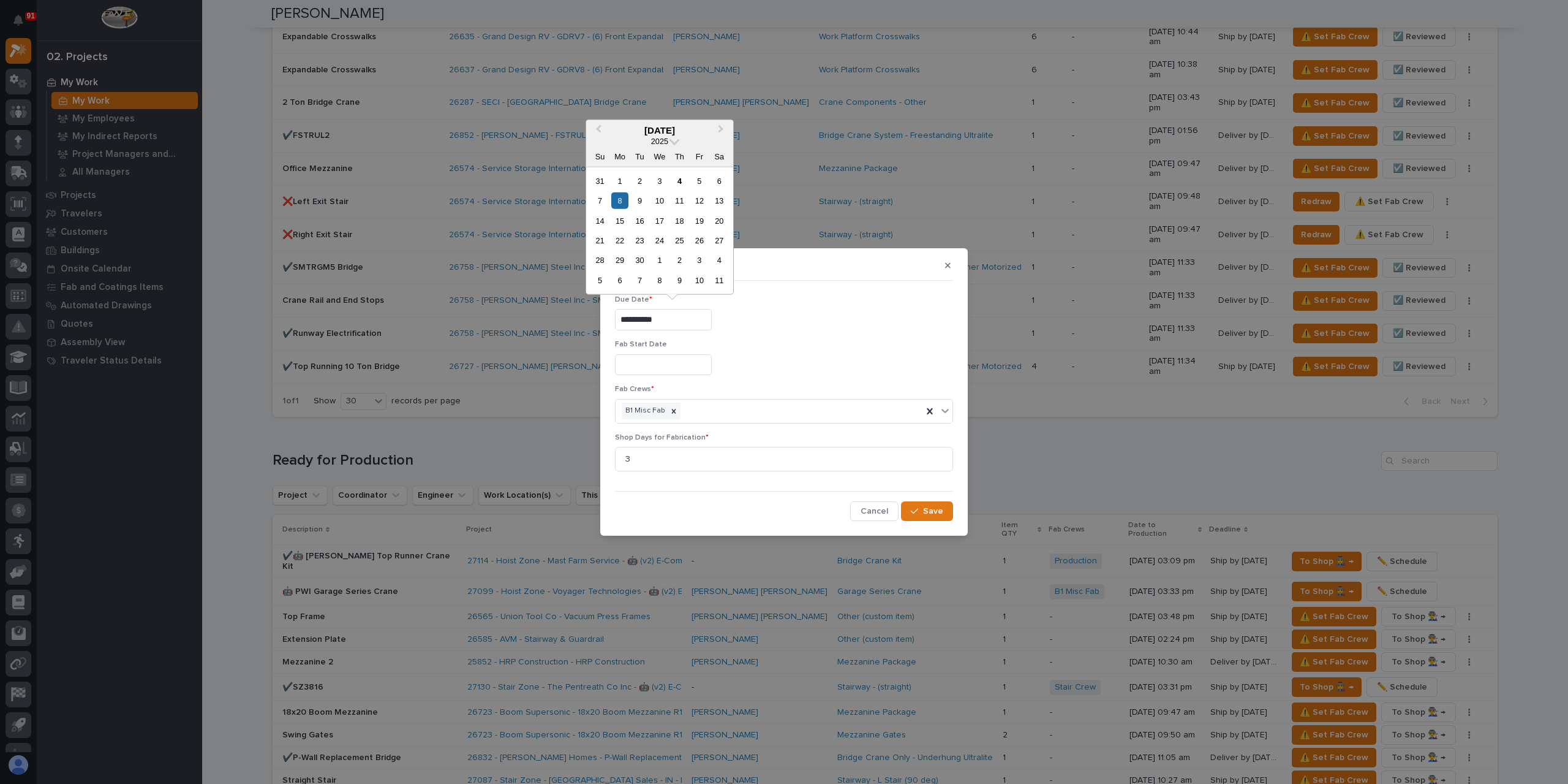
click at [684, 325] on input "**********" at bounding box center [663, 319] width 97 height 21
click at [694, 198] on div "12" at bounding box center [699, 200] width 16 height 16
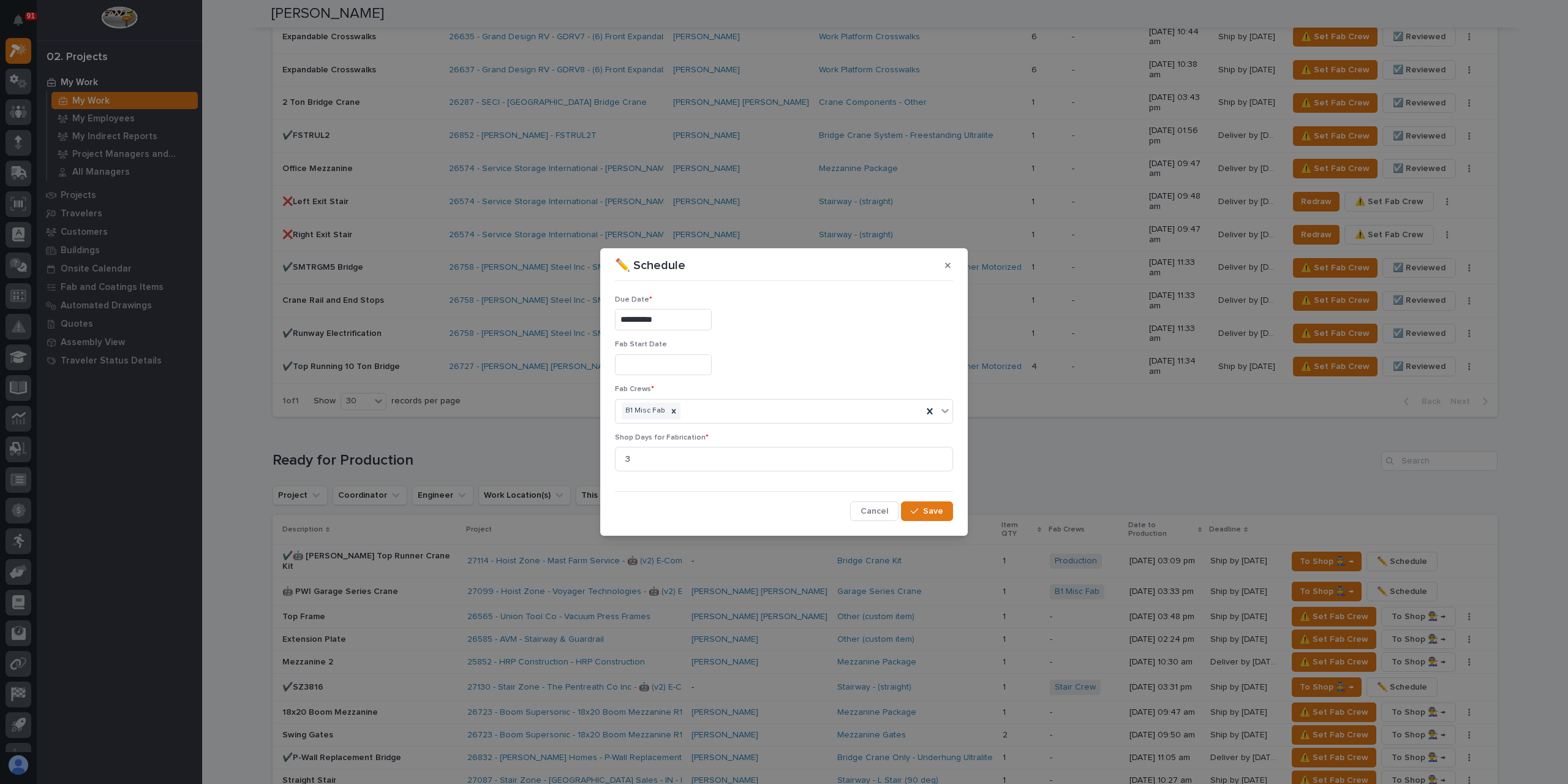
type input "**********"
click at [925, 507] on span "Save" at bounding box center [933, 511] width 21 height 11
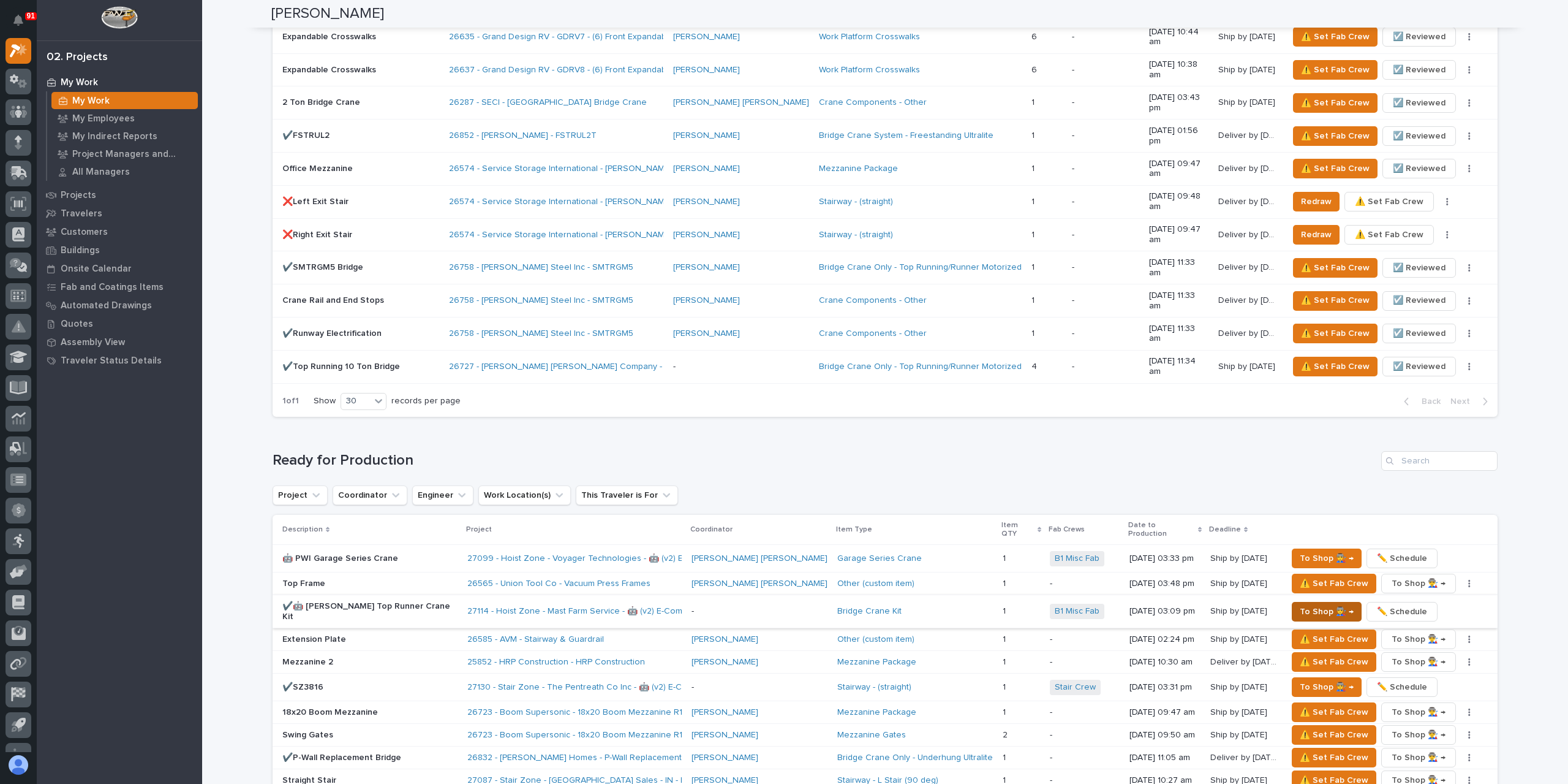
click at [1299, 605] on span "To Shop 👨‍🏭 →" at bounding box center [1326, 611] width 54 height 15
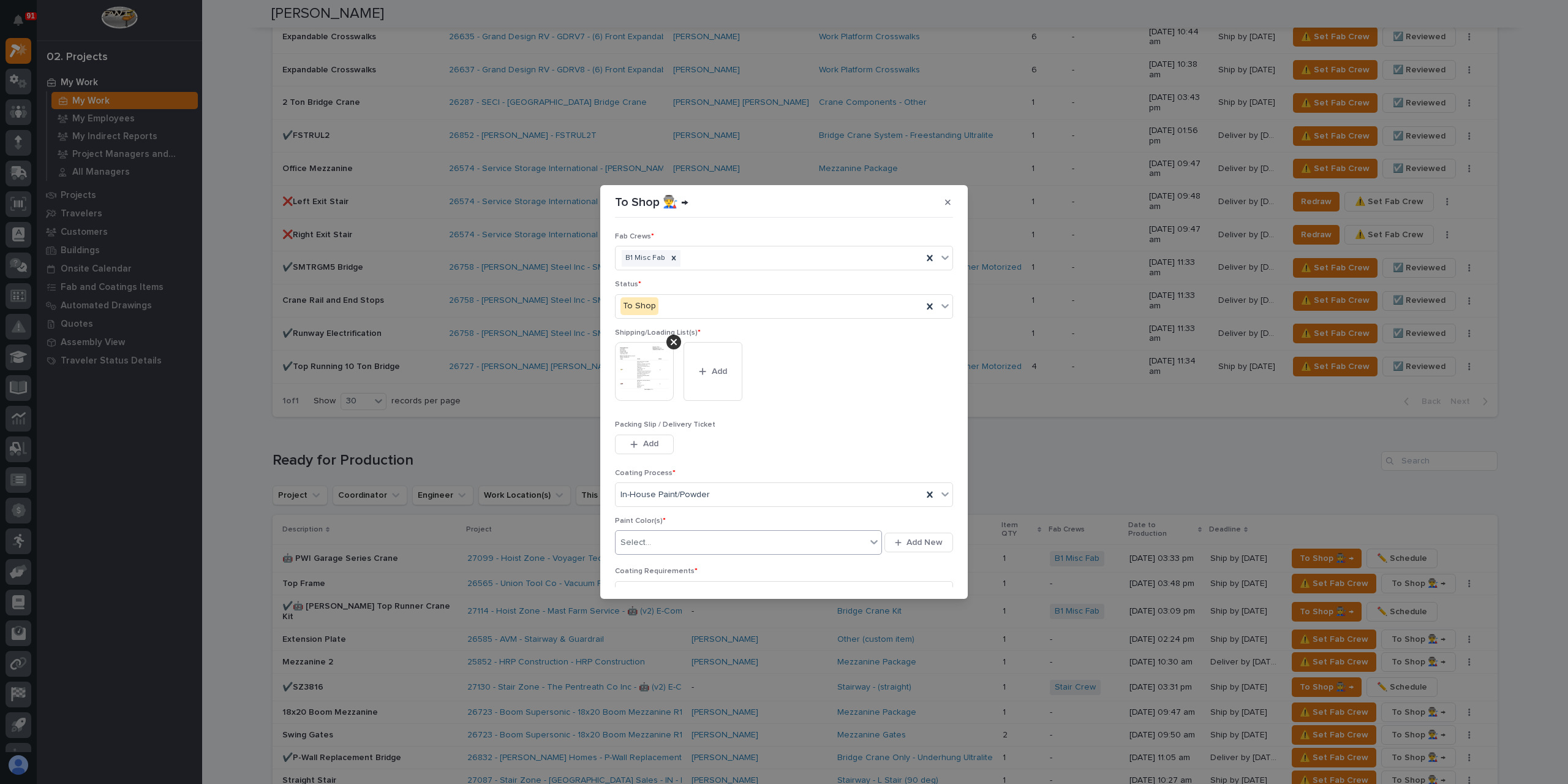
click at [663, 547] on div "Select..." at bounding box center [741, 543] width 251 height 21
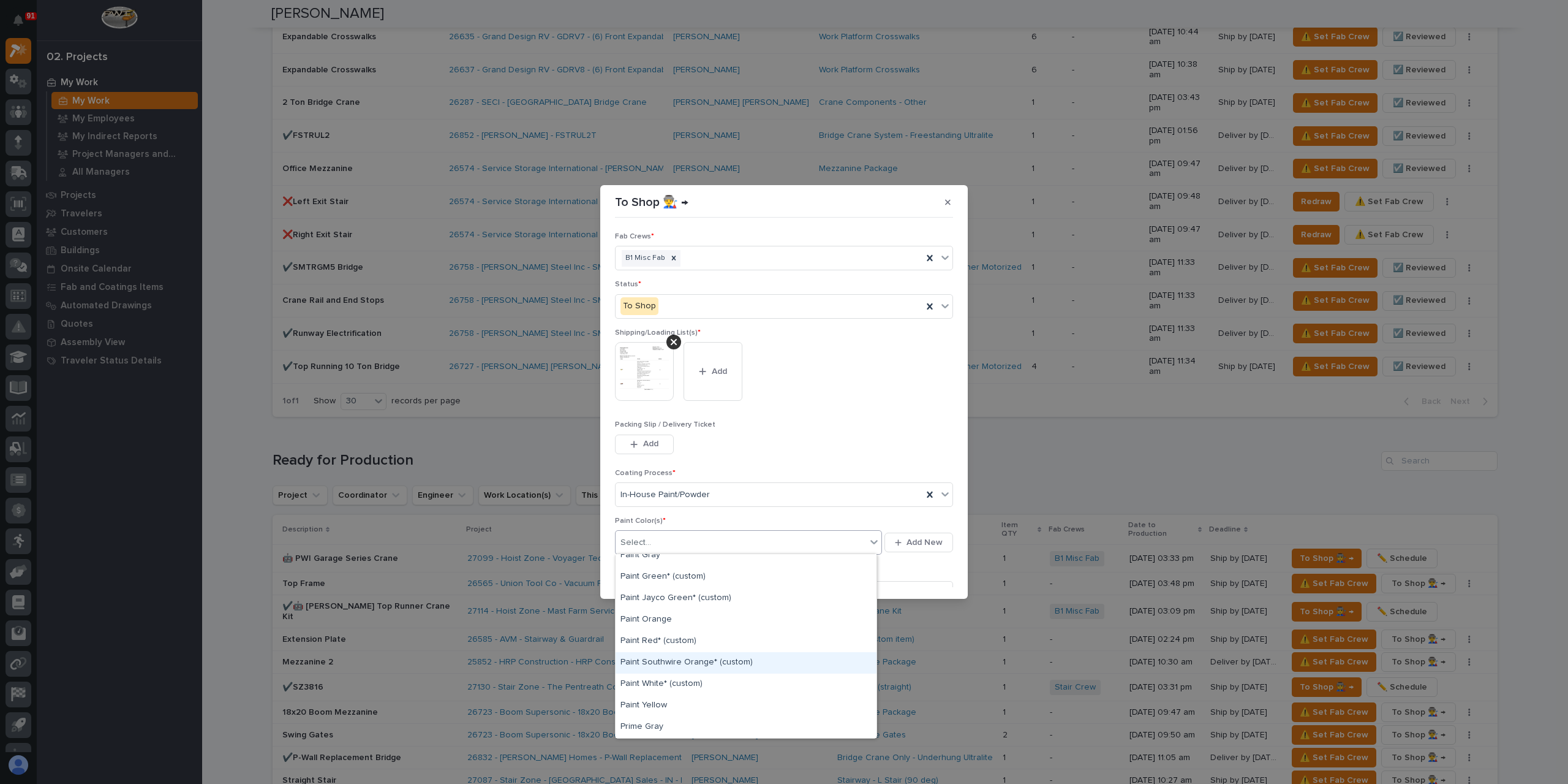
scroll to position [331, 0]
click at [663, 638] on div "Prime Gray" at bounding box center [746, 641] width 261 height 21
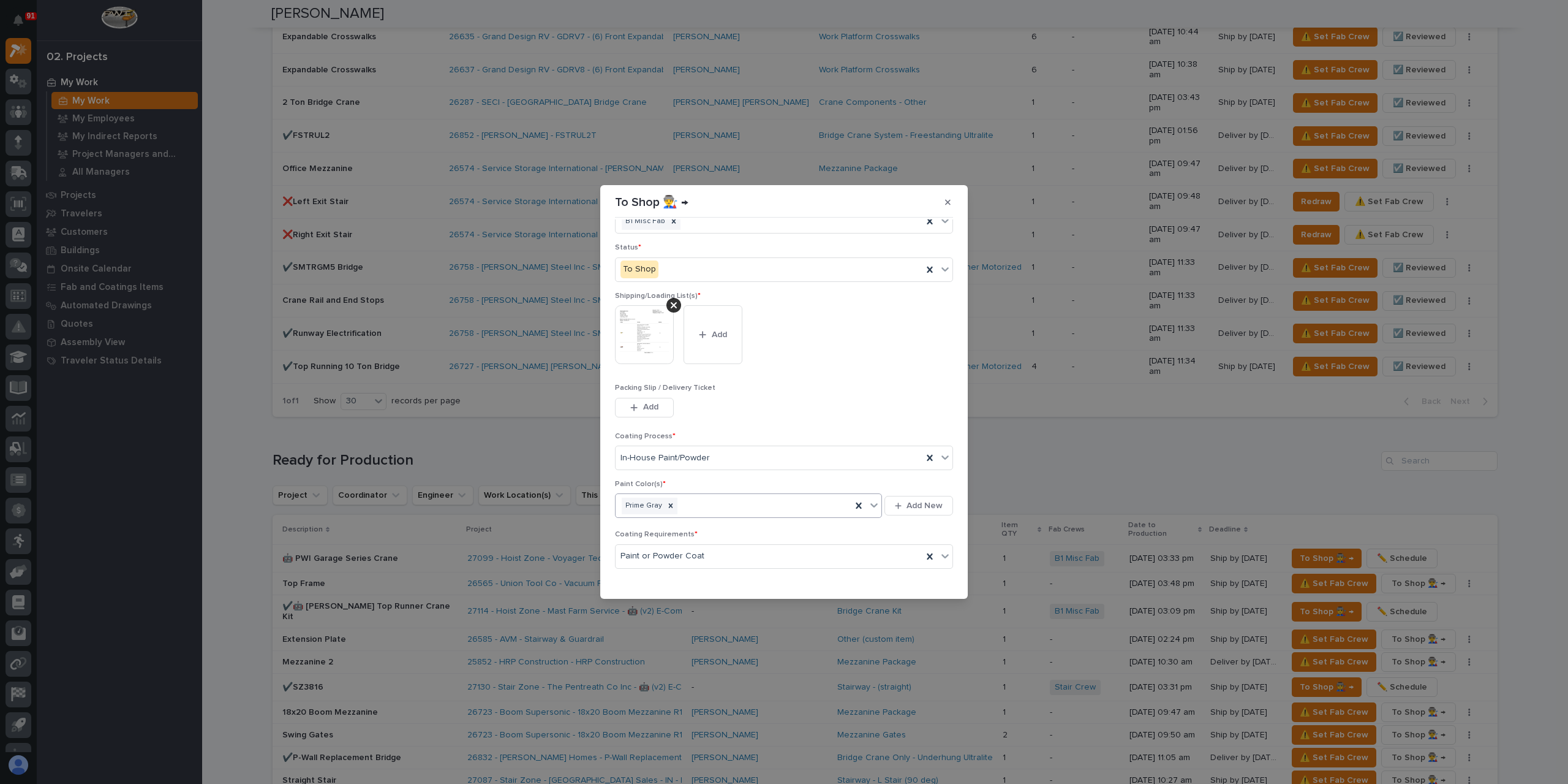
scroll to position [65, 0]
click at [911, 572] on button "Save" at bounding box center [927, 580] width 52 height 20
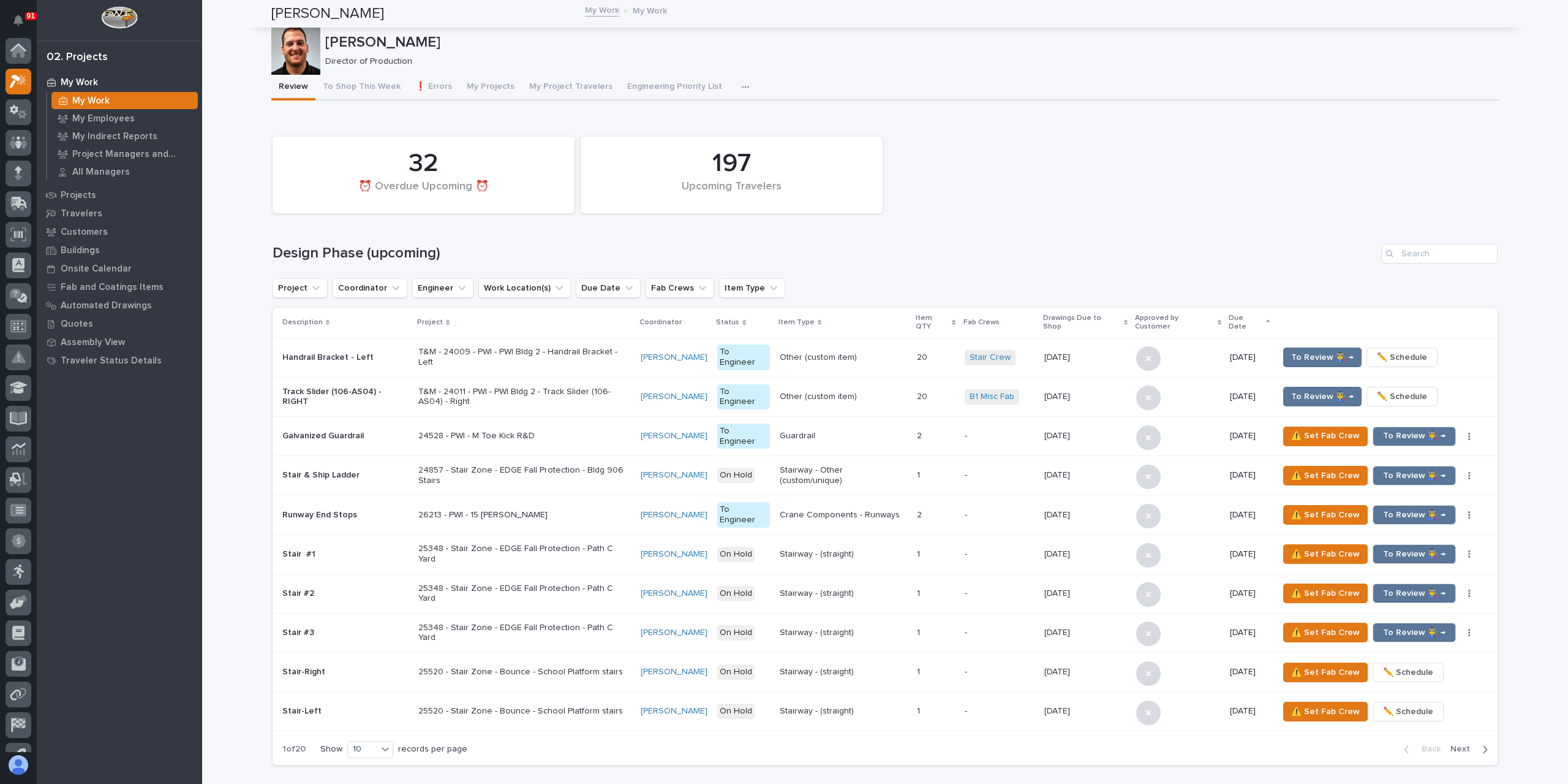
scroll to position [31, 0]
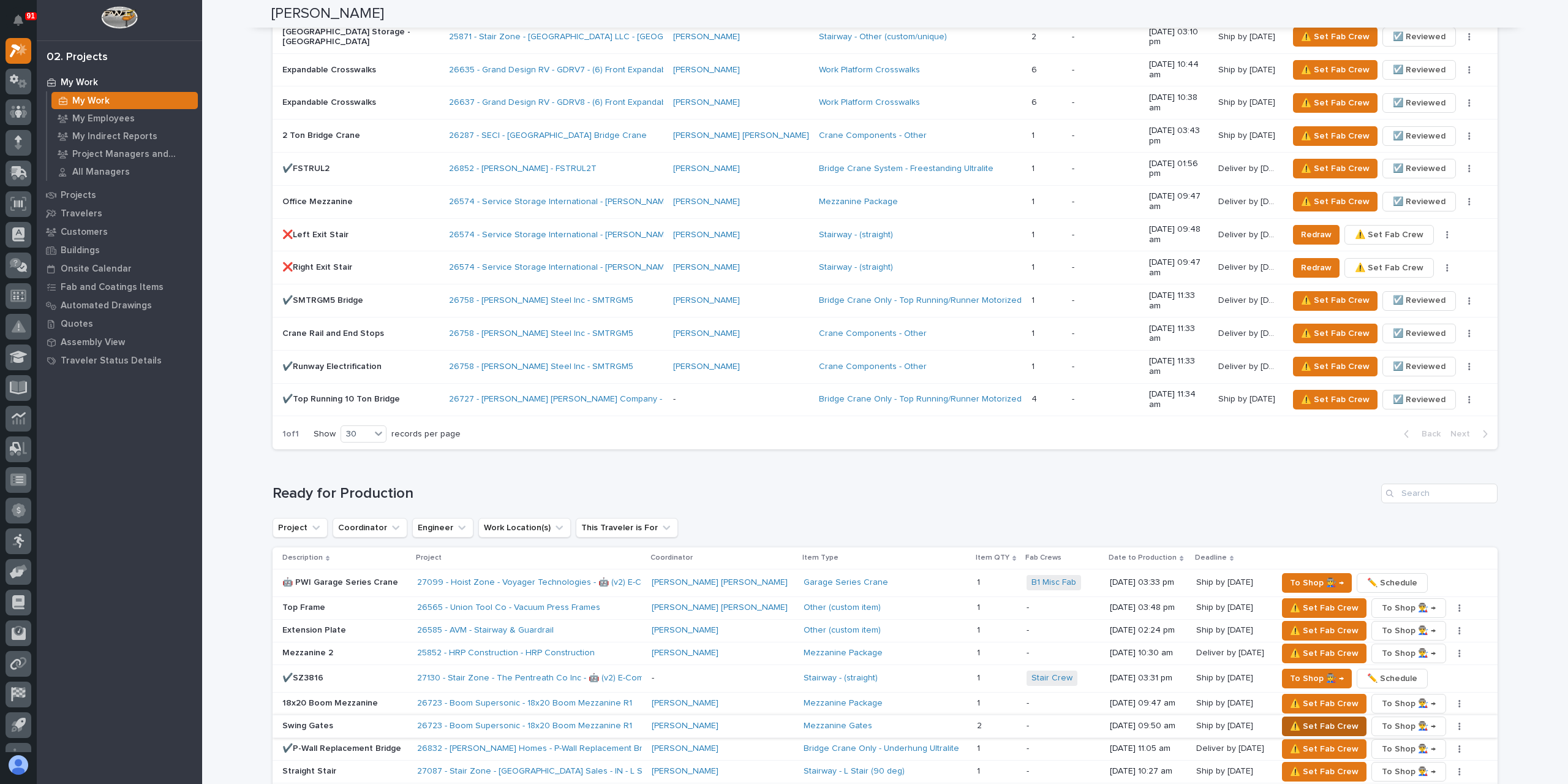
click at [1290, 719] on span "⚠️ Set Fab Crew" at bounding box center [1324, 726] width 69 height 15
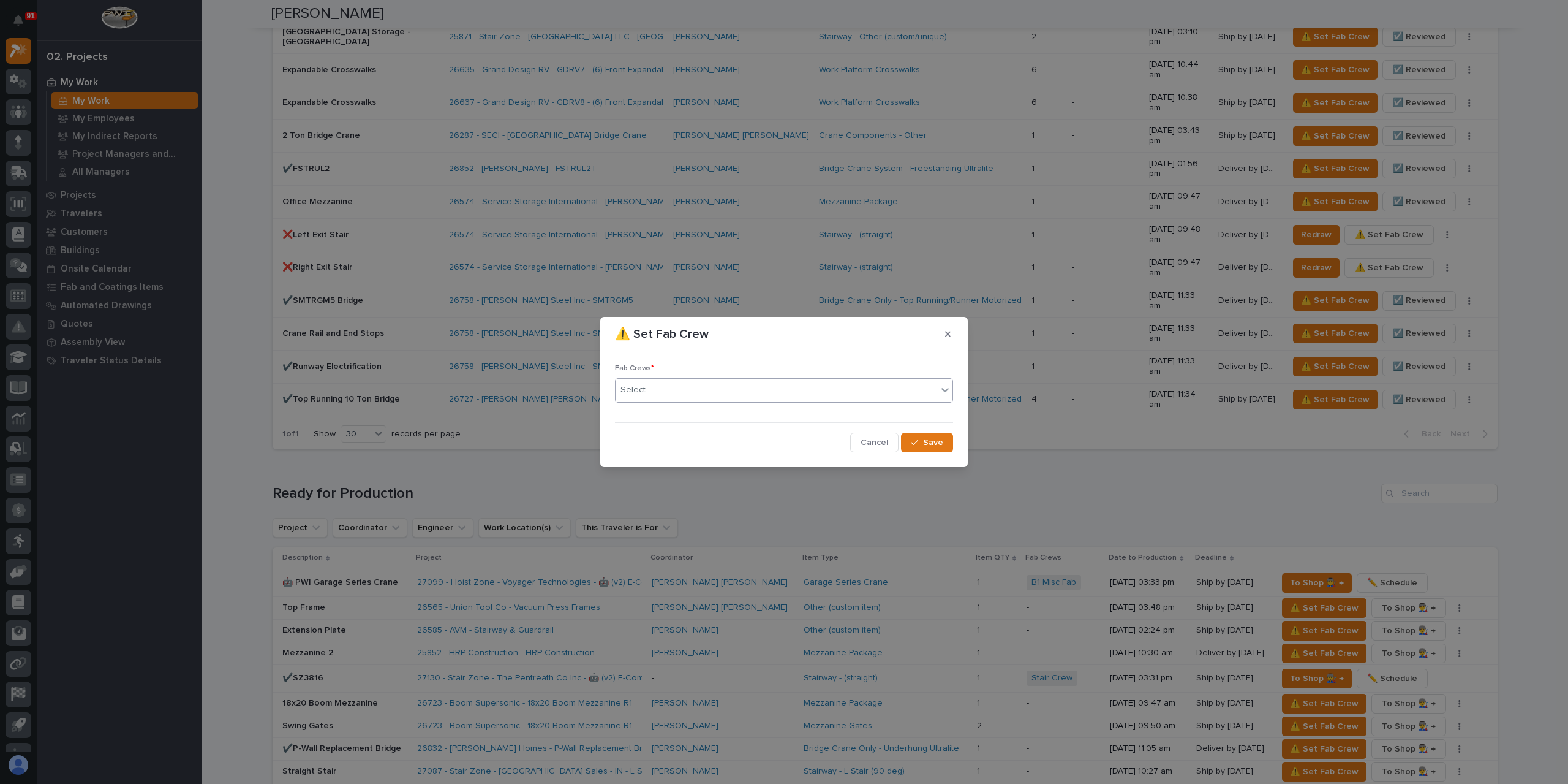
click at [665, 392] on div "Select..." at bounding box center [776, 390] width 322 height 21
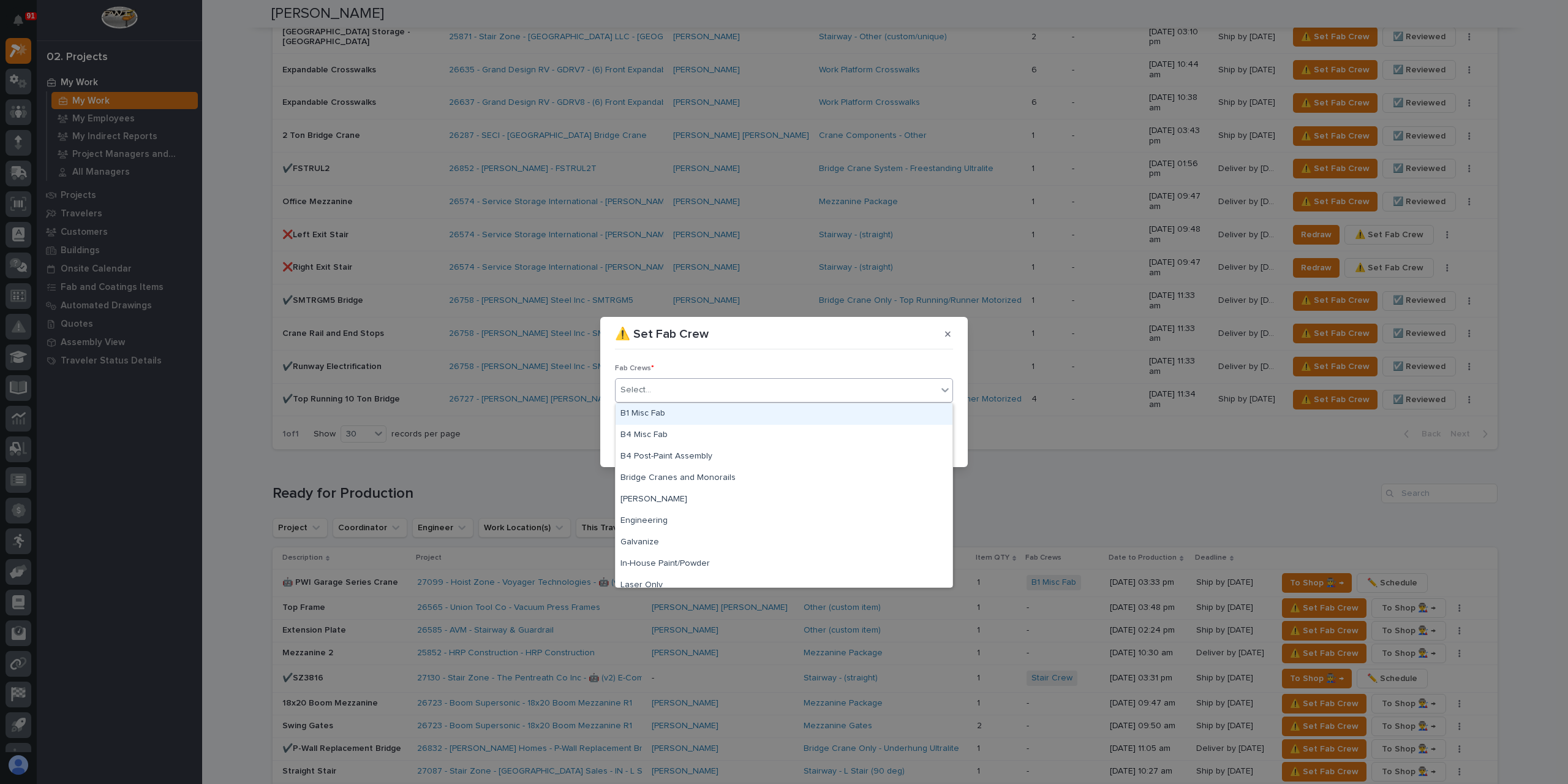
click at [685, 416] on div "B1 Misc Fab" at bounding box center [784, 414] width 336 height 21
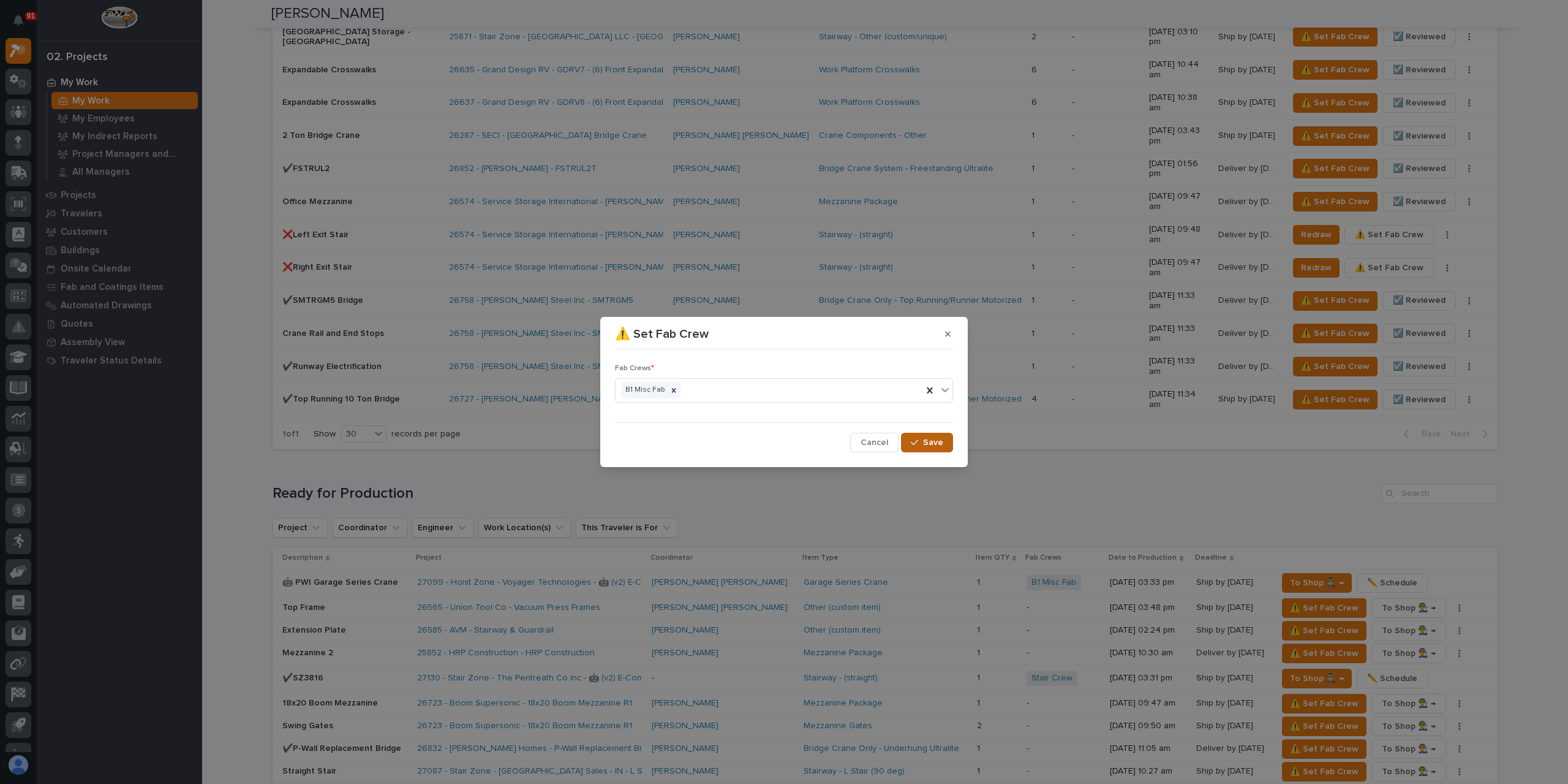
click at [920, 446] on div "button" at bounding box center [917, 442] width 12 height 9
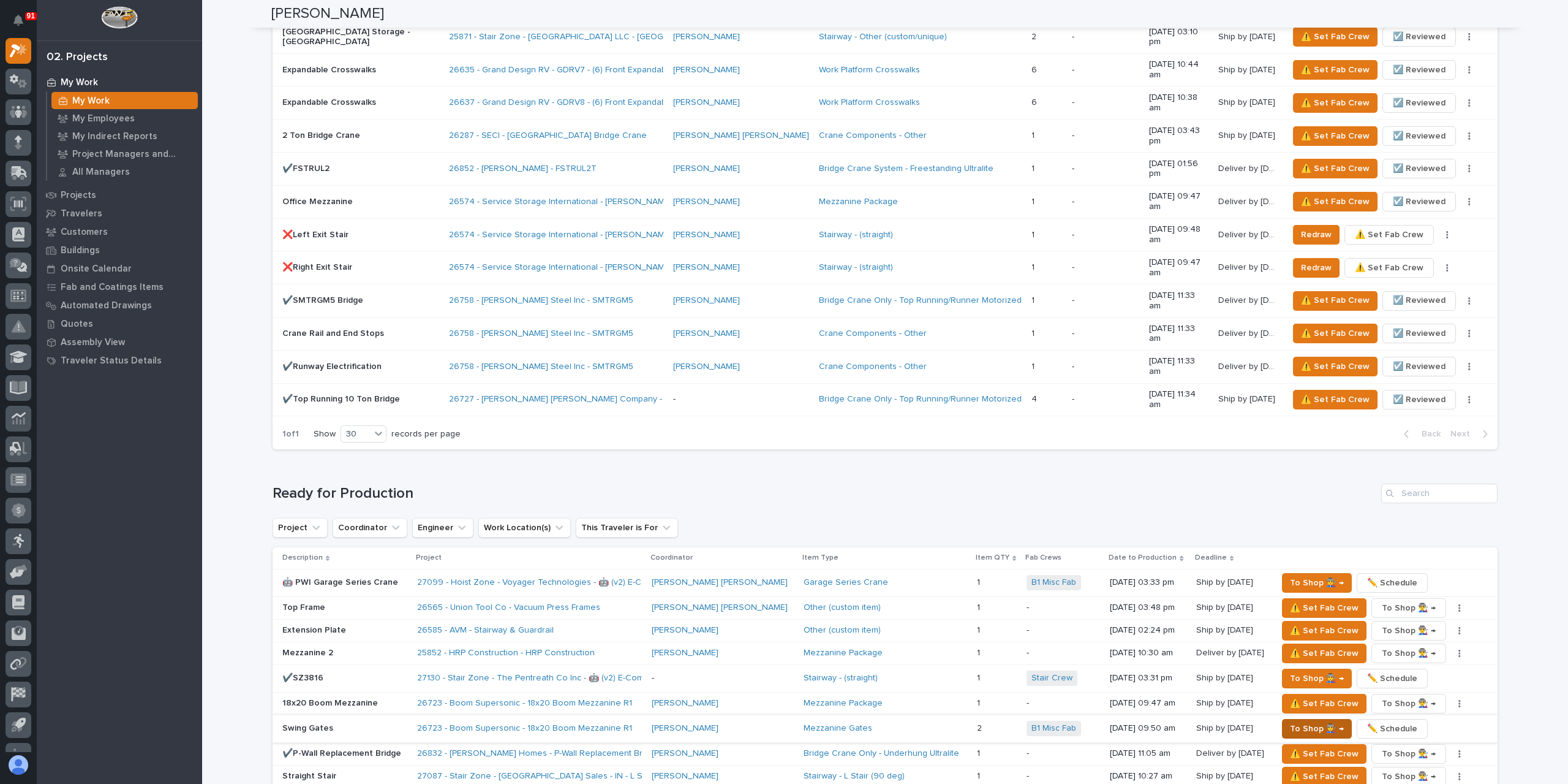
click at [1293, 721] on span "To Shop 👨‍🏭 →" at bounding box center [1317, 728] width 54 height 15
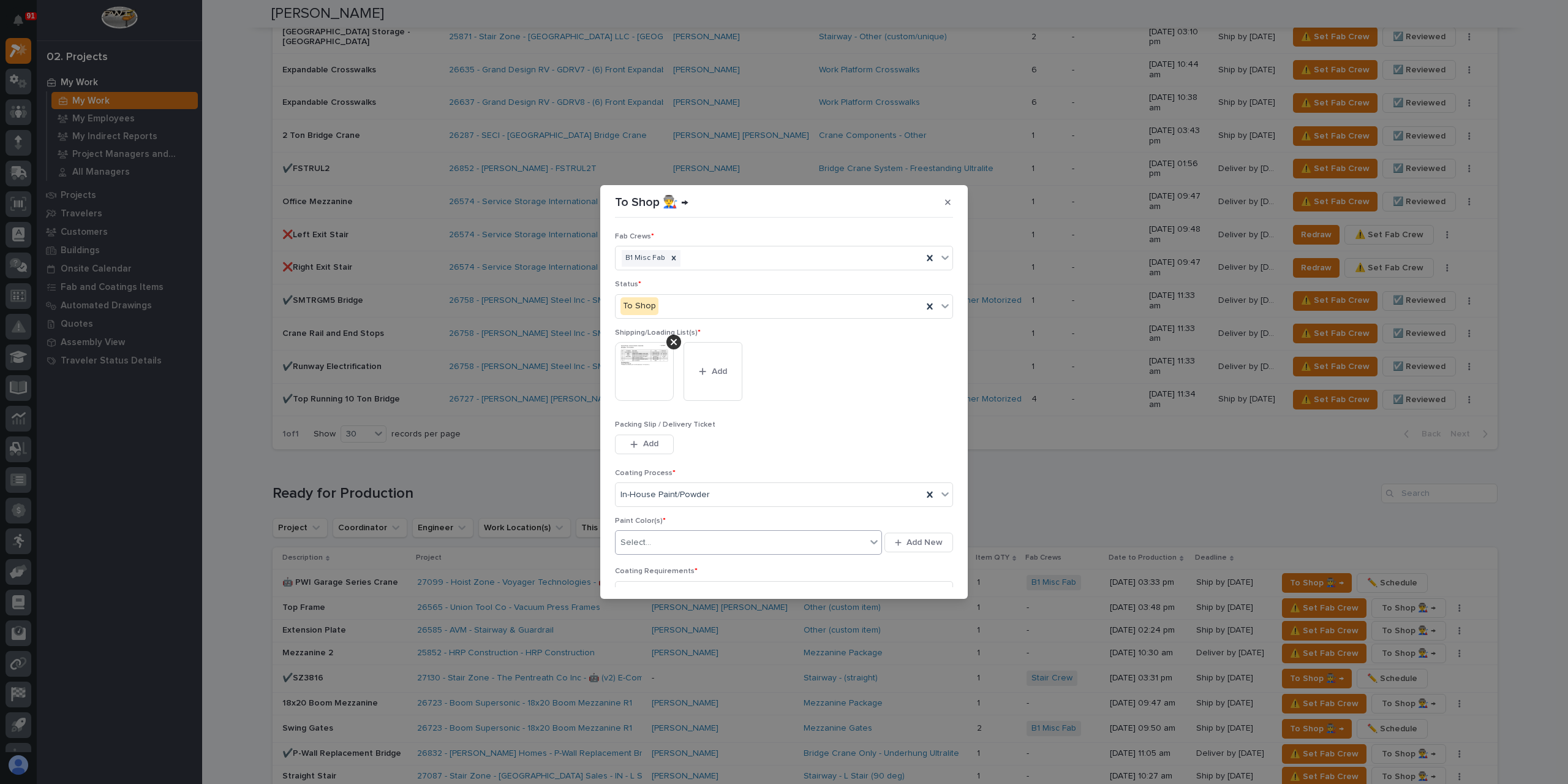
click at [657, 543] on div "Select..." at bounding box center [741, 543] width 251 height 21
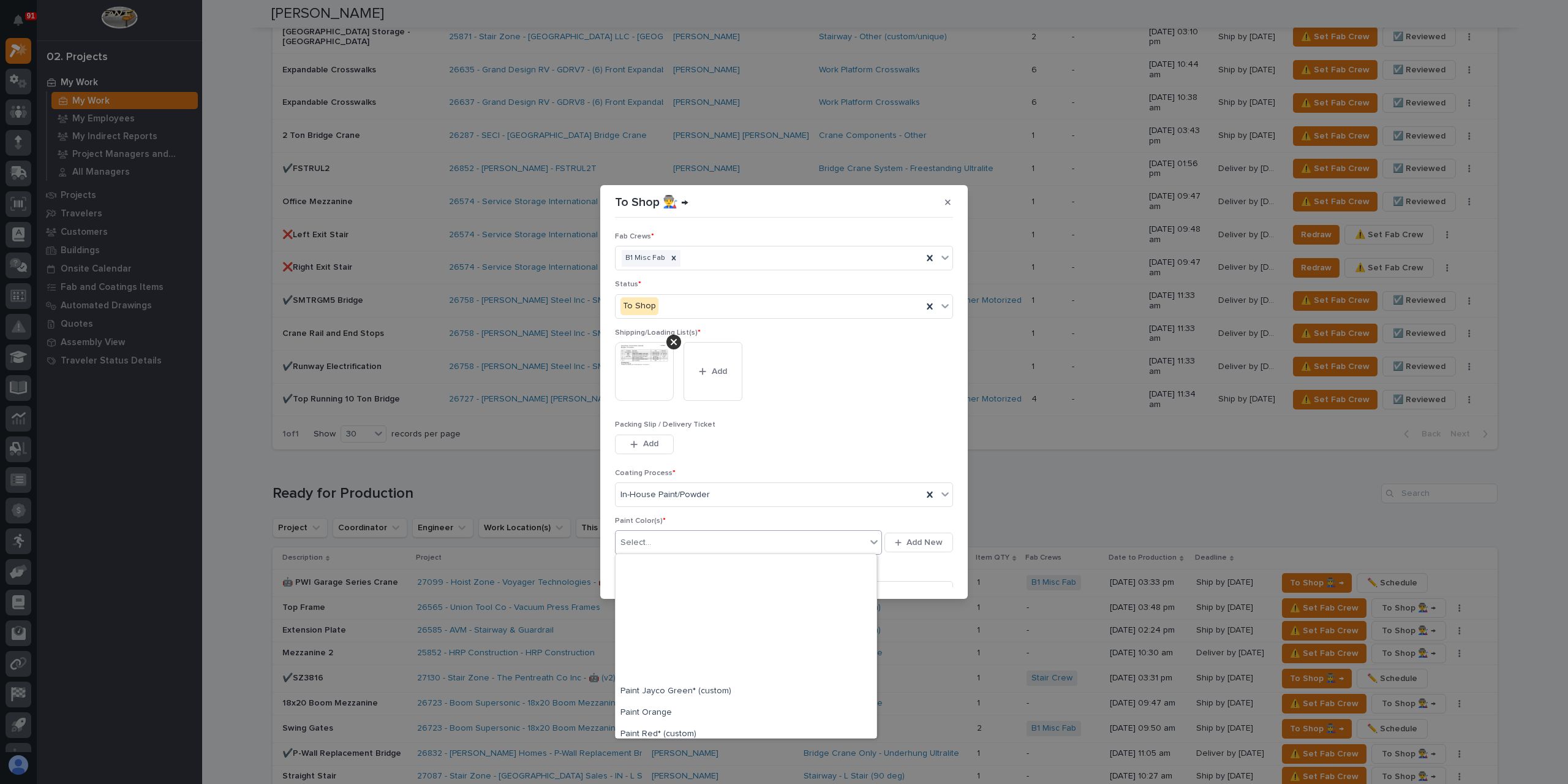
scroll to position [307, 0]
click at [673, 644] on div "Paint Yellow" at bounding box center [746, 644] width 261 height 21
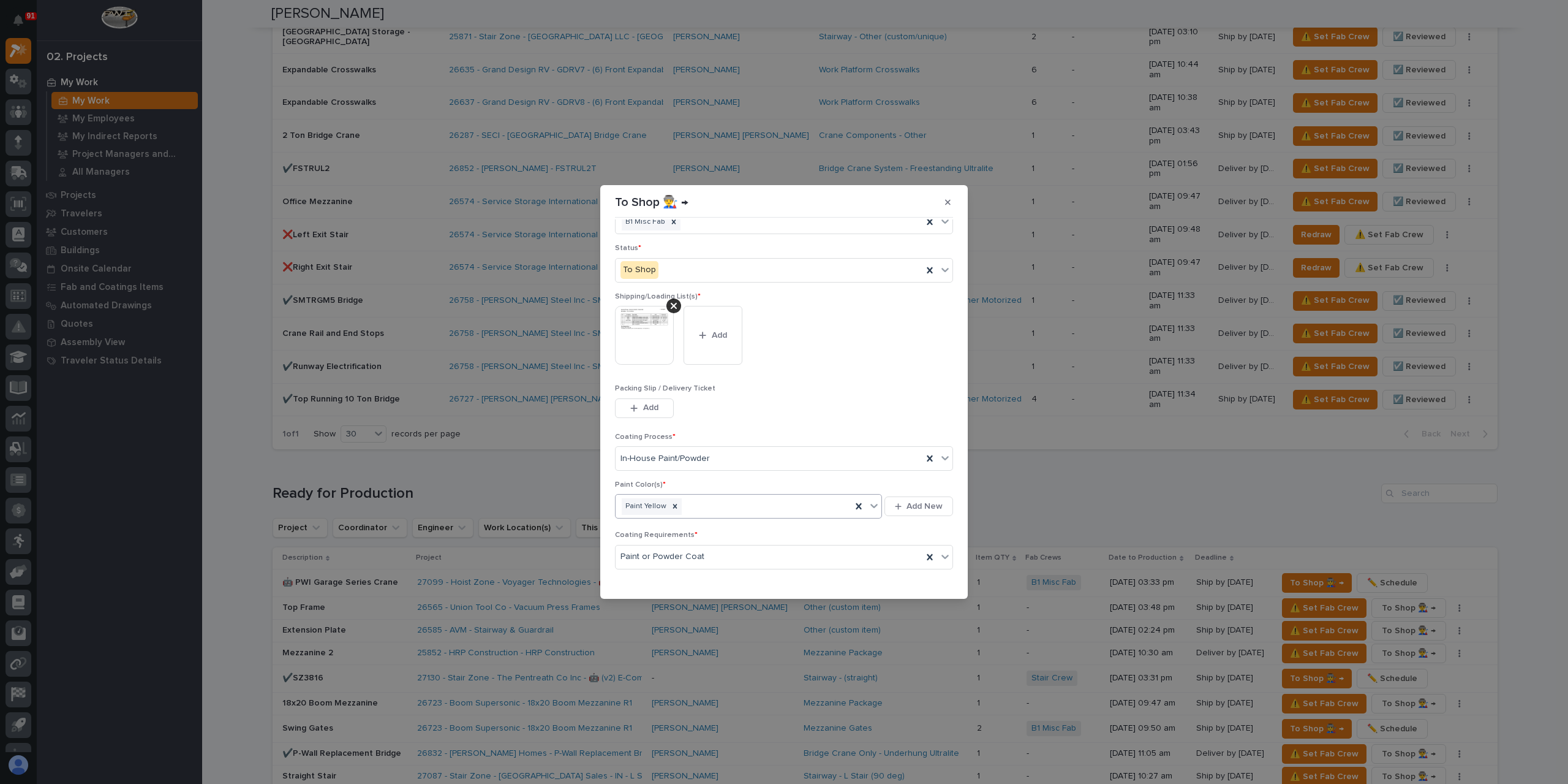
scroll to position [65, 0]
click at [940, 578] on button "Save" at bounding box center [927, 580] width 52 height 20
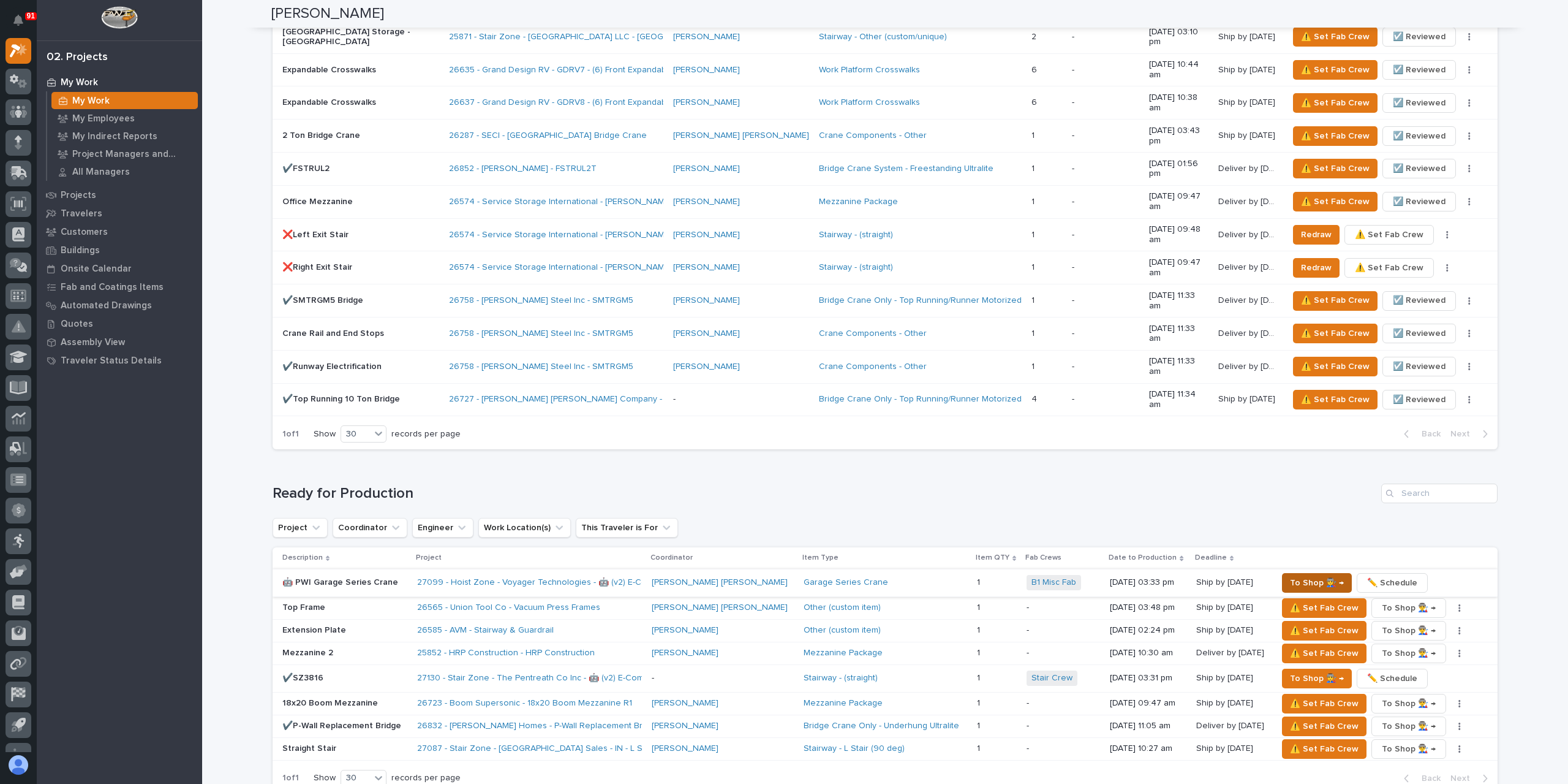
click at [1281, 573] on button "To Shop 👨‍🏭 →" at bounding box center [1316, 582] width 70 height 20
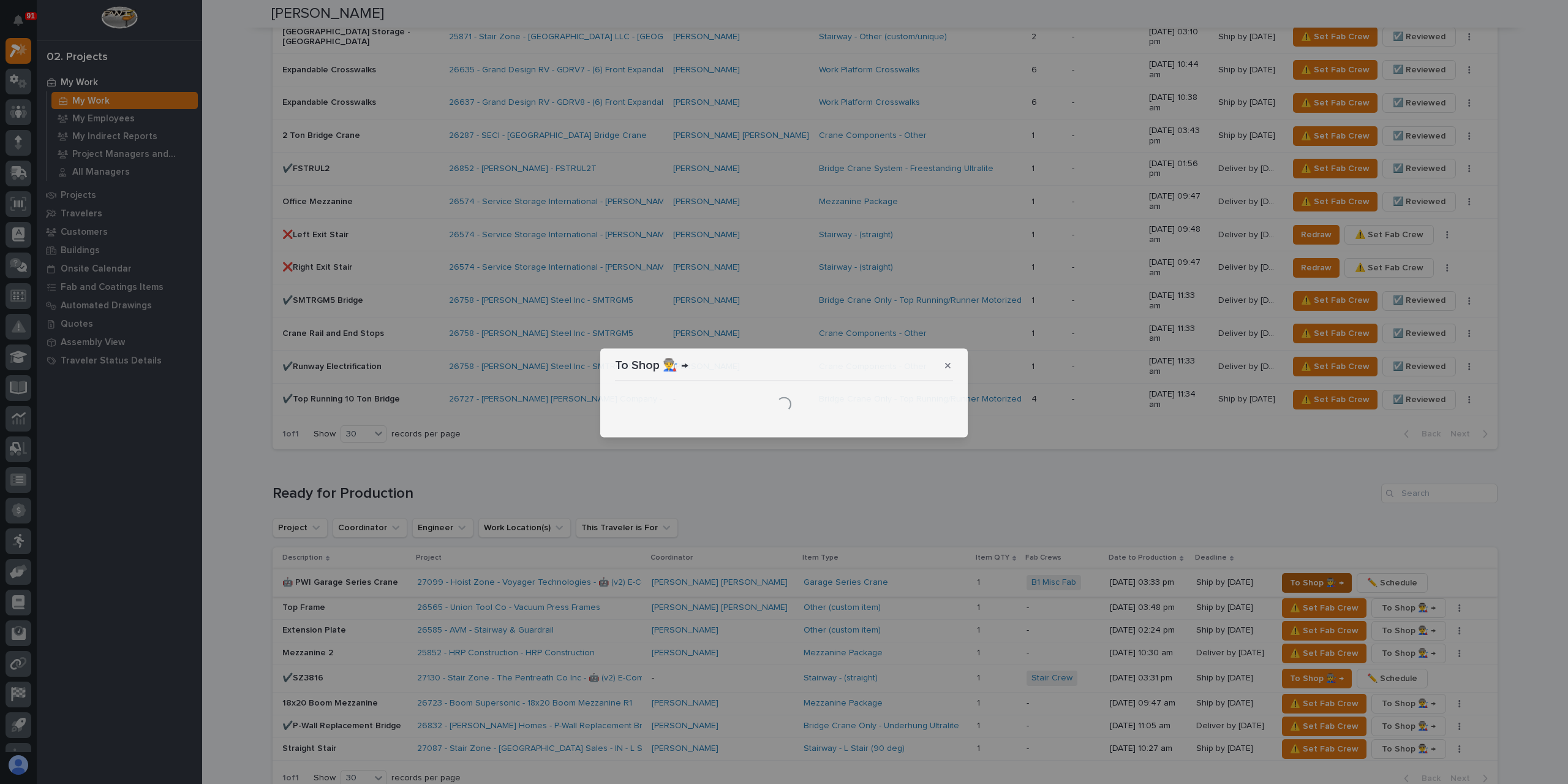
click at [1281, 367] on div "To Shop 👨‍🏭 → Loading..." at bounding box center [784, 392] width 1568 height 784
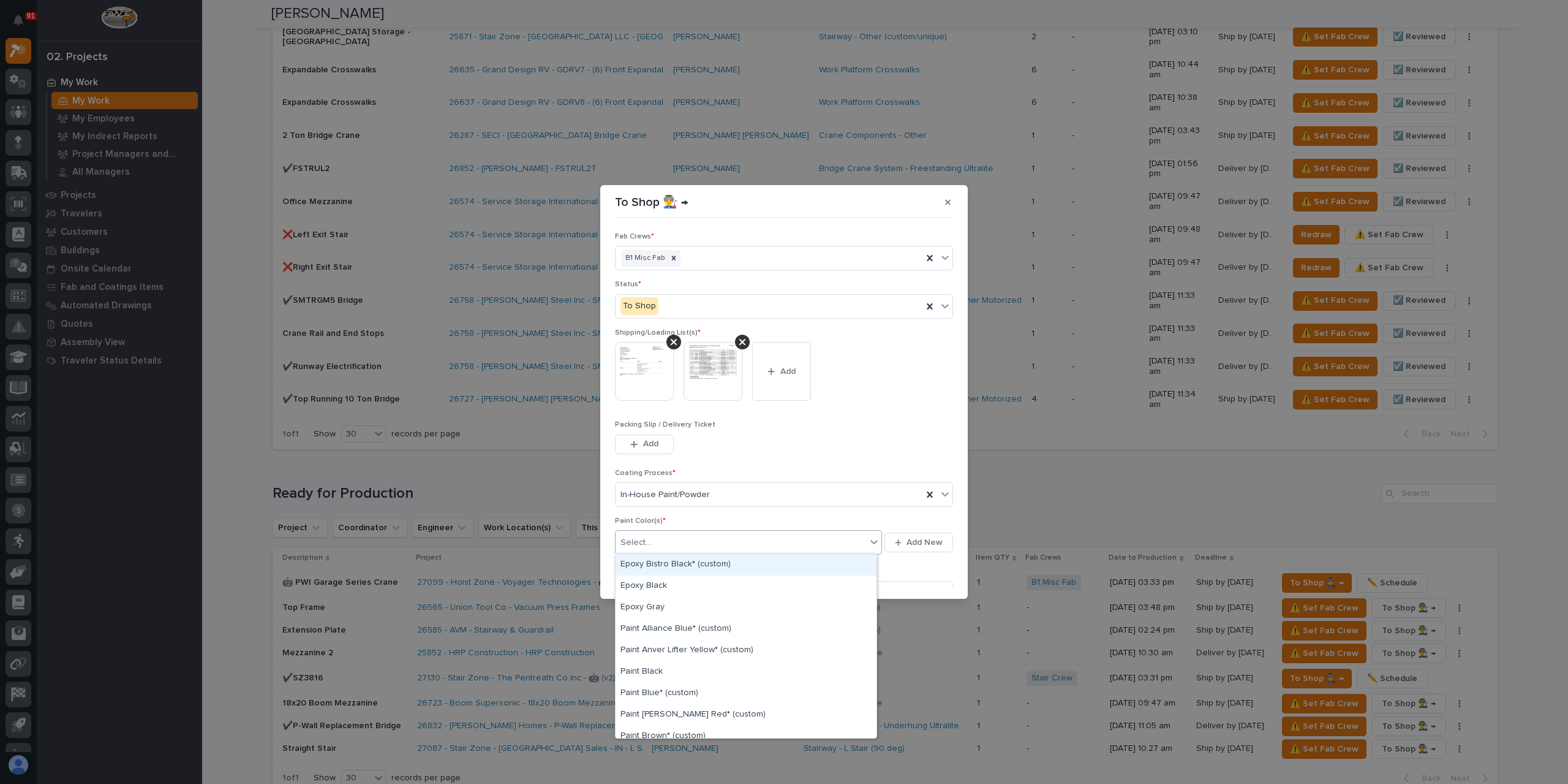
click at [683, 541] on div "Select..." at bounding box center [741, 543] width 251 height 21
click at [662, 692] on div "Paint Blue* (custom)" at bounding box center [746, 693] width 261 height 21
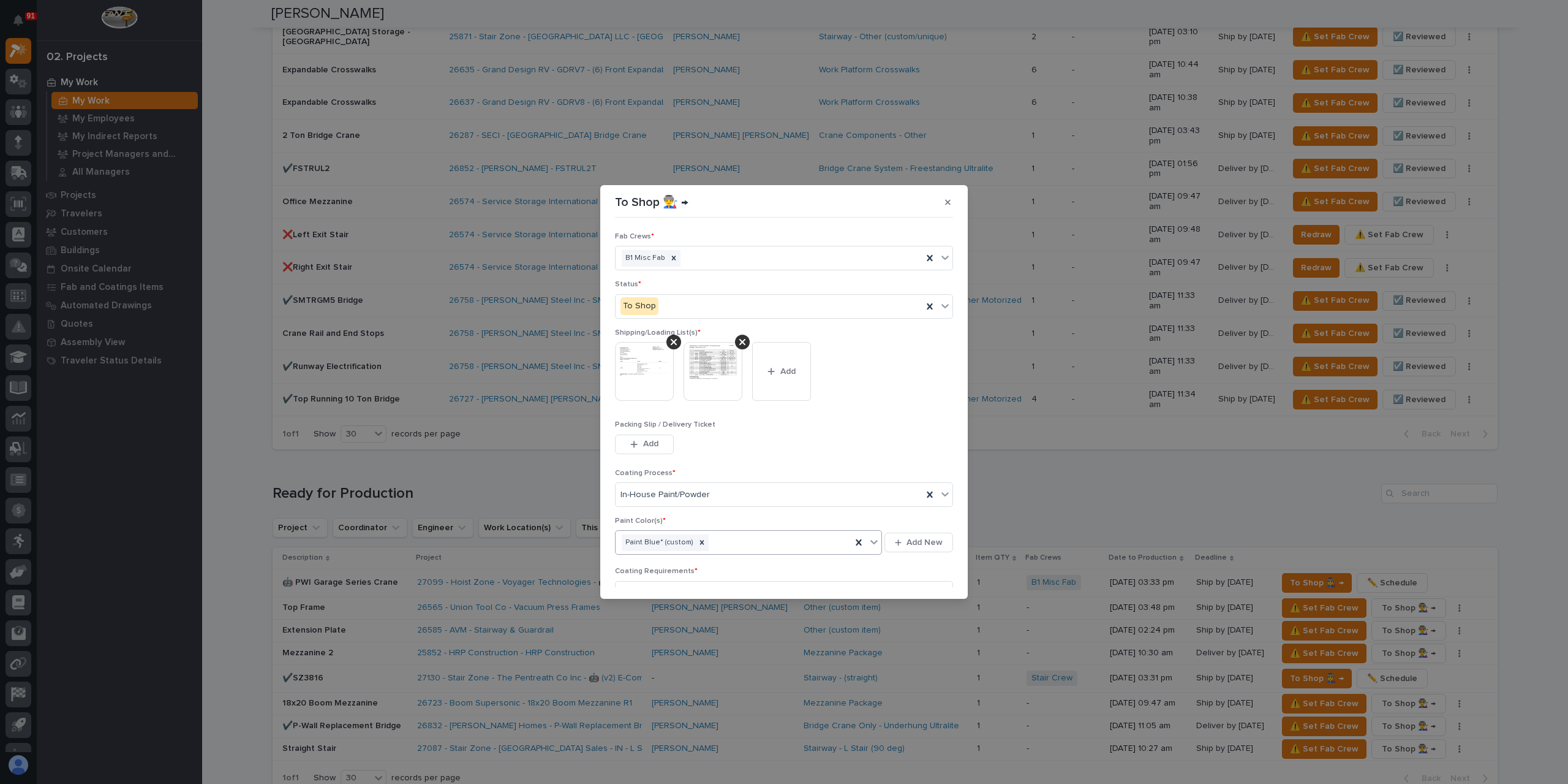
click at [713, 541] on div "Paint Blue* (custom)" at bounding box center [733, 542] width 236 height 21
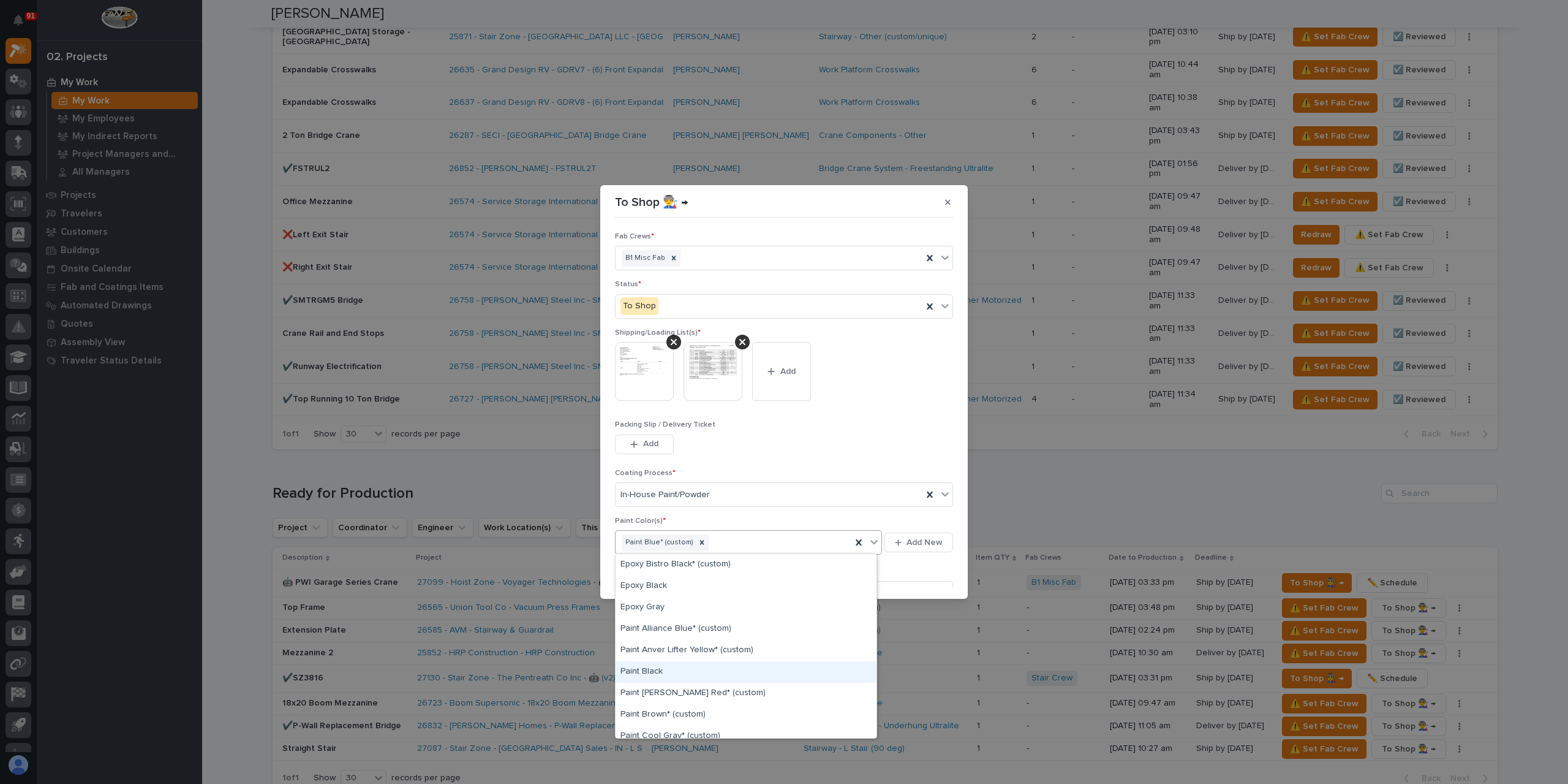
scroll to position [184, 0]
click at [651, 592] on div "Paint Gray" at bounding box center [746, 595] width 261 height 21
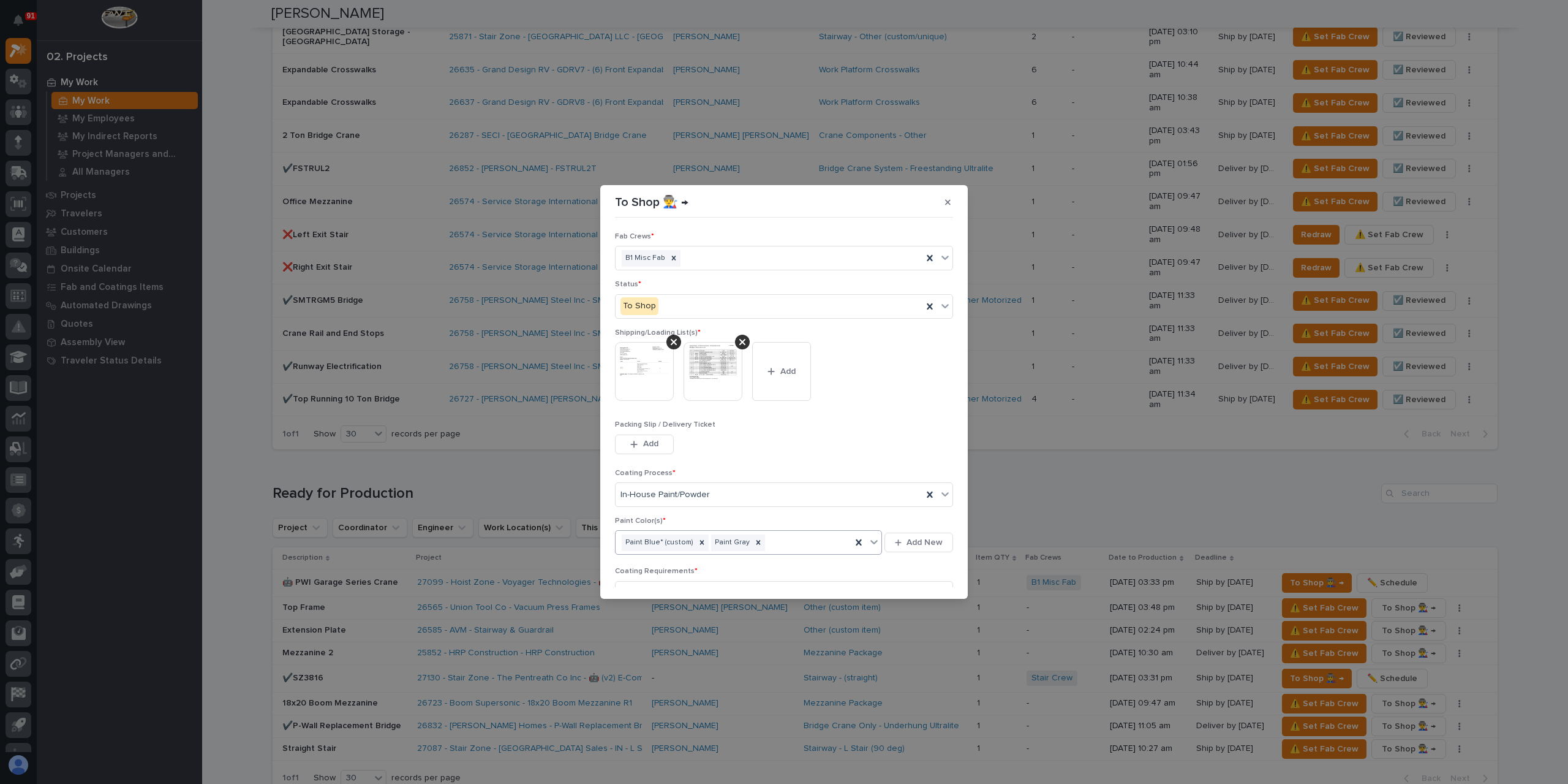
scroll to position [65, 0]
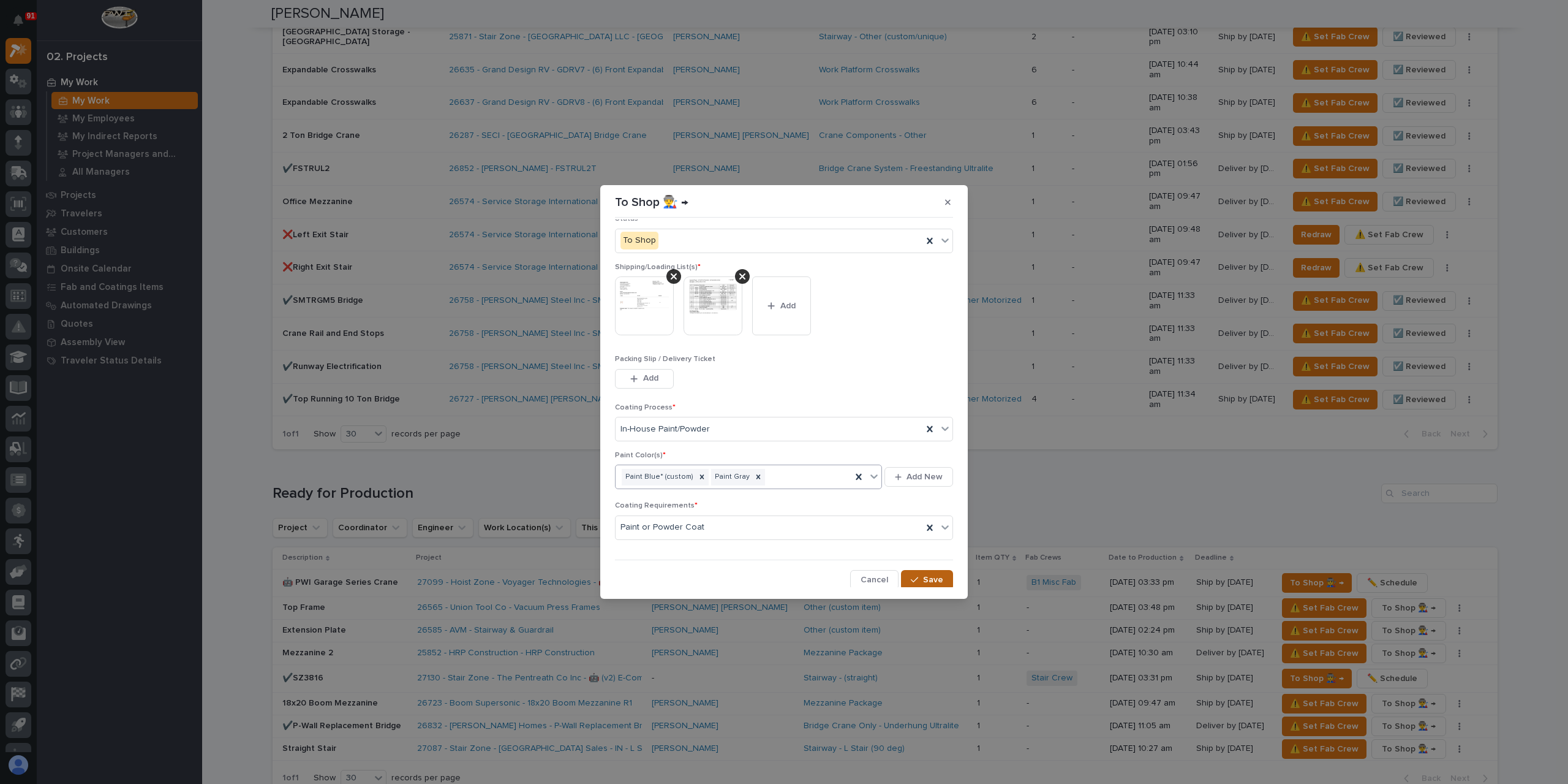
click at [911, 575] on icon "button" at bounding box center [914, 580] width 8 height 9
